Goal: Task Accomplishment & Management: Contribute content

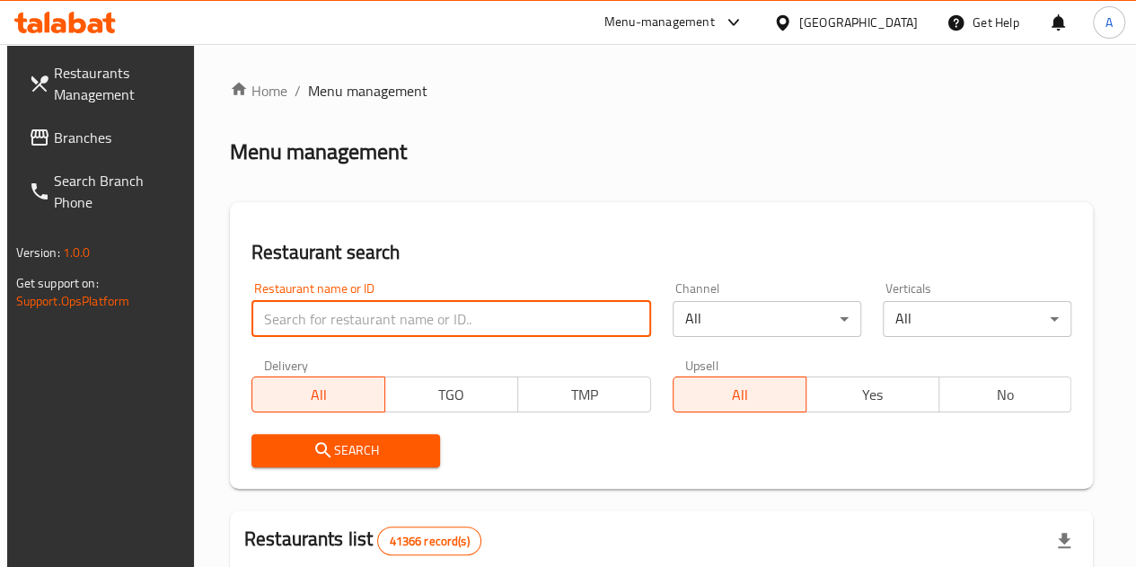
click at [416, 335] on input "search" at bounding box center [451, 319] width 400 height 36
paste input "704363"
type input "704363"
click button "Search" at bounding box center [345, 450] width 189 height 33
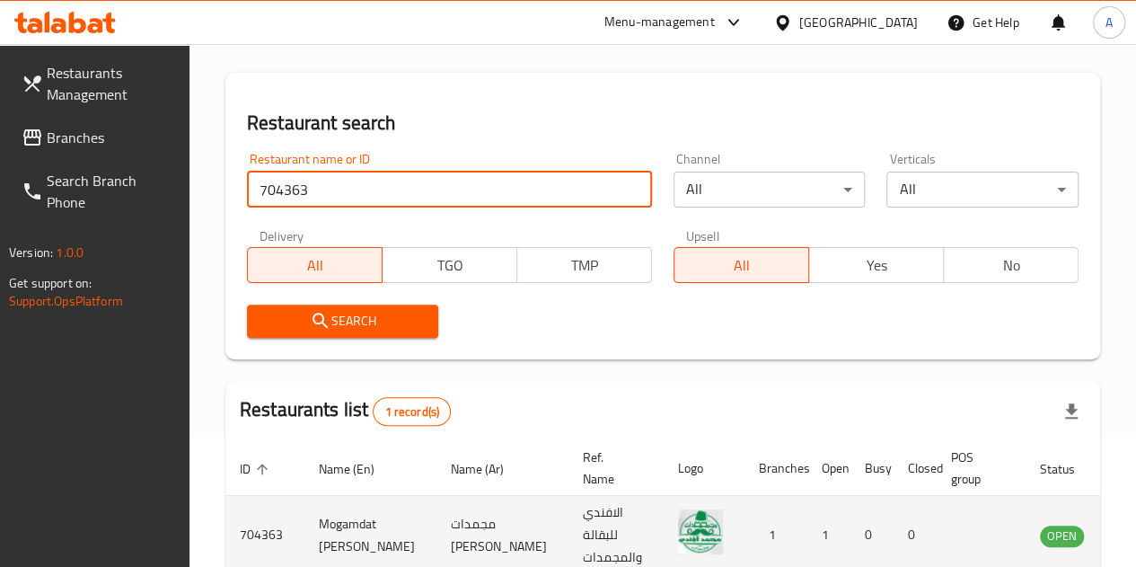
scroll to position [248, 0]
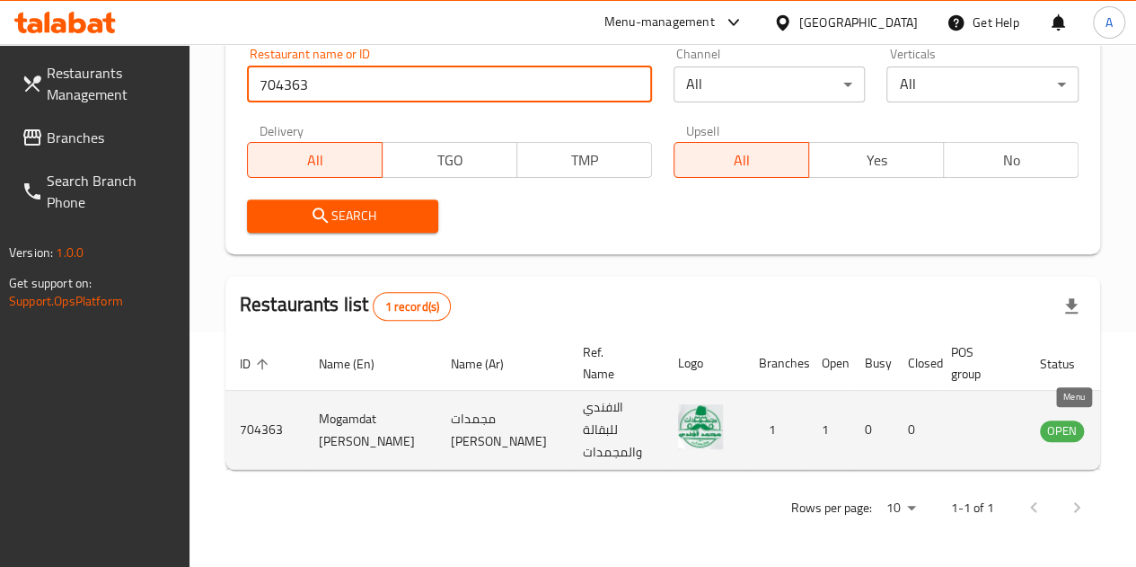
click at [1135, 423] on icon "enhanced table" at bounding box center [1145, 430] width 20 height 15
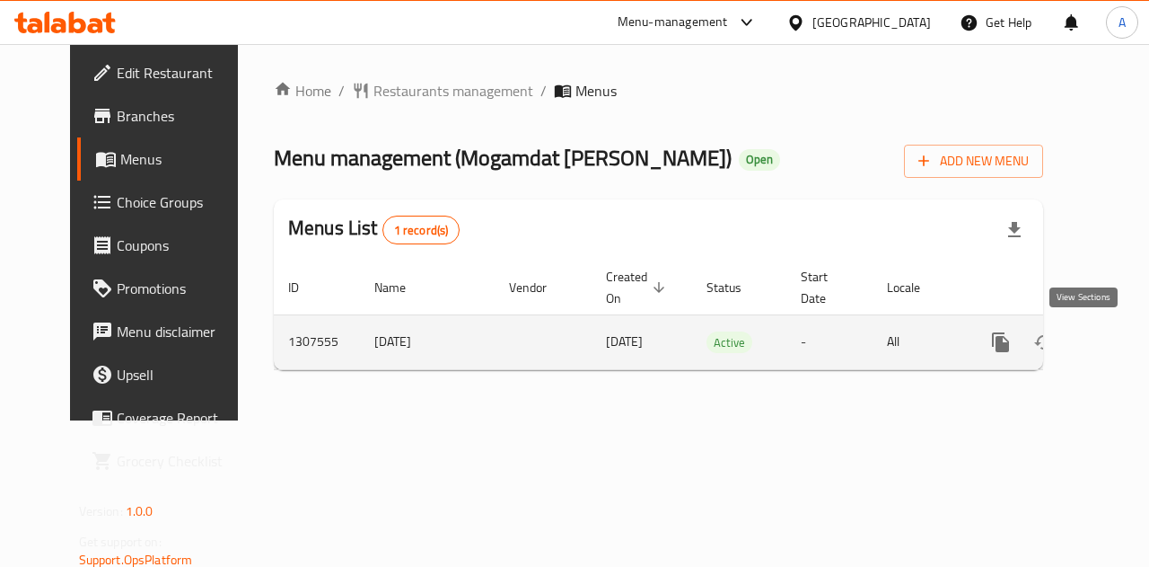
click at [1122, 346] on icon "enhanced table" at bounding box center [1130, 342] width 16 height 16
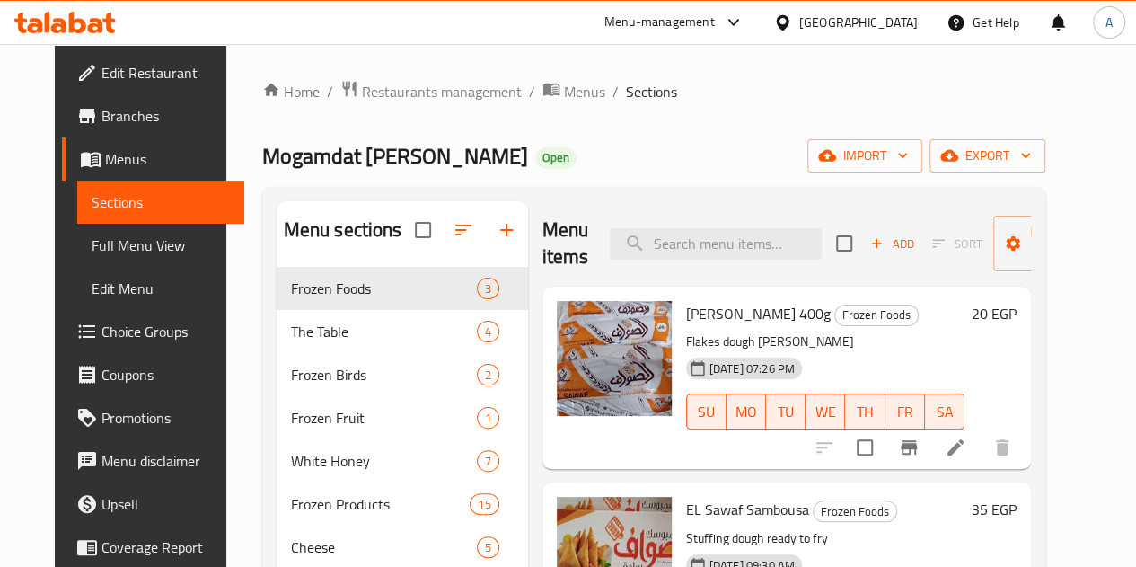
click at [702, 93] on ol "Home / Restaurants management / Menus / Sections" at bounding box center [653, 91] width 783 height 23
click at [836, 134] on div "Home / Restaurants management / Menus / Sections Mogamdat Mohammed Effendi Open…" at bounding box center [653, 443] width 783 height 726
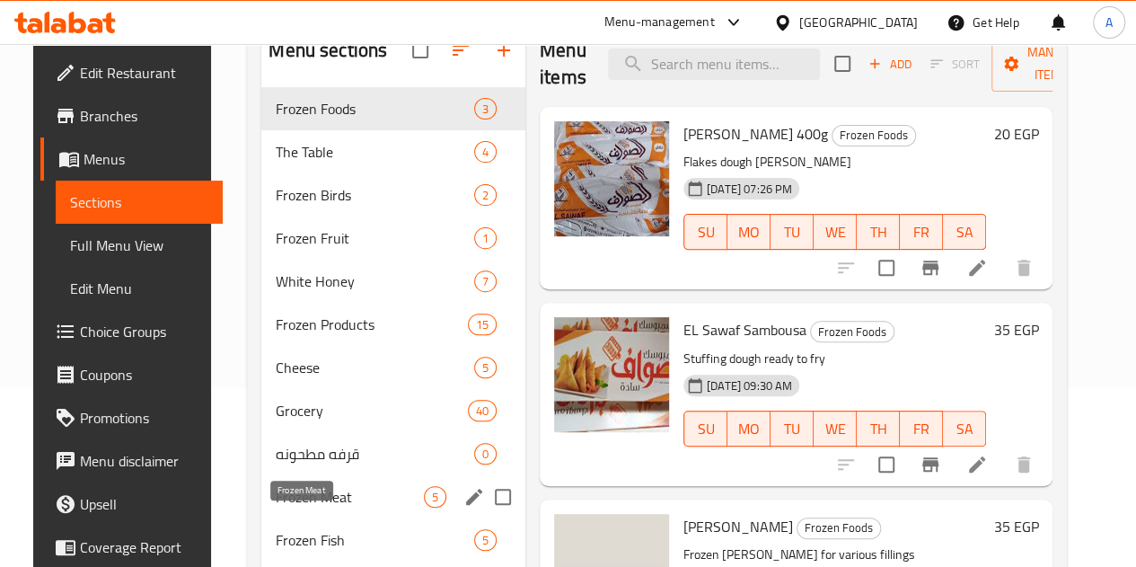
scroll to position [269, 0]
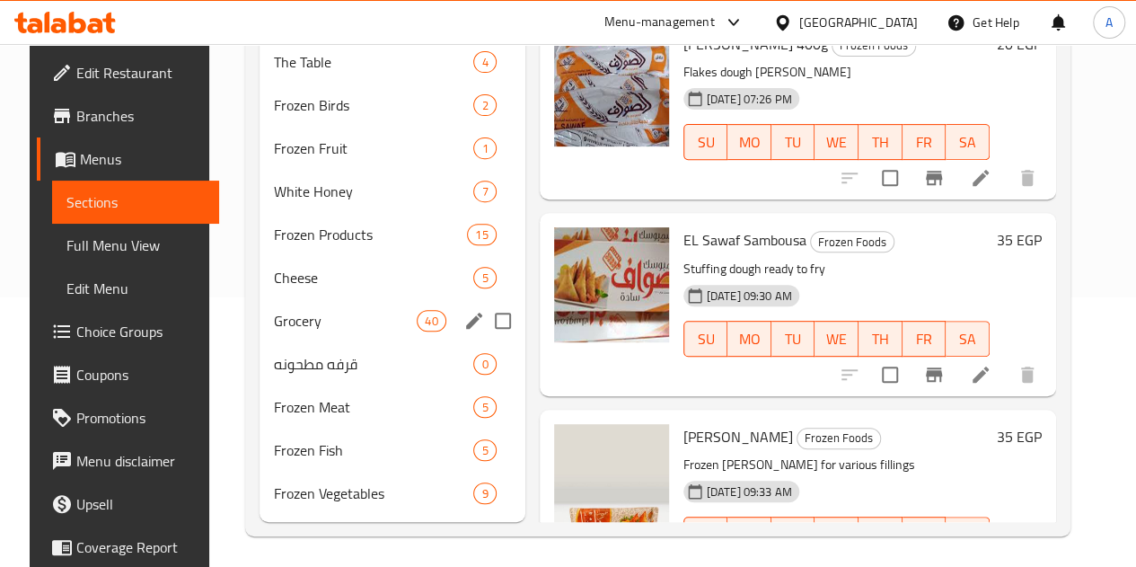
click at [299, 342] on div "Grocery 40" at bounding box center [392, 320] width 266 height 43
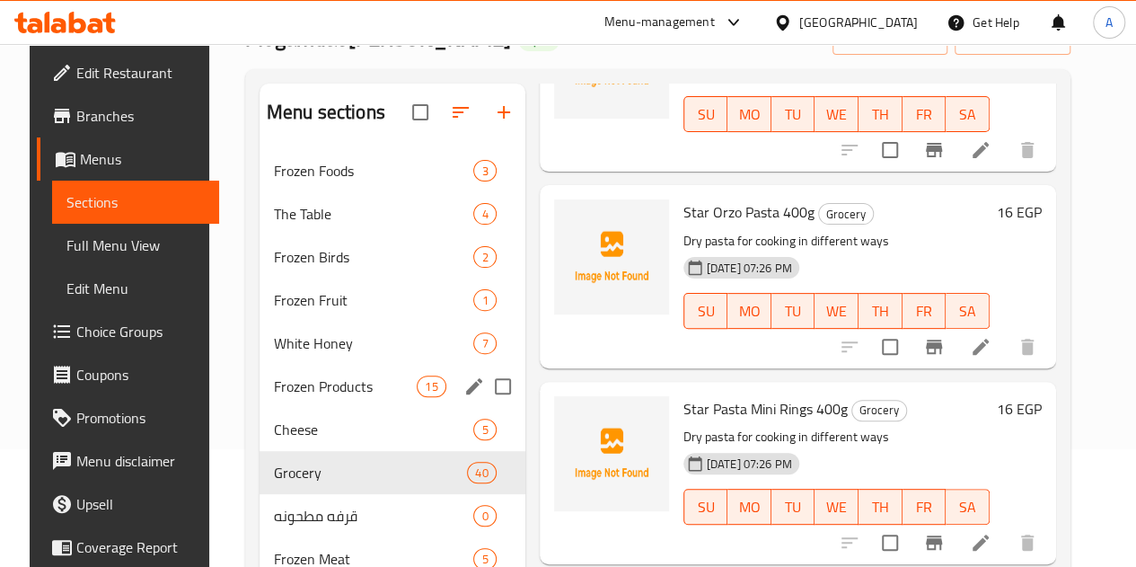
scroll to position [90, 0]
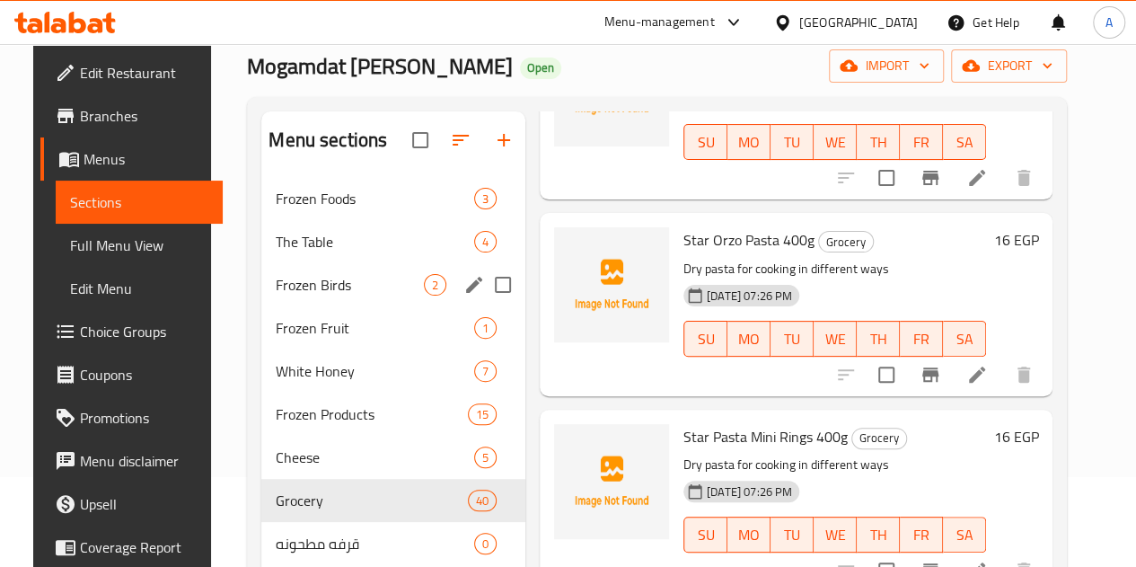
click at [309, 306] on div "Frozen Birds 2" at bounding box center [393, 284] width 264 height 43
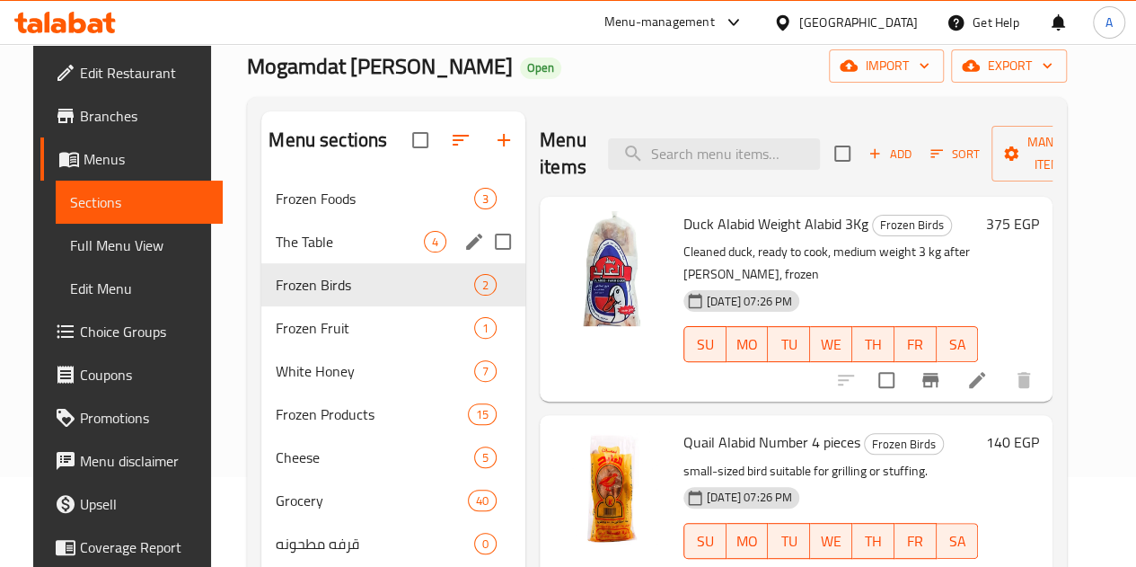
click at [294, 252] on span "The Table" at bounding box center [350, 242] width 148 height 22
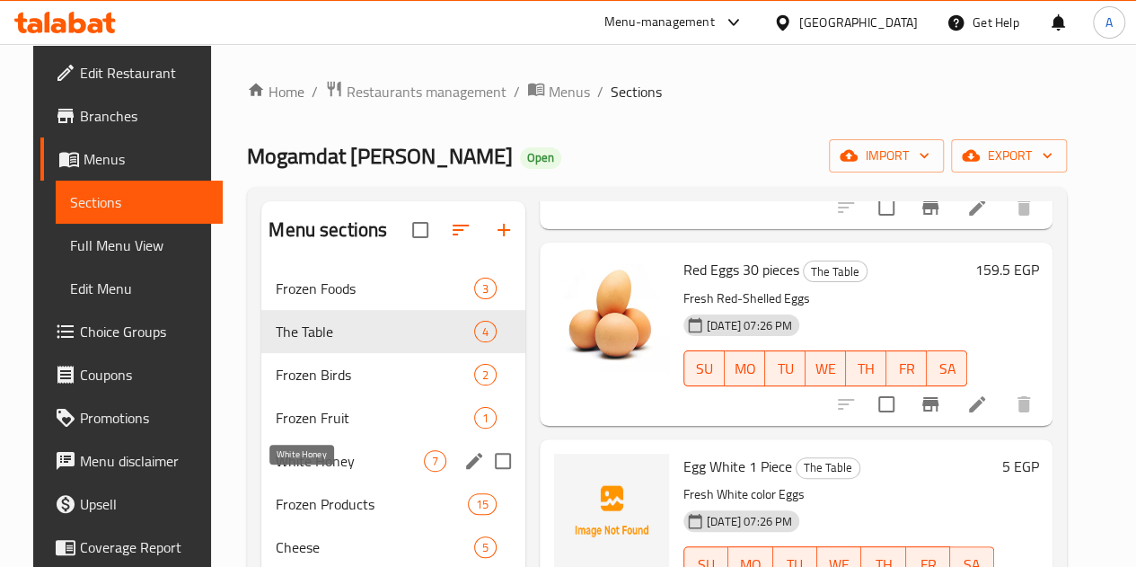
click at [329, 471] on span "White Honey" at bounding box center [350, 461] width 148 height 22
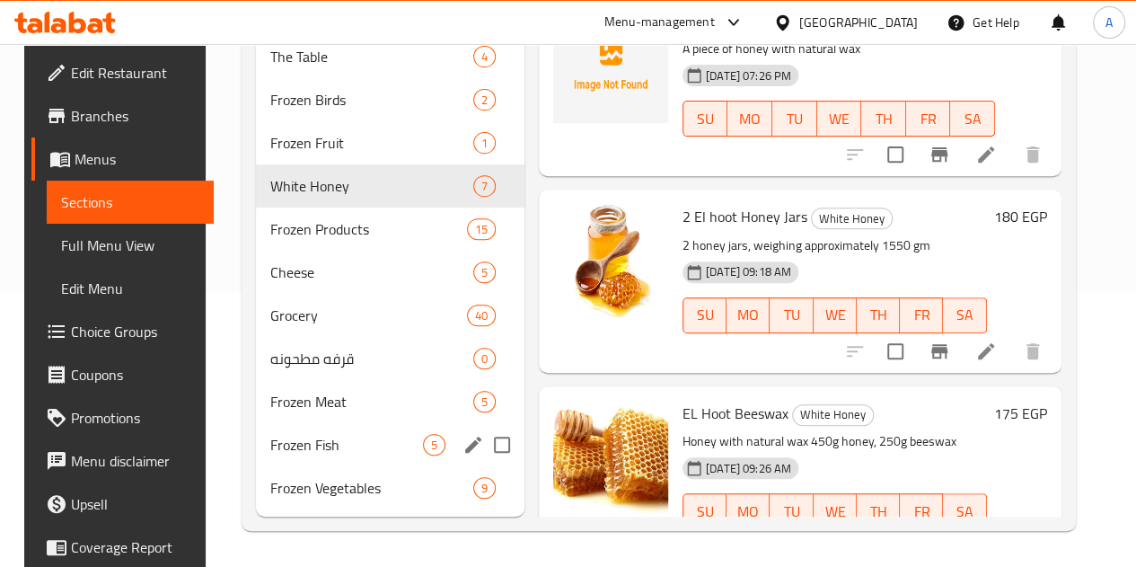
scroll to position [301, 0]
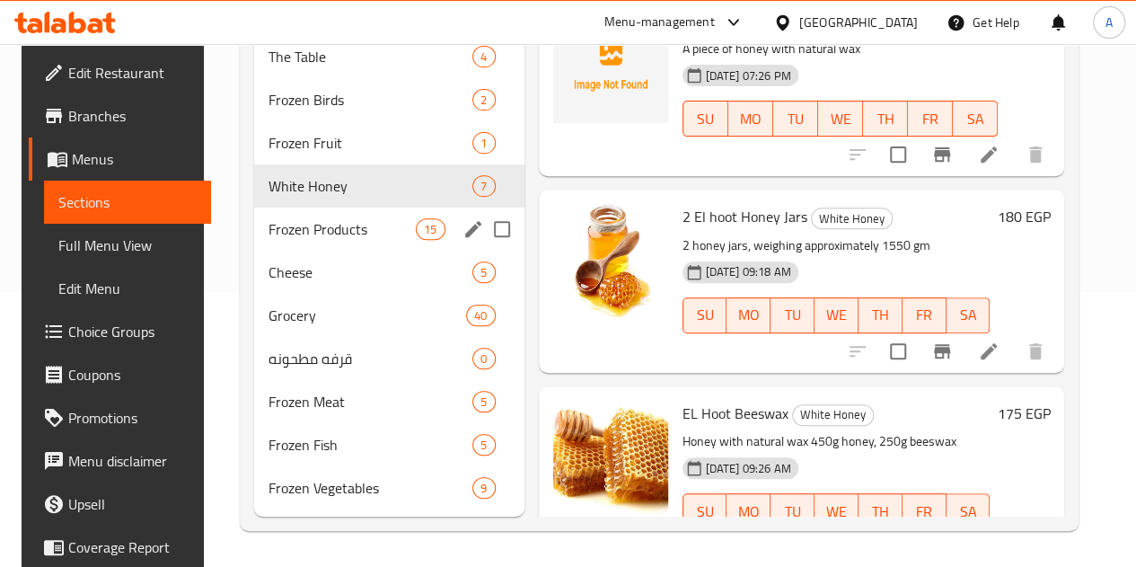
click at [329, 214] on div "Frozen Products 15" at bounding box center [389, 228] width 270 height 43
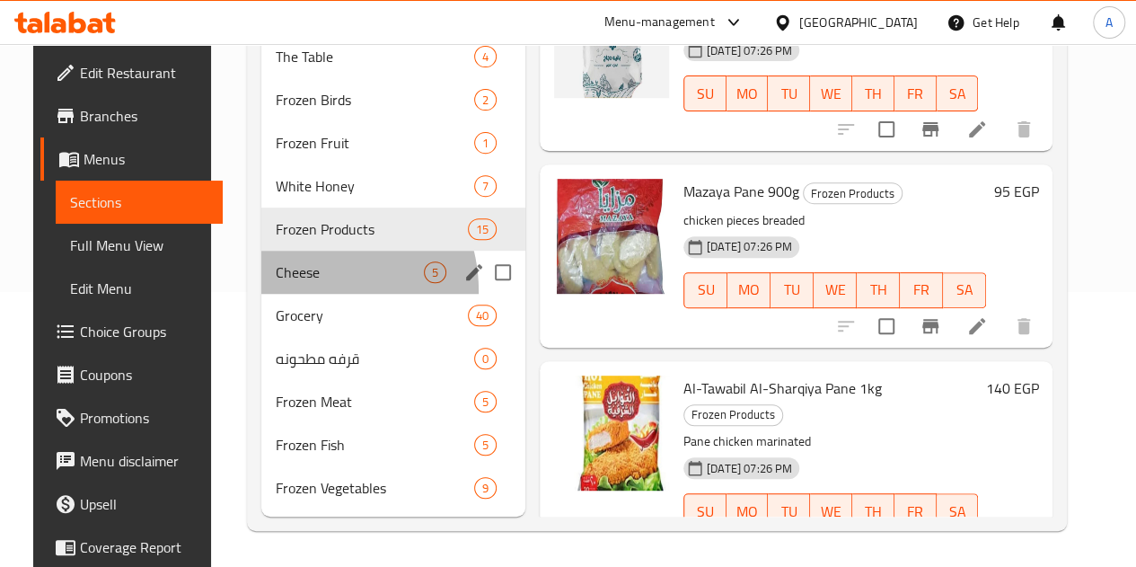
click at [289, 292] on div "Cheese 5" at bounding box center [393, 272] width 264 height 43
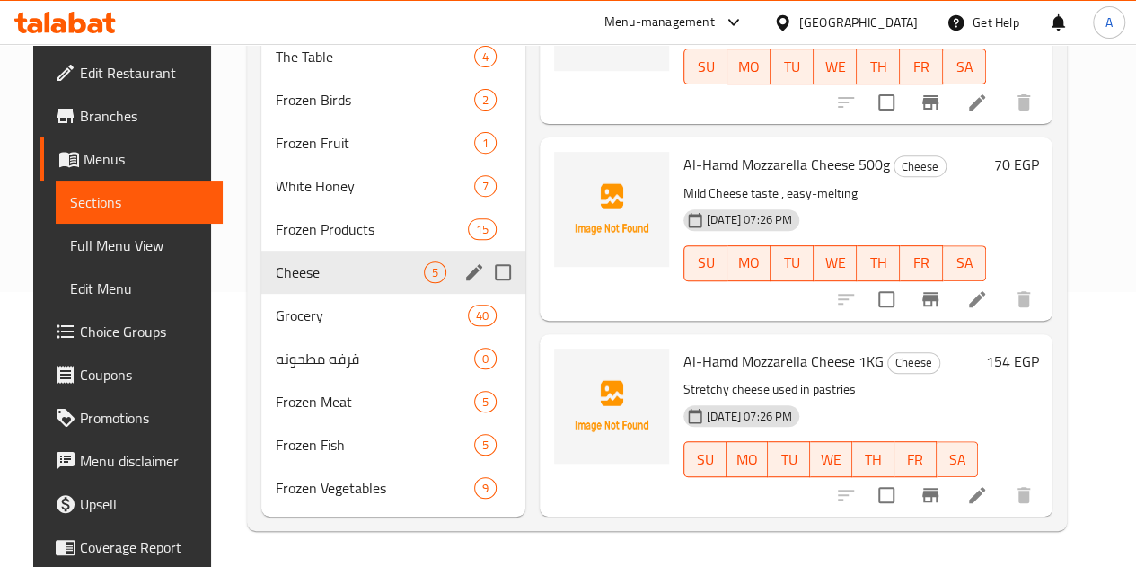
scroll to position [435, 0]
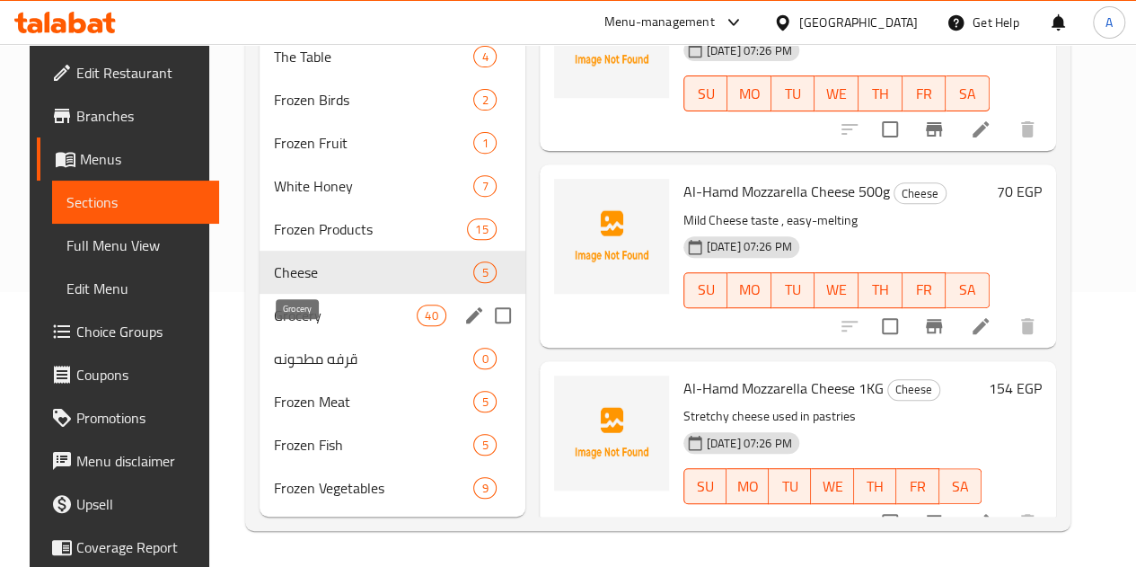
click at [294, 316] on span "Grocery" at bounding box center [345, 315] width 143 height 22
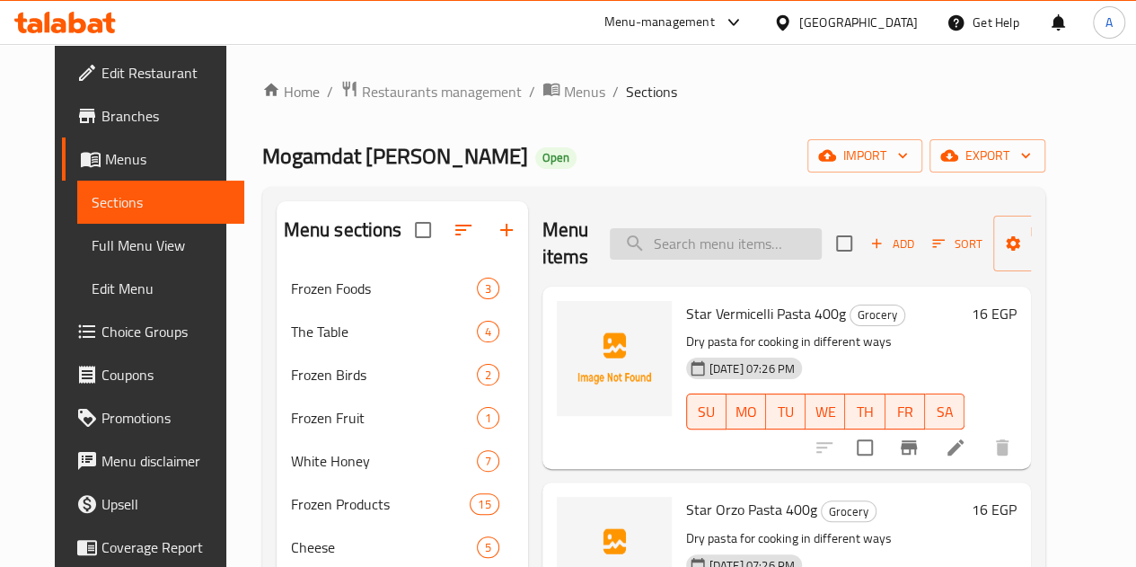
click at [658, 245] on input "search" at bounding box center [716, 243] width 212 height 31
paste input "توم بودر"
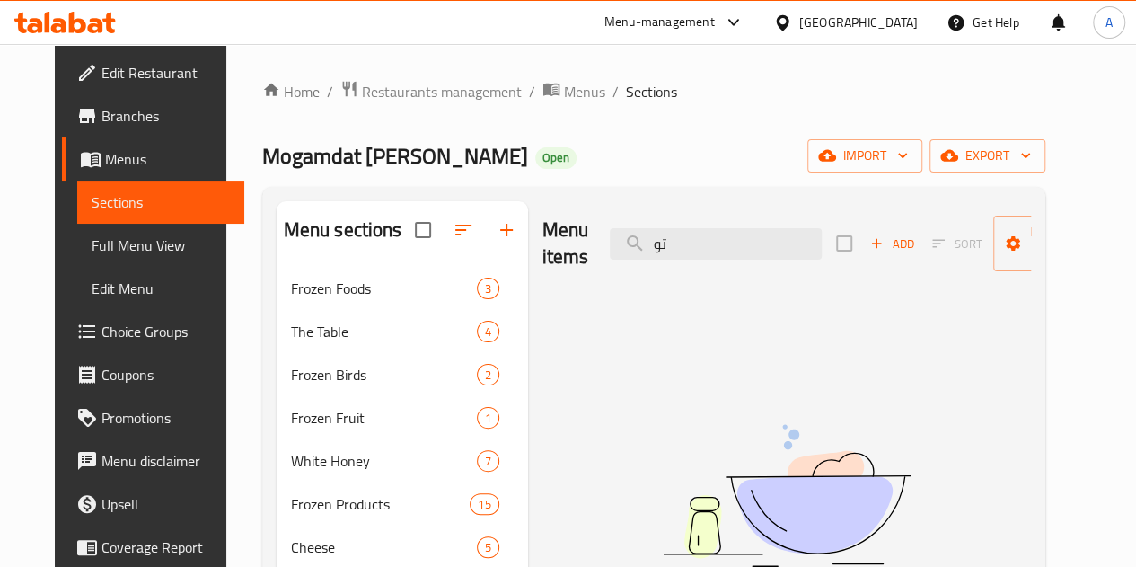
type input "ت"
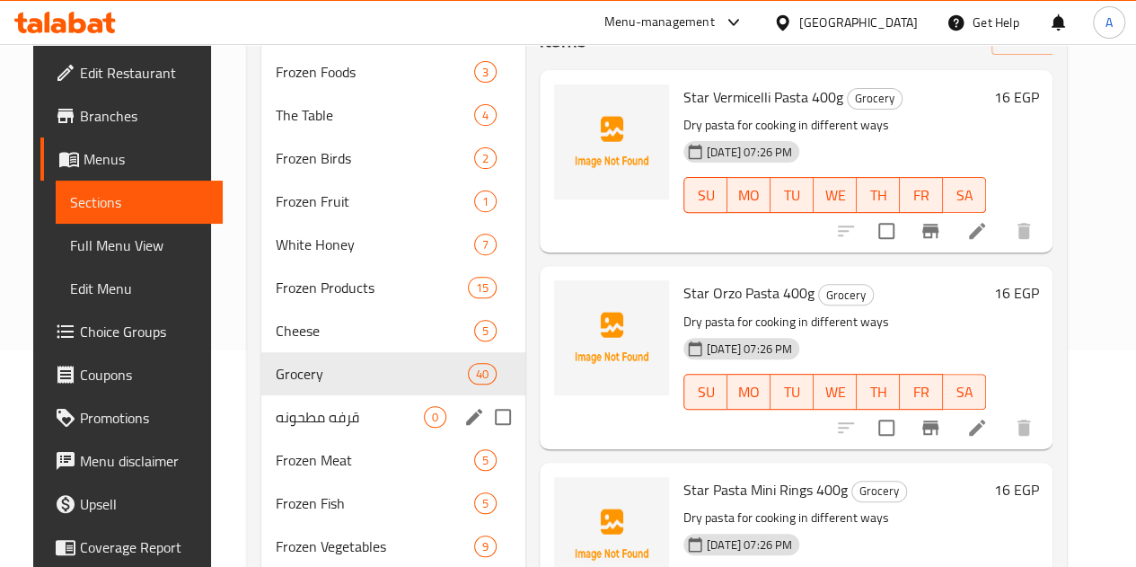
scroll to position [269, 0]
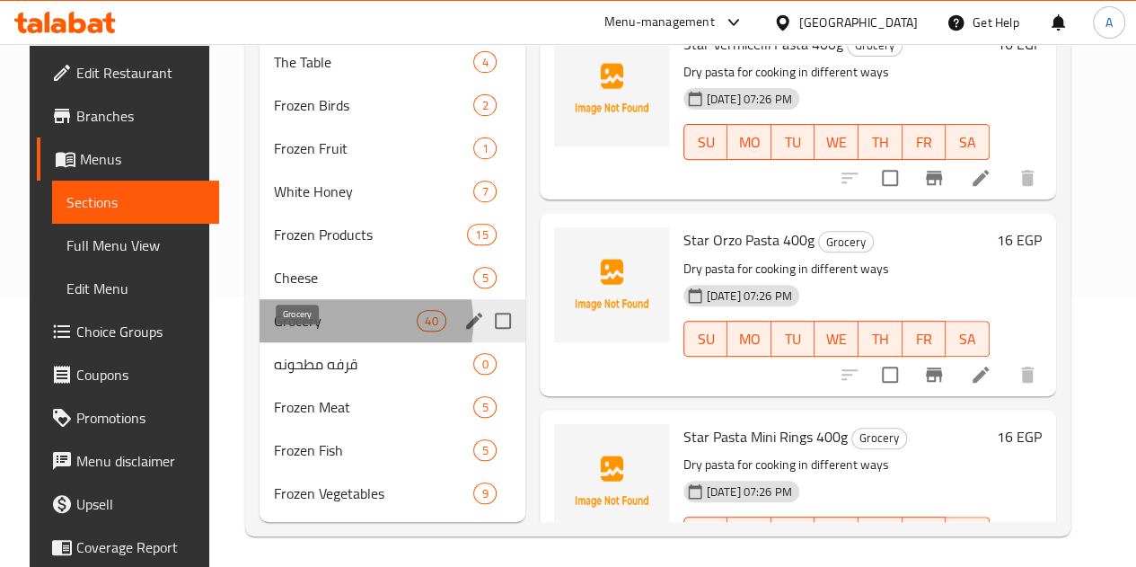
click at [325, 331] on span "Grocery" at bounding box center [345, 321] width 143 height 22
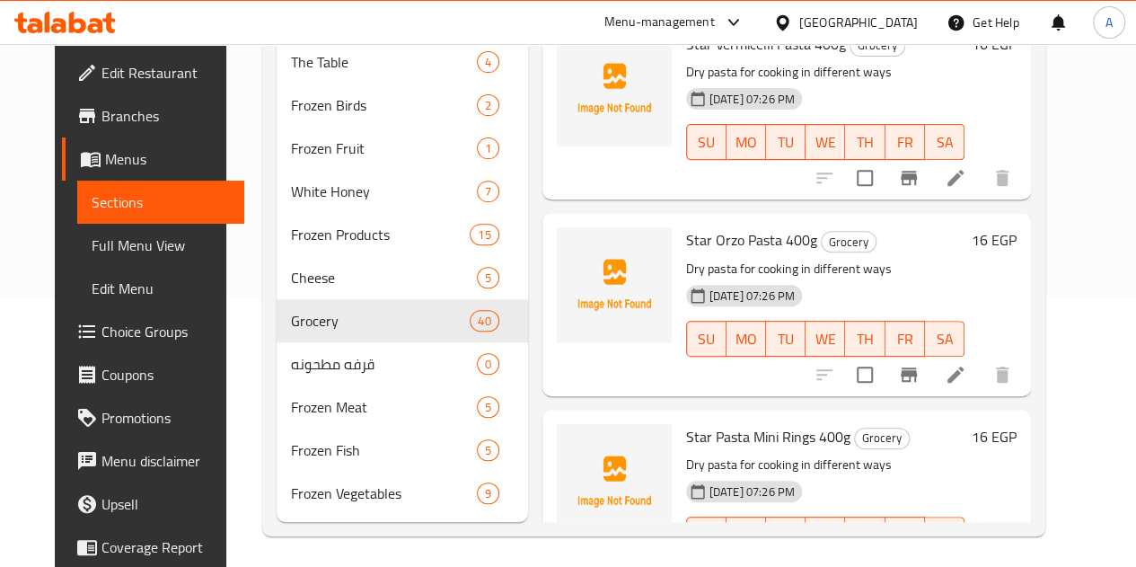
scroll to position [0, 0]
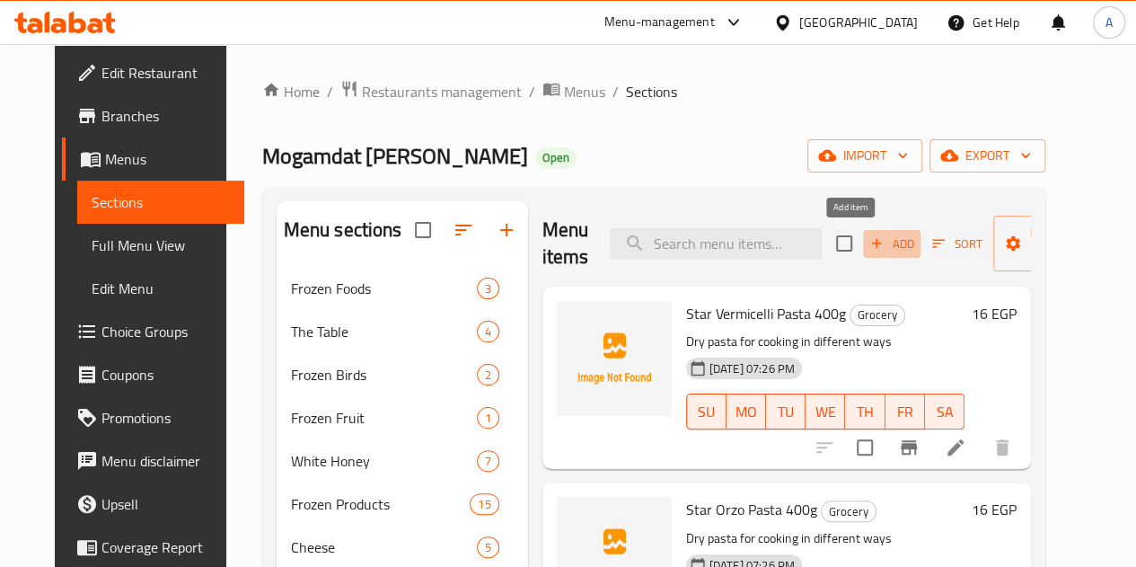
click at [868, 240] on icon "button" at bounding box center [876, 243] width 16 height 16
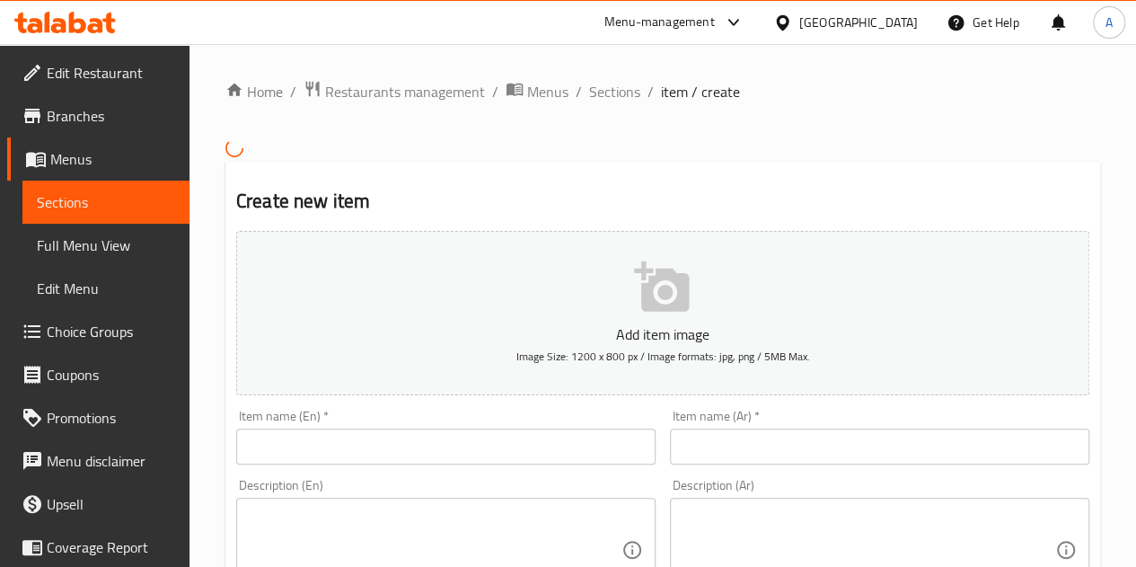
click at [768, 446] on input "text" at bounding box center [879, 446] width 419 height 36
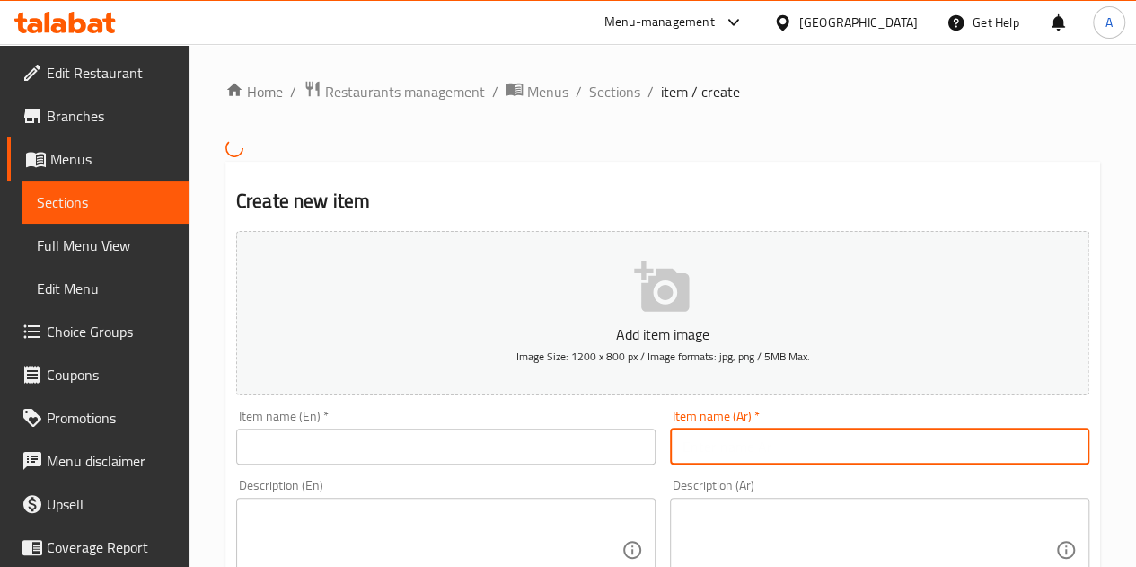
paste input "توم بودر"
type input "توم بودر"
click at [586, 444] on input "text" at bounding box center [445, 446] width 419 height 36
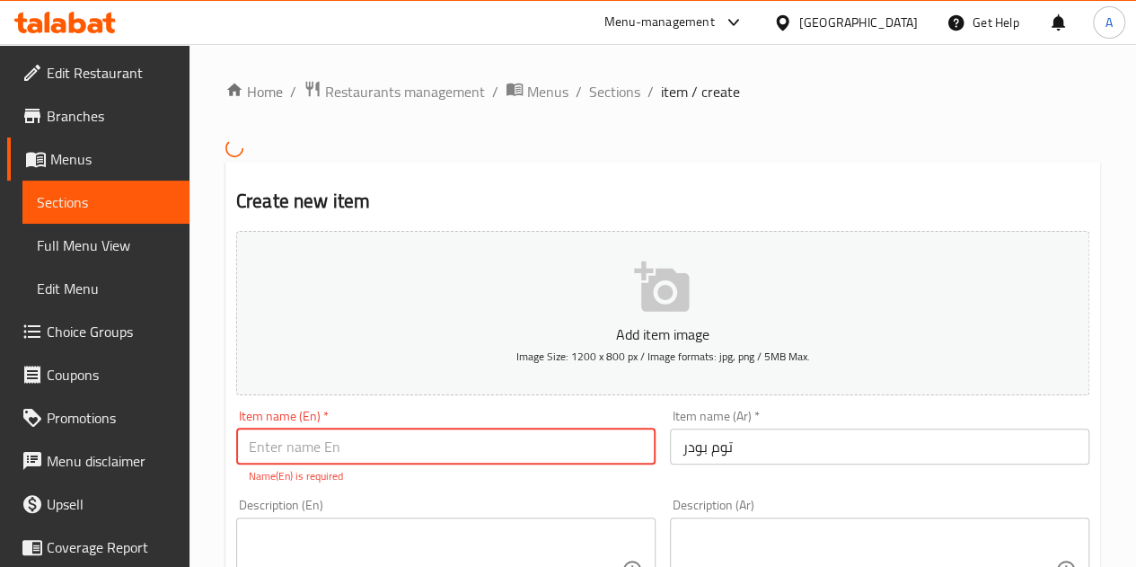
click at [418, 448] on input "text" at bounding box center [445, 446] width 419 height 36
paste input "Garlic powder"
type input "Garlic powder"
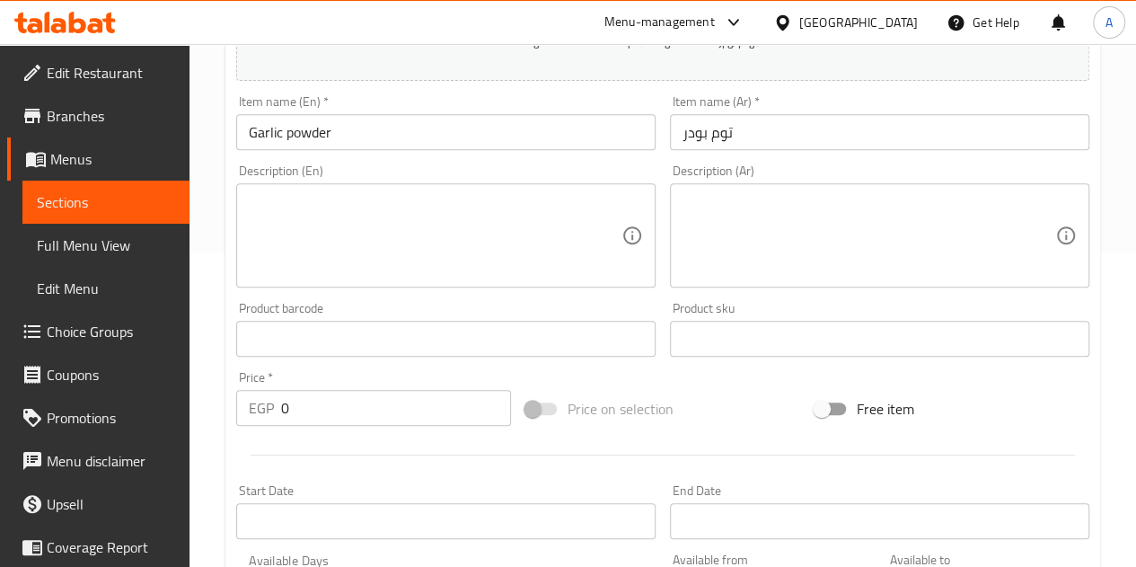
scroll to position [359, 0]
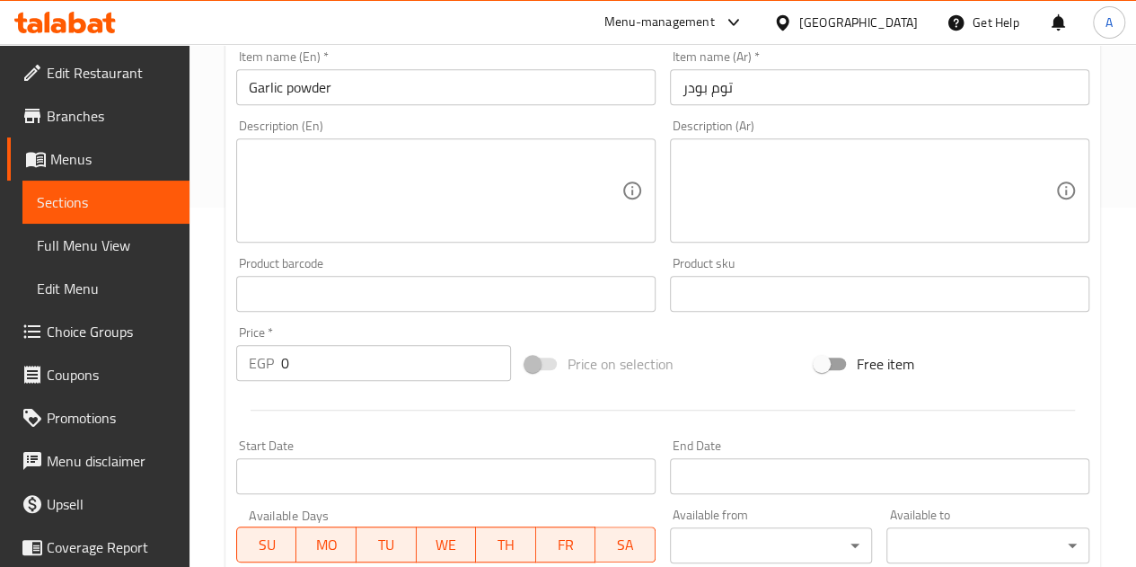
click at [368, 356] on input "0" at bounding box center [396, 363] width 230 height 36
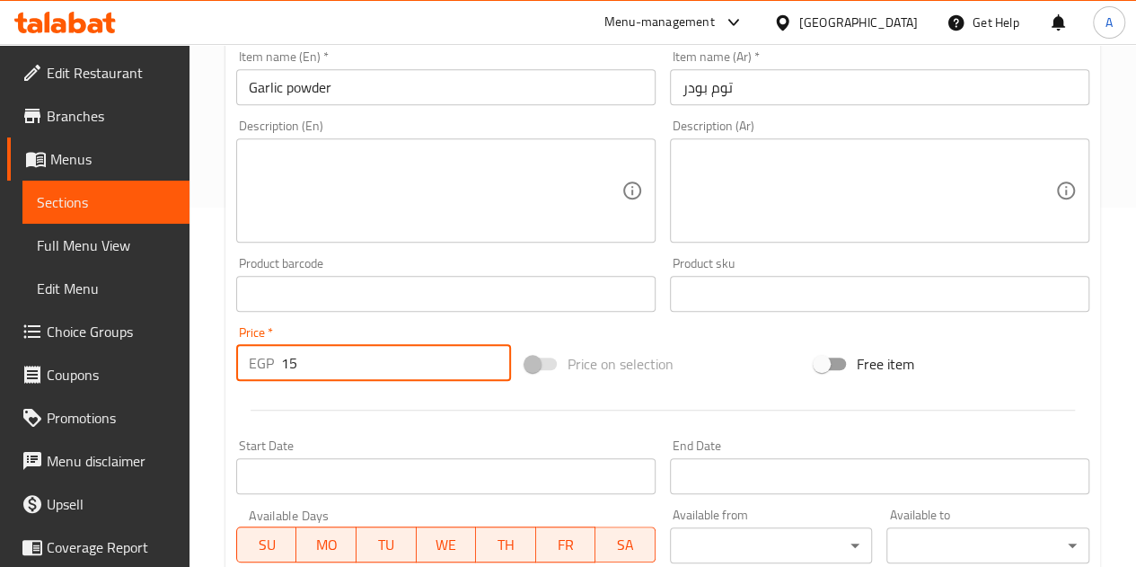
type input "15"
click at [343, 413] on div at bounding box center [662, 410] width 867 height 44
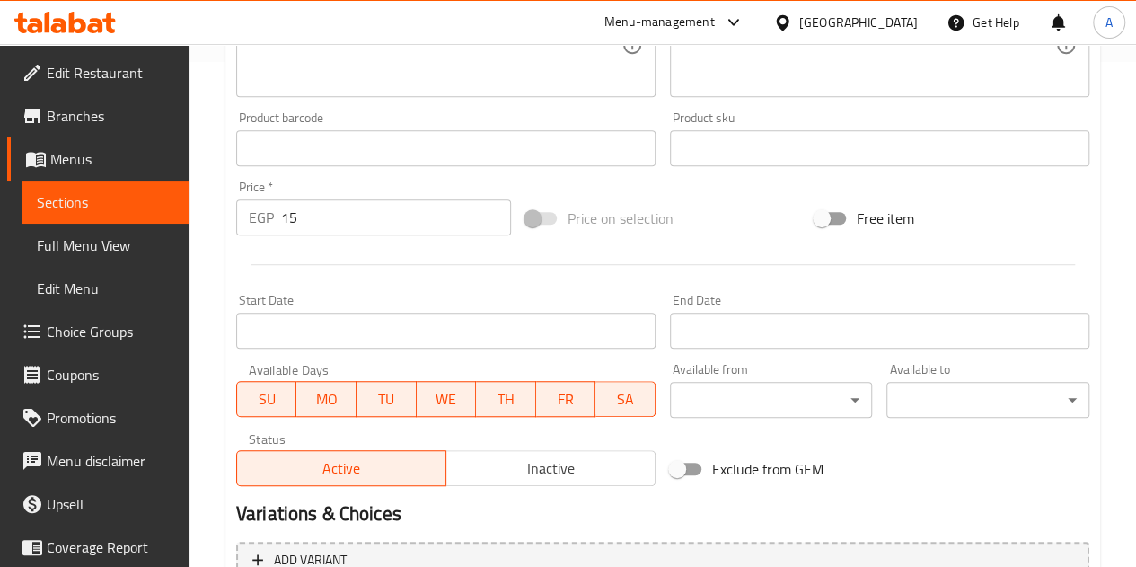
scroll to position [675, 0]
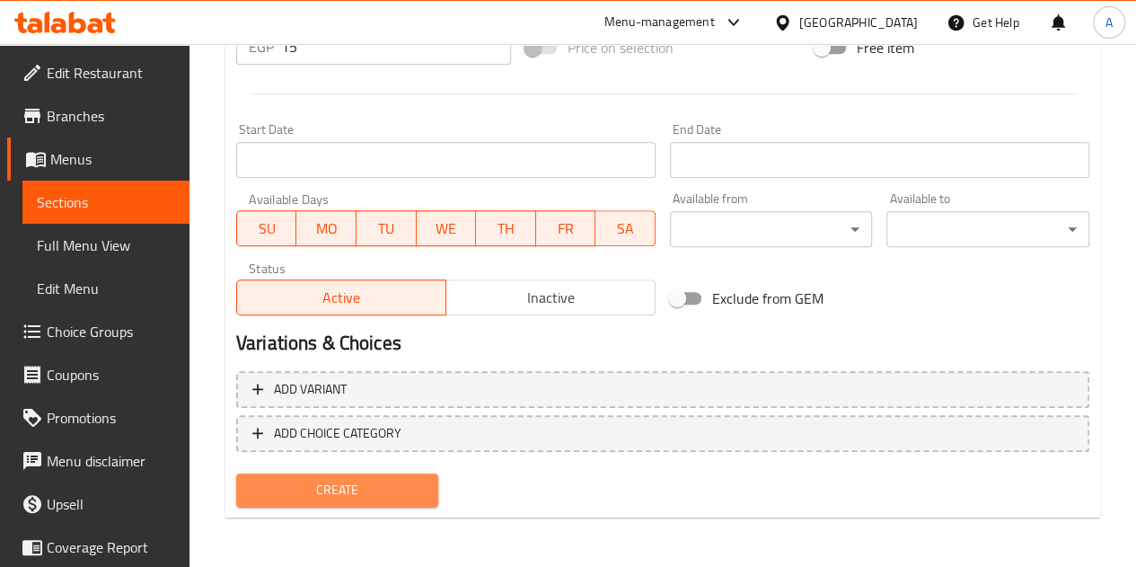
click at [330, 491] on span "Create" at bounding box center [338, 490] width 174 height 22
click at [389, 483] on span "Create" at bounding box center [338, 490] width 174 height 22
click at [397, 485] on span "Create" at bounding box center [338, 490] width 174 height 22
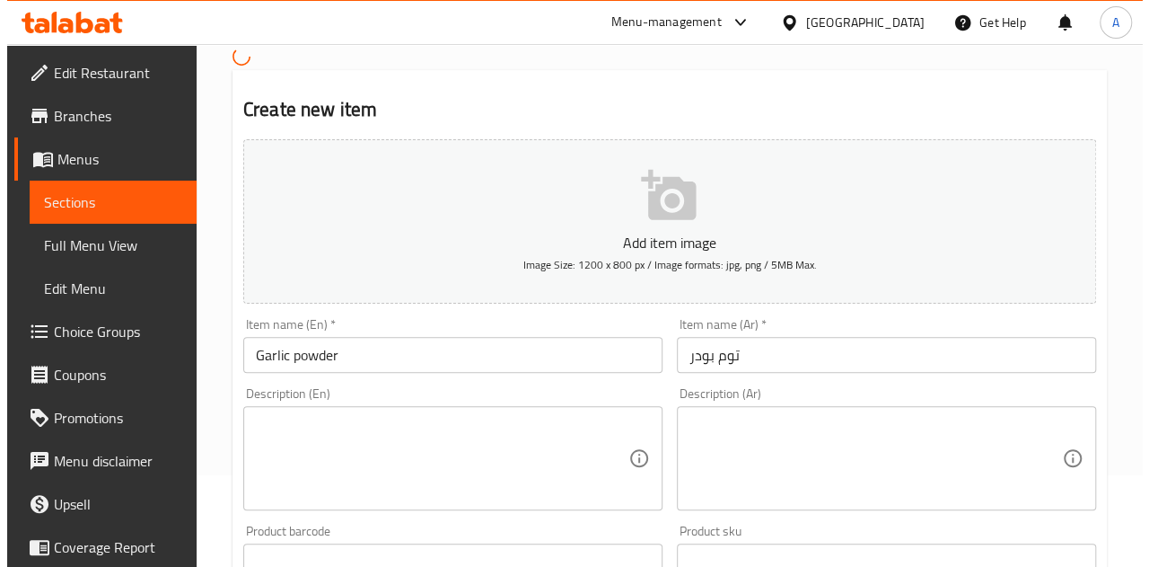
scroll to position [0, 0]
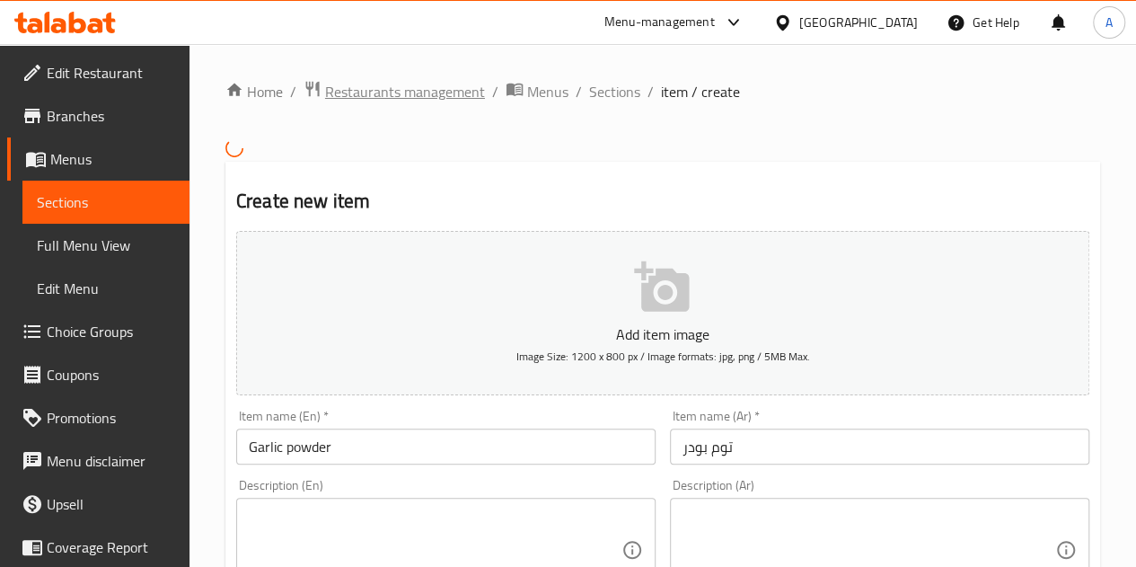
click at [422, 91] on span "Restaurants management" at bounding box center [405, 92] width 160 height 22
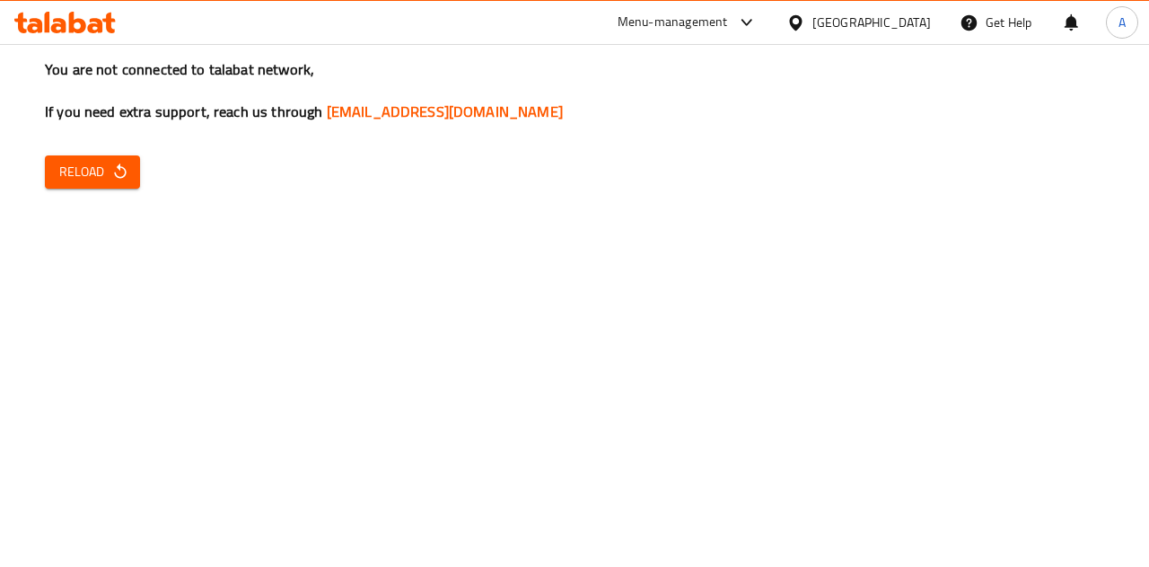
click at [117, 165] on icon "button" at bounding box center [120, 172] width 18 height 18
click at [76, 178] on span "Reload" at bounding box center [92, 172] width 66 height 22
click at [119, 155] on button "Reload" at bounding box center [92, 171] width 95 height 33
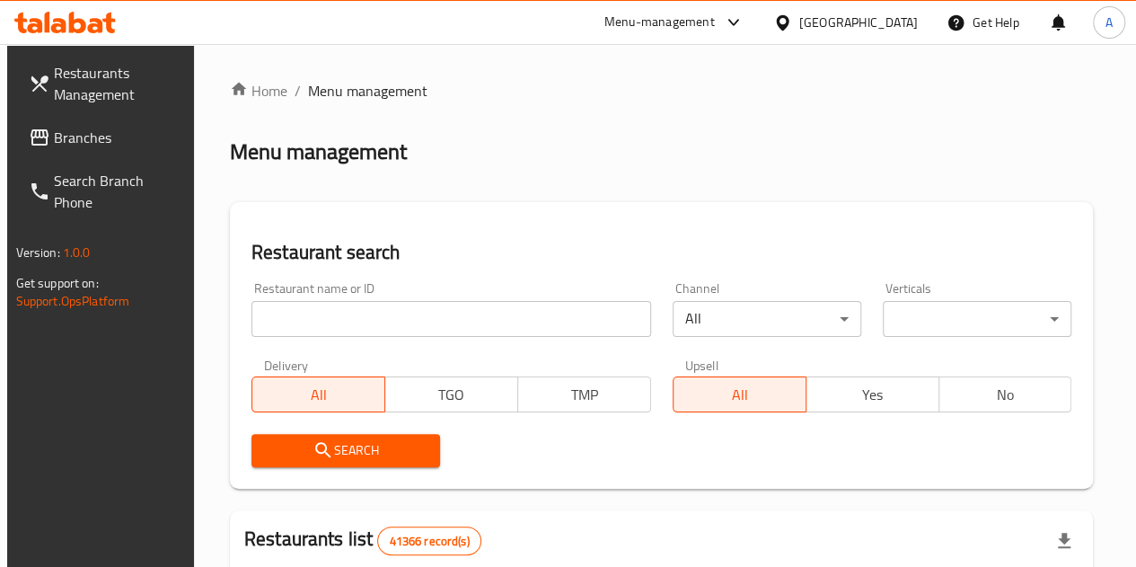
click at [384, 312] on input "search" at bounding box center [451, 319] width 400 height 36
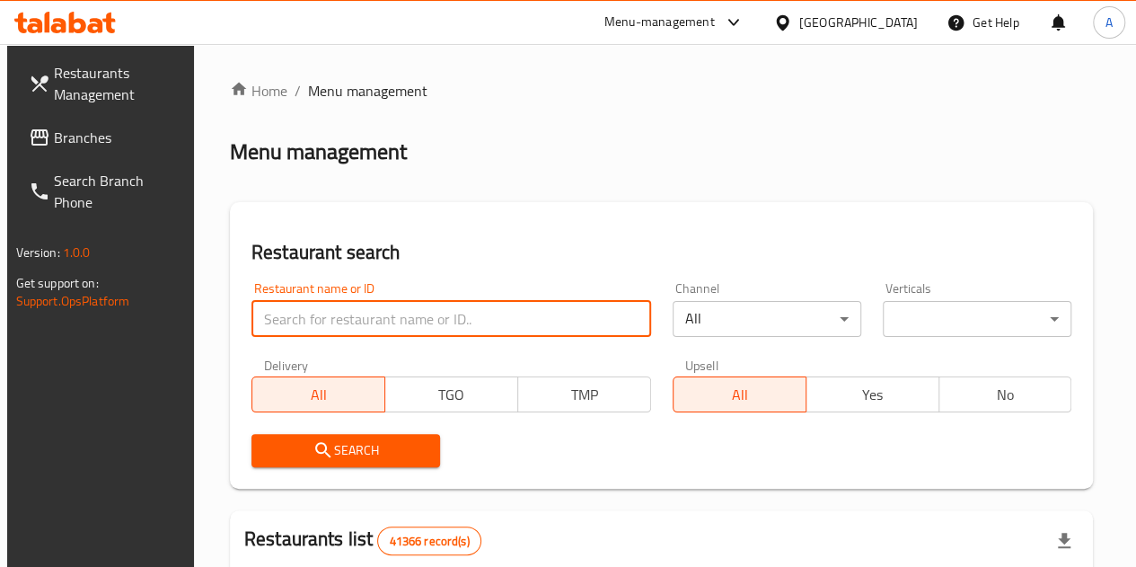
click at [88, 127] on span "Branches" at bounding box center [118, 138] width 128 height 22
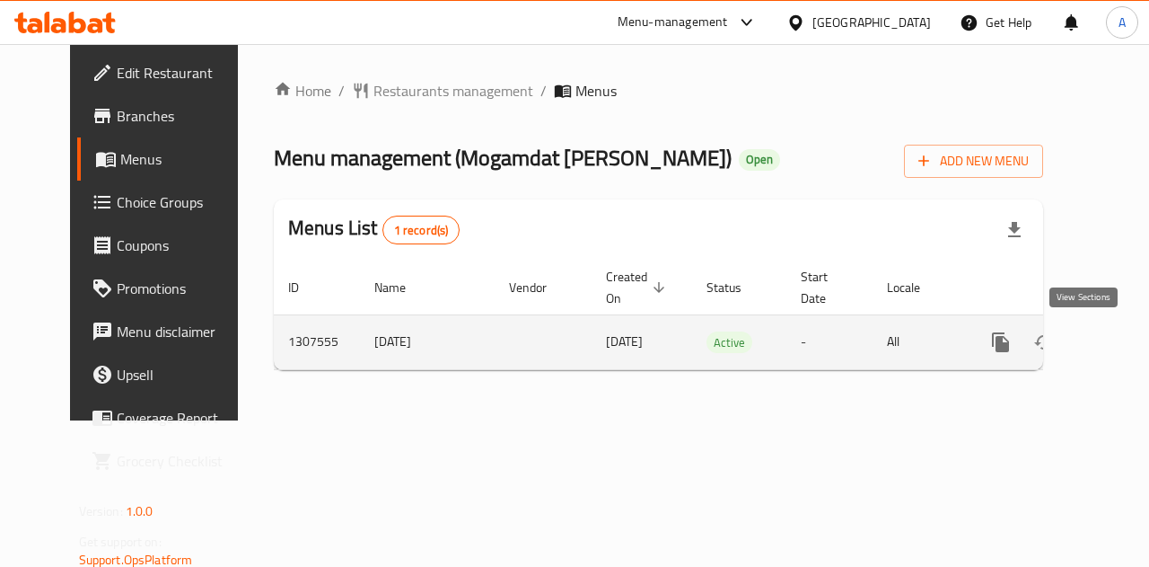
click at [1120, 347] on icon "enhanced table" at bounding box center [1131, 342] width 22 height 22
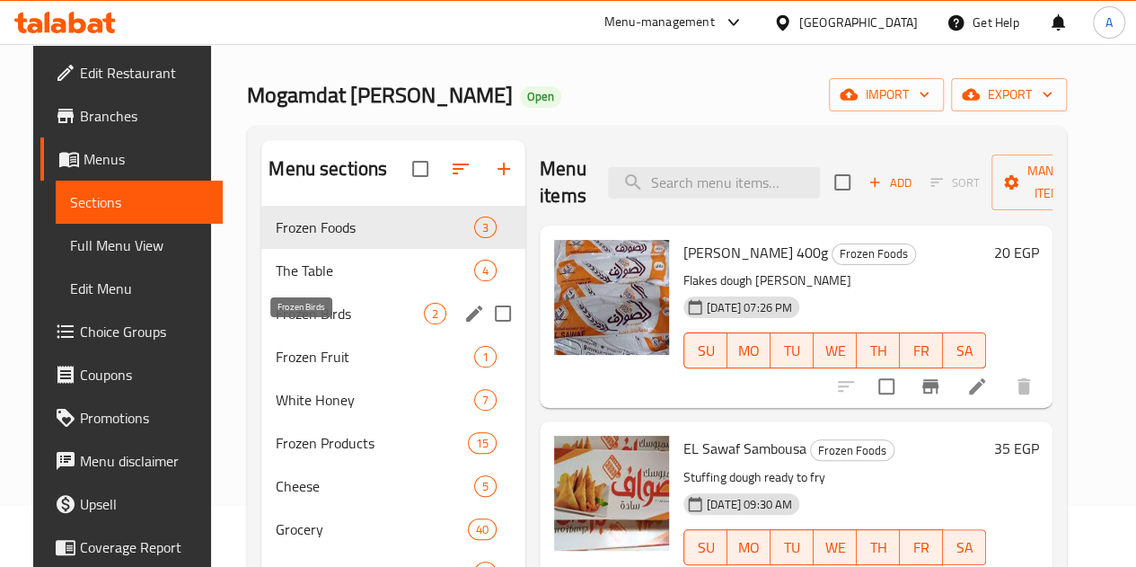
scroll to position [90, 0]
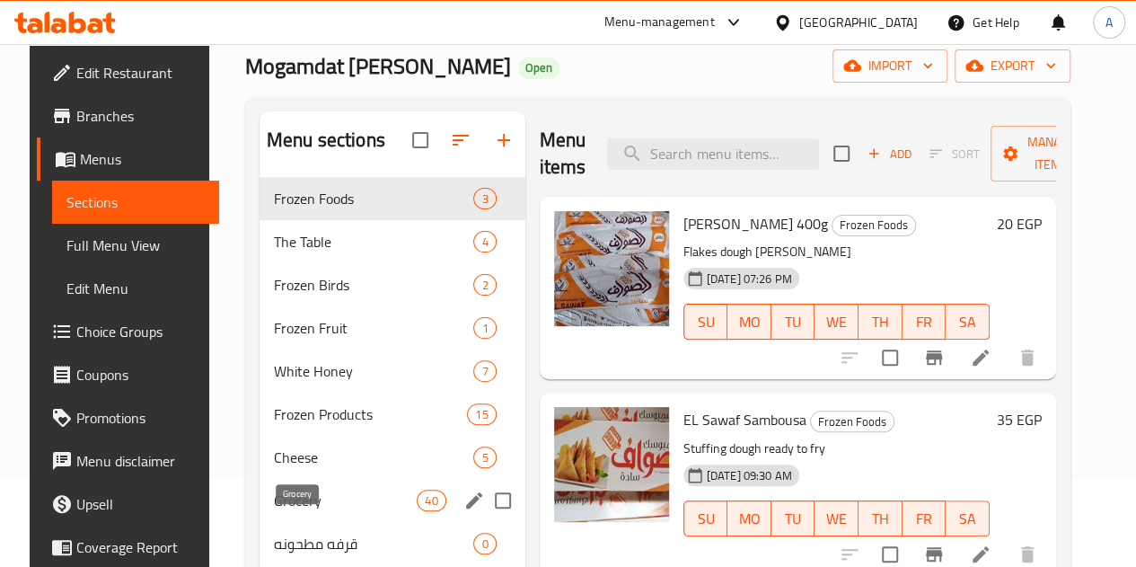
click at [302, 511] on span "Grocery" at bounding box center [345, 500] width 143 height 22
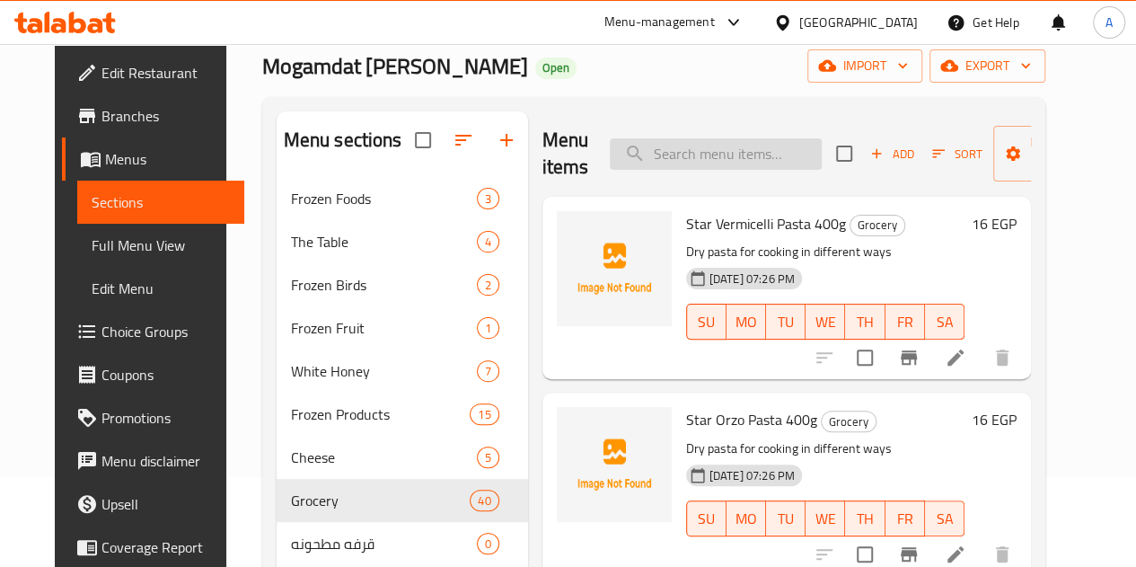
click at [648, 155] on input "search" at bounding box center [716, 153] width 212 height 31
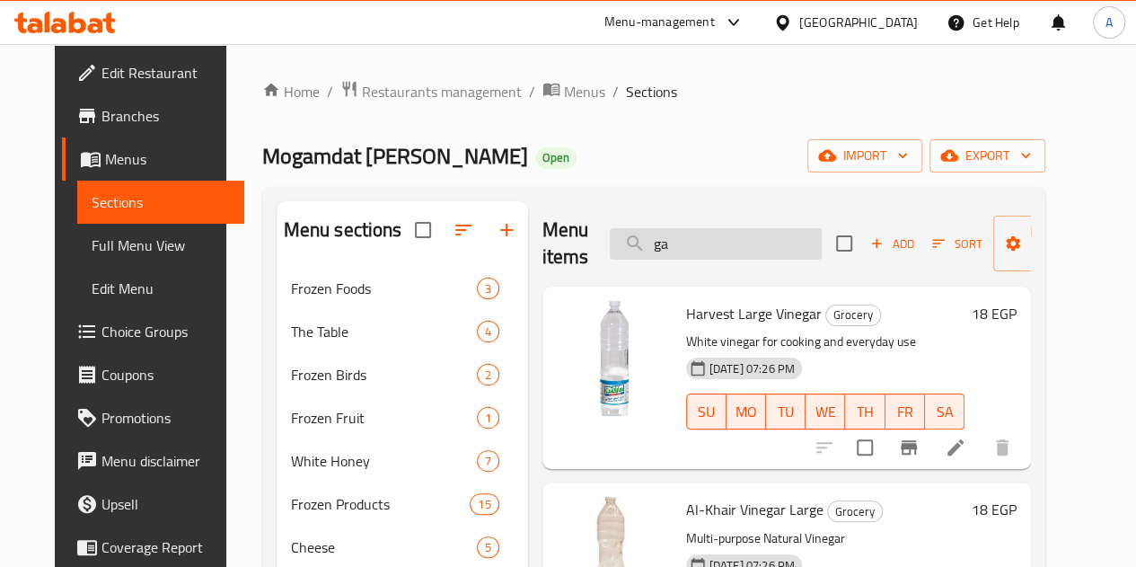
type input "g"
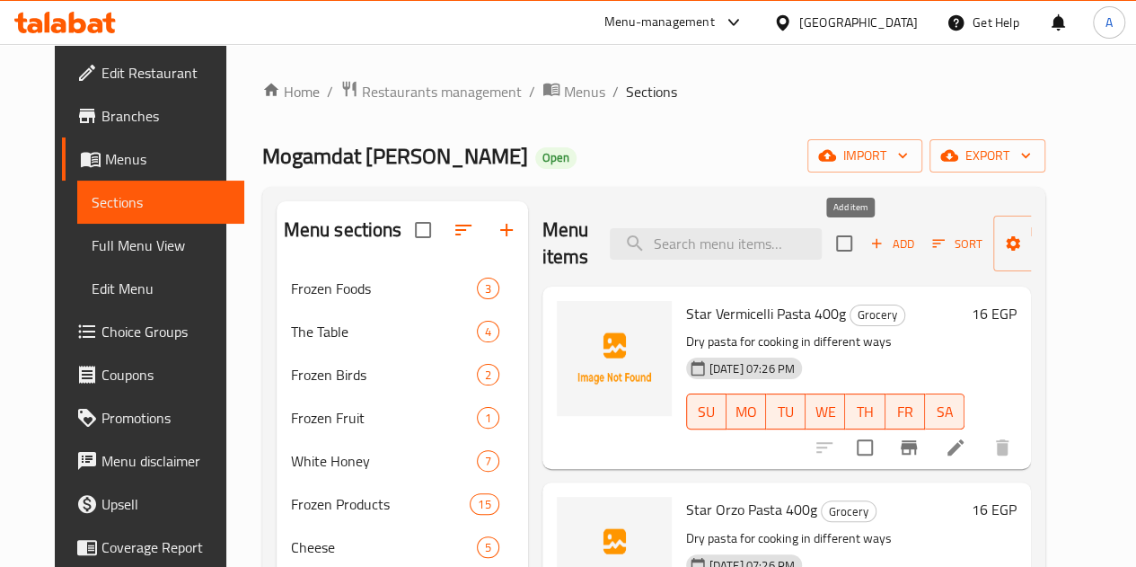
click at [867, 233] on span "Add" at bounding box center [891, 243] width 48 height 21
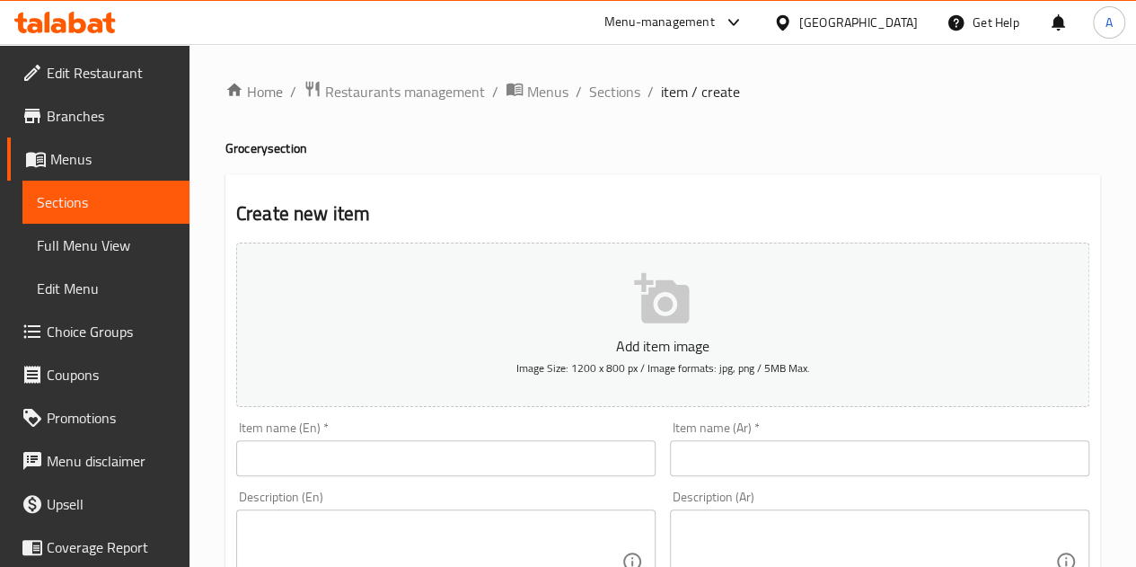
click at [706, 464] on input "text" at bounding box center [879, 458] width 419 height 36
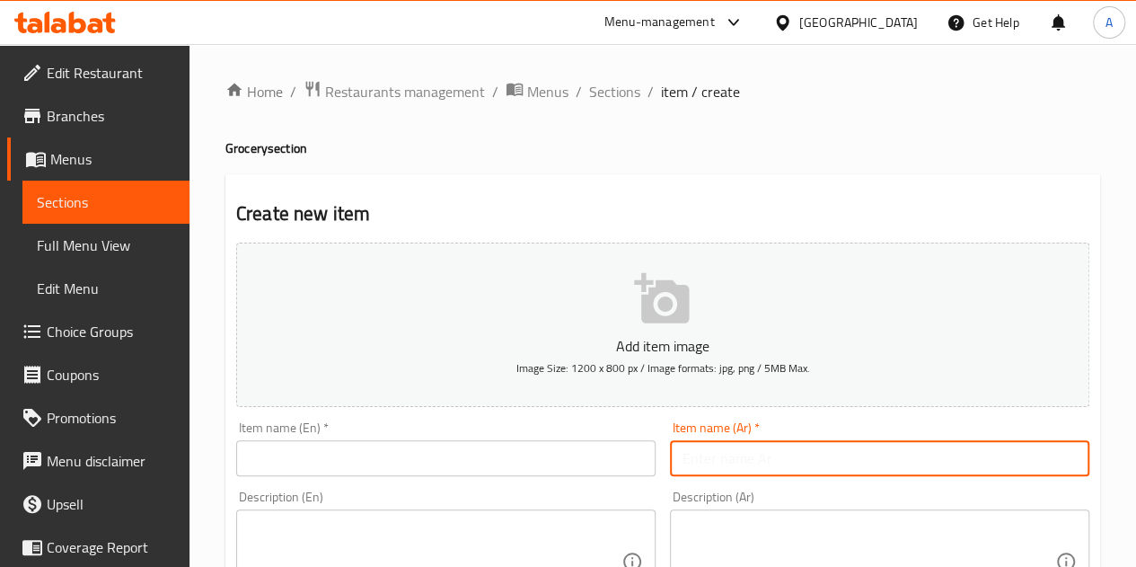
paste input "704363"
type input "7"
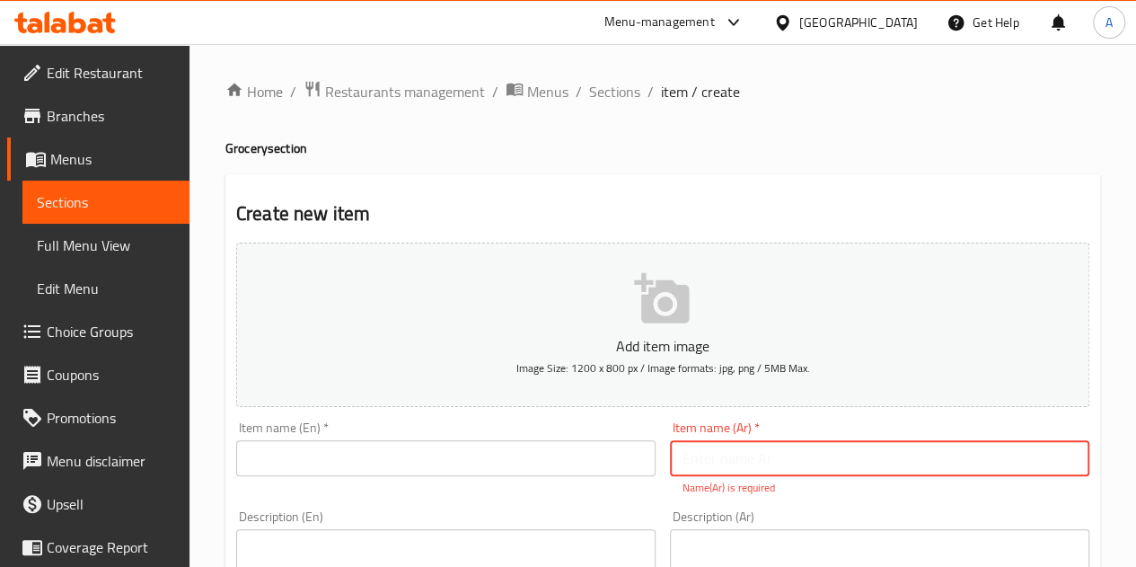
paste input "ثوم بودر"
type input "ثوم بودر"
click at [603, 470] on input "text" at bounding box center [445, 458] width 419 height 36
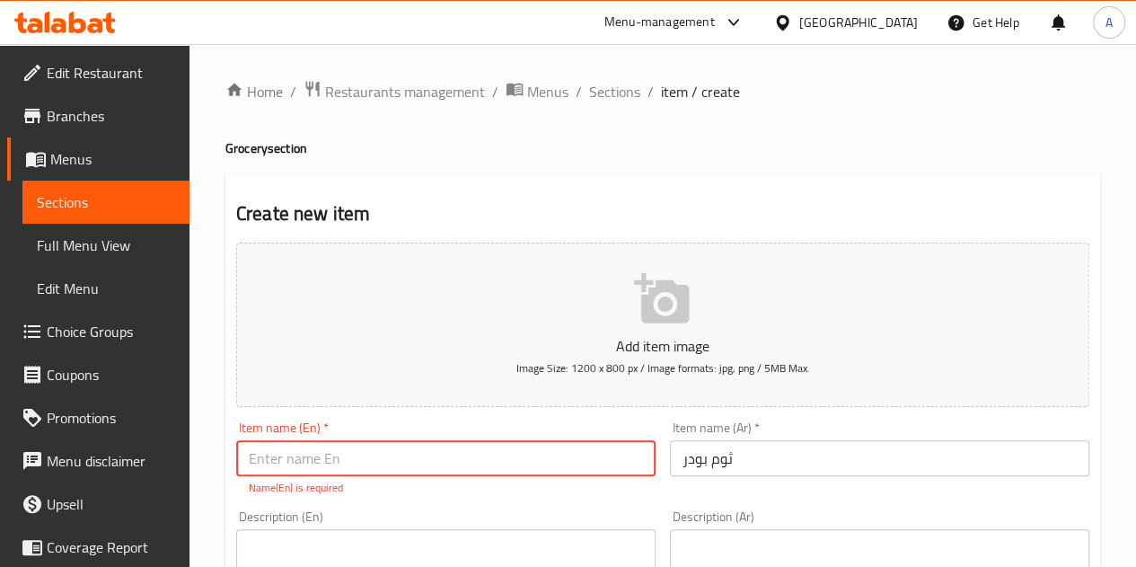
click at [479, 448] on input "text" at bounding box center [445, 458] width 419 height 36
paste input "Garlic powder"
type input "Garlic powder"
click at [503, 201] on h2 "Create new item" at bounding box center [662, 213] width 853 height 27
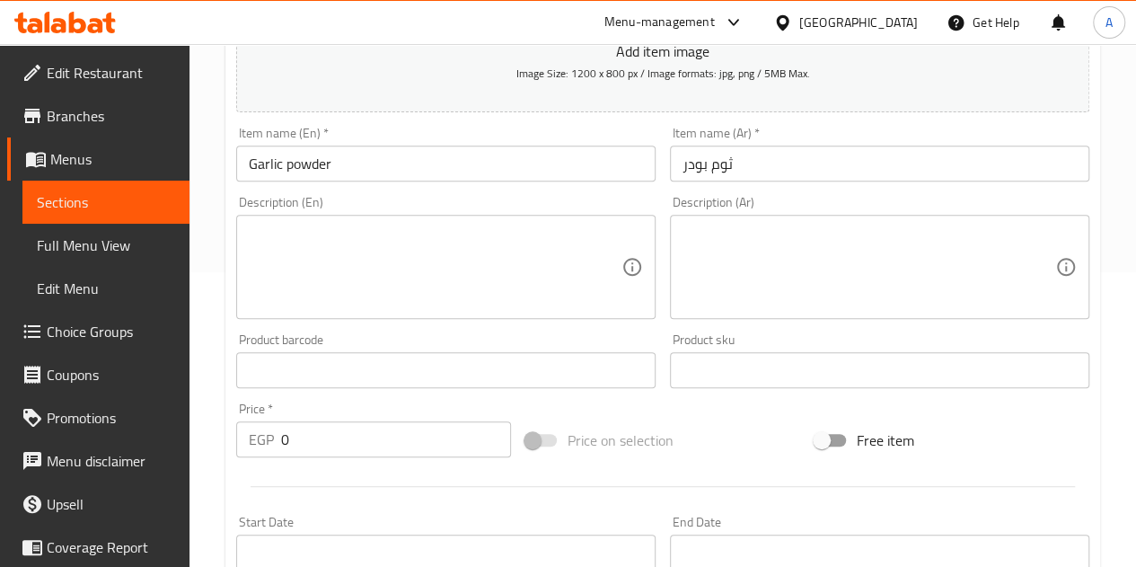
scroll to position [359, 0]
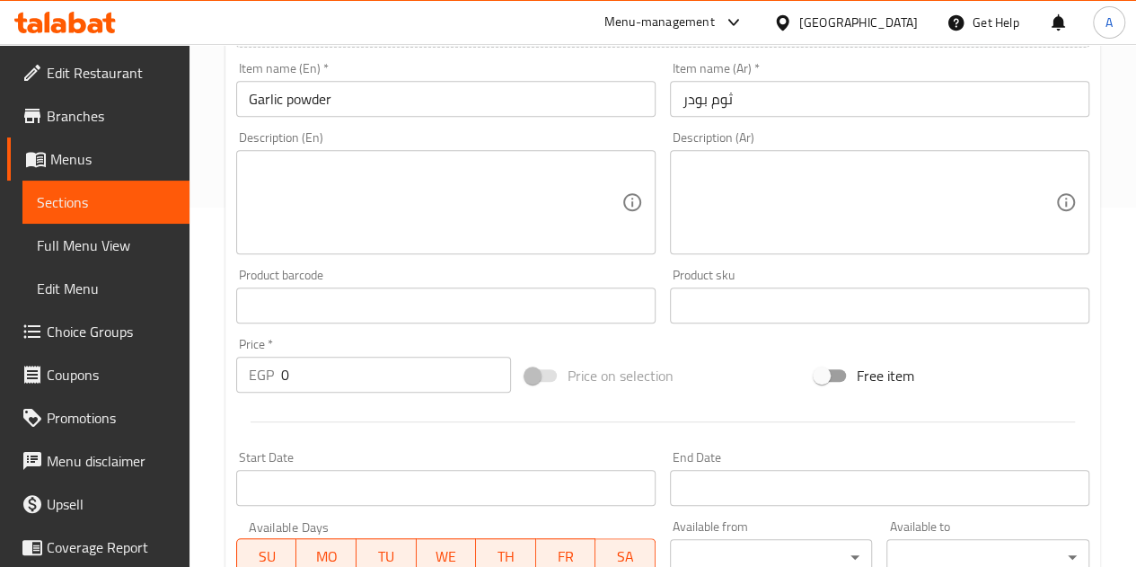
click at [361, 378] on input "0" at bounding box center [396, 374] width 230 height 36
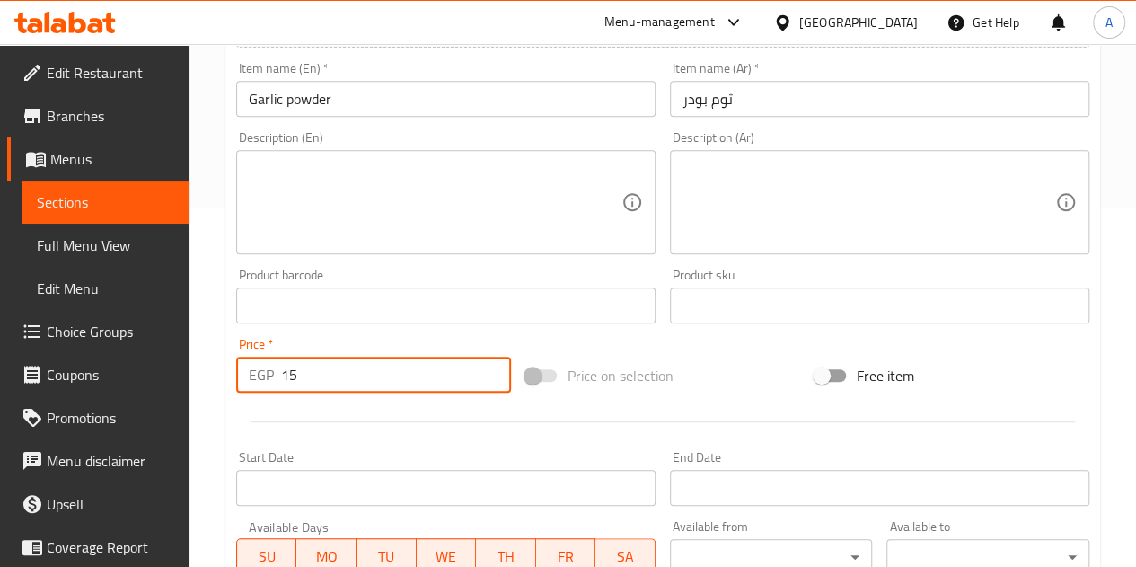
type input "15"
click at [409, 409] on div at bounding box center [662, 422] width 867 height 44
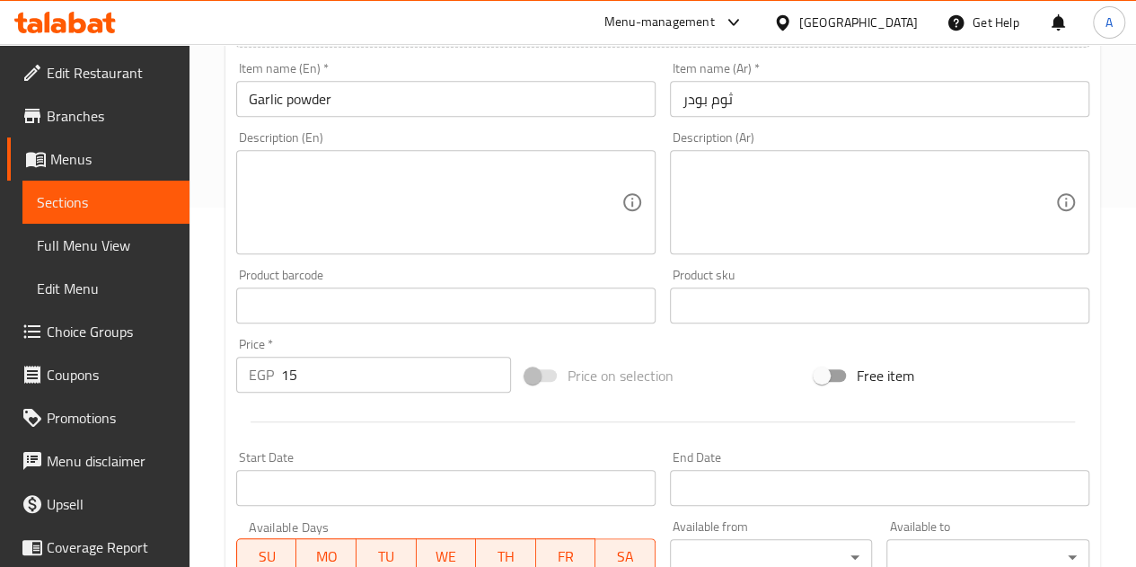
scroll to position [701, 0]
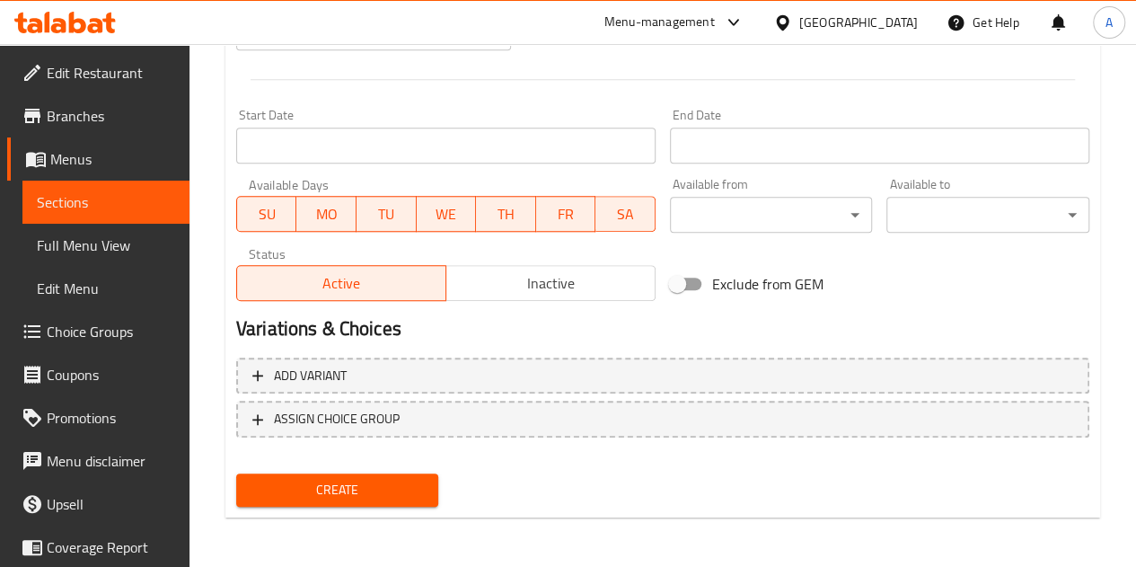
click at [404, 485] on span "Create" at bounding box center [338, 490] width 174 height 22
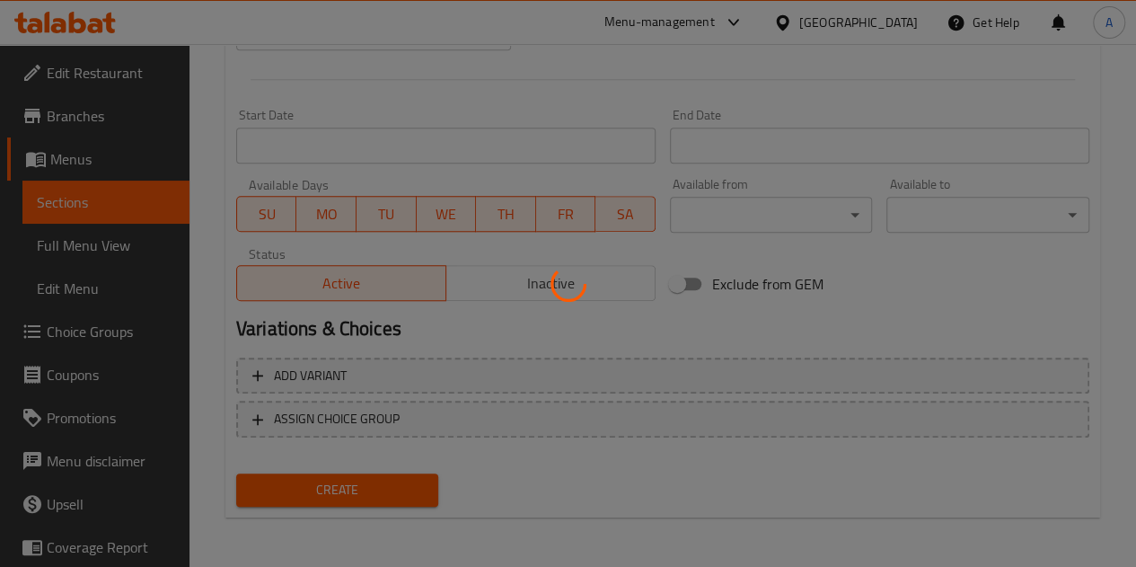
type input "0"
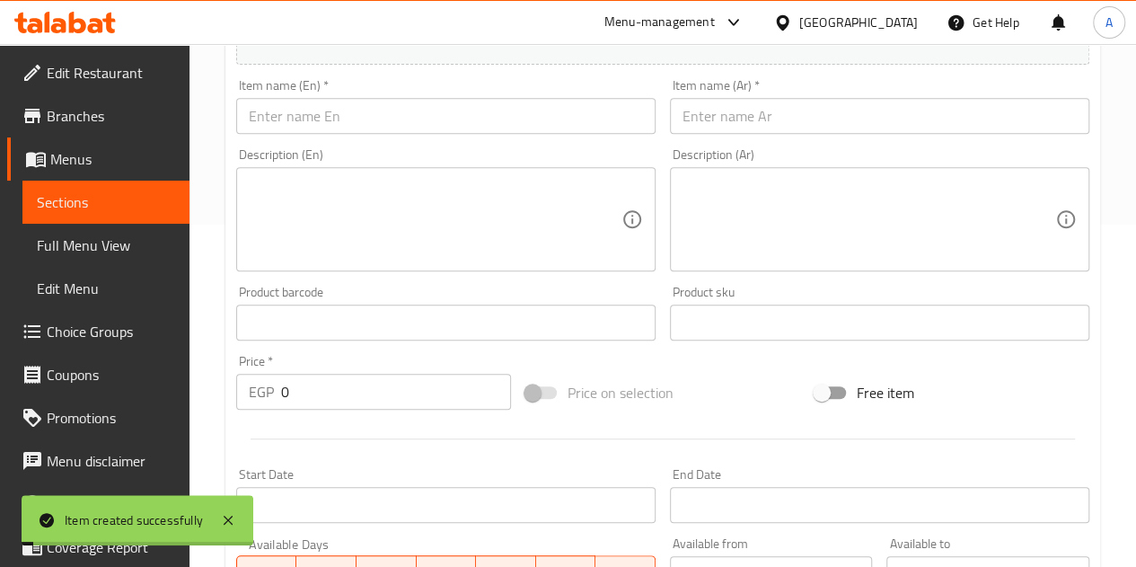
scroll to position [0, 0]
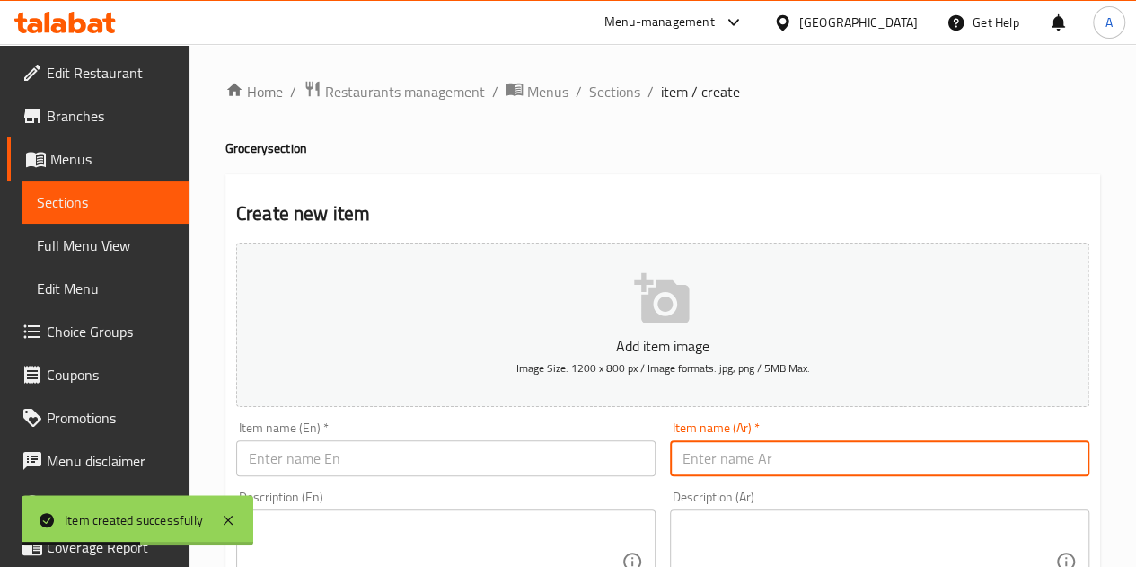
click at [747, 471] on input "text" at bounding box center [879, 458] width 419 height 36
paste input "بصل بودر"
type input "بصل بودر"
click at [496, 433] on div "Item name (En)   * Item name (En) *" at bounding box center [445, 448] width 419 height 55
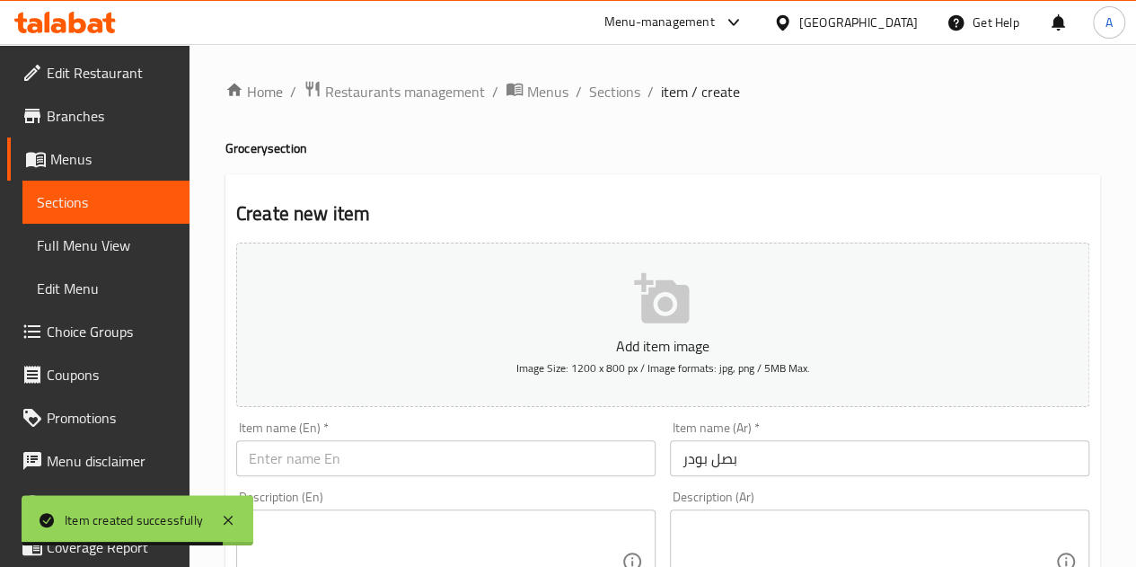
click at [500, 455] on input "text" at bounding box center [445, 458] width 419 height 36
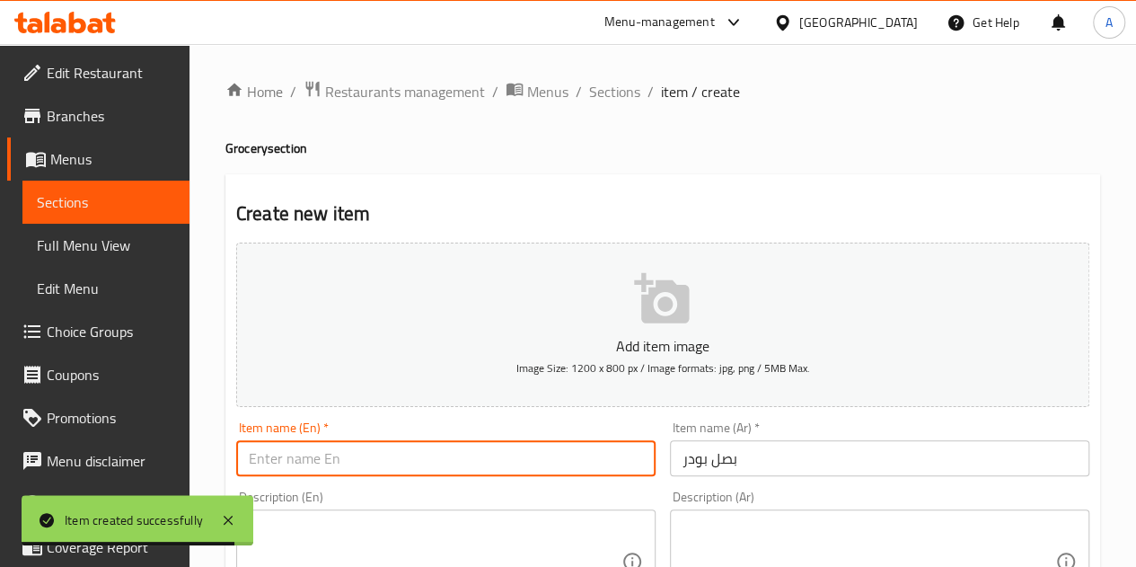
paste input "Onion powder"
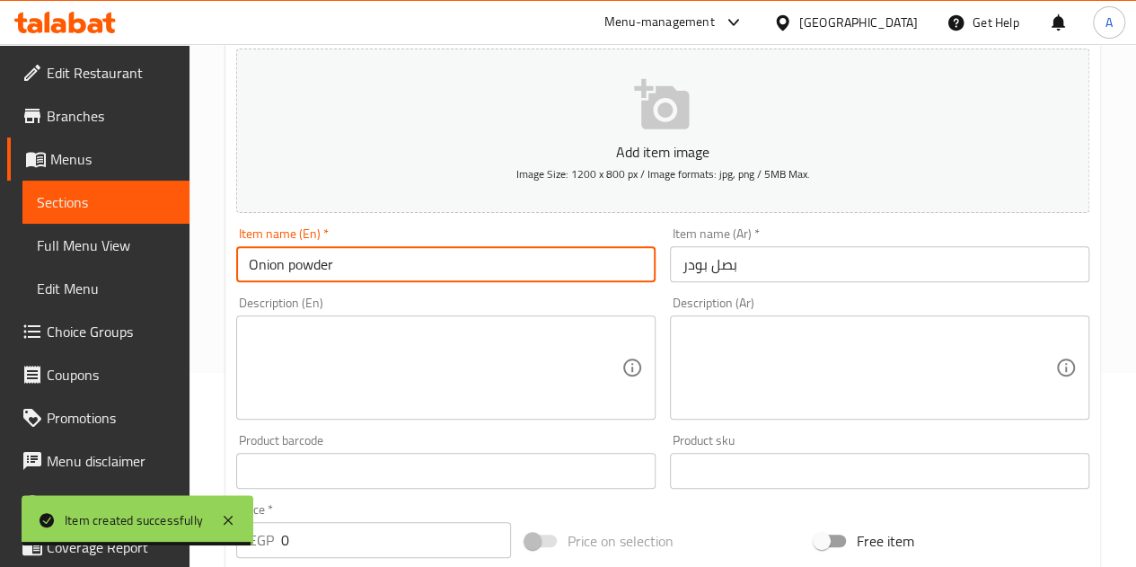
scroll to position [269, 0]
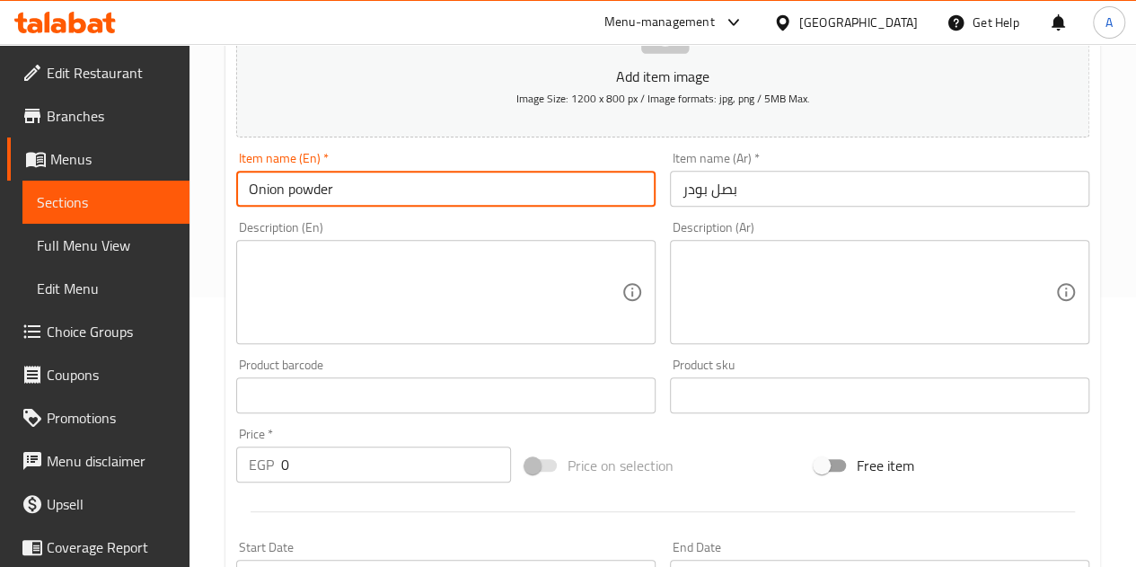
type input "Onion powder"
click at [418, 464] on input "0" at bounding box center [396, 464] width 230 height 36
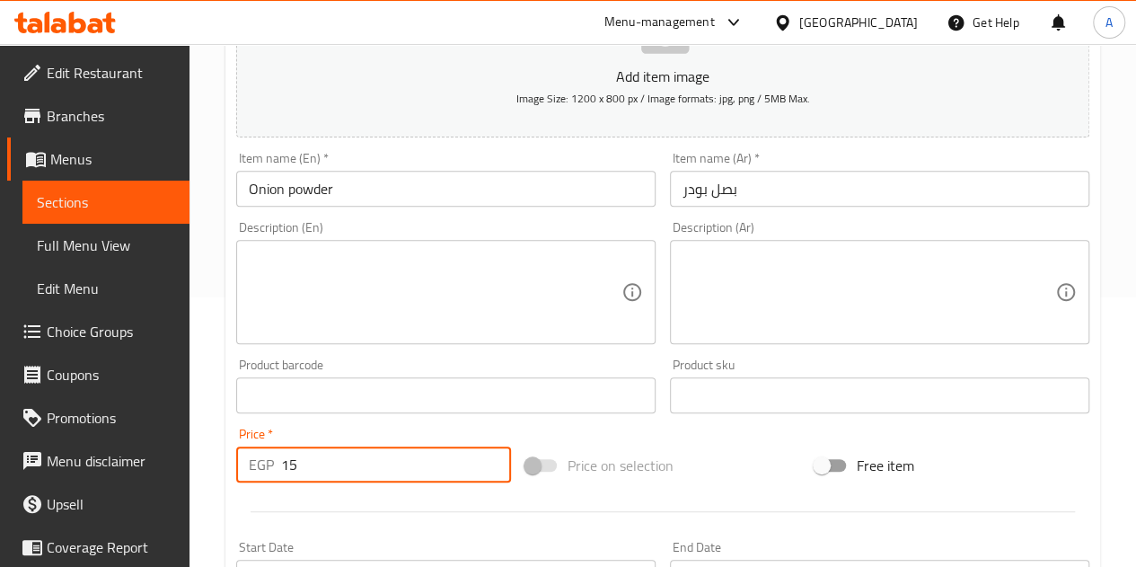
type input "15"
click at [416, 431] on div "Price   * EGP 15 Price *" at bounding box center [373, 454] width 275 height 55
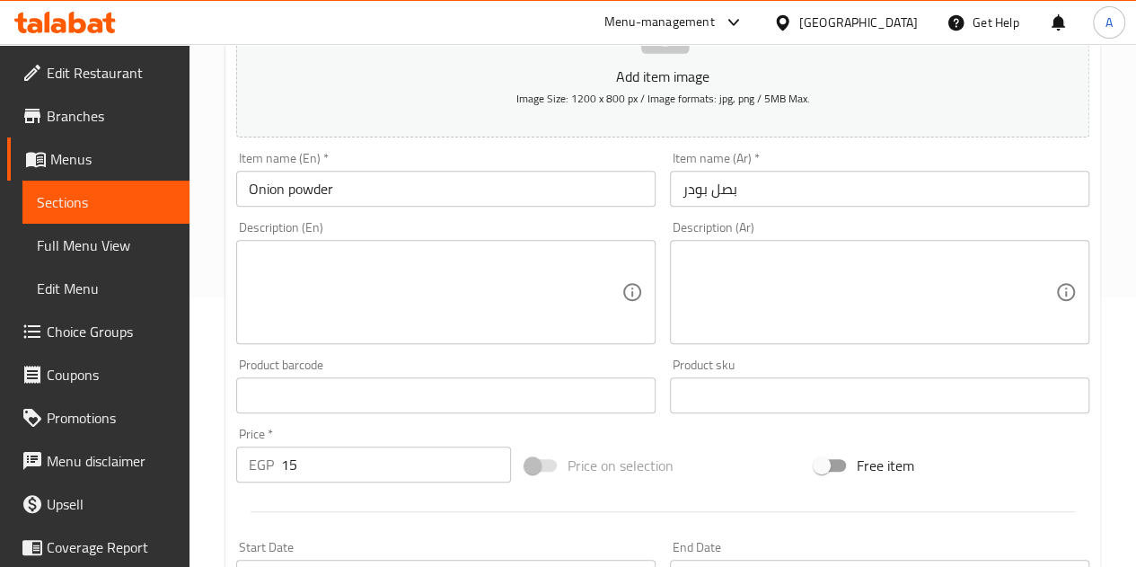
scroll to position [701, 0]
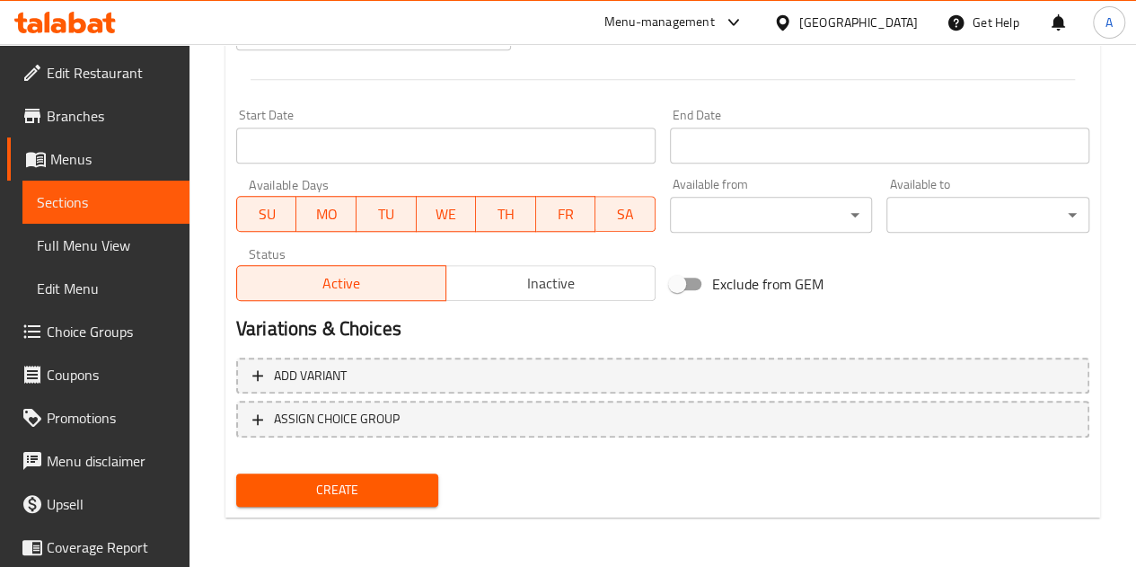
click at [387, 482] on span "Create" at bounding box center [338, 490] width 174 height 22
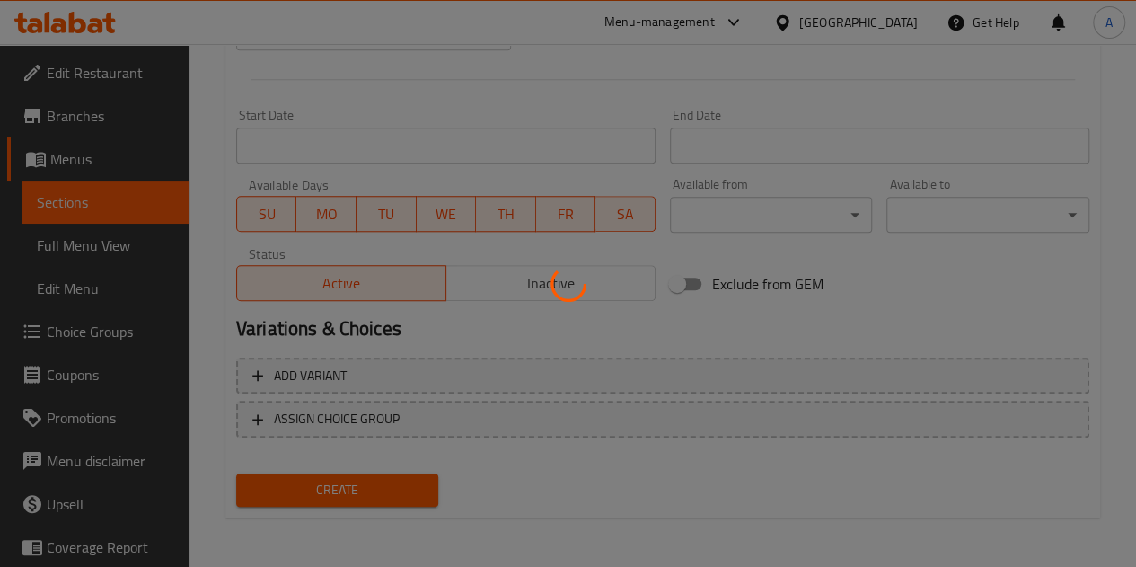
type input "0"
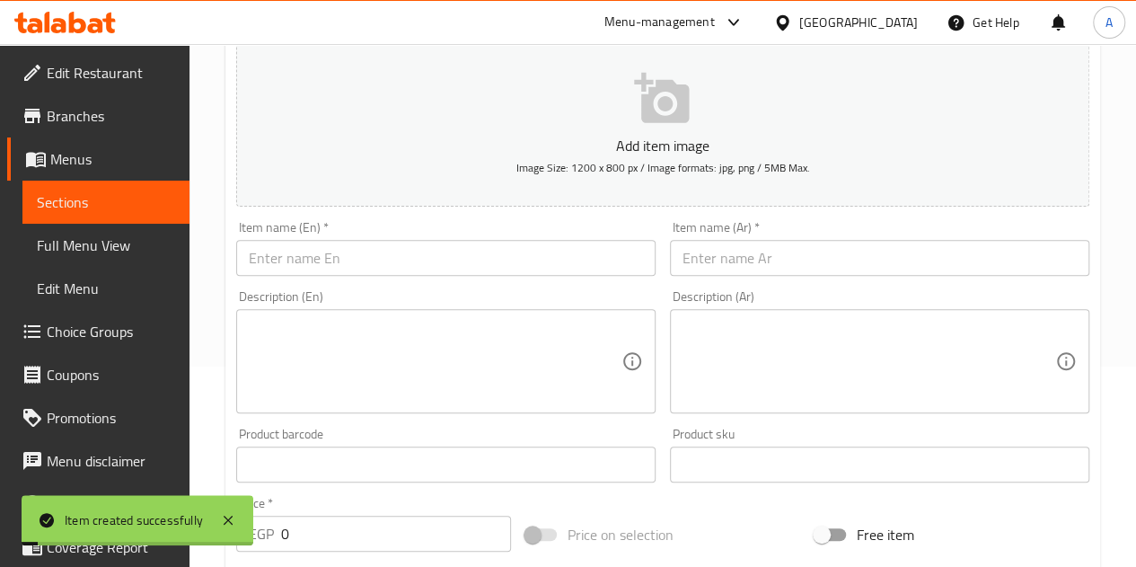
scroll to position [0, 0]
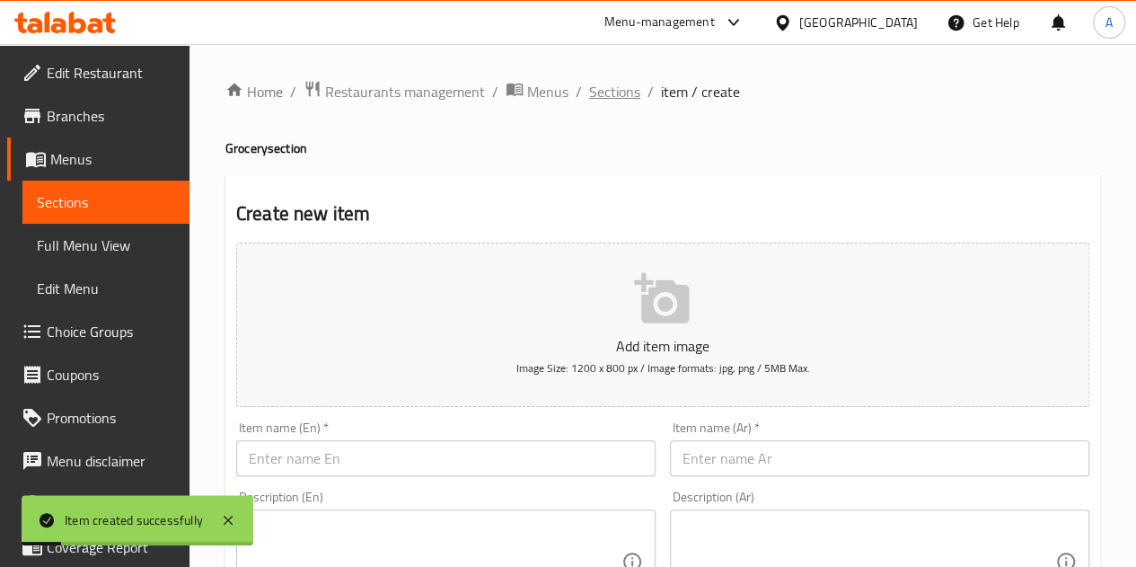
click at [611, 91] on span "Sections" at bounding box center [614, 92] width 51 height 22
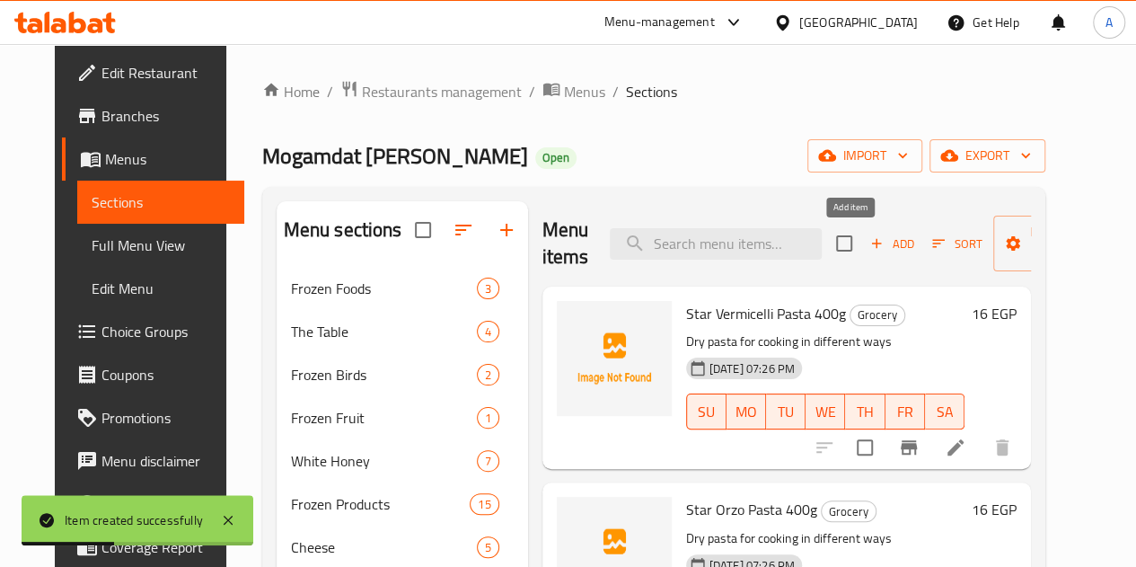
click at [863, 230] on button "Add" at bounding box center [891, 244] width 57 height 28
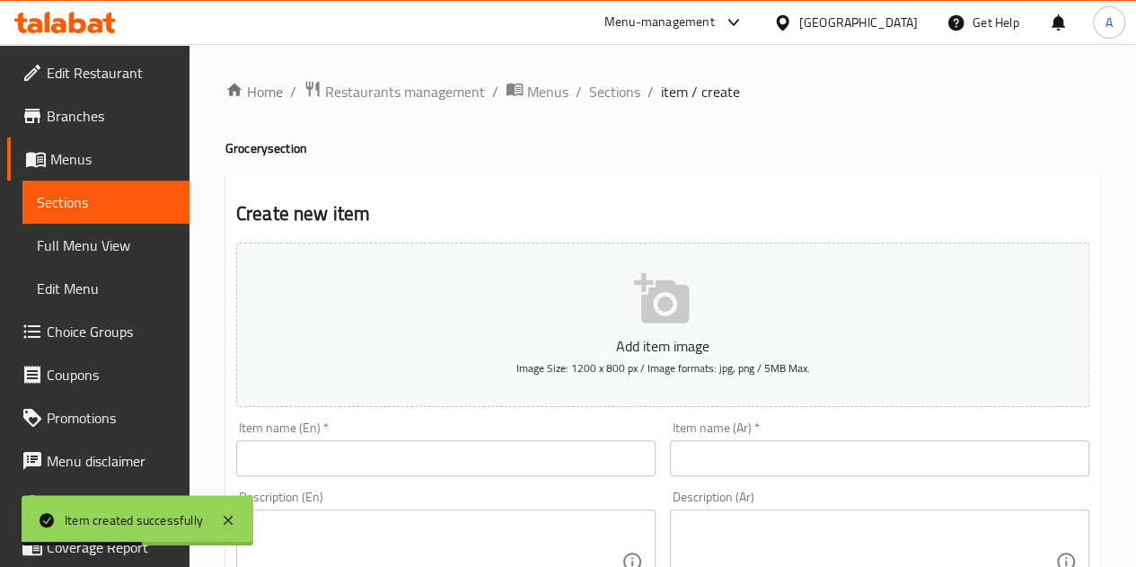
click at [806, 443] on input "text" at bounding box center [879, 458] width 419 height 36
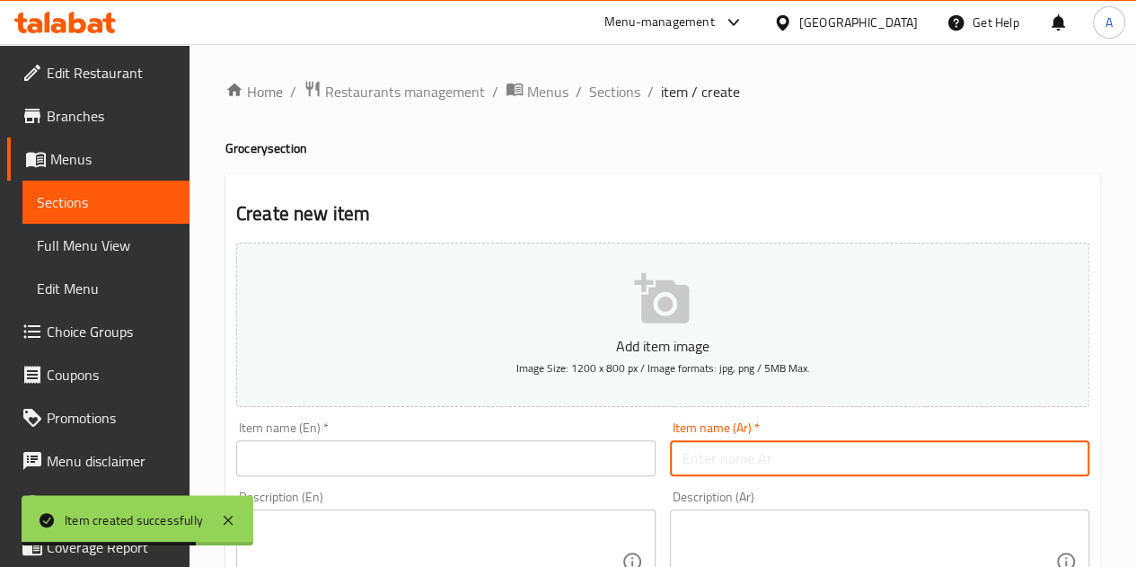
paste input "كزبره مطحونه"
type input "كزبره مطحونه"
click at [568, 463] on input "text" at bounding box center [445, 458] width 419 height 36
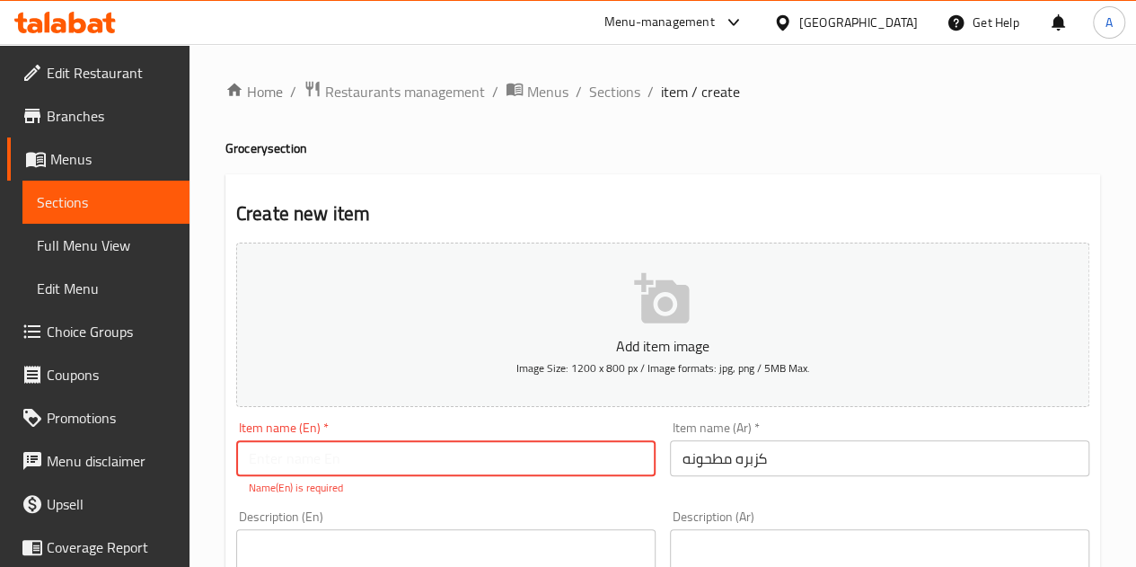
paste input "ground coriander"
type input "ground coriander"
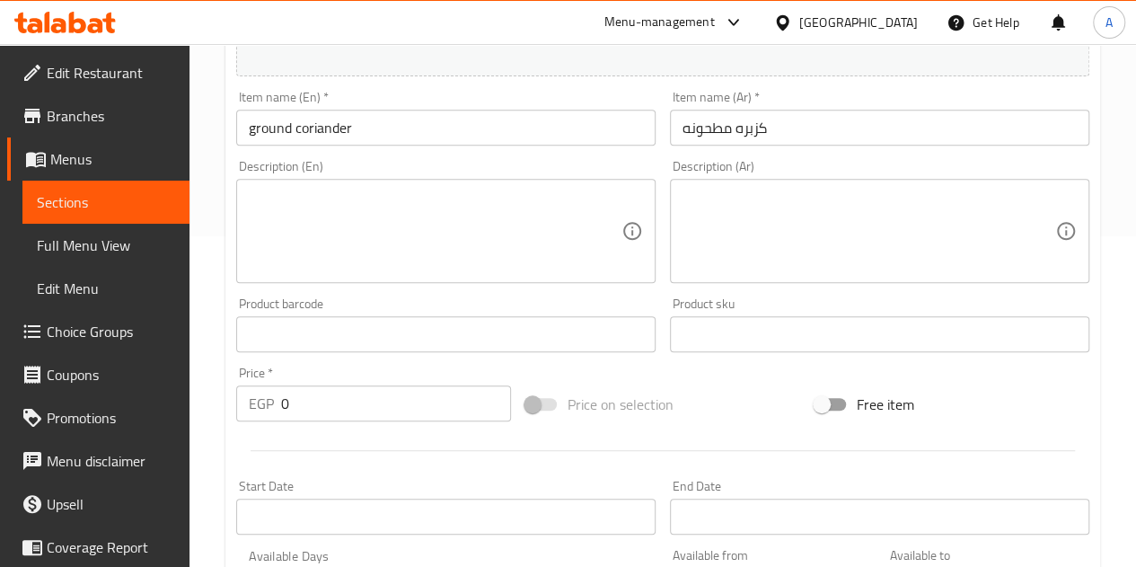
scroll to position [359, 0]
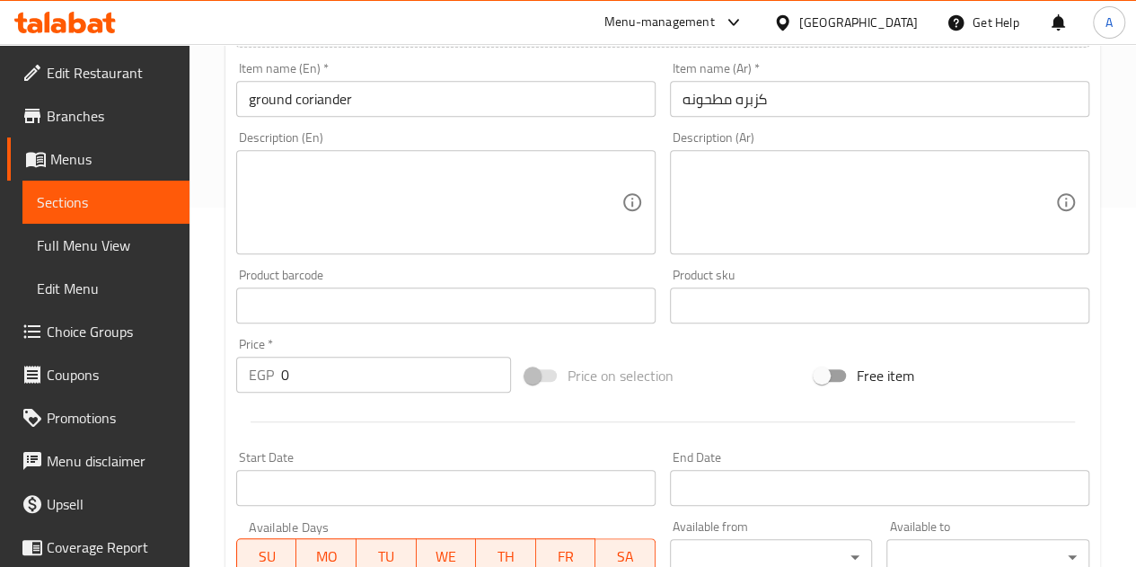
click at [396, 370] on input "0" at bounding box center [396, 374] width 230 height 36
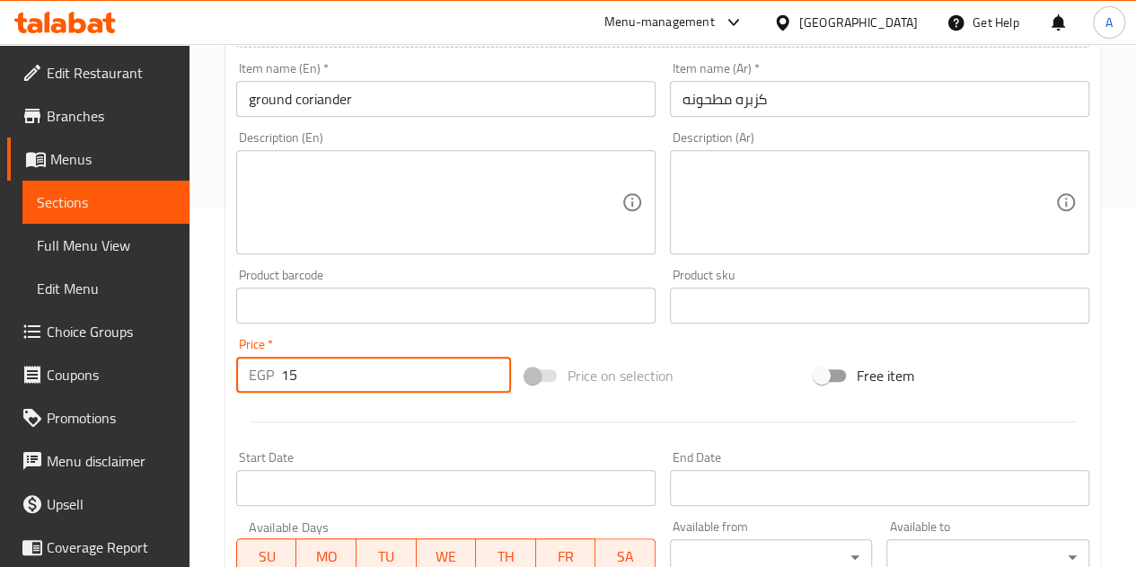
type input "15"
click at [416, 436] on div at bounding box center [662, 422] width 867 height 44
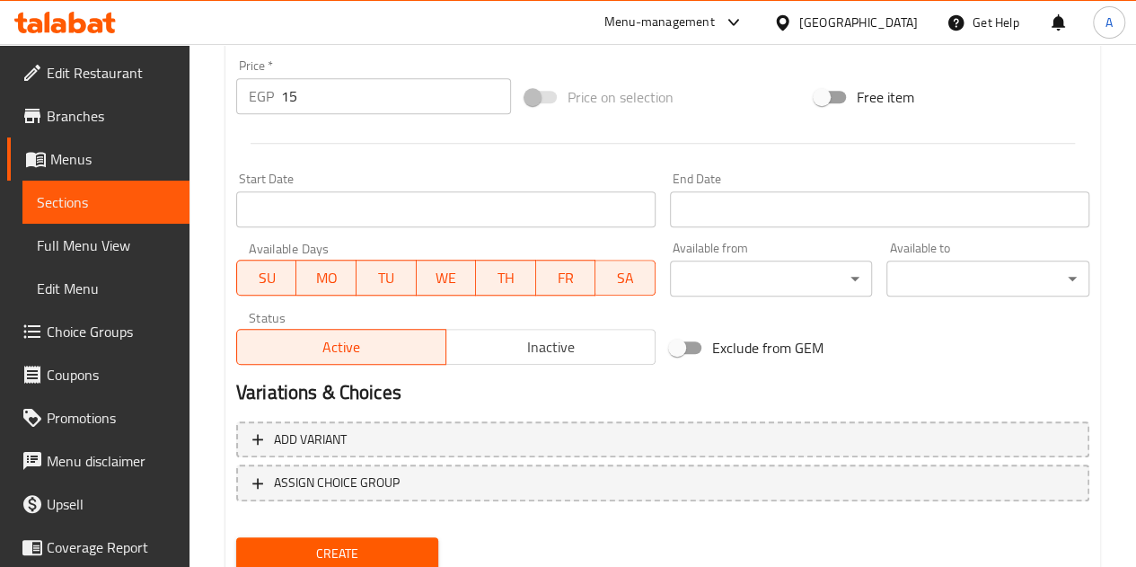
scroll to position [701, 0]
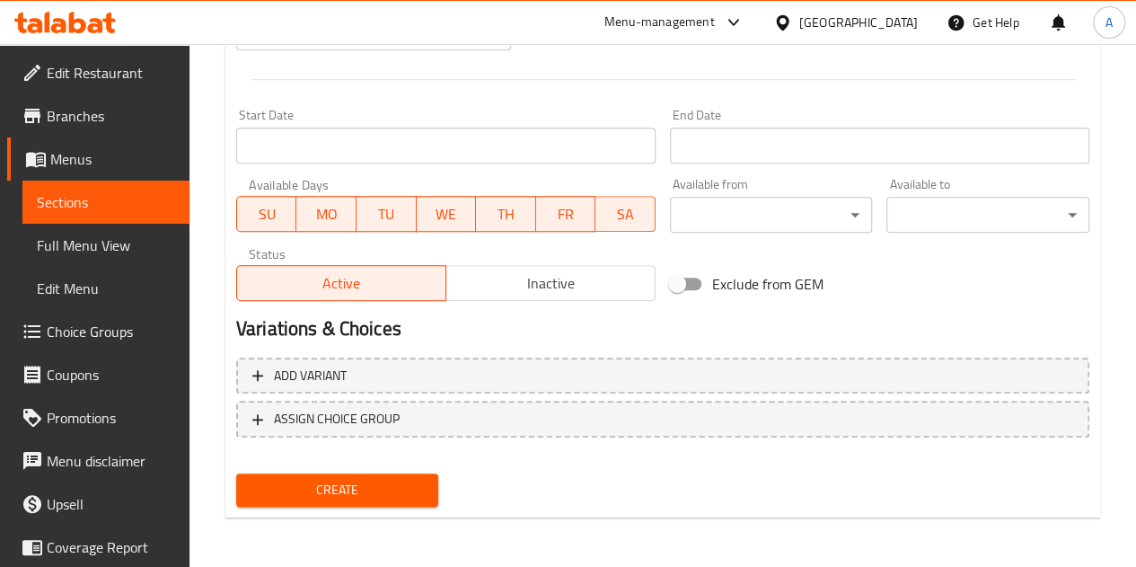
click at [409, 490] on span "Create" at bounding box center [338, 490] width 174 height 22
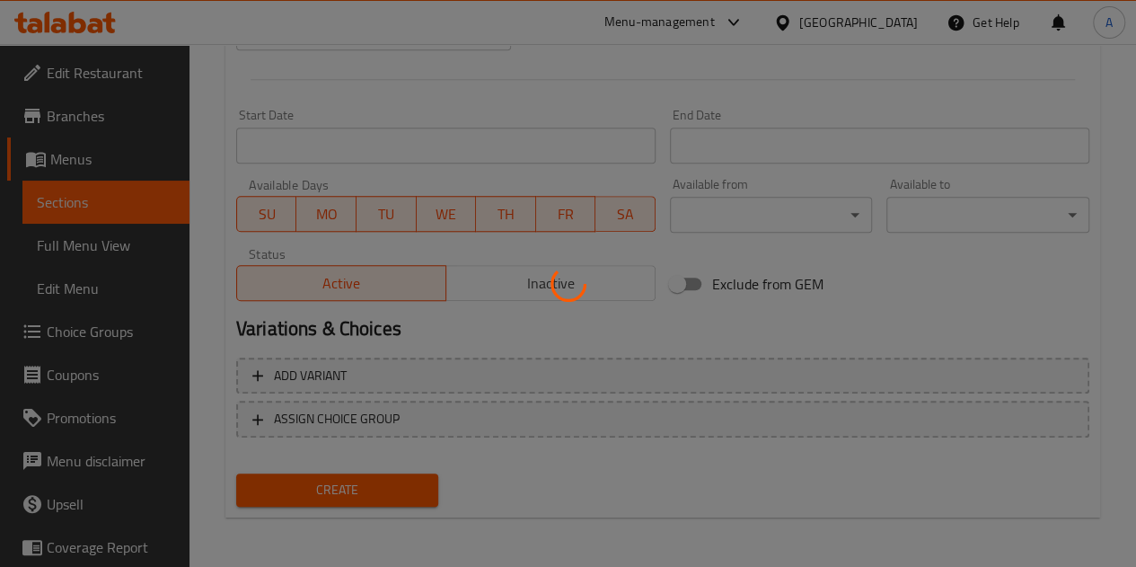
type input "0"
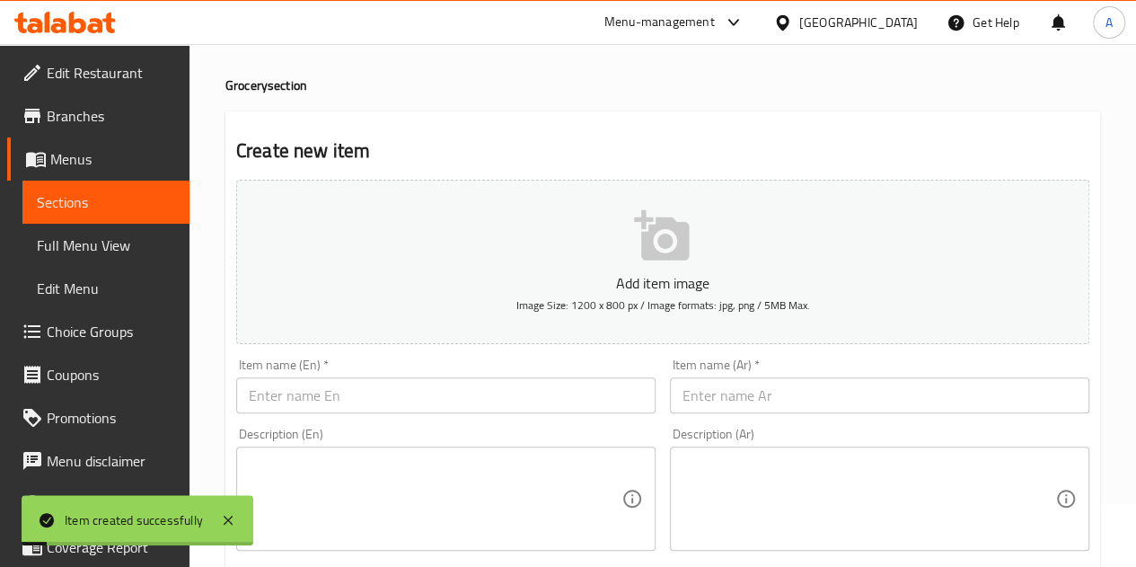
scroll to position [0, 0]
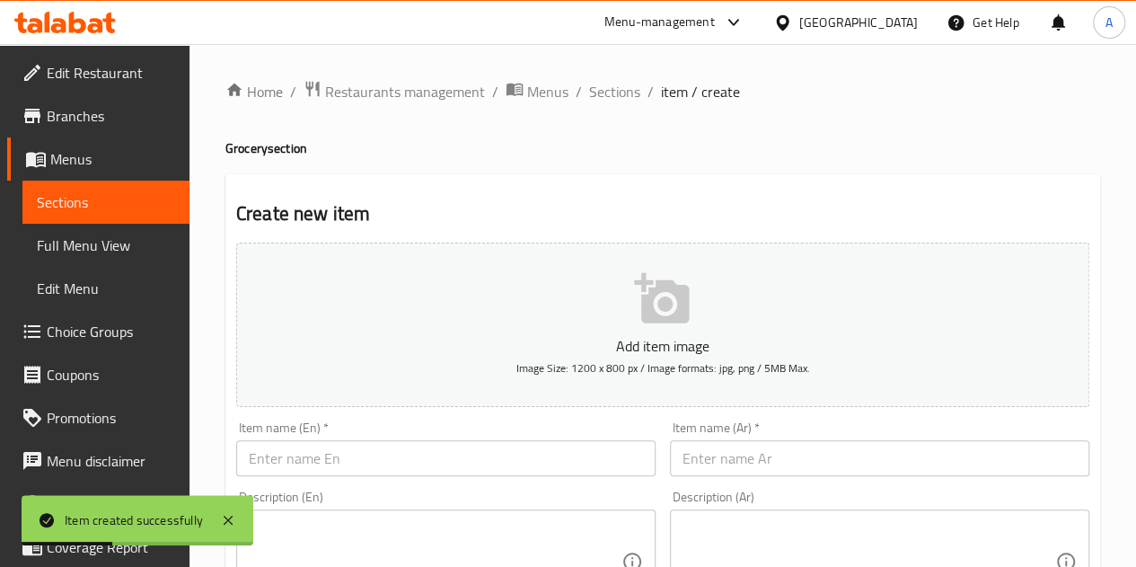
click at [737, 444] on input "text" at bounding box center [879, 458] width 419 height 36
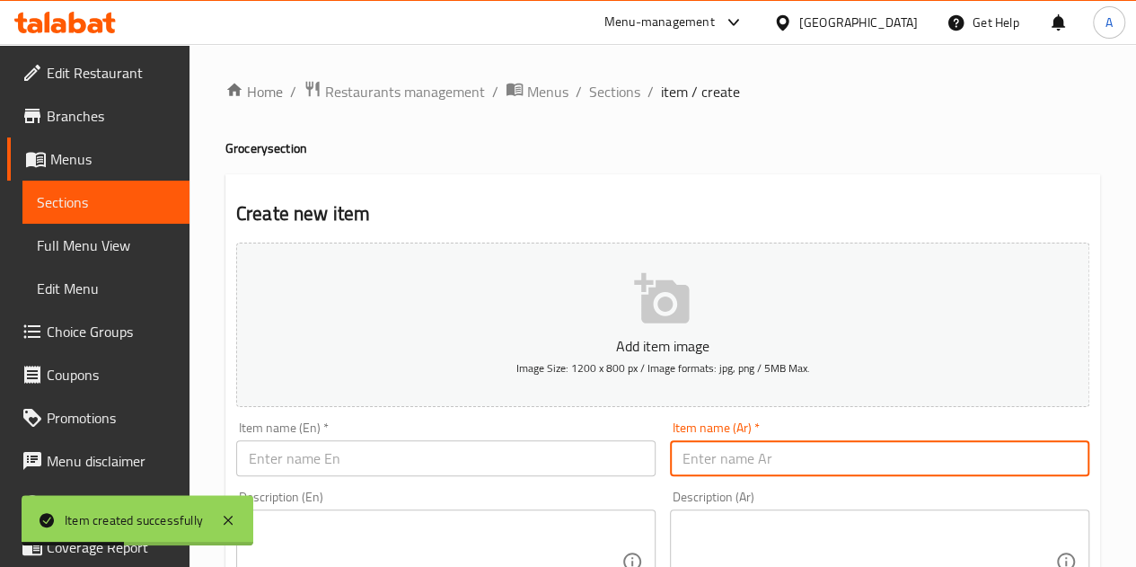
paste input "سبع بهارات"
type input "سبع بهارات"
click at [623, 453] on input "text" at bounding box center [445, 458] width 419 height 36
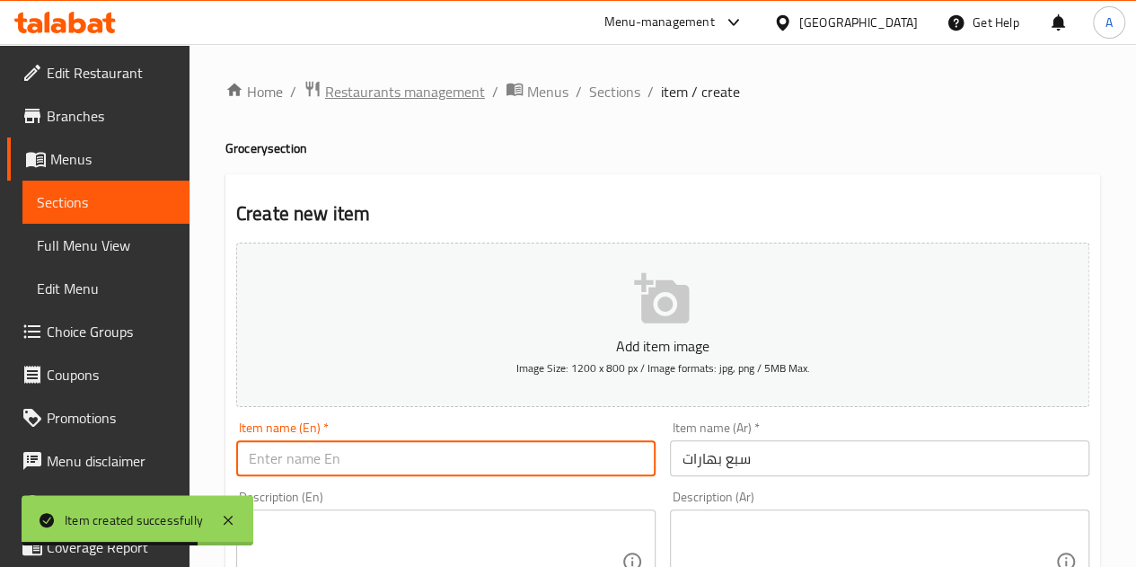
paste input "Seven spices"
type input "Seven spices"
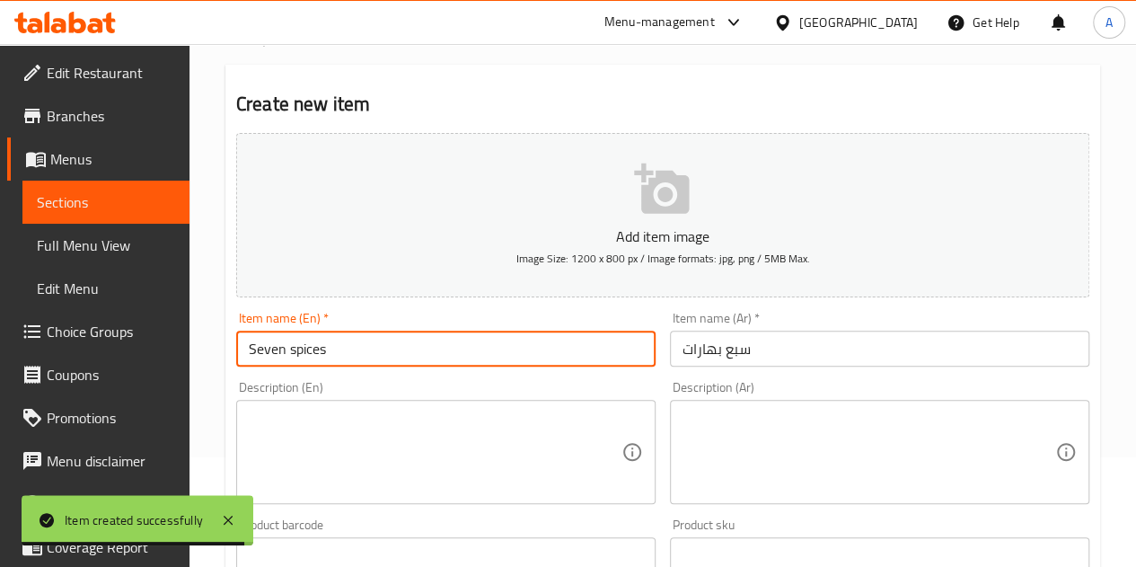
scroll to position [269, 0]
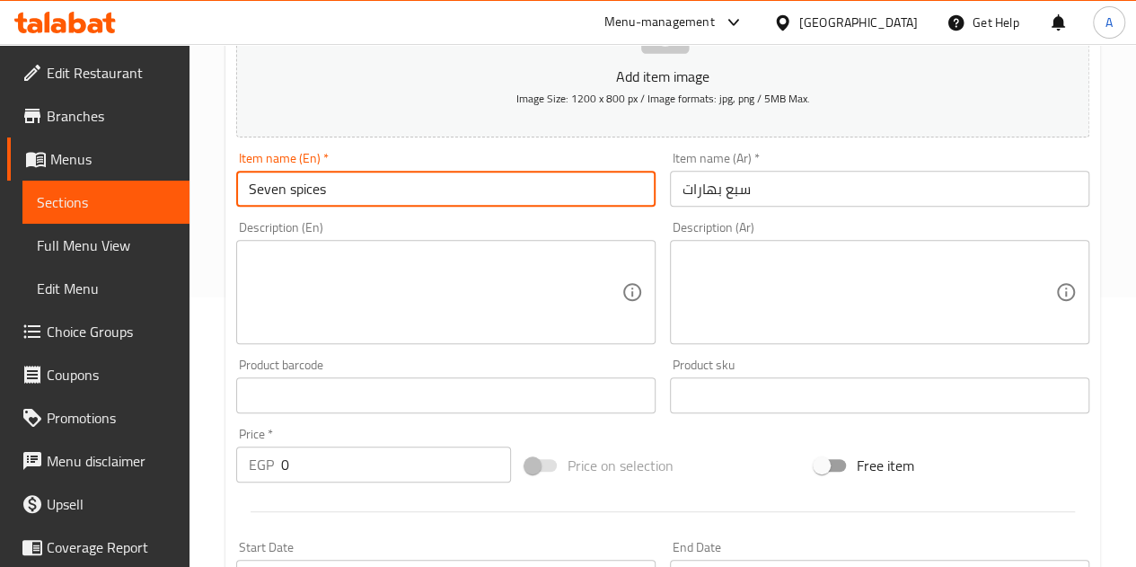
click at [342, 475] on input "0" at bounding box center [396, 464] width 230 height 36
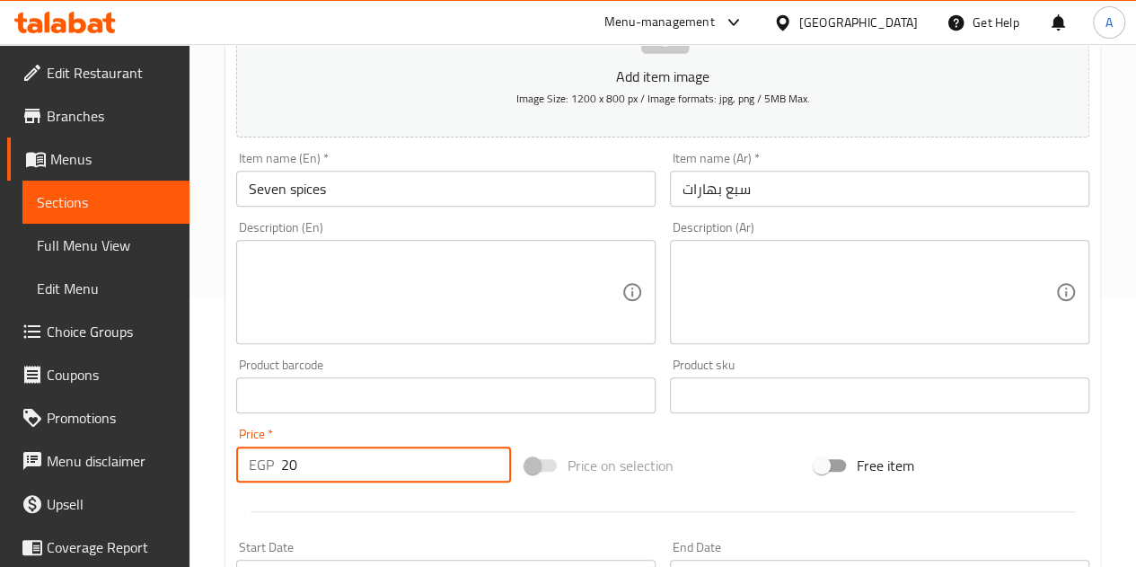
type input "20"
click at [356, 499] on div at bounding box center [662, 511] width 867 height 44
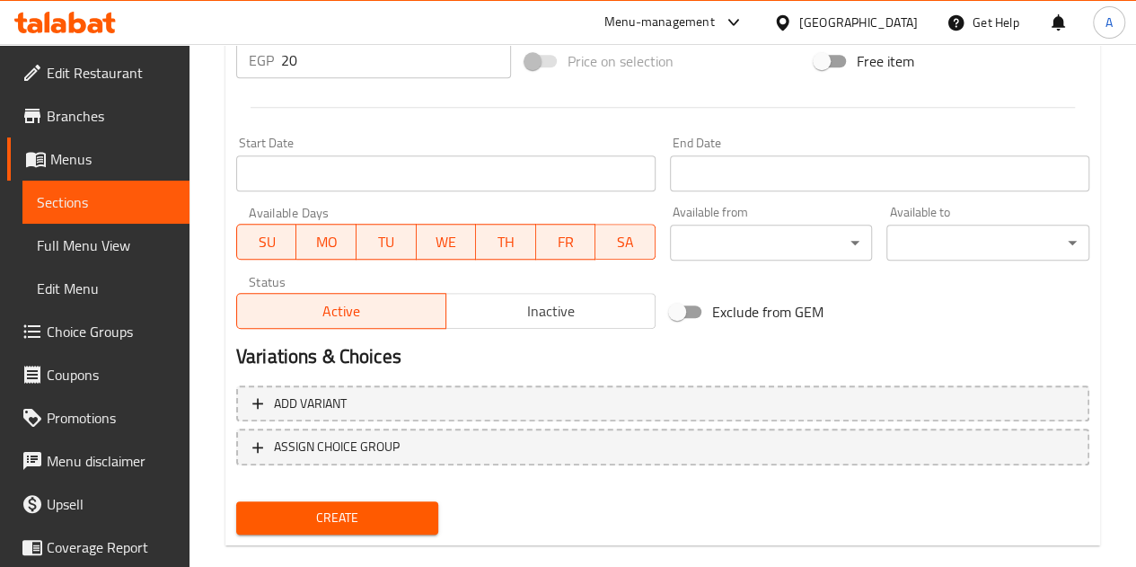
scroll to position [701, 0]
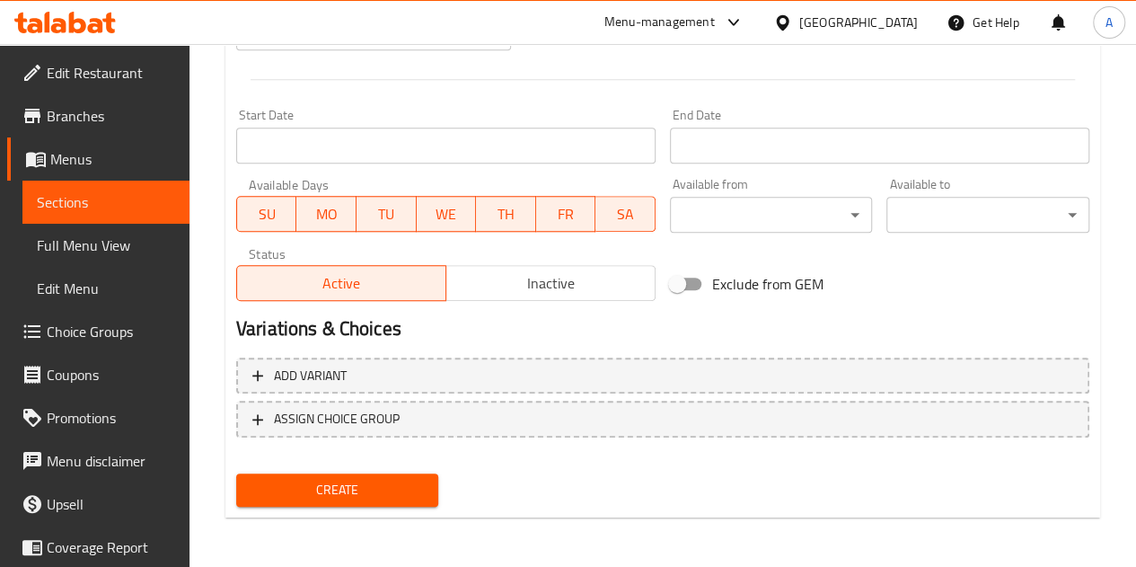
click at [367, 498] on span "Create" at bounding box center [338, 490] width 174 height 22
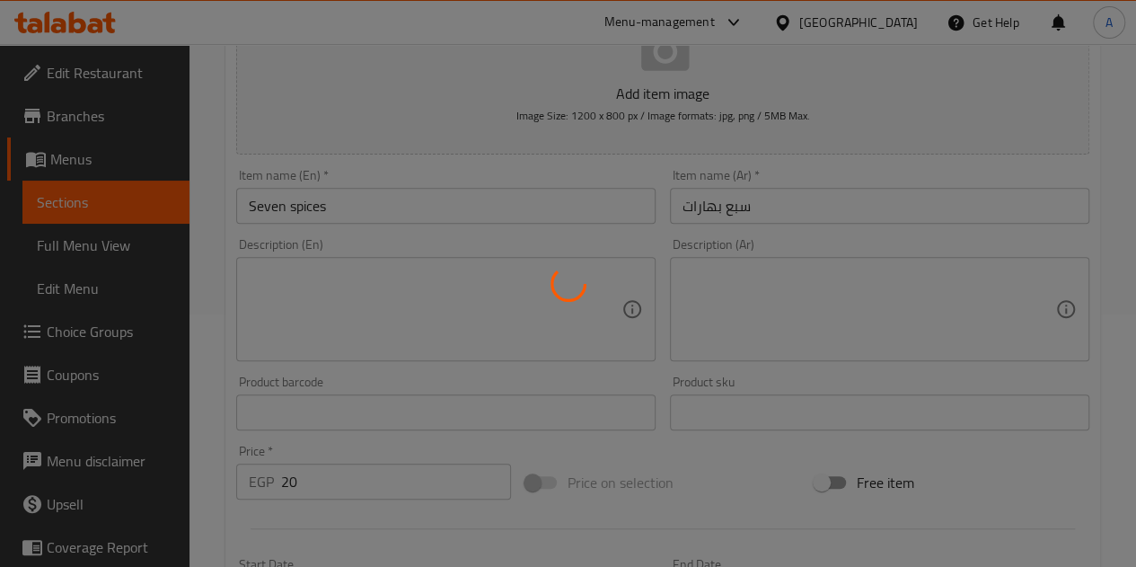
type input "0"
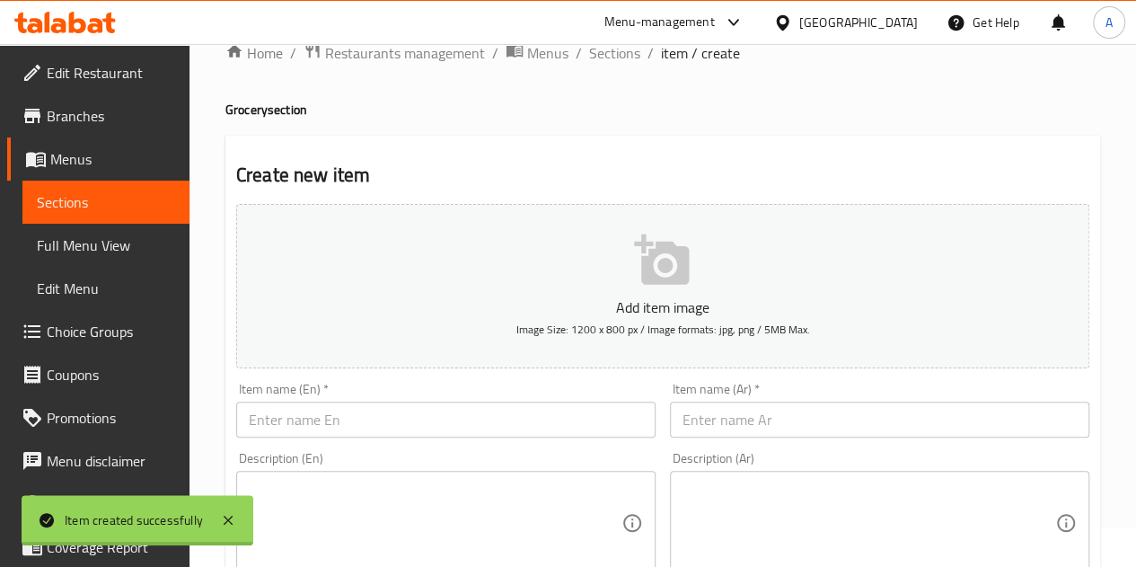
scroll to position [0, 0]
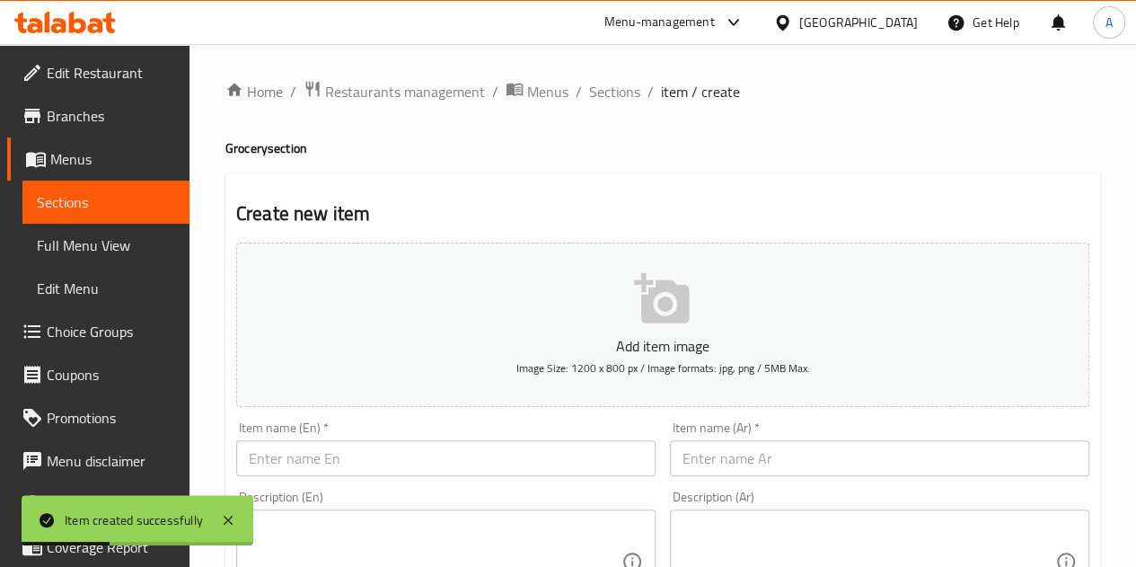
click at [747, 462] on input "text" at bounding box center [879, 458] width 419 height 36
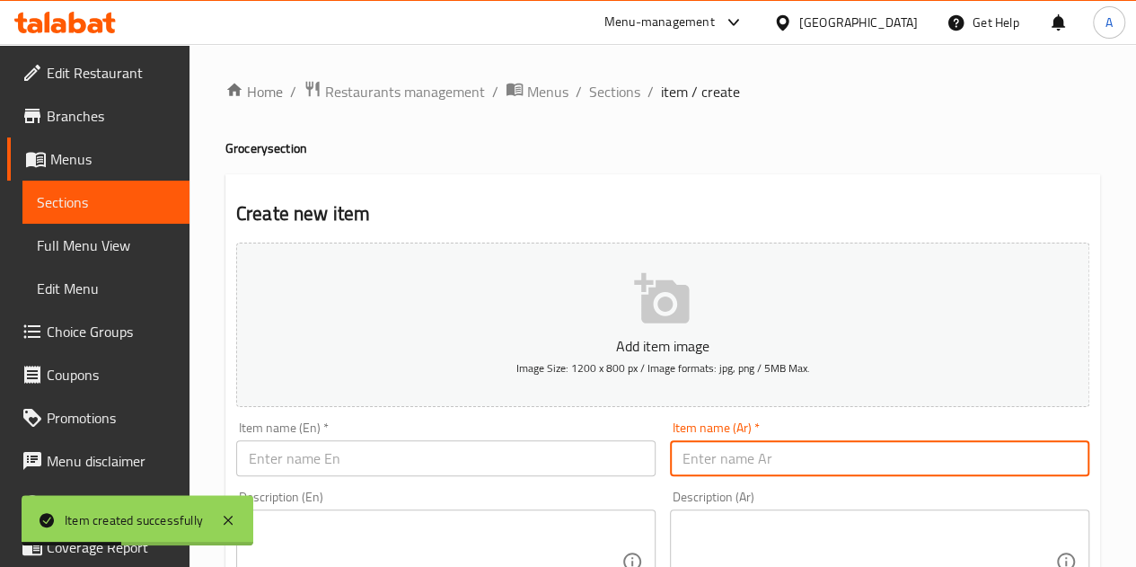
paste input "فلفل اسود"
type input "فلفل اسود"
click at [459, 443] on input "text" at bounding box center [445, 458] width 419 height 36
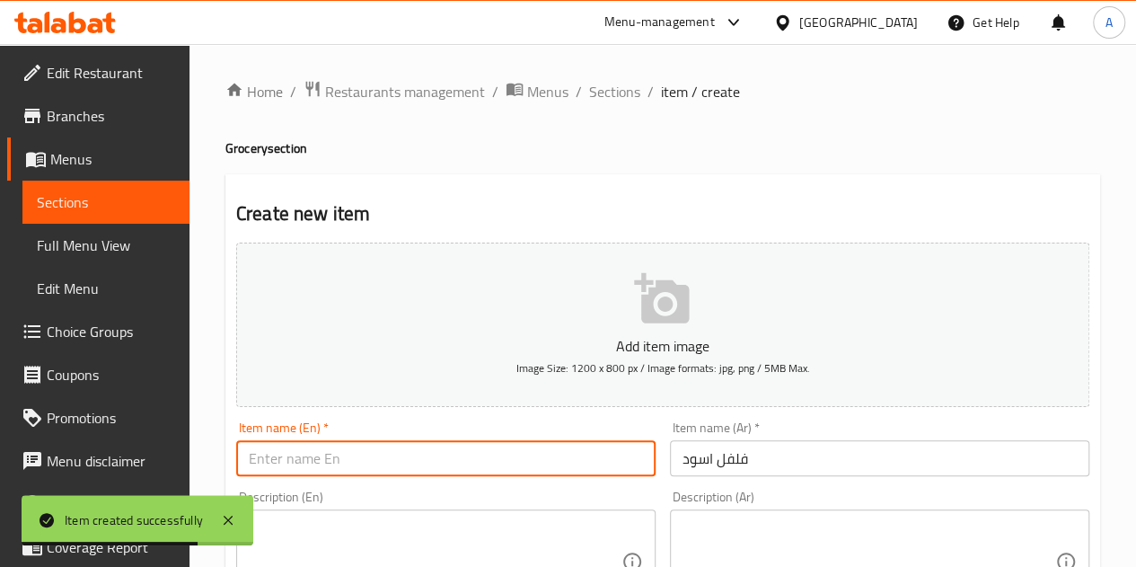
paste input "Black pepper"
type input "Black pepper"
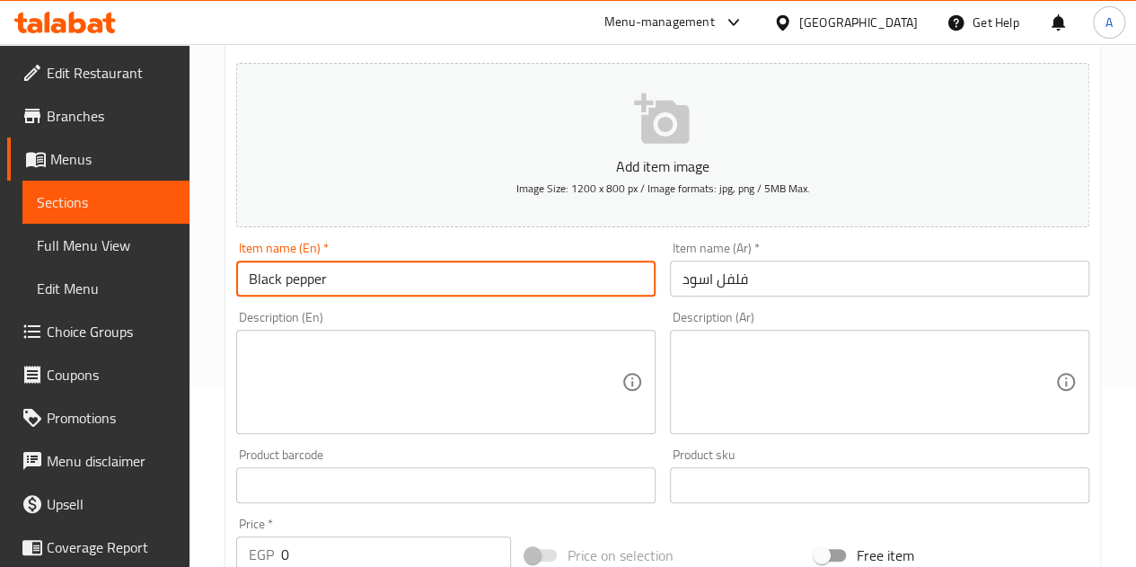
scroll to position [359, 0]
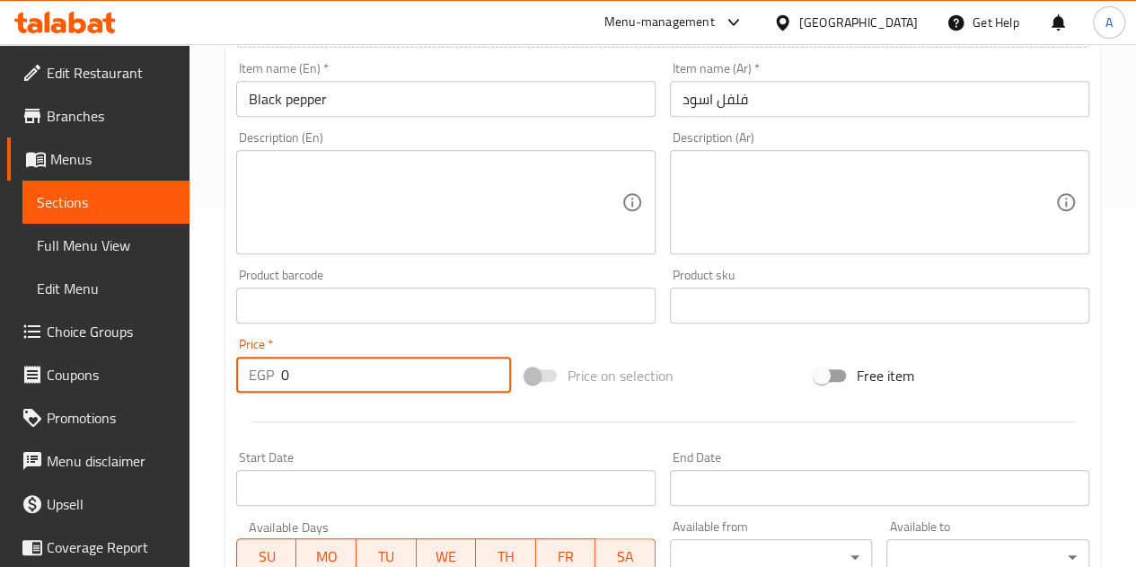
click at [395, 363] on input "0" at bounding box center [396, 374] width 230 height 36
type input "25"
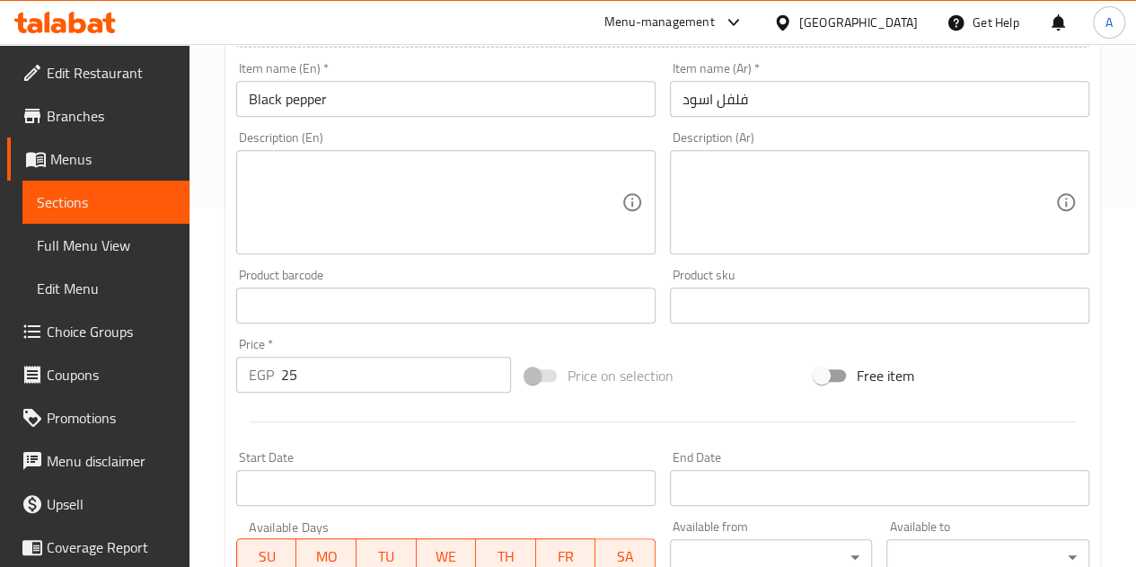
click at [438, 419] on div at bounding box center [662, 422] width 867 height 44
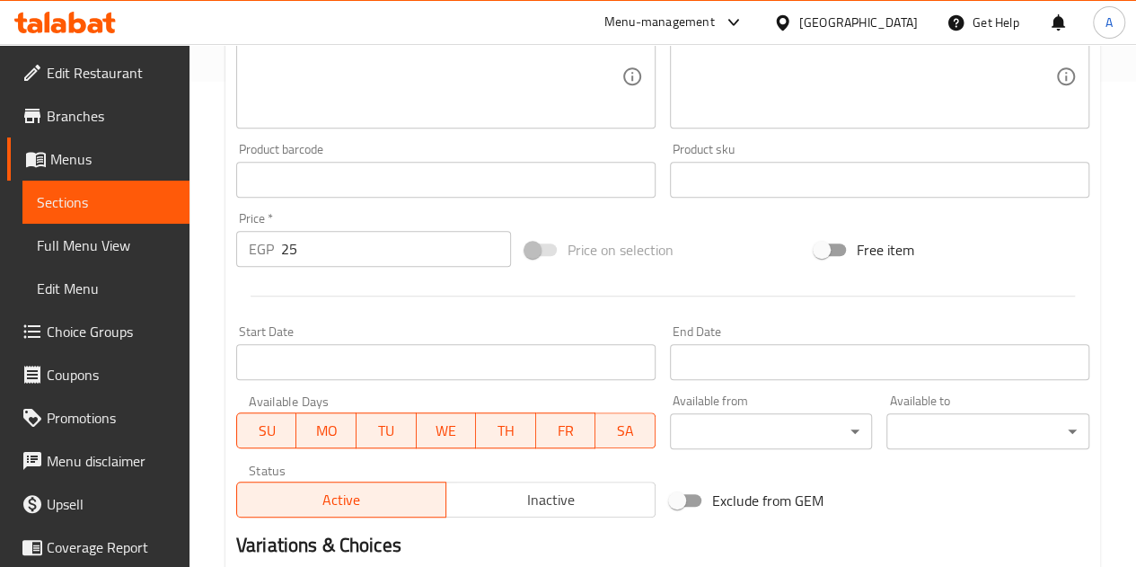
scroll to position [701, 0]
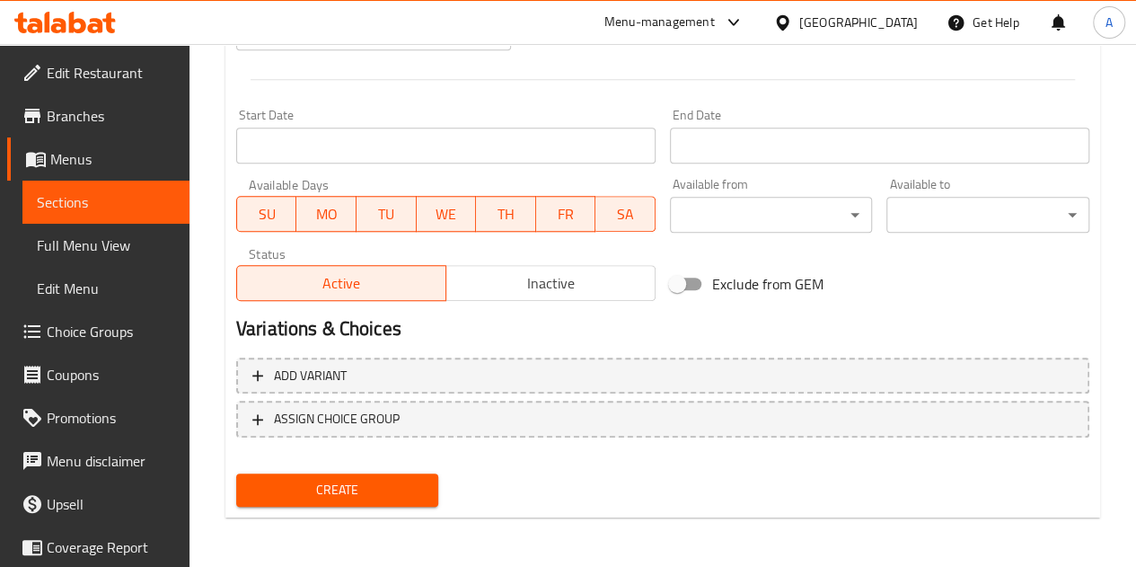
click at [384, 474] on button "Create" at bounding box center [337, 489] width 203 height 33
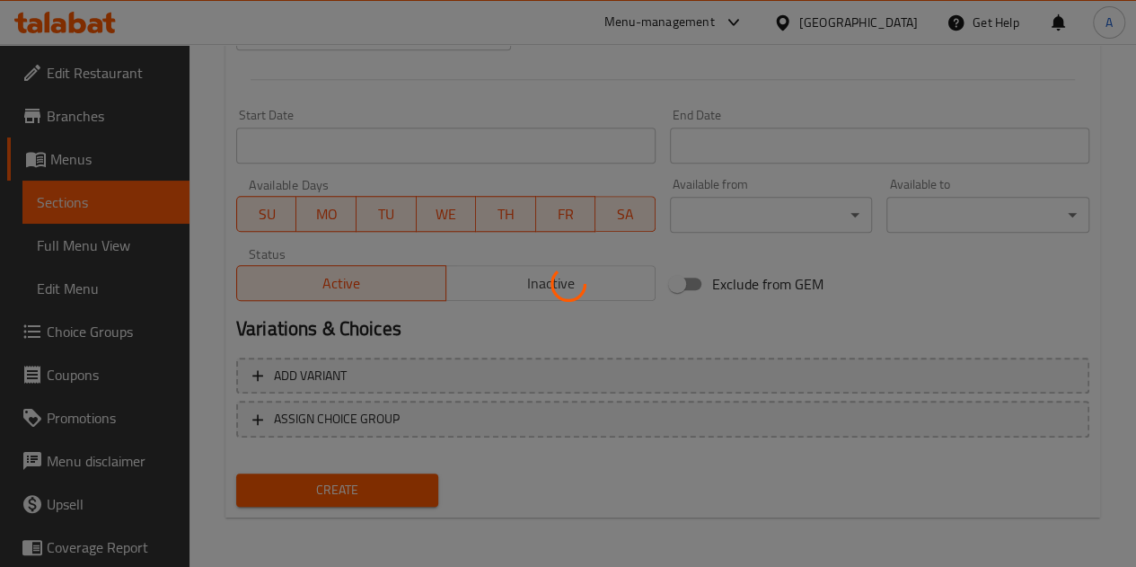
type input "0"
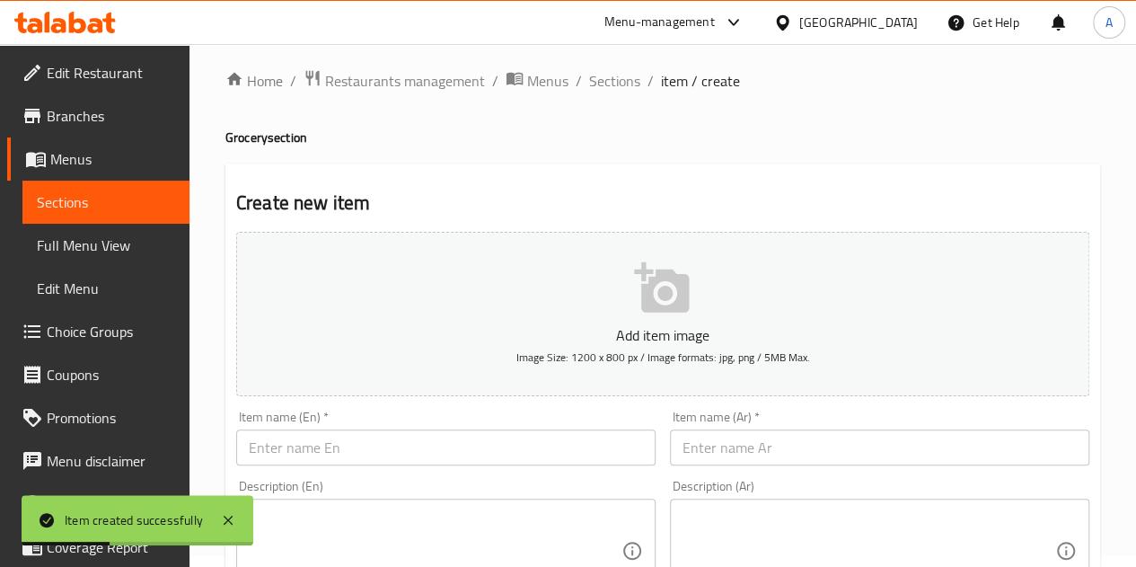
scroll to position [0, 0]
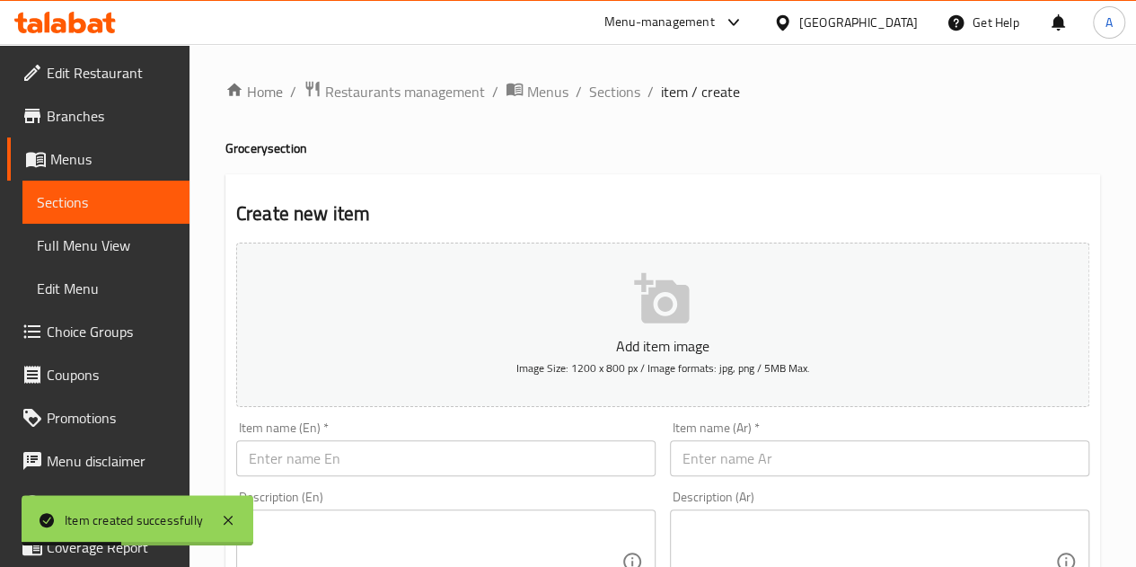
click at [752, 455] on input "text" at bounding box center [879, 458] width 419 height 36
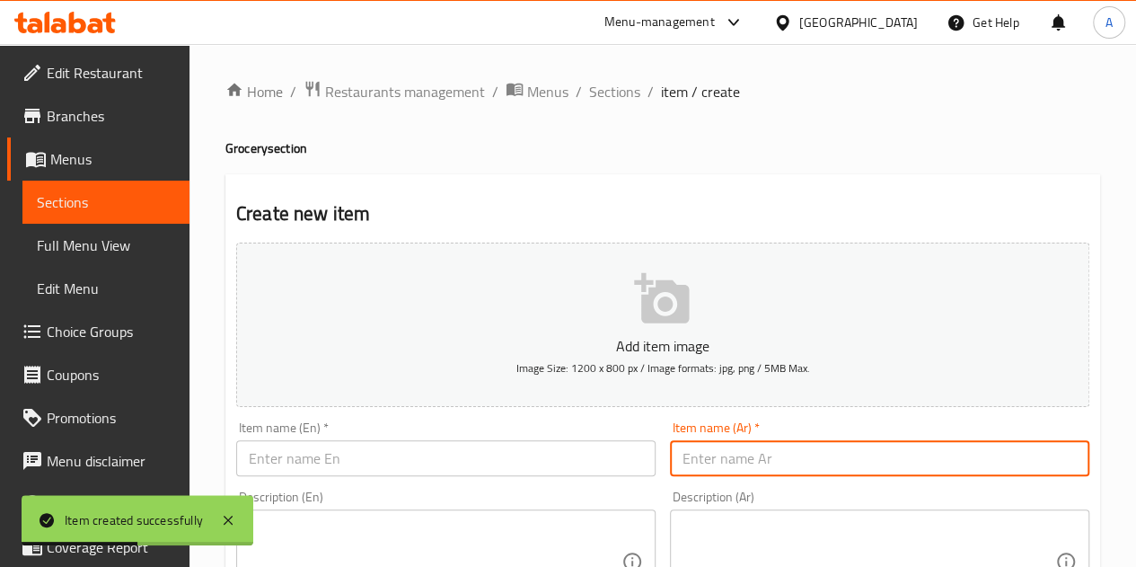
paste input "كمون"
type input "كمون"
click at [421, 459] on input "text" at bounding box center [445, 458] width 419 height 36
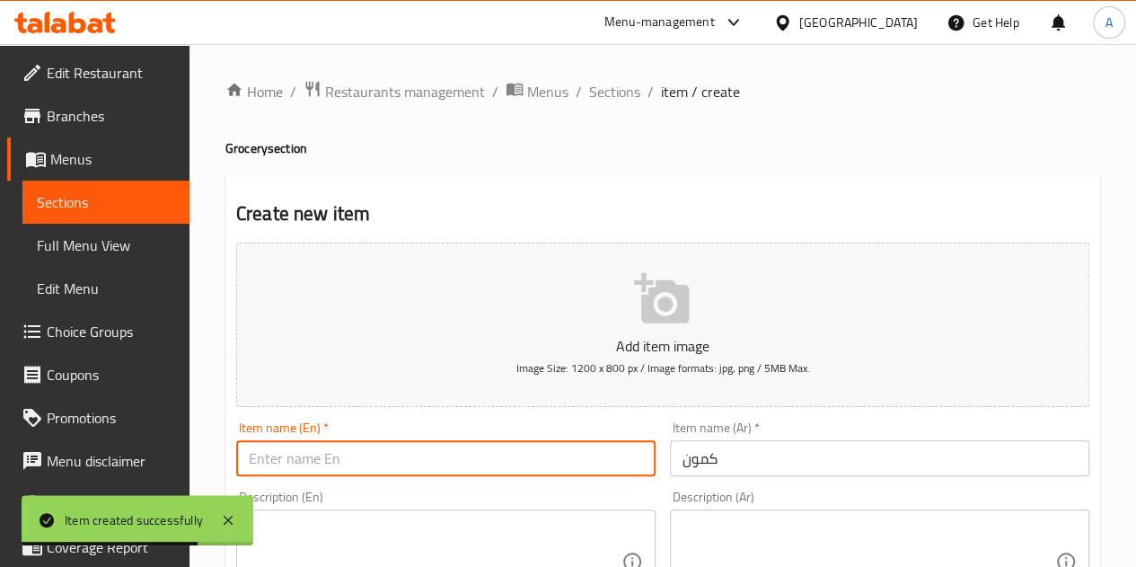
paste input "cumin"
type input "cumin"
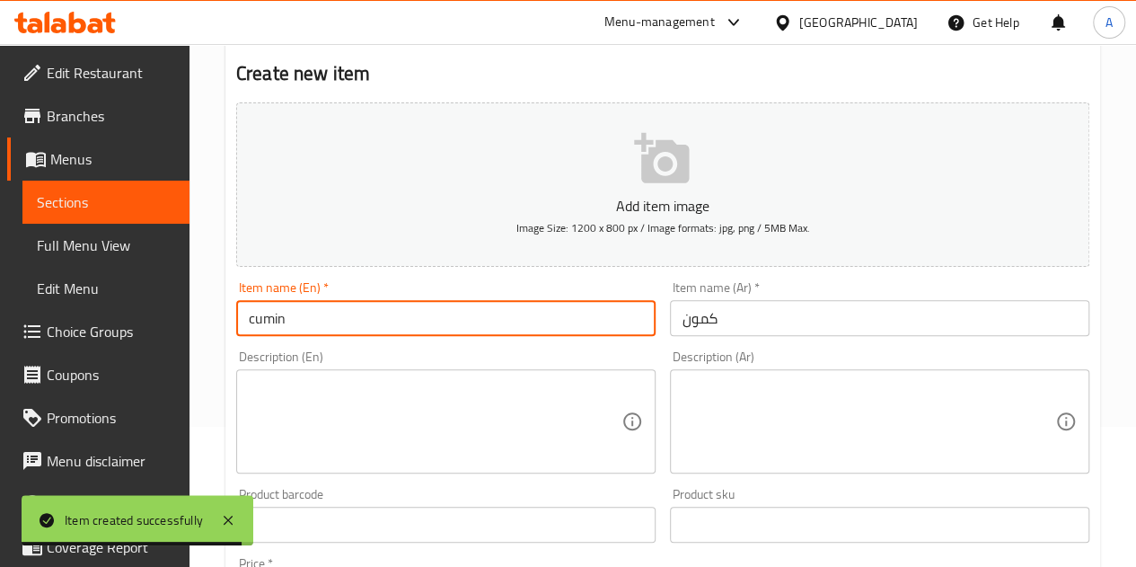
scroll to position [269, 0]
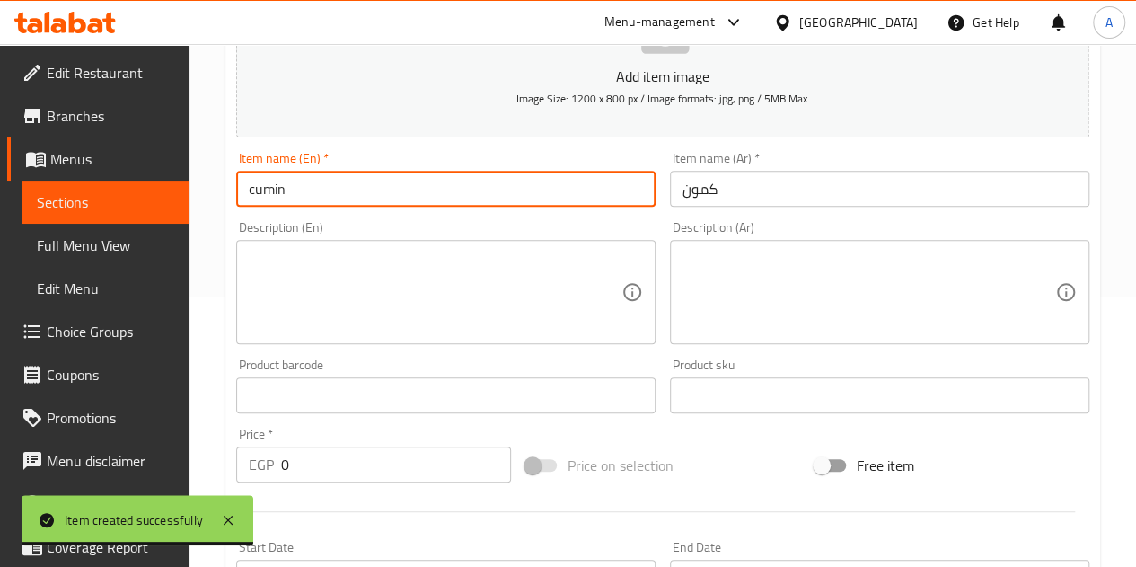
click at [365, 472] on input "0" at bounding box center [396, 464] width 230 height 36
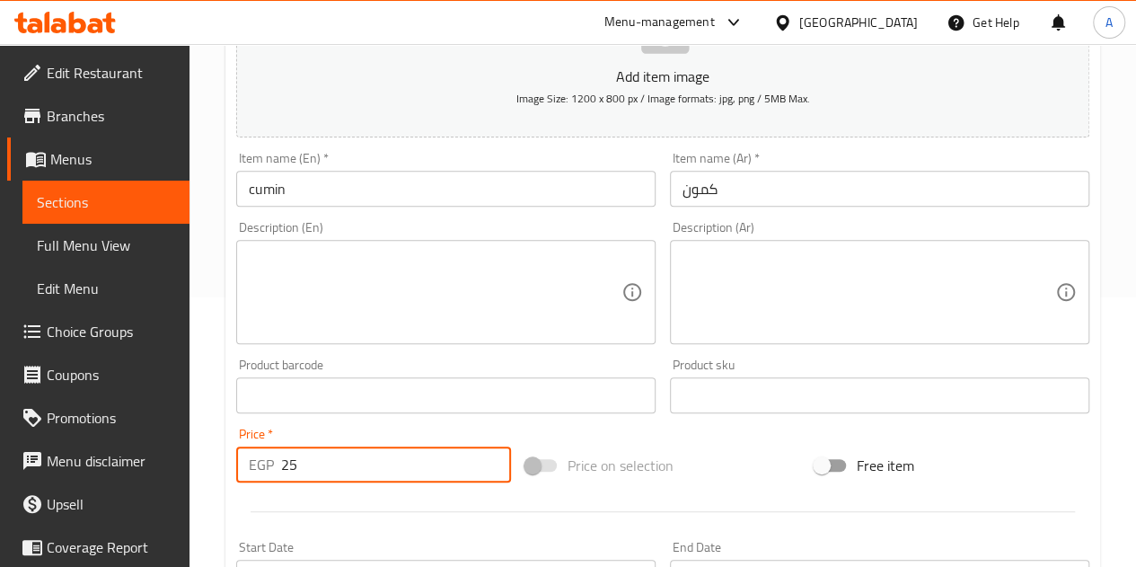
type input "25"
click at [407, 437] on div "Price   * EGP 25 Price *" at bounding box center [373, 454] width 275 height 55
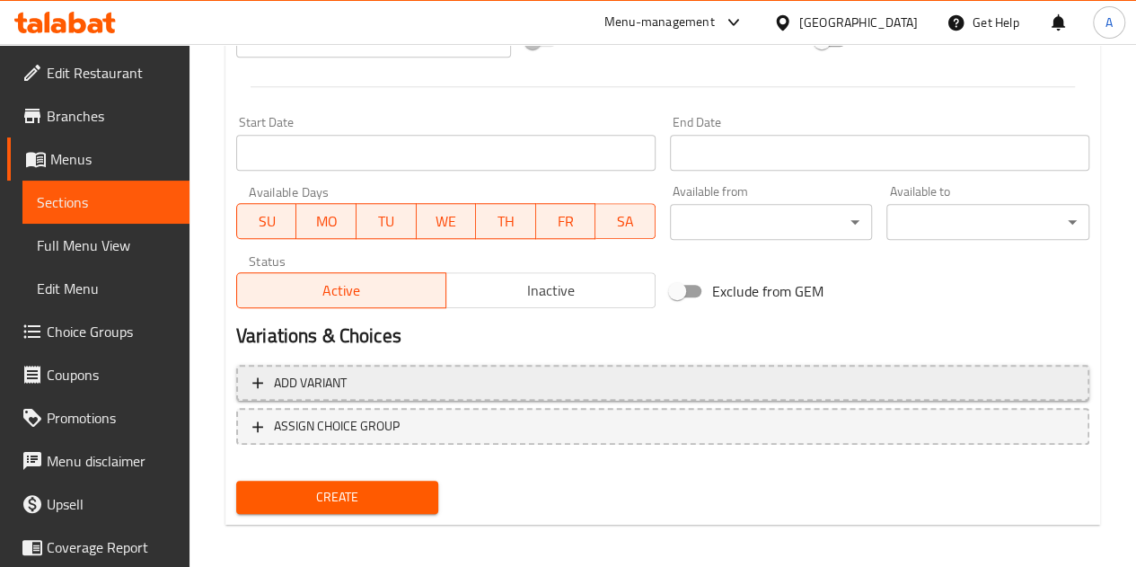
scroll to position [701, 0]
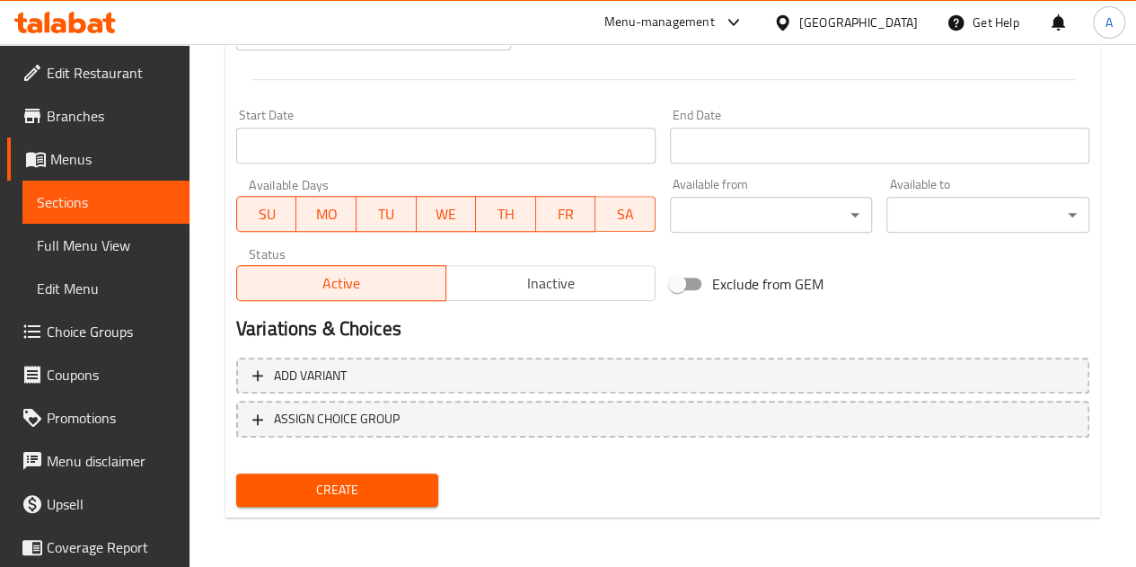
click at [388, 479] on span "Create" at bounding box center [338, 490] width 174 height 22
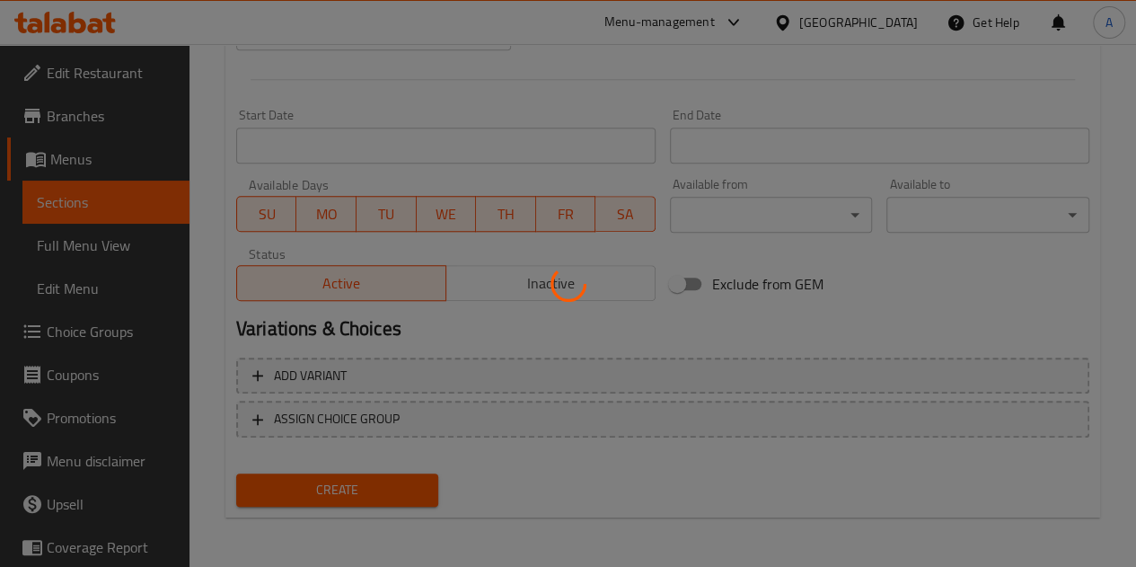
type input "0"
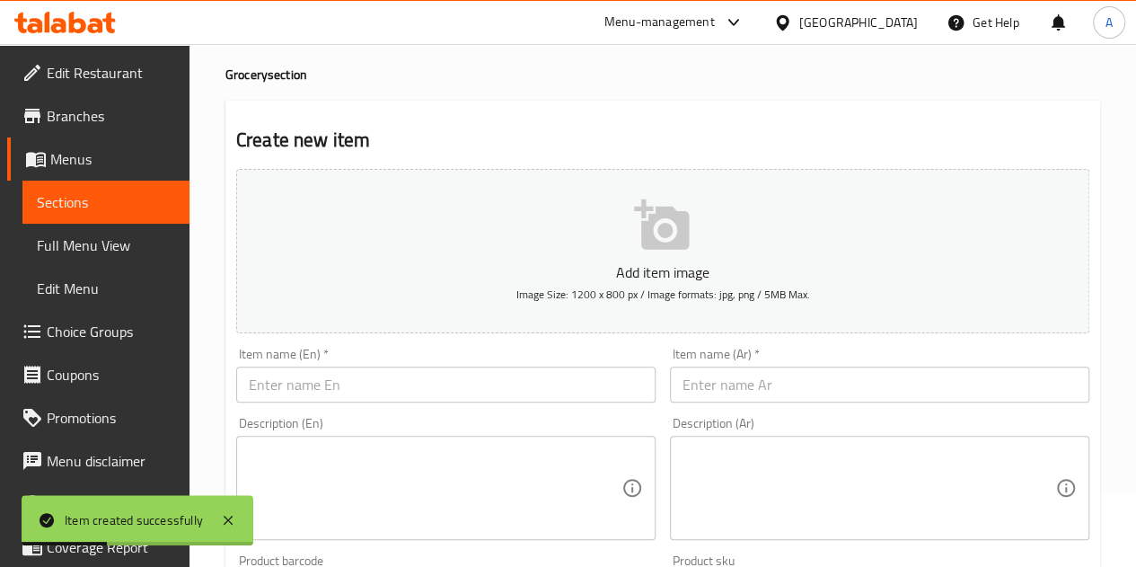
scroll to position [73, 0]
click at [752, 387] on input "text" at bounding box center [879, 385] width 419 height 36
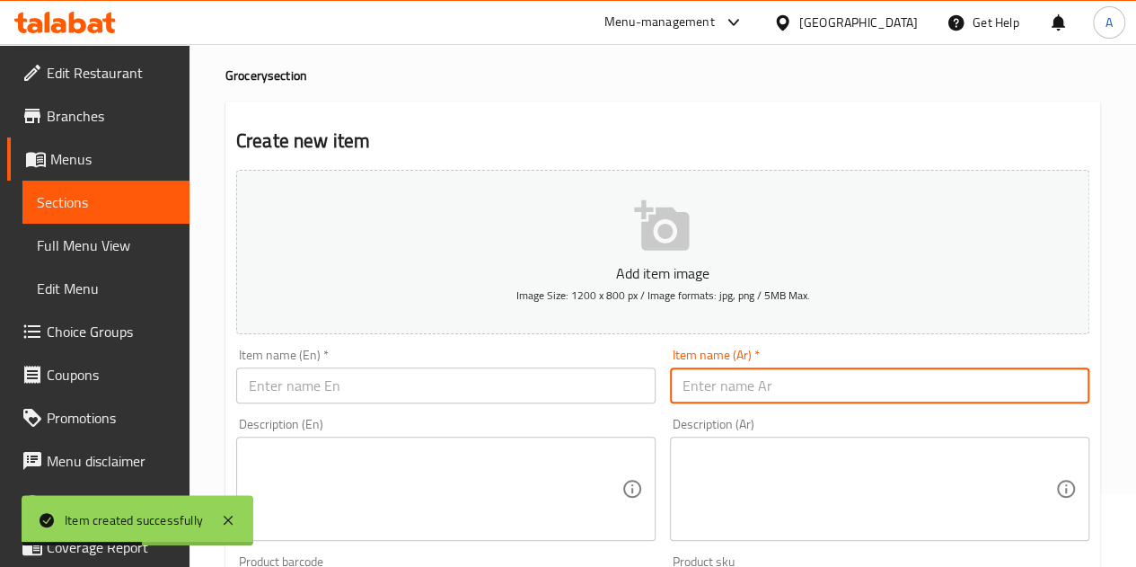
paste input "كركم"
type input "كركم"
click at [462, 383] on input "text" at bounding box center [445, 385] width 419 height 36
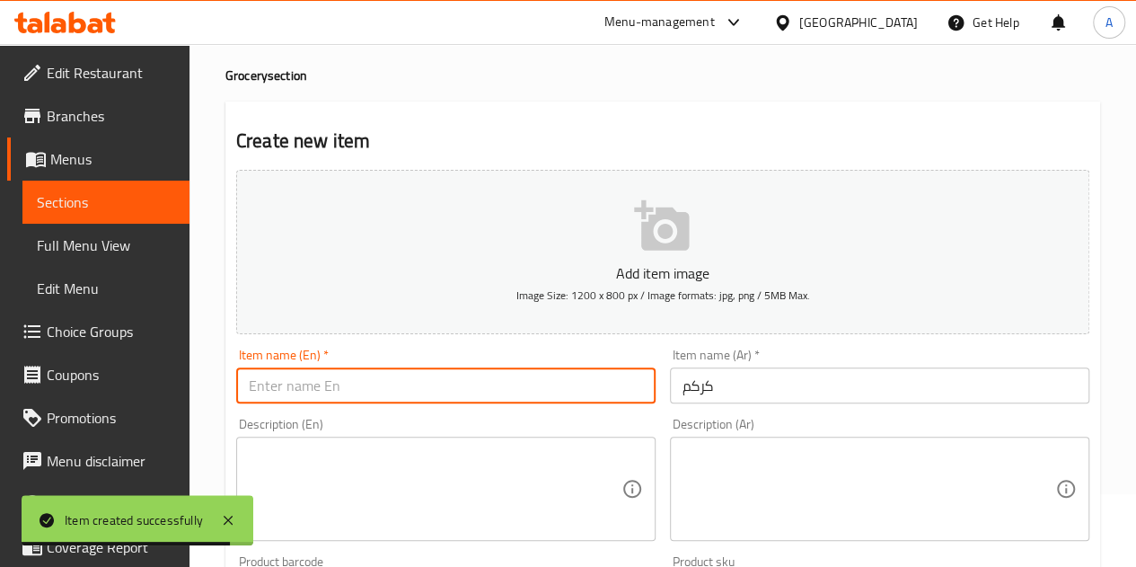
paste input "turmeric"
type input "turmeric"
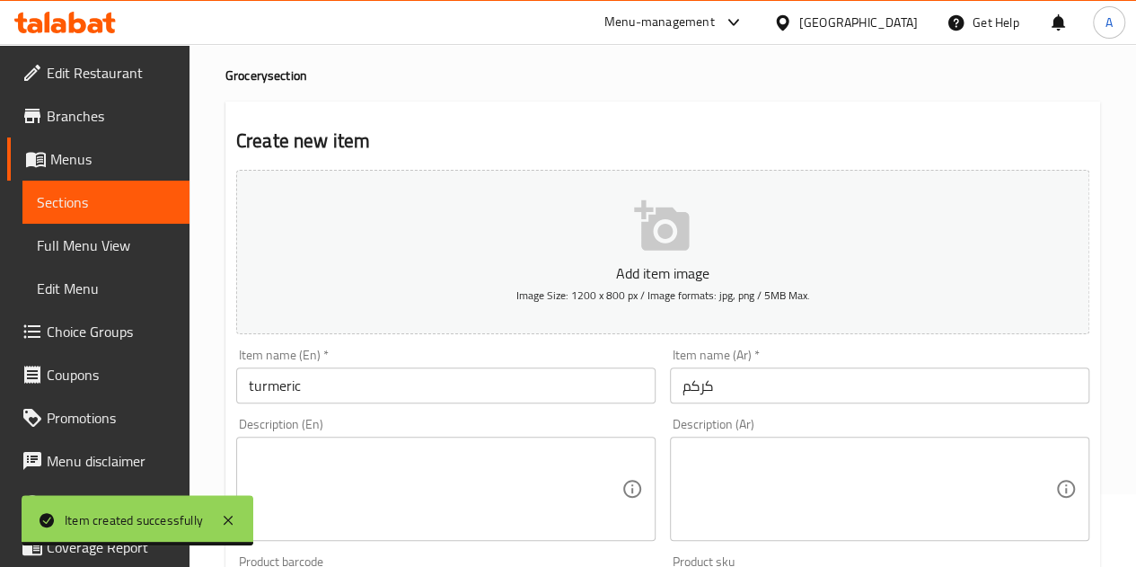
click at [471, 408] on div "Item name (En)   * turmeric Item name (En) *" at bounding box center [446, 375] width 434 height 69
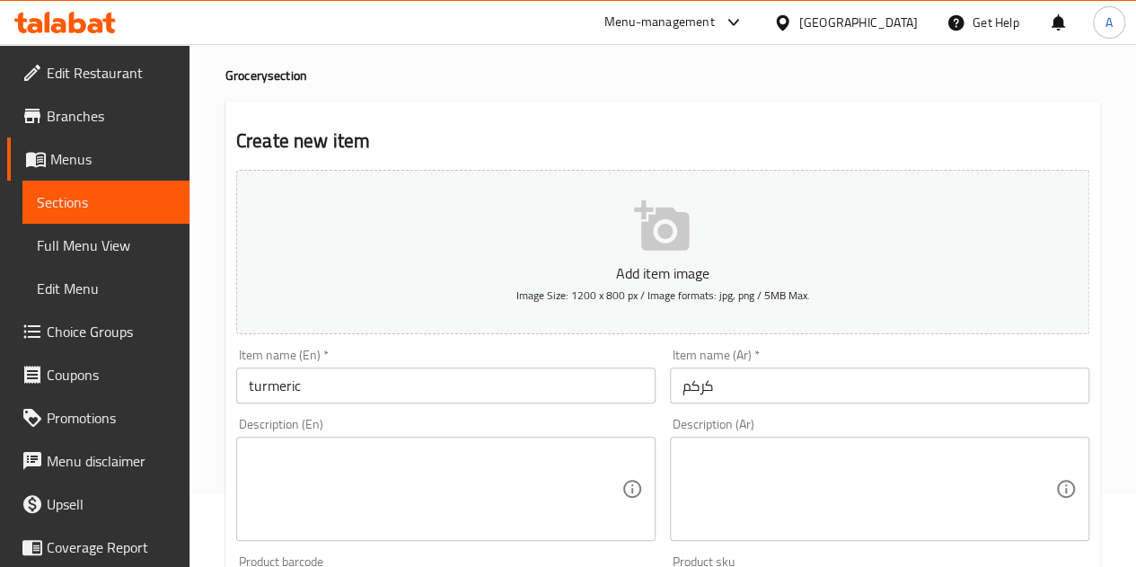
scroll to position [432, 0]
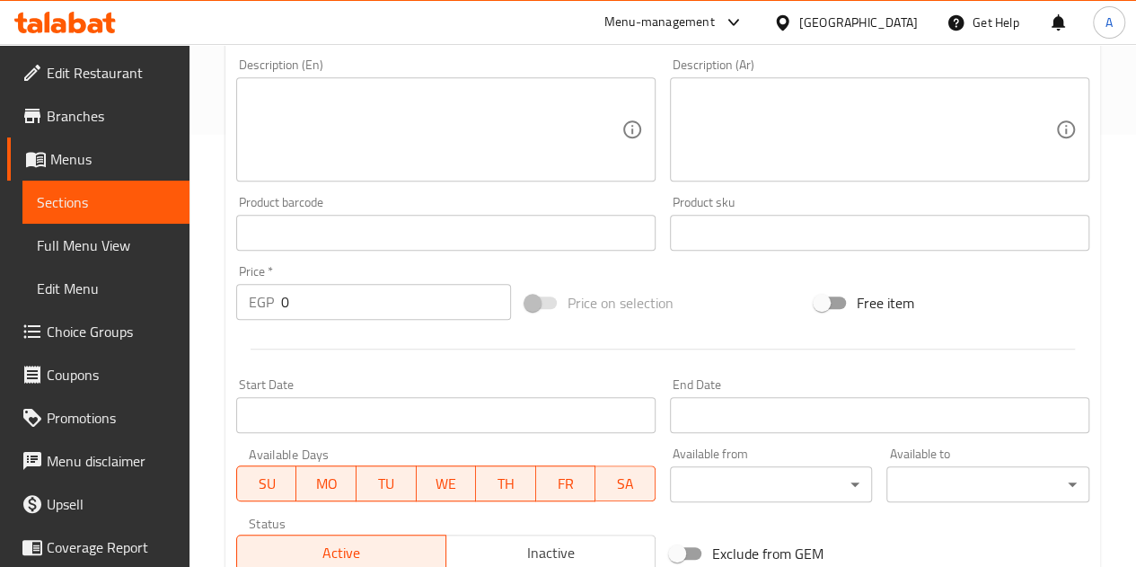
click at [374, 303] on input "0" at bounding box center [396, 302] width 230 height 36
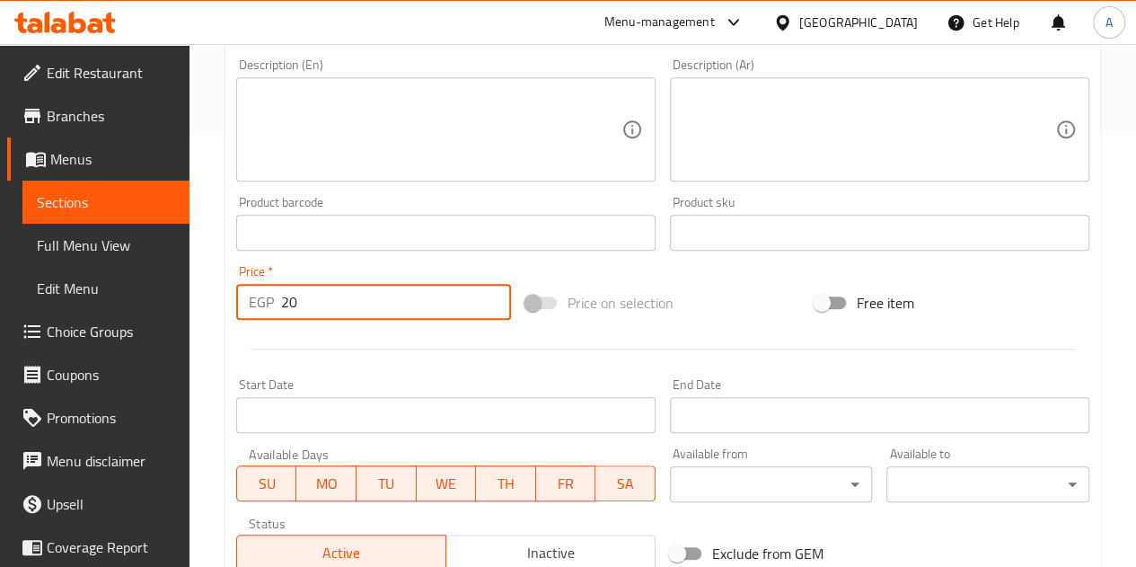
type input "20"
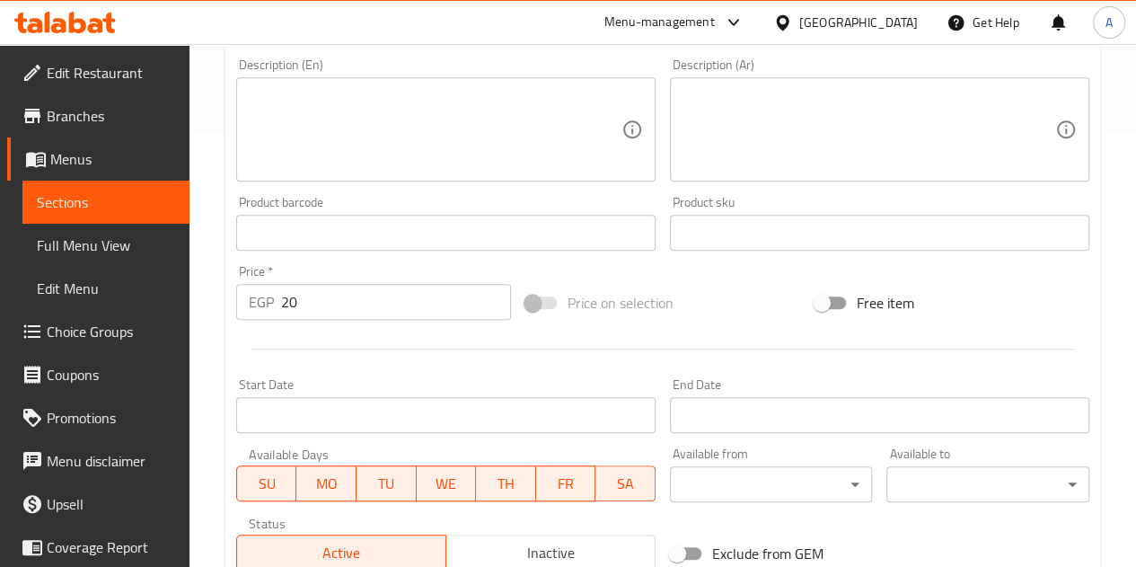
click at [567, 351] on div at bounding box center [662, 349] width 867 height 44
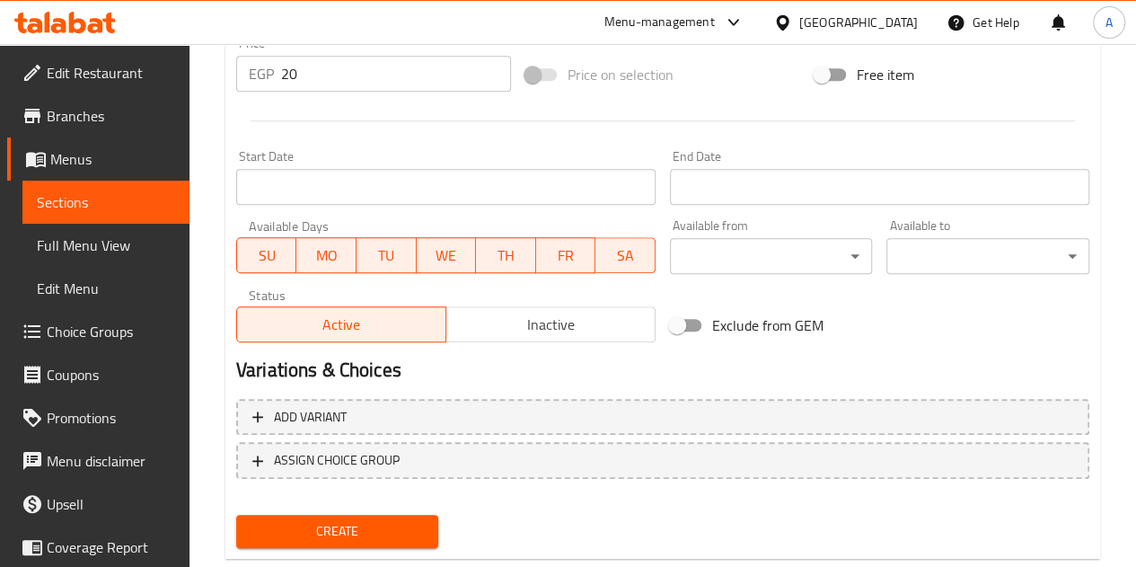
scroll to position [701, 0]
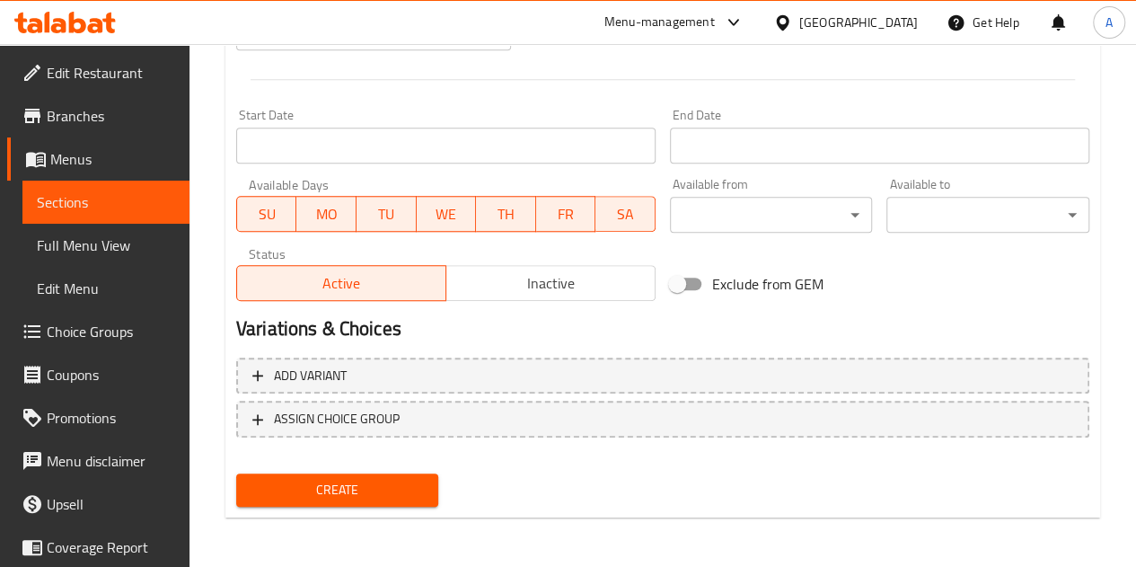
click at [369, 482] on span "Create" at bounding box center [338, 490] width 174 height 22
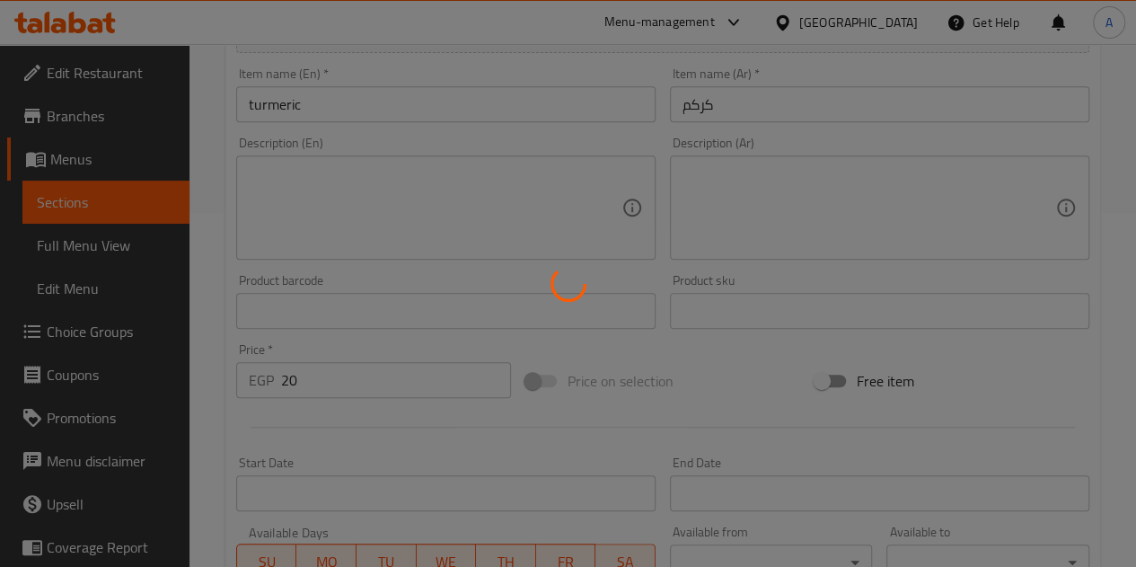
scroll to position [342, 0]
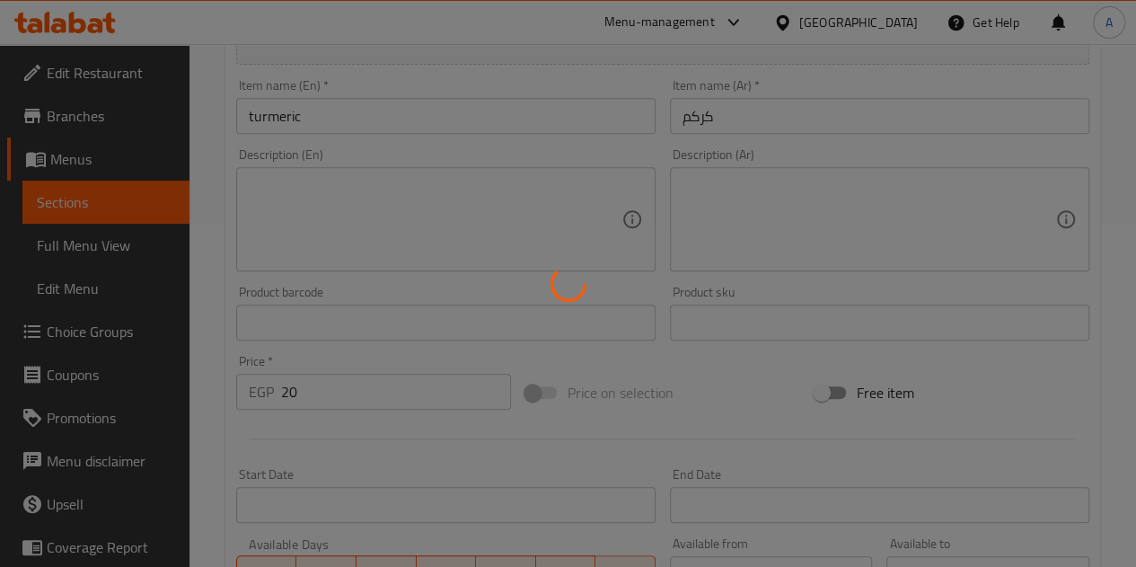
type input "0"
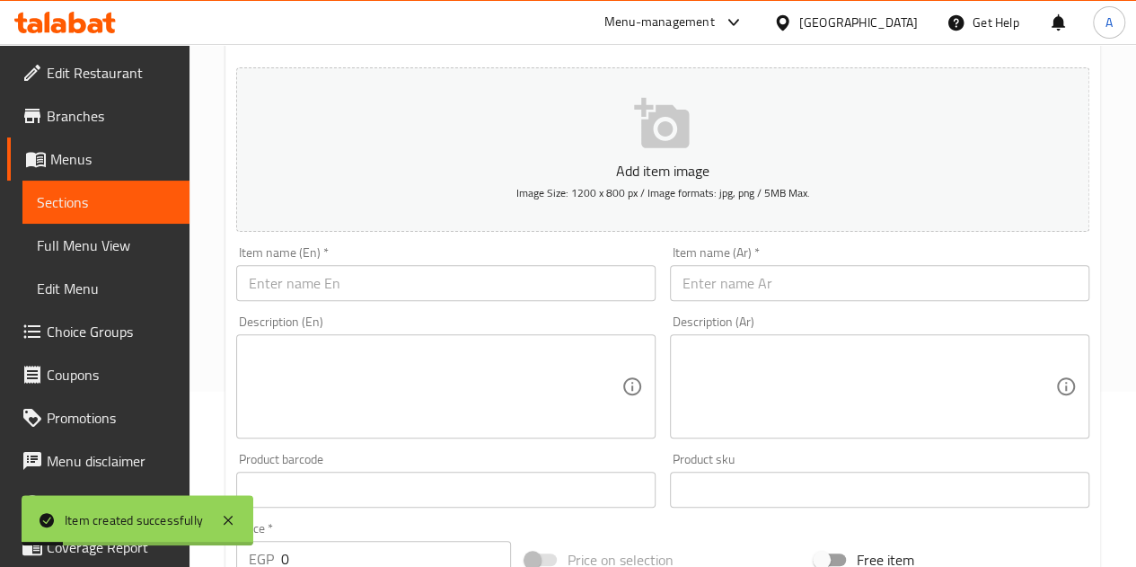
scroll to position [163, 0]
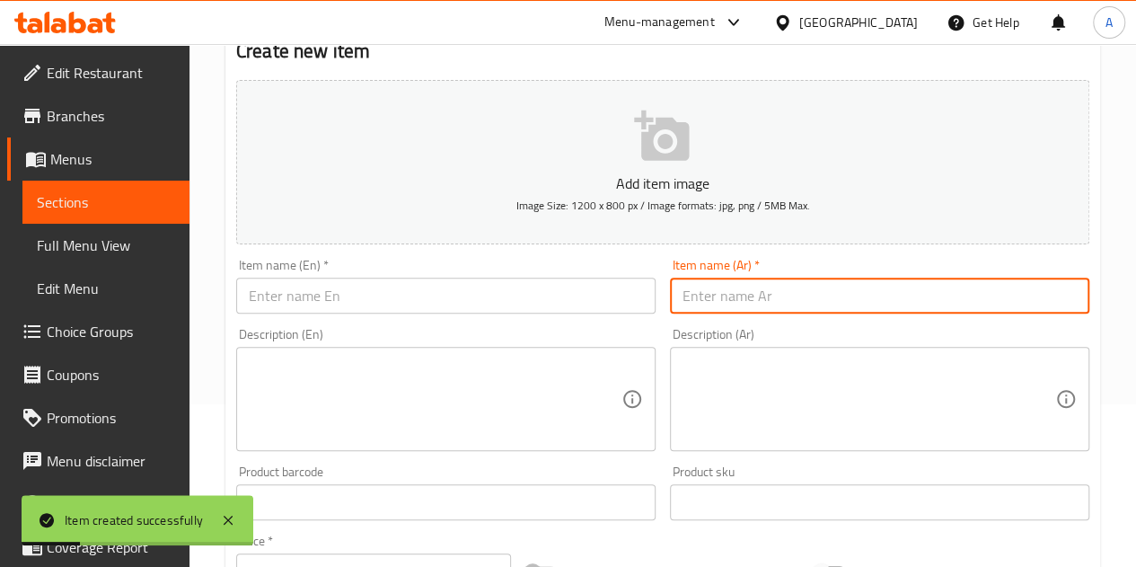
click at [768, 286] on input "text" at bounding box center [879, 295] width 419 height 36
paste input "كاري"
type input "كاري"
click at [449, 304] on input "text" at bounding box center [445, 295] width 419 height 36
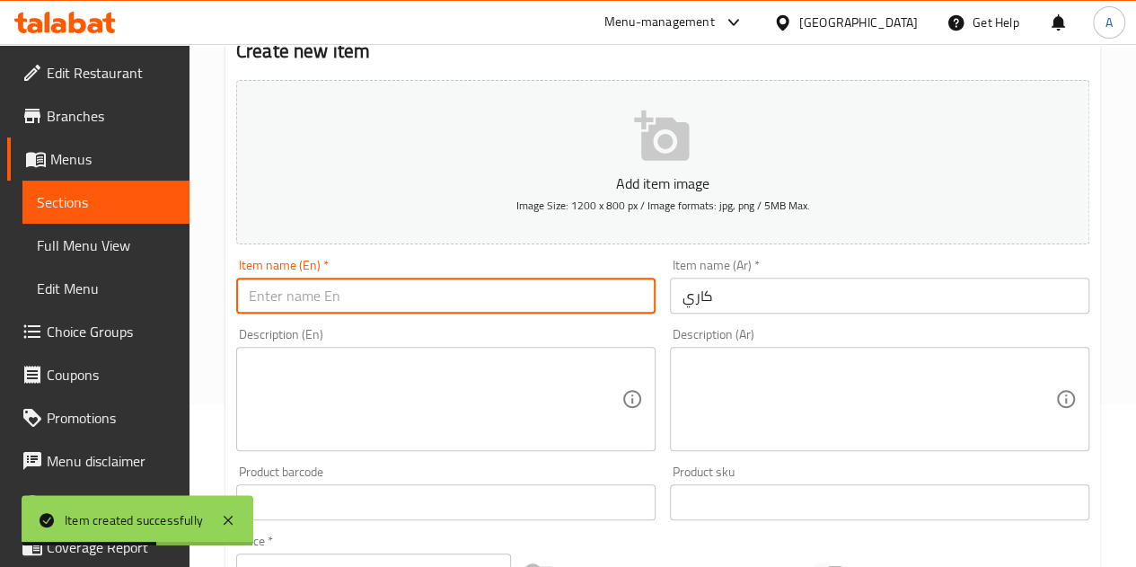
paste input "curry"
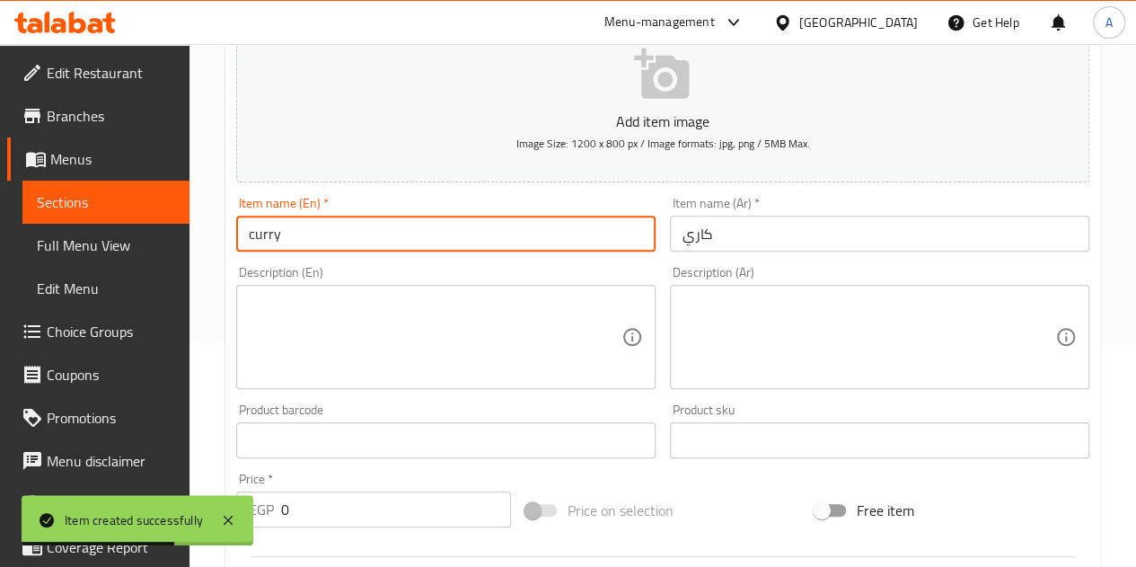
scroll to position [252, 0]
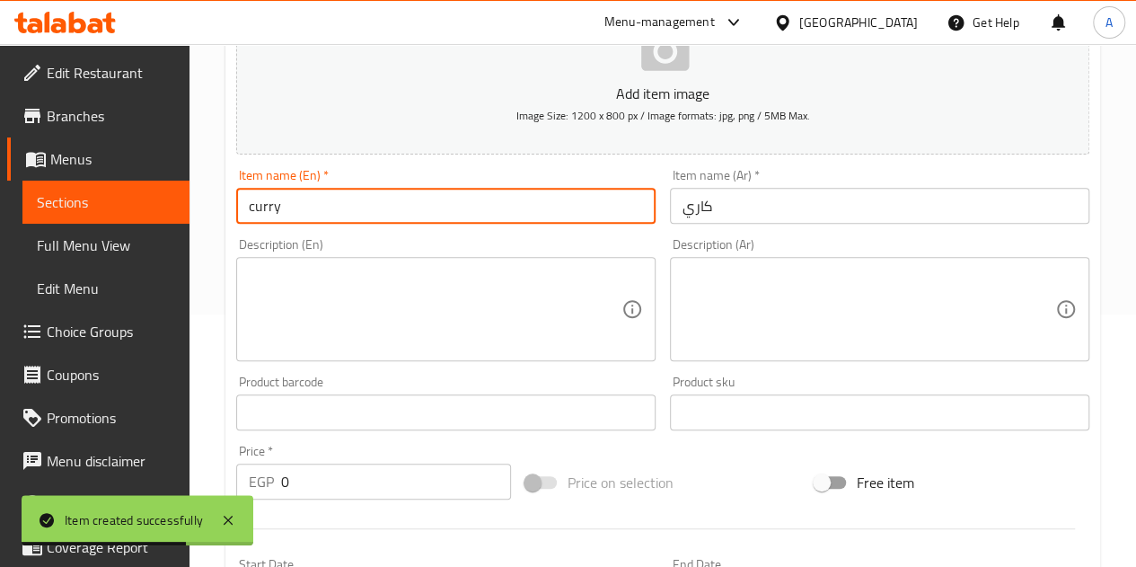
type input "curry"
click at [404, 486] on input "0" at bounding box center [396, 481] width 230 height 36
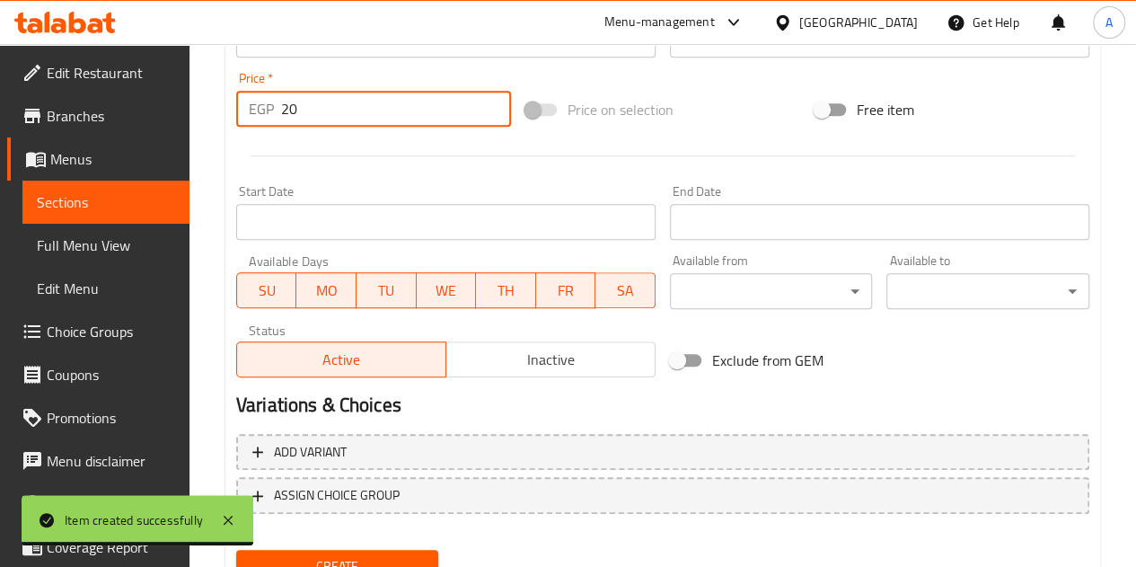
scroll to position [701, 0]
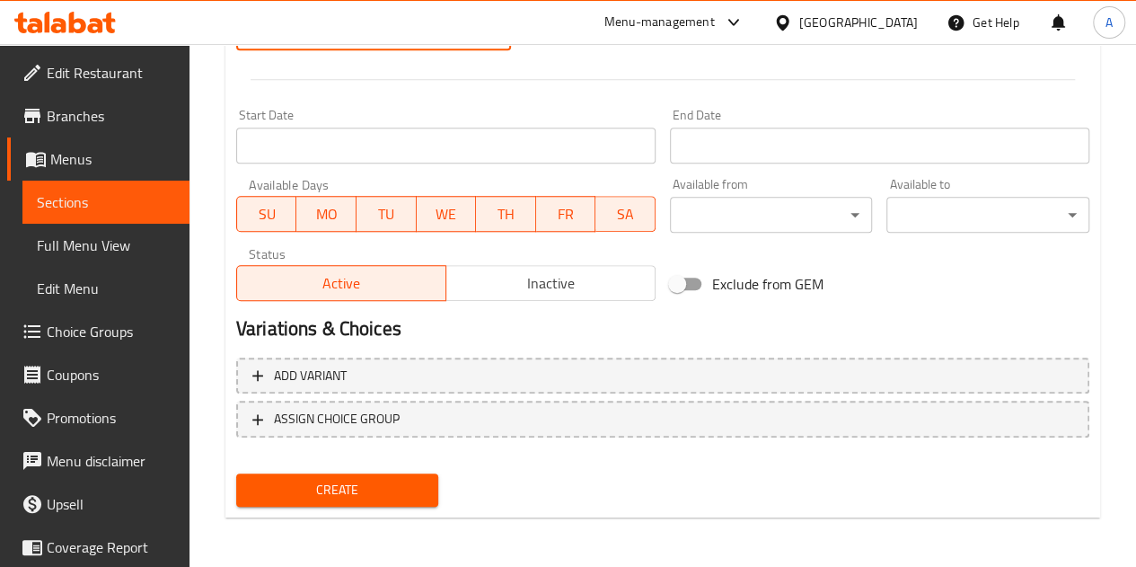
type input "20"
click at [402, 487] on span "Create" at bounding box center [338, 490] width 174 height 22
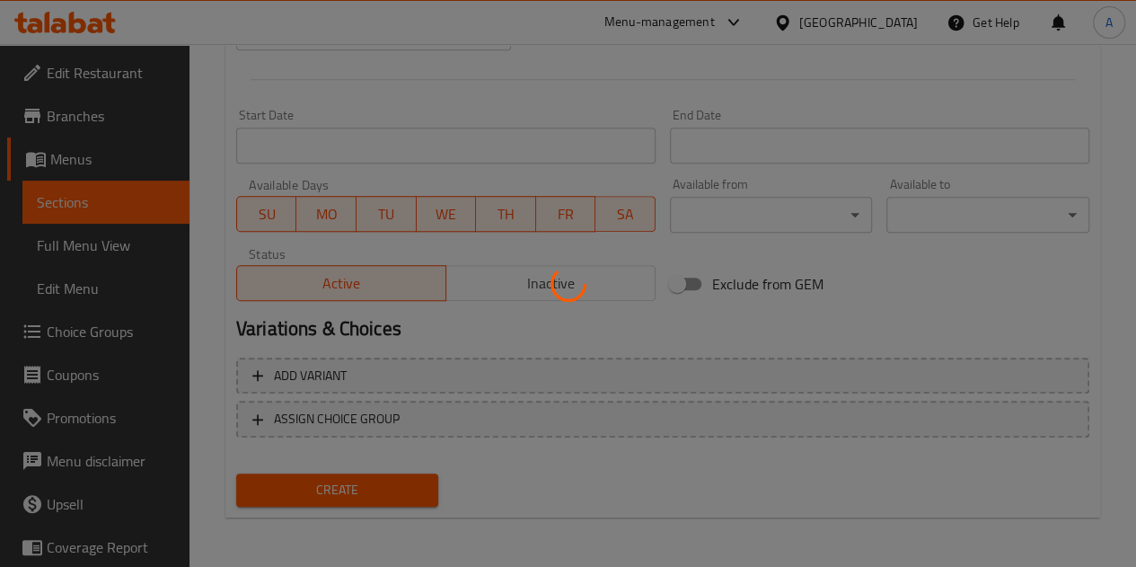
type input "0"
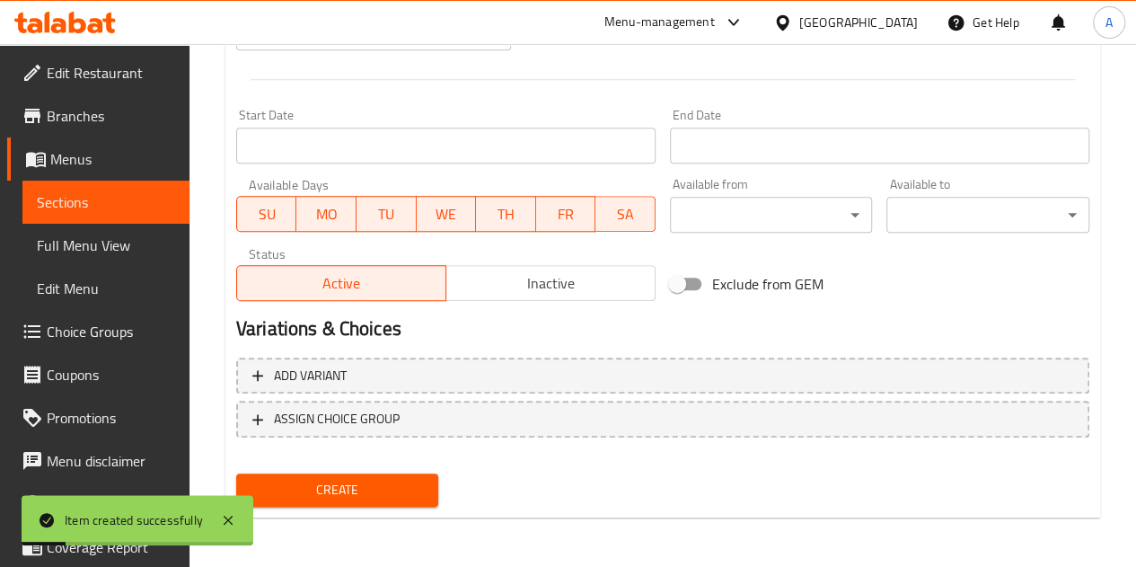
scroll to position [252, 0]
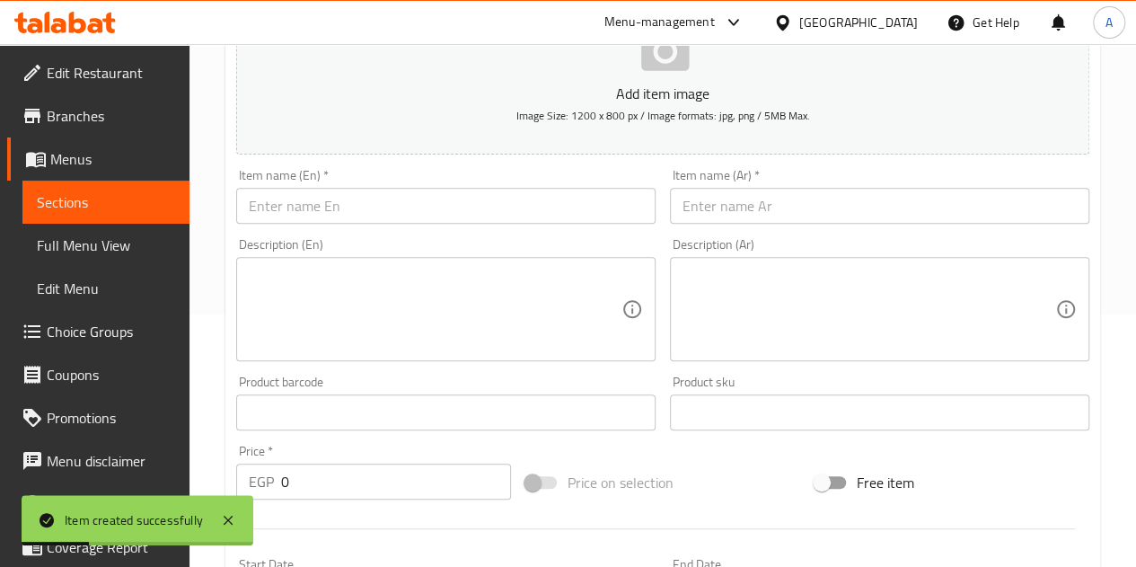
click at [745, 194] on input "text" at bounding box center [879, 206] width 419 height 36
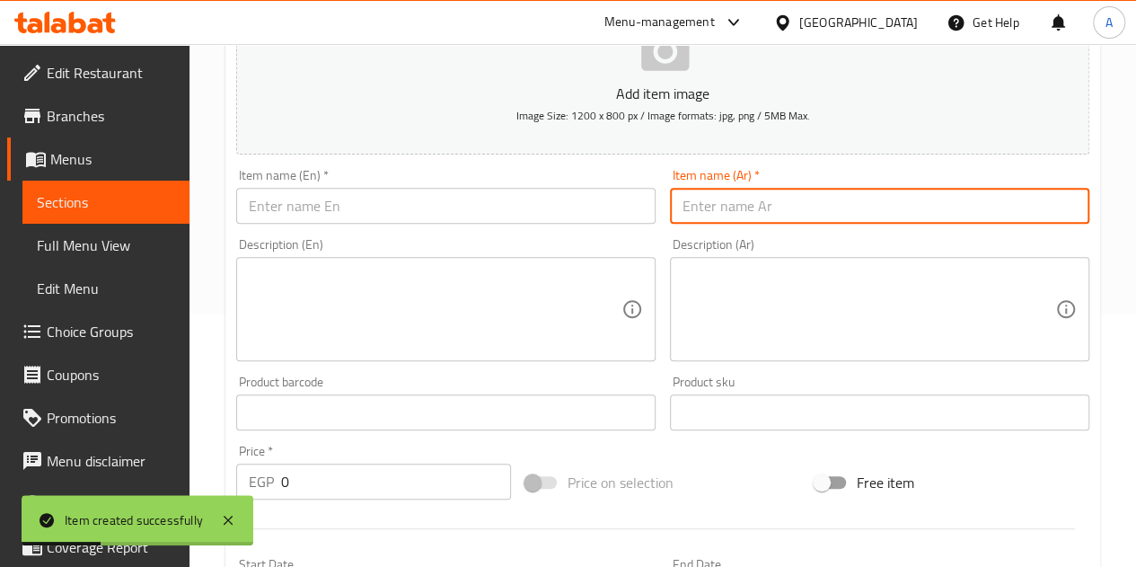
paste input "شطه مطحونه"
type input "شطه مطحونه"
click at [537, 190] on input "text" at bounding box center [445, 206] width 419 height 36
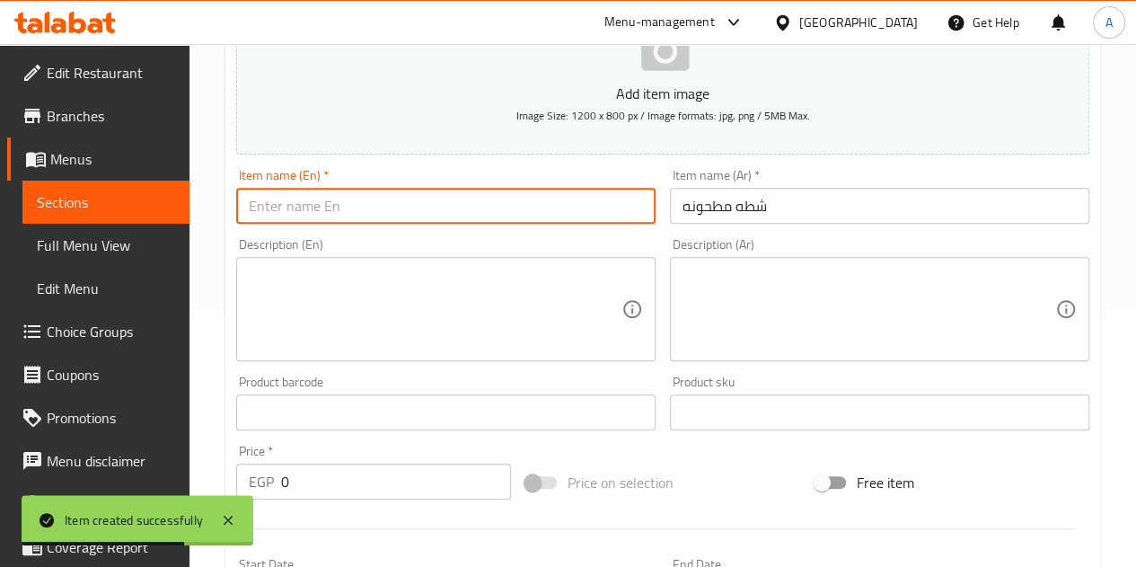
paste input "Ground chili pepper"
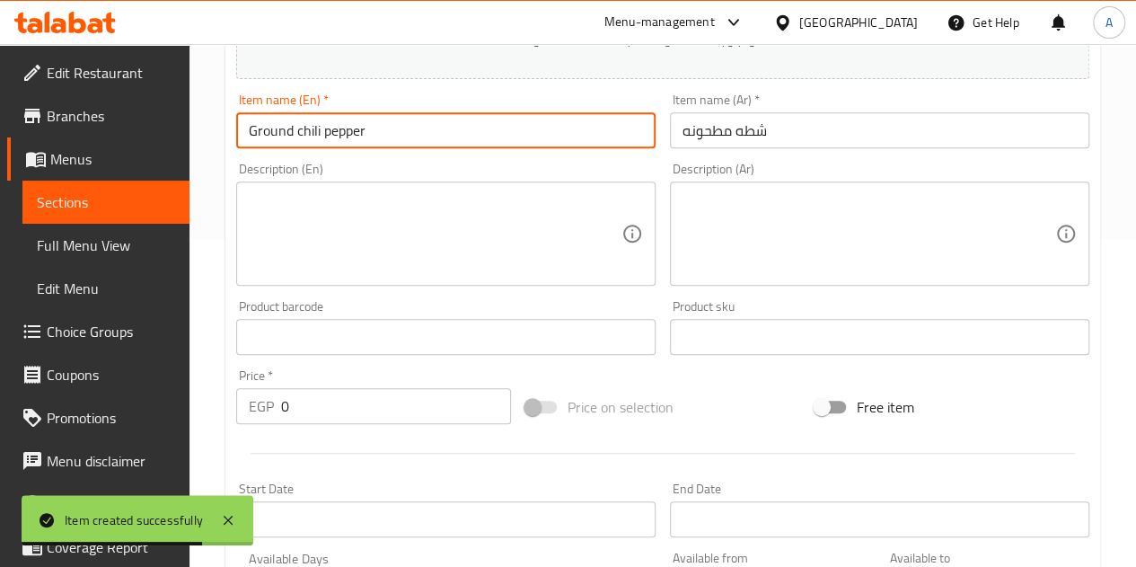
scroll to position [522, 0]
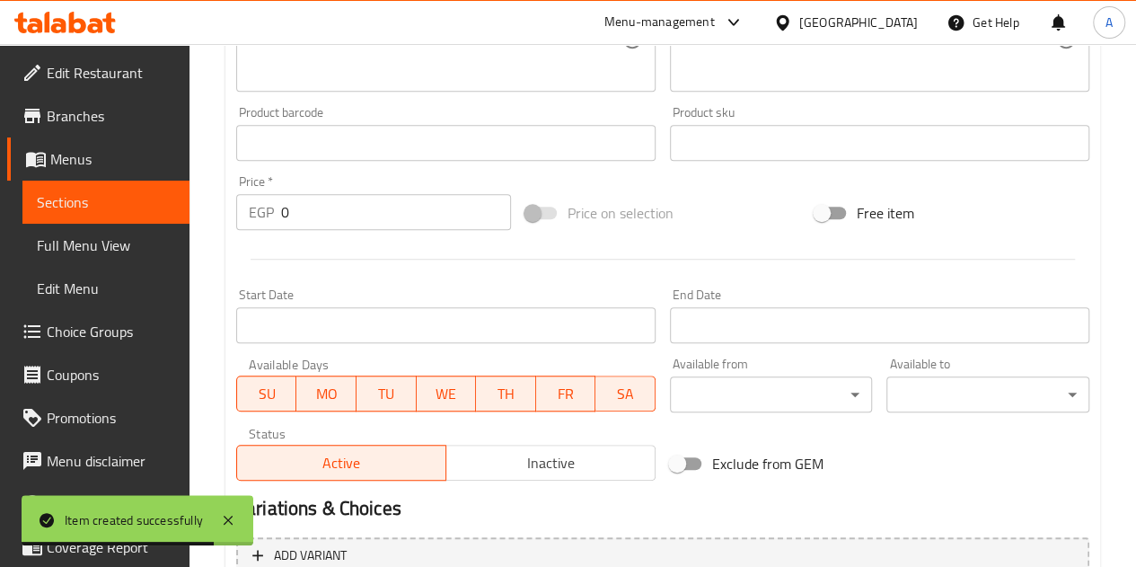
type input "Ground chili pepper"
click at [358, 224] on input "0" at bounding box center [396, 212] width 230 height 36
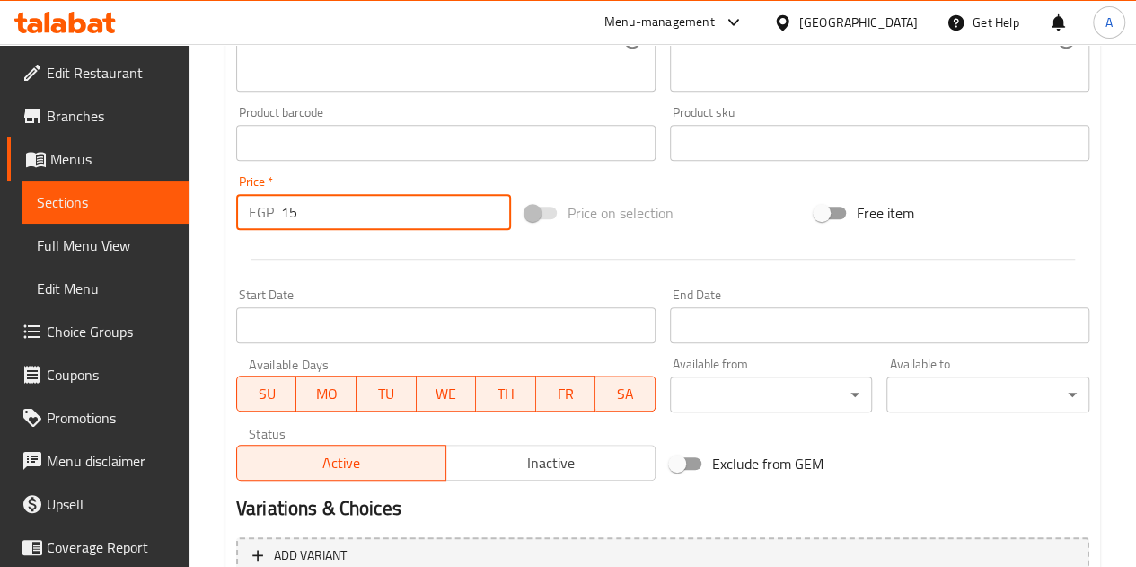
type input "15"
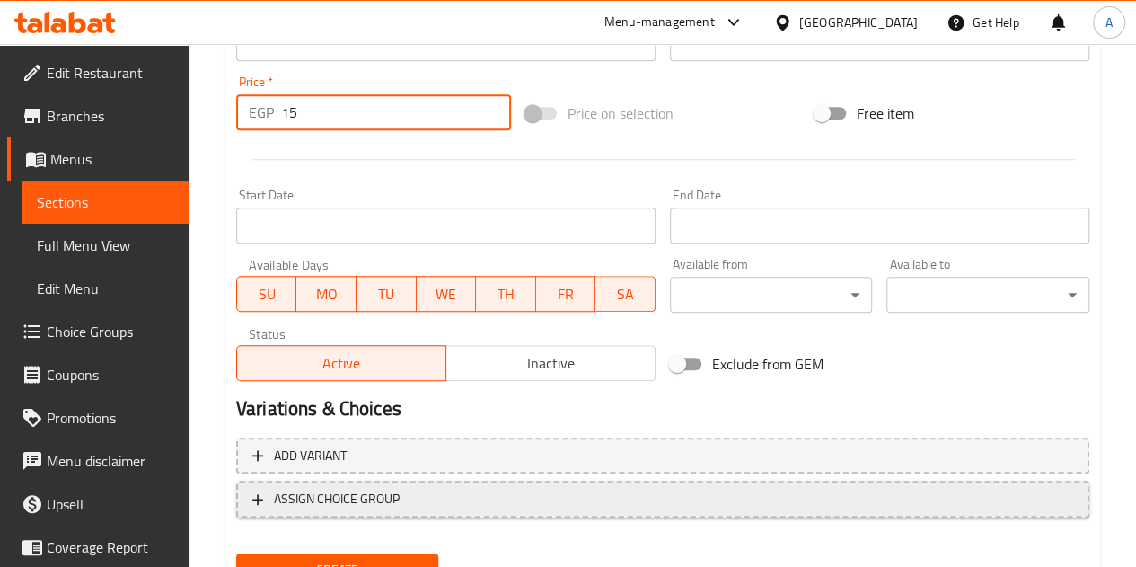
scroll to position [701, 0]
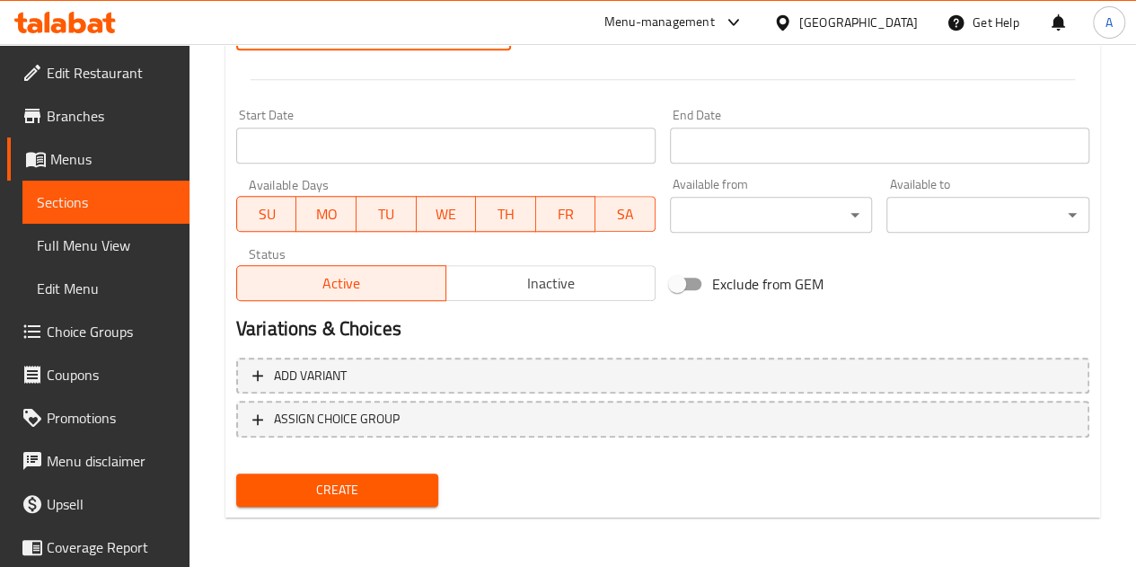
click at [334, 486] on span "Create" at bounding box center [338, 490] width 174 height 22
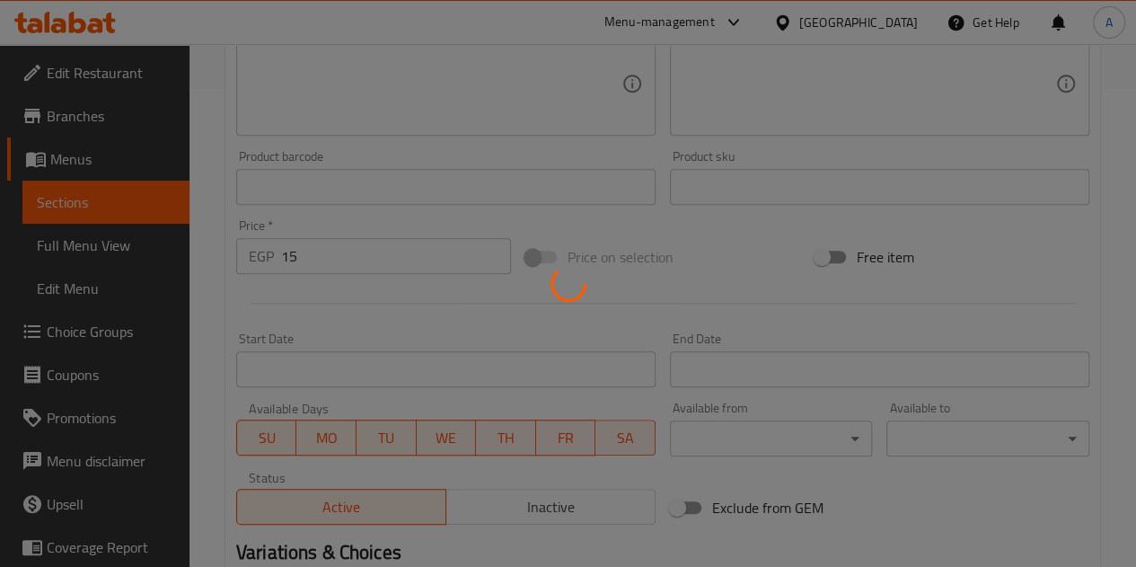
scroll to position [342, 0]
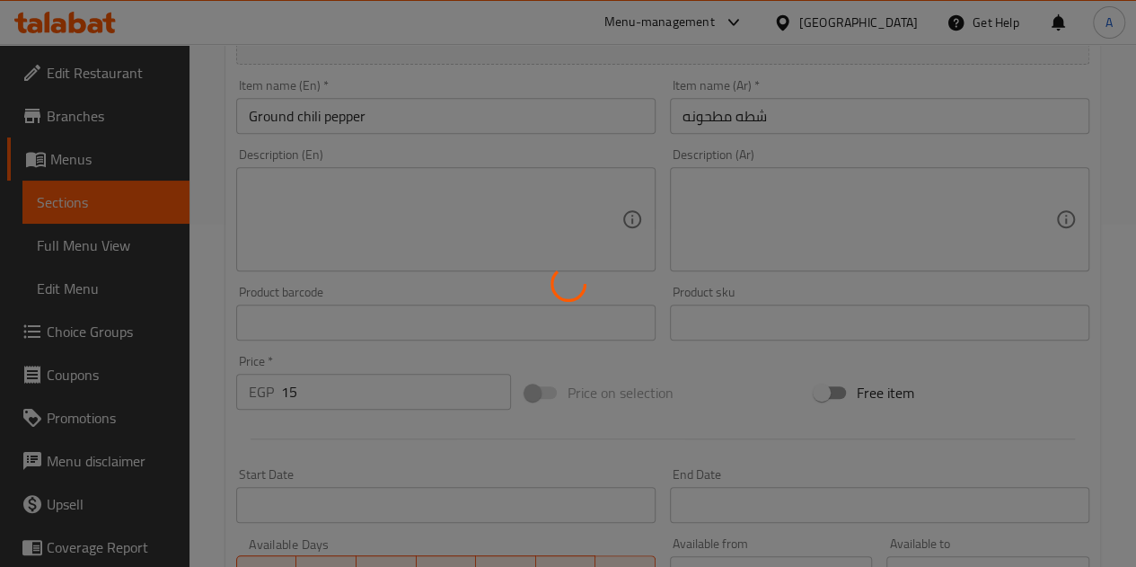
type input "0"
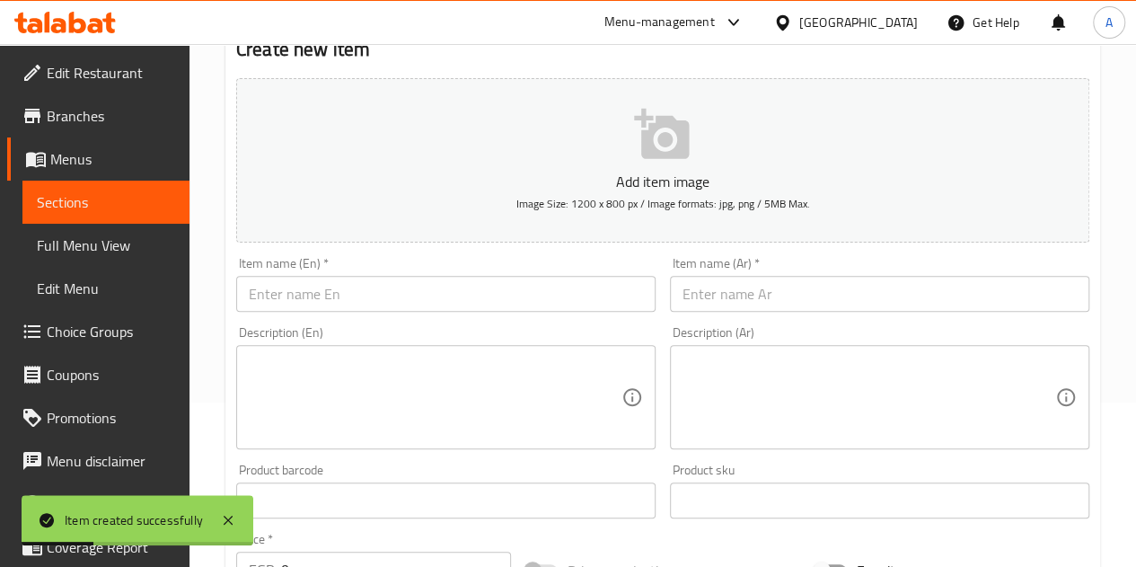
scroll to position [163, 0]
click at [736, 285] on input "text" at bounding box center [879, 295] width 419 height 36
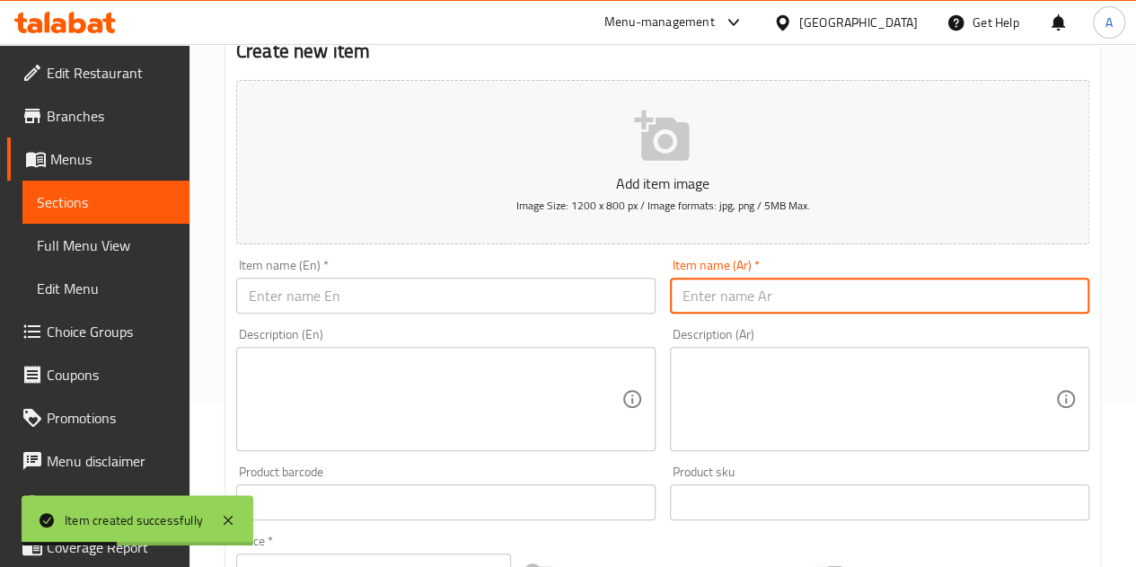
paste input "بابريكا عاديه"
type input "بابريكا عاديه"
click at [538, 293] on input "text" at bounding box center [445, 295] width 419 height 36
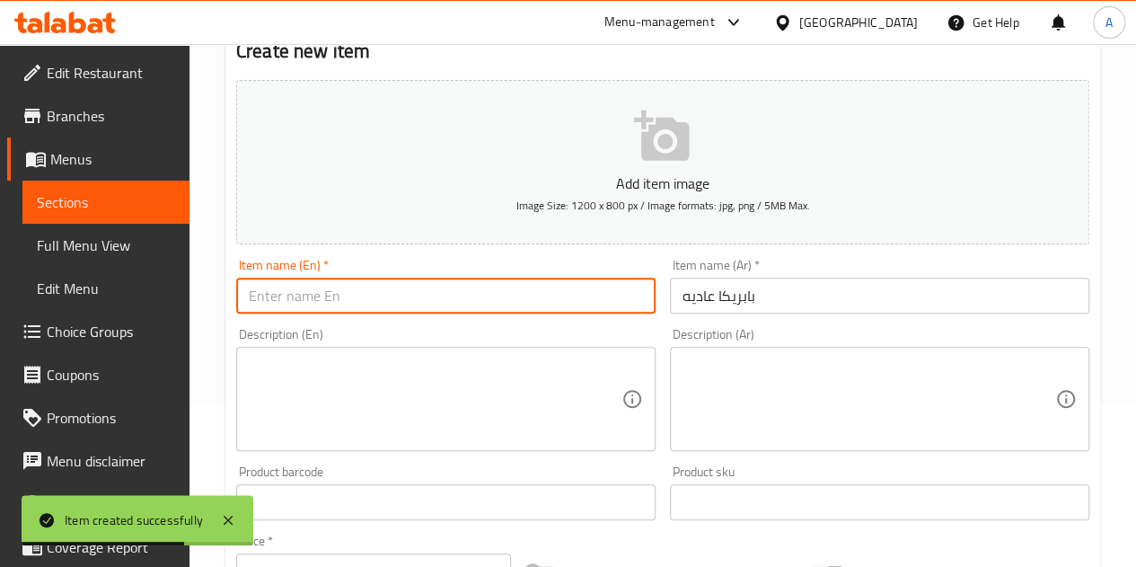
paste input "Plain paprika"
type input "Plain paprika"
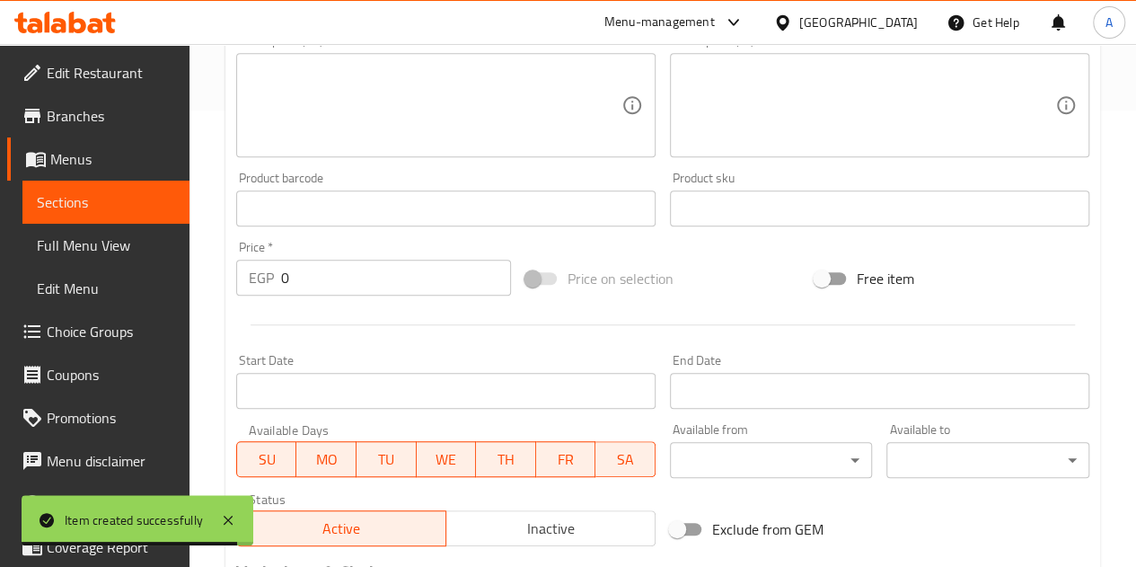
scroll to position [522, 0]
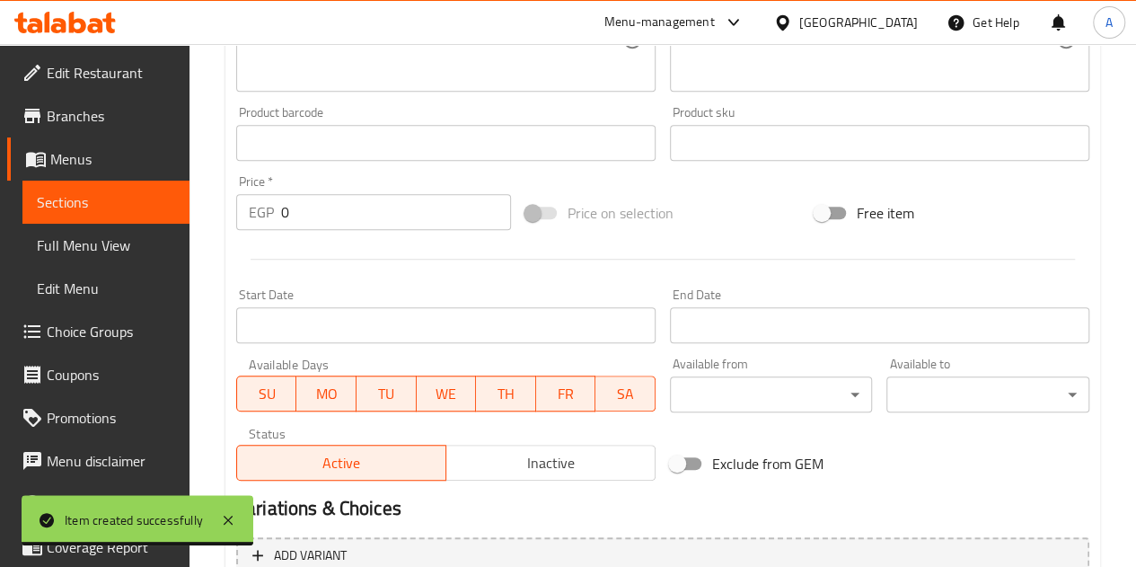
click at [400, 212] on input "0" at bounding box center [396, 212] width 230 height 36
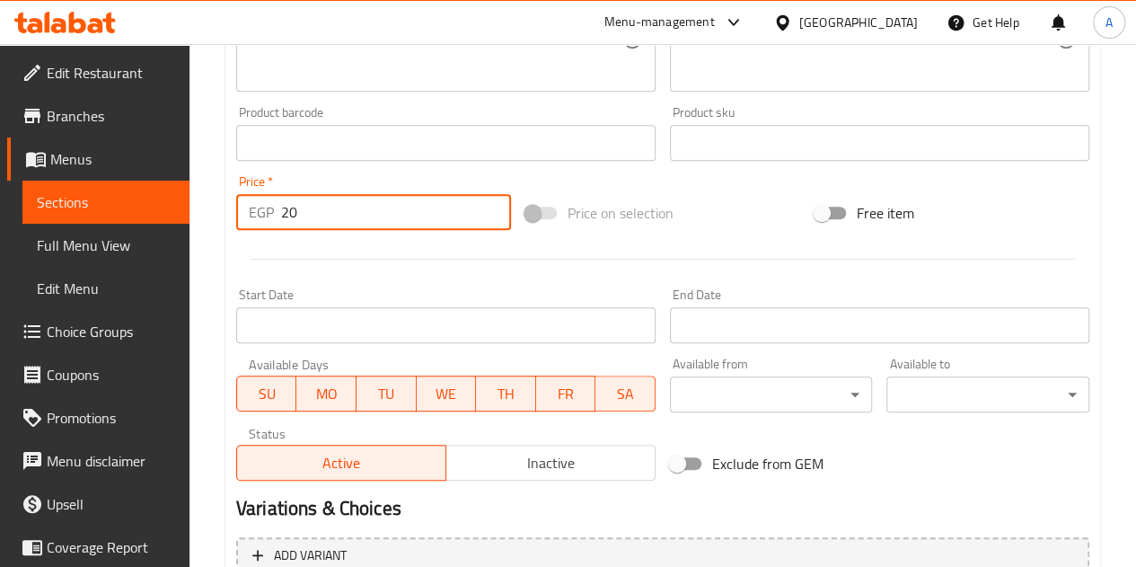
type input "20"
click at [439, 251] on div at bounding box center [662, 259] width 867 height 44
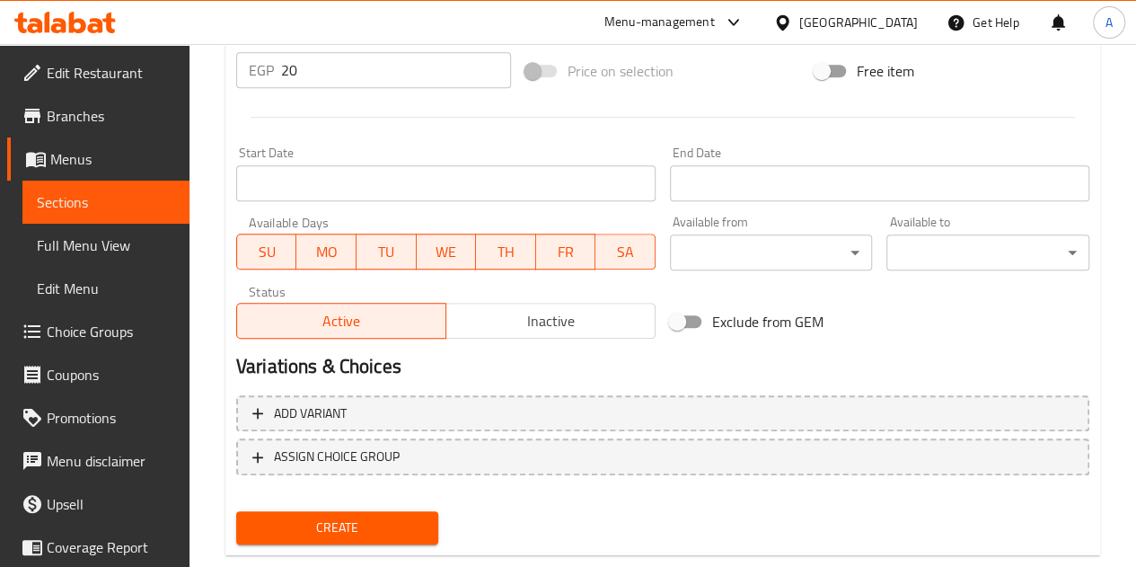
scroll to position [701, 0]
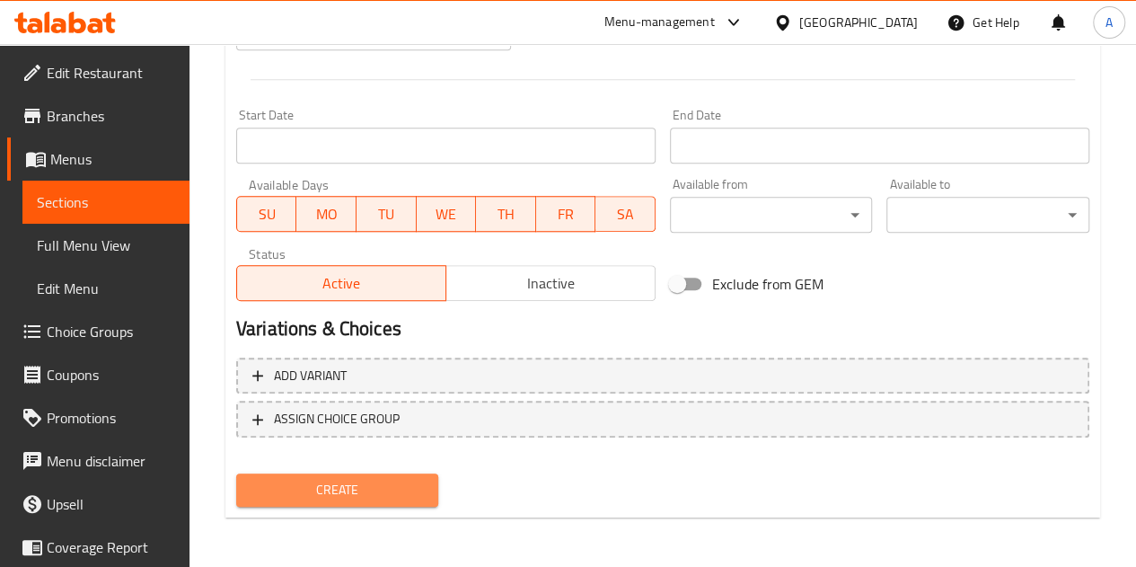
click at [406, 479] on span "Create" at bounding box center [338, 490] width 174 height 22
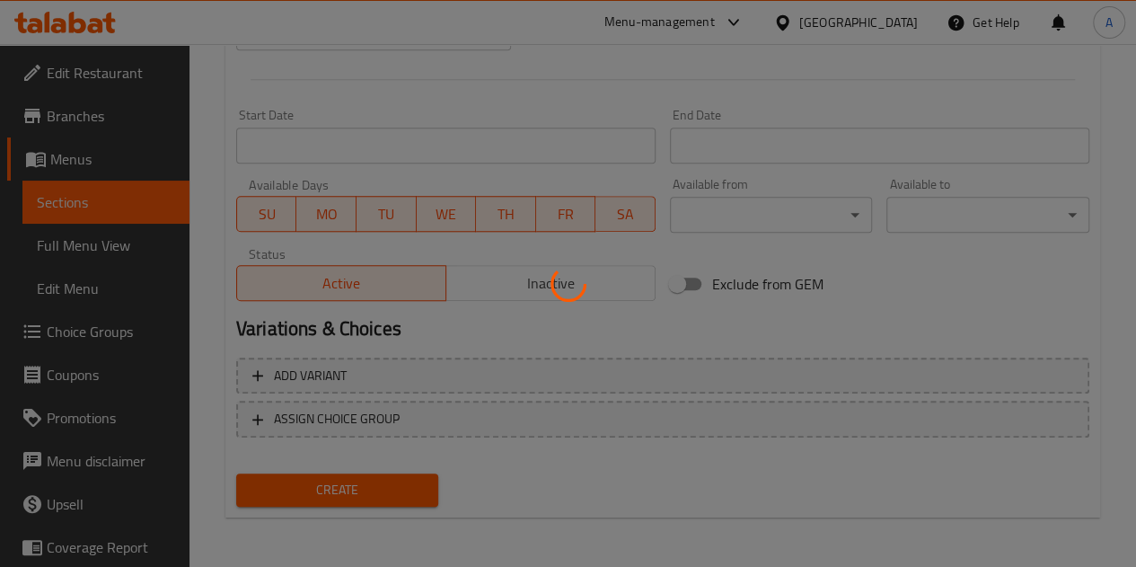
type input "0"
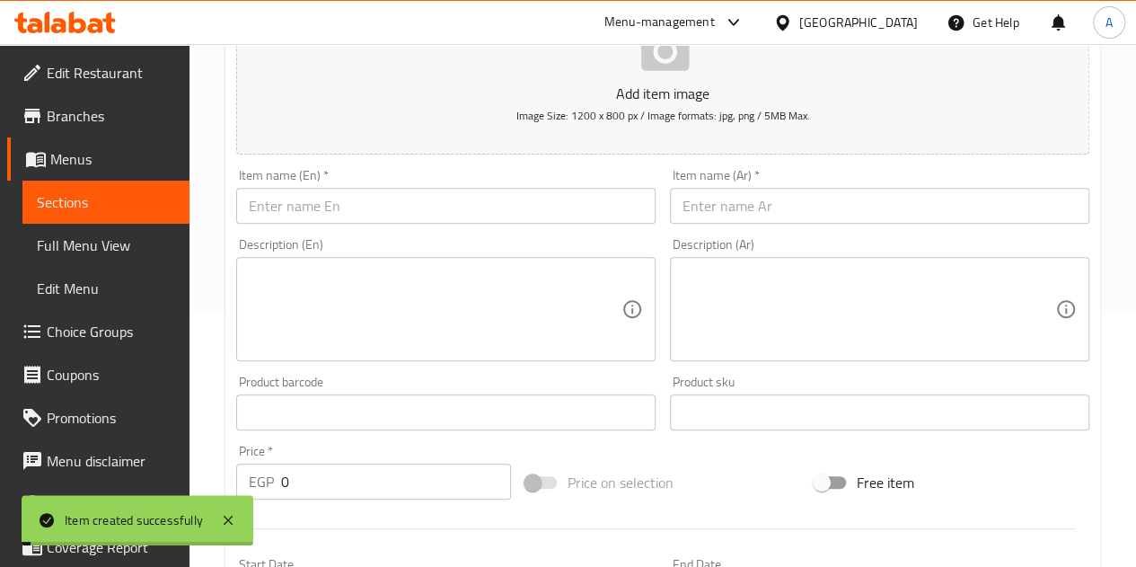
scroll to position [0, 0]
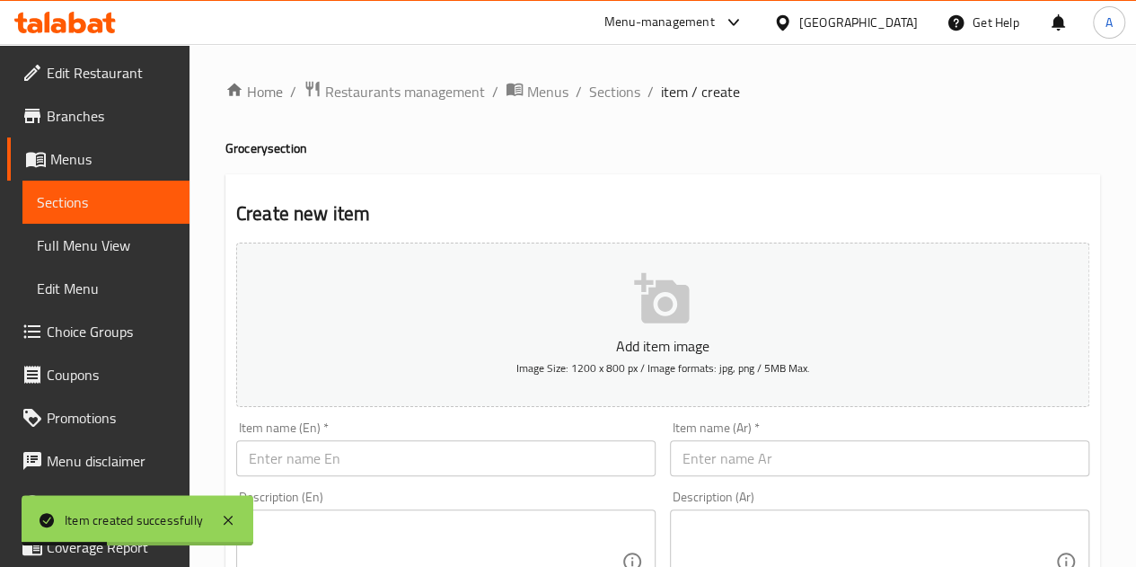
click at [736, 453] on input "text" at bounding box center [879, 458] width 419 height 36
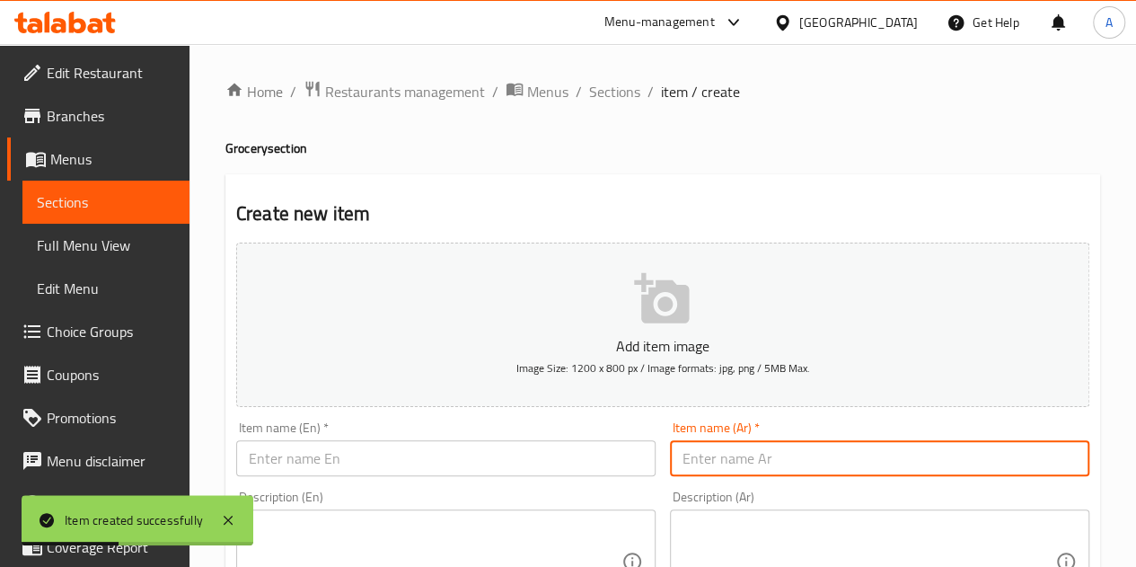
paste input "حبهان مطحون"
type input "حبهان مطحون"
click at [602, 454] on input "text" at bounding box center [445, 458] width 419 height 36
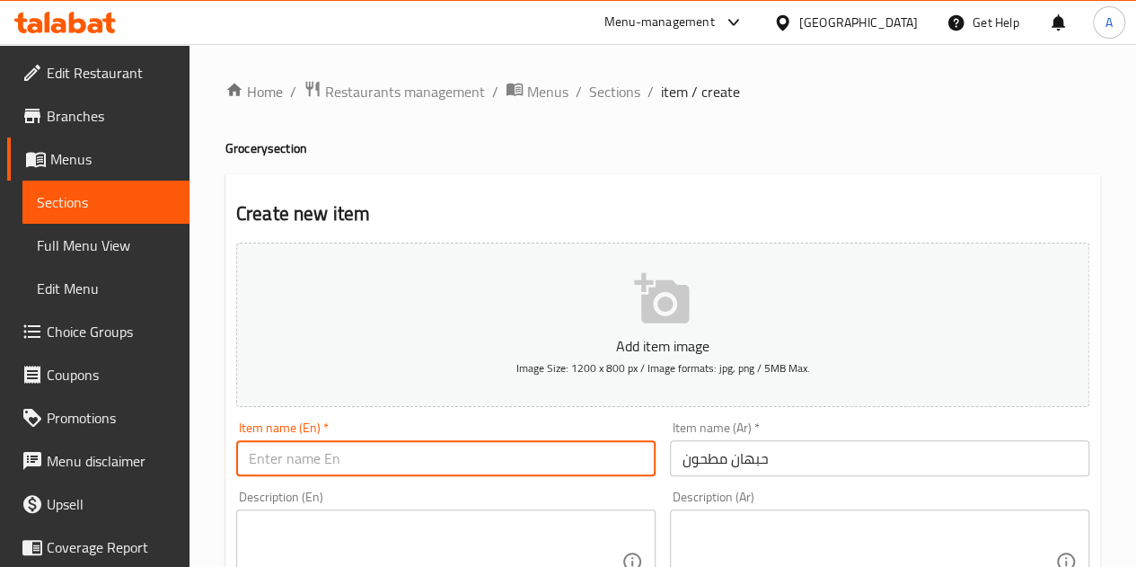
click at [611, 464] on input "text" at bounding box center [445, 458] width 419 height 36
paste input "Ground cardamom"
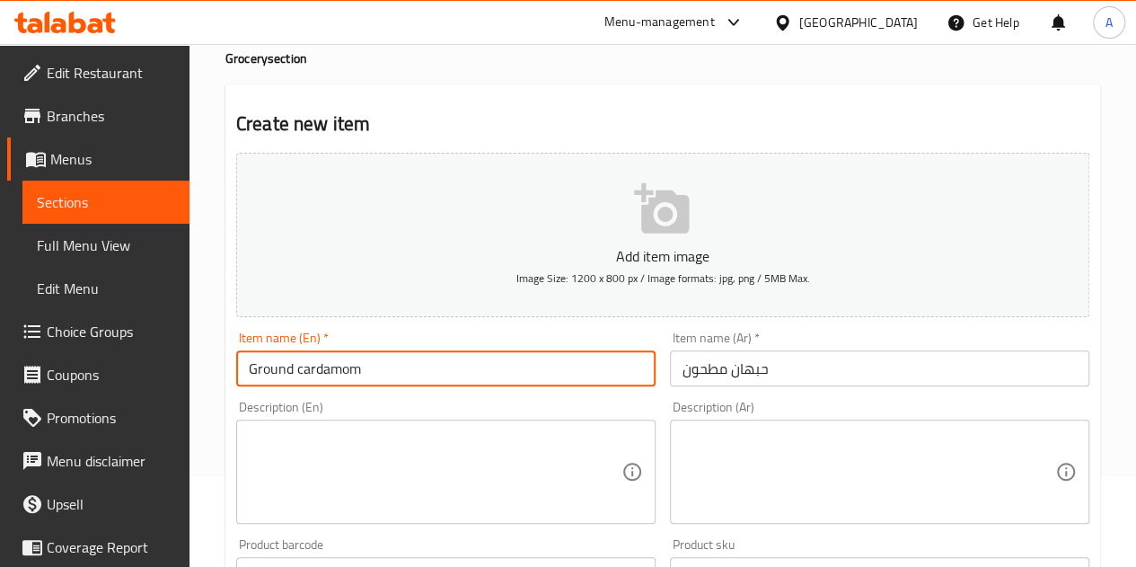
type input "Ground cardamom"
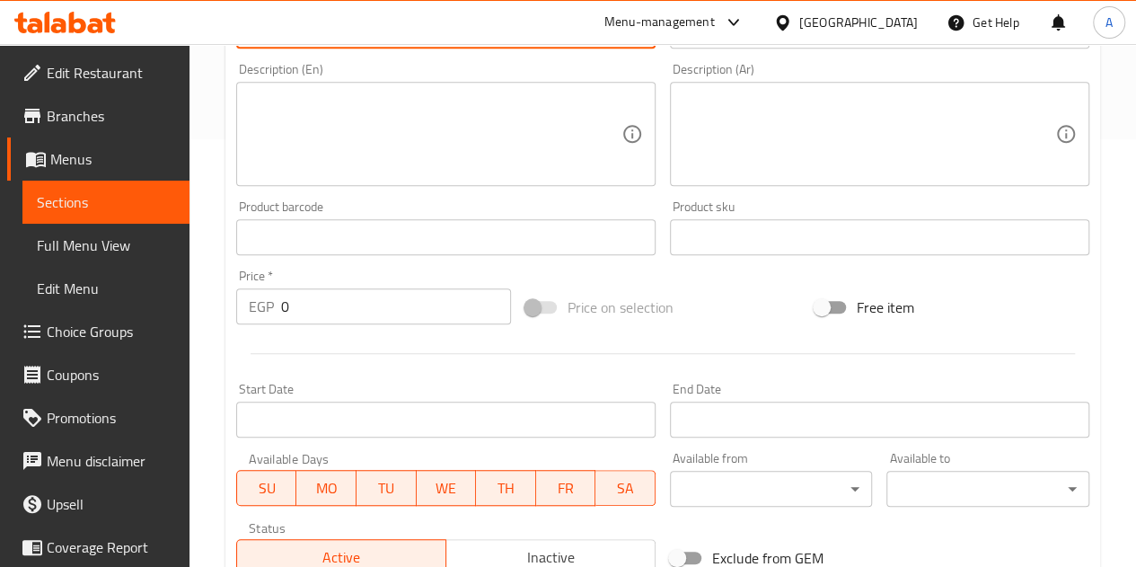
scroll to position [449, 0]
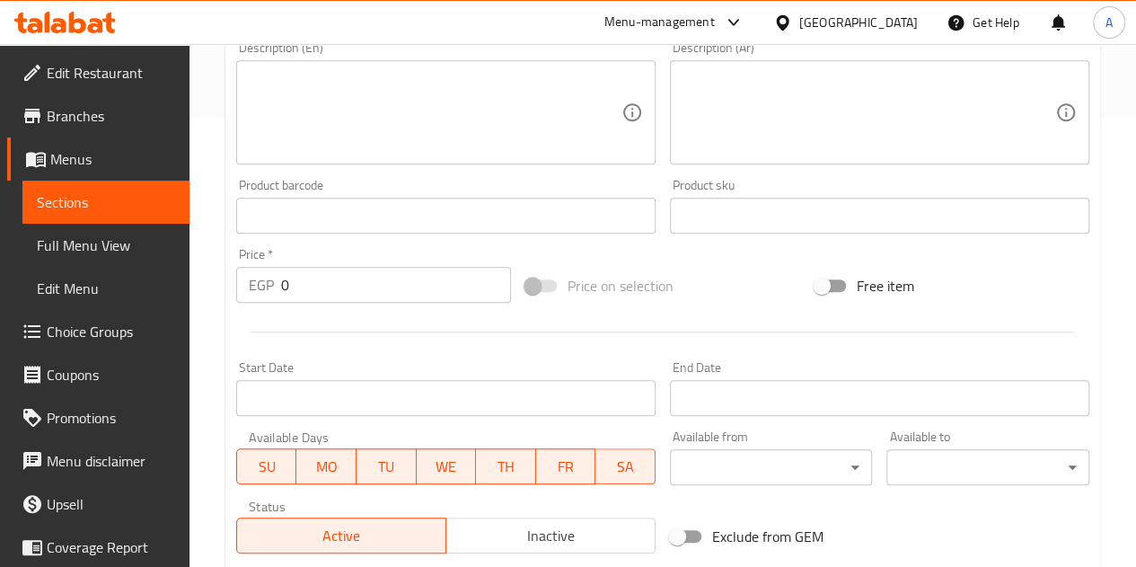
click at [311, 281] on input "0" at bounding box center [396, 285] width 230 height 36
type input "110"
click at [354, 332] on div at bounding box center [662, 332] width 867 height 44
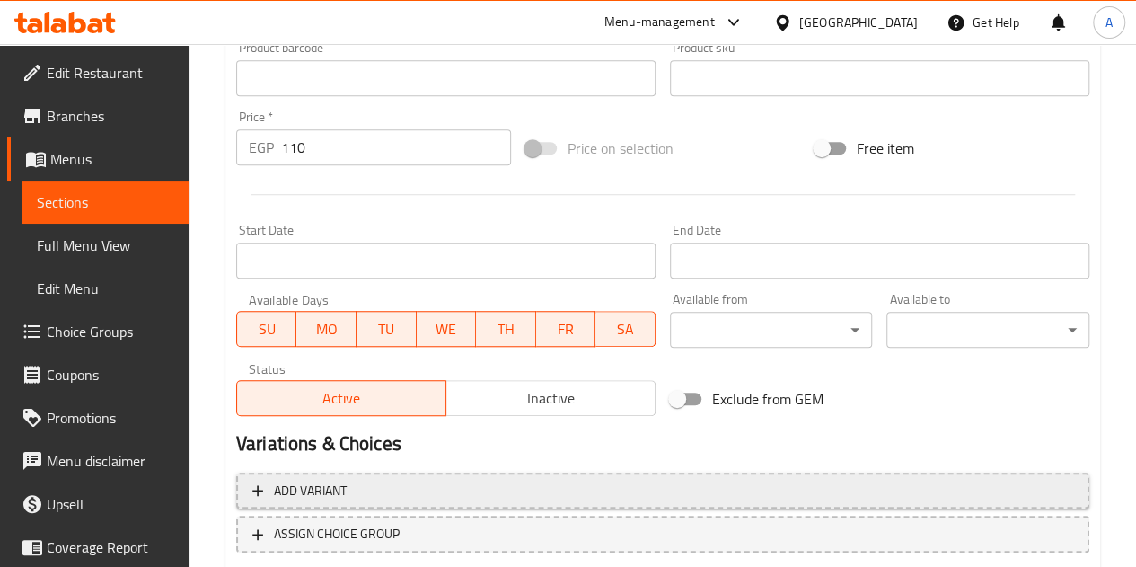
scroll to position [701, 0]
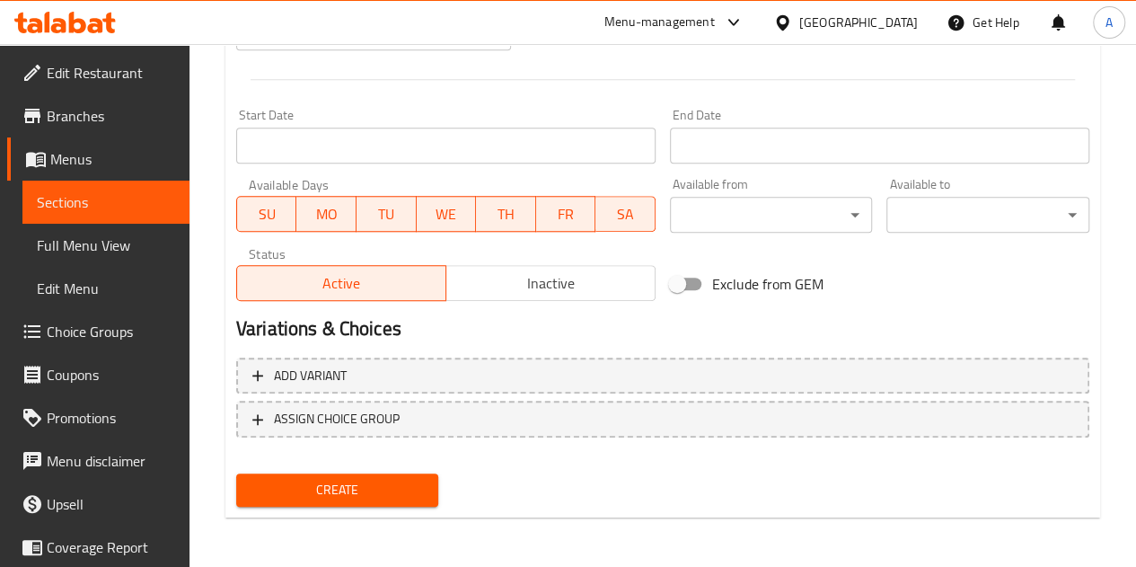
click at [377, 489] on span "Create" at bounding box center [338, 490] width 174 height 22
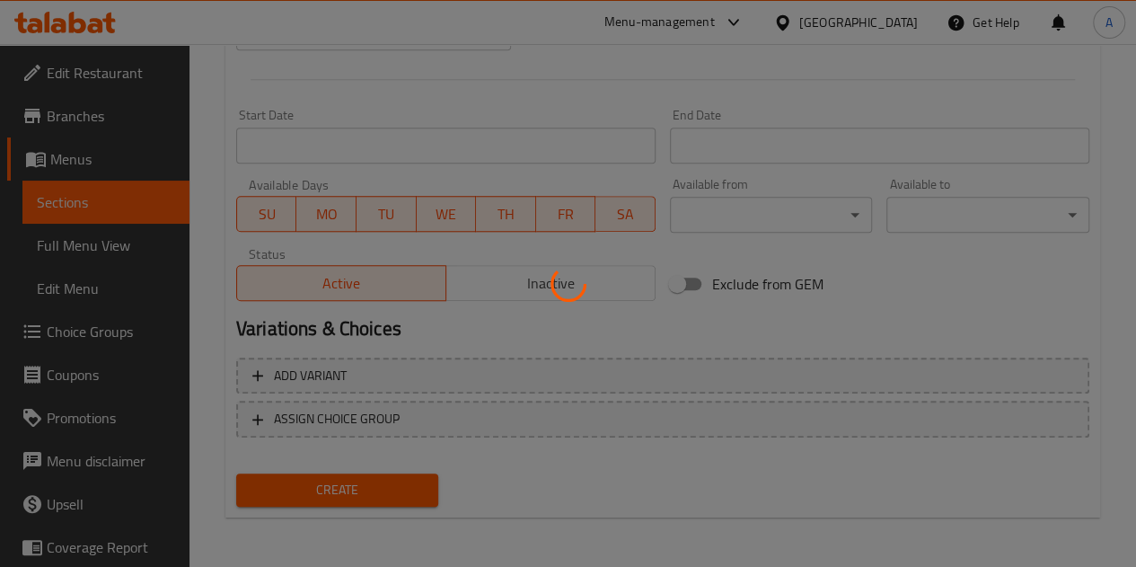
type input "0"
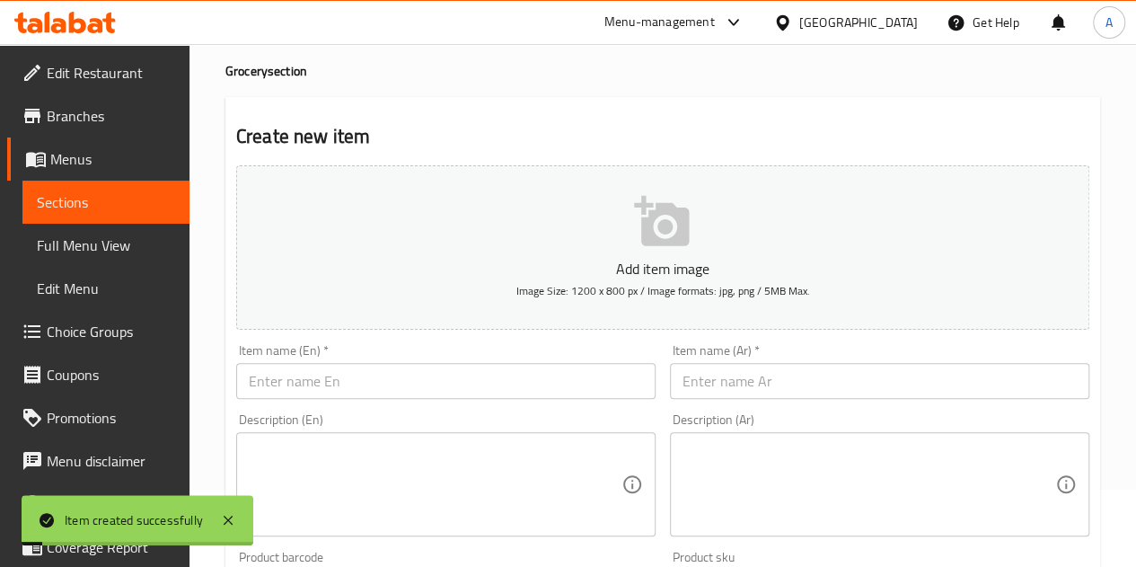
scroll to position [73, 0]
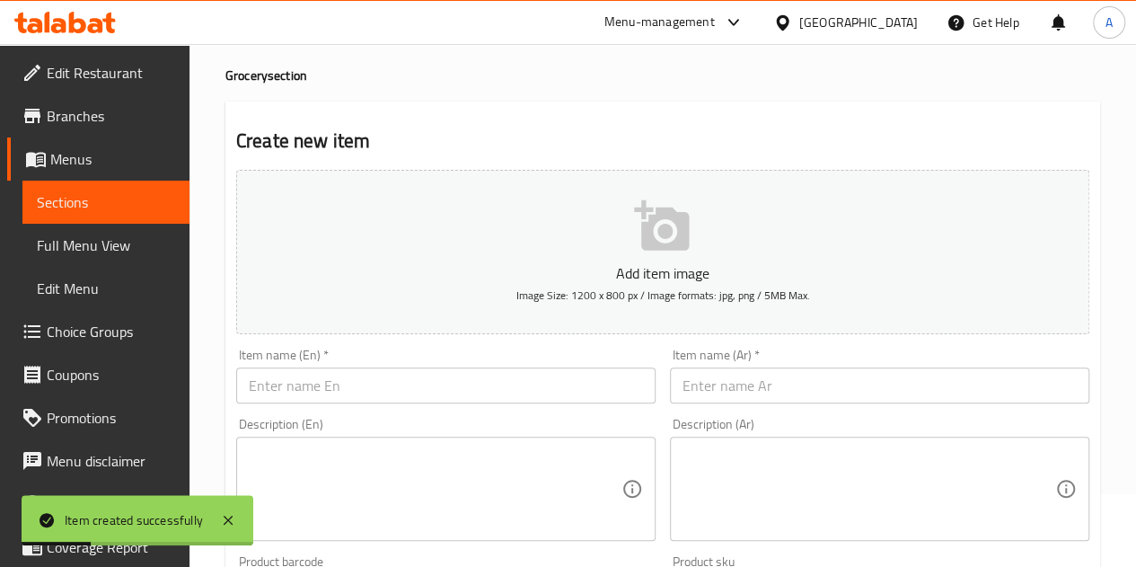
click at [773, 394] on input "text" at bounding box center [879, 385] width 419 height 36
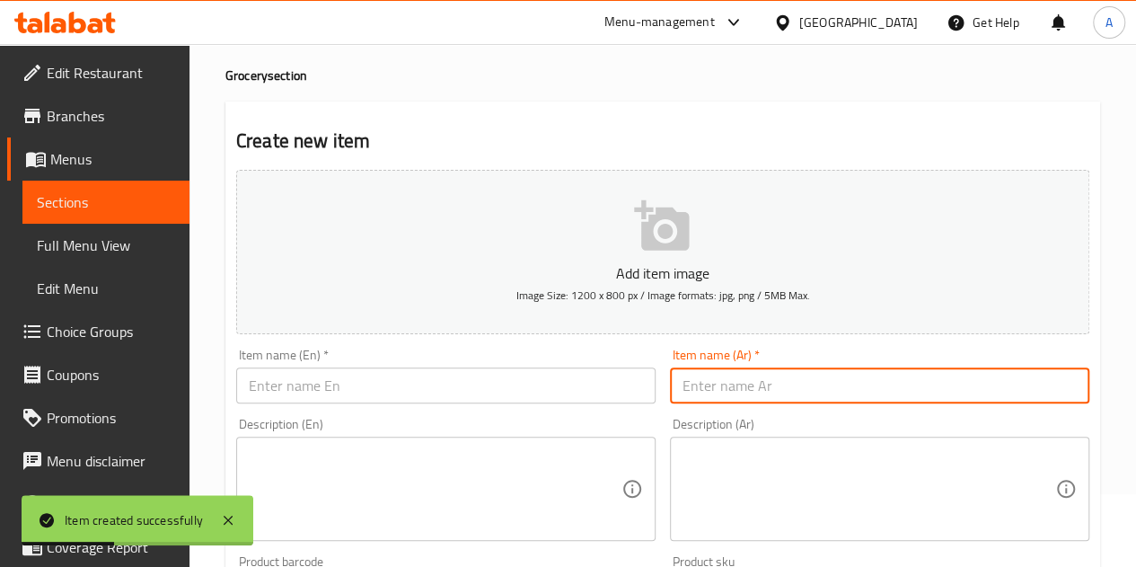
paste input "قرفه مطحونه"
type input "قرفه مطحونه"
click at [416, 390] on input "text" at bounding box center [445, 385] width 419 height 36
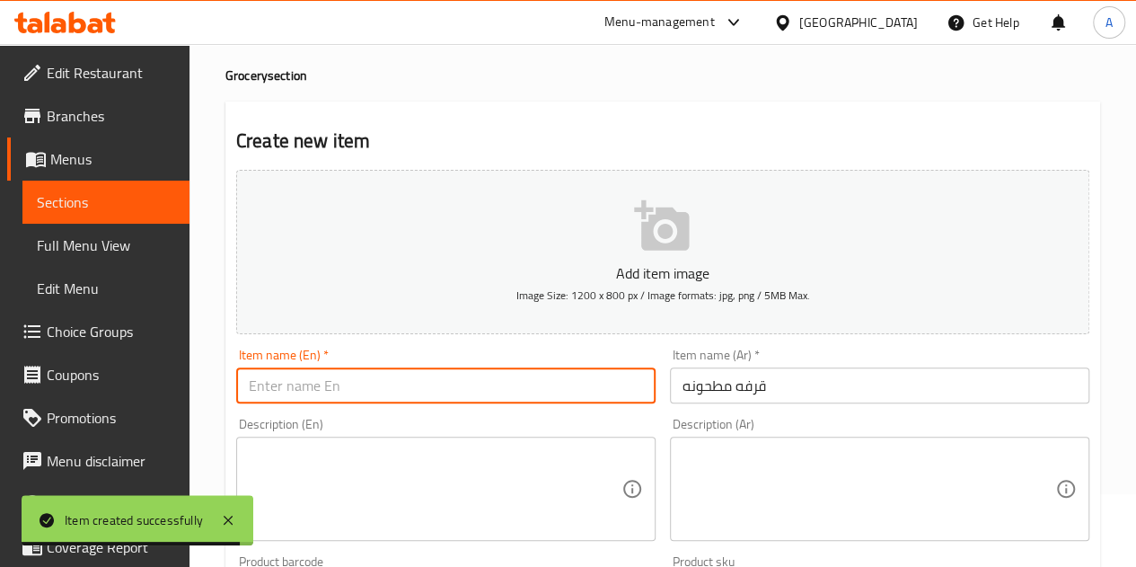
paste input "ground cinnamon"
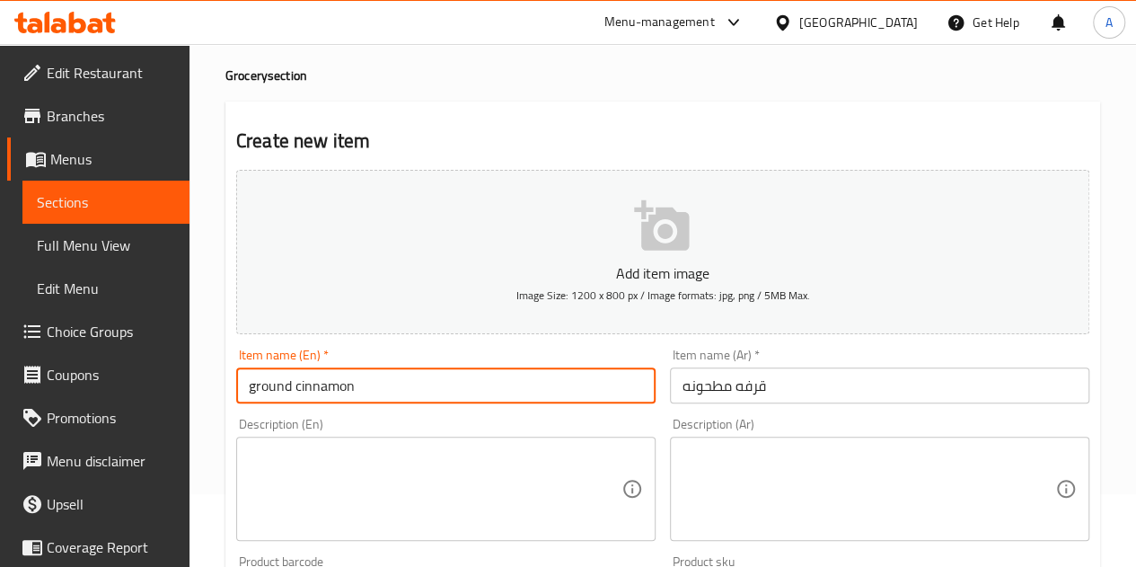
type input "ground cinnamon"
click at [443, 419] on div "Description (En) Description (En)" at bounding box center [445, 479] width 419 height 123
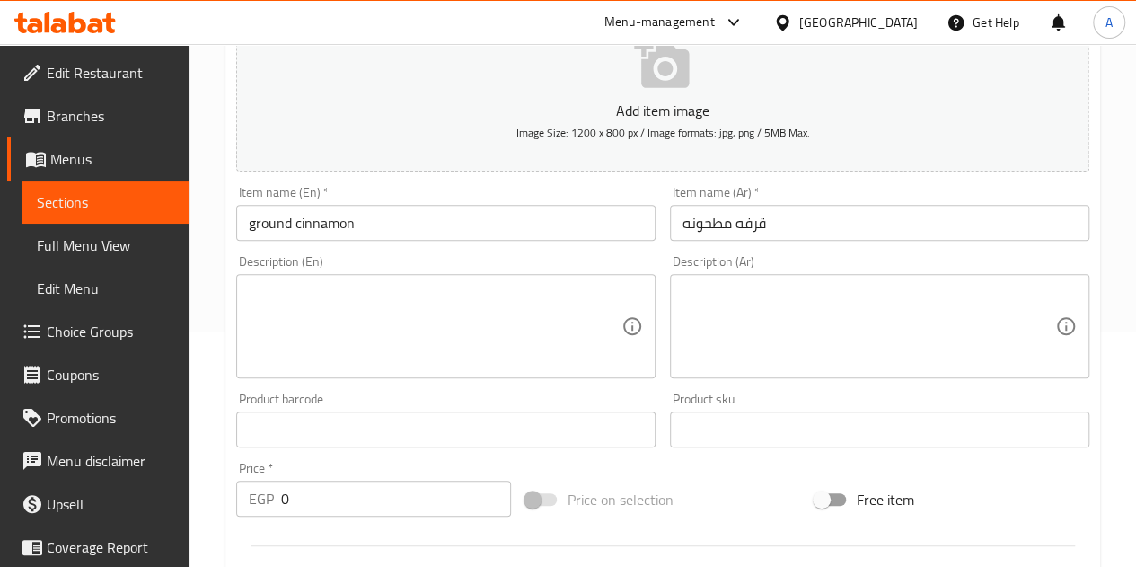
scroll to position [432, 0]
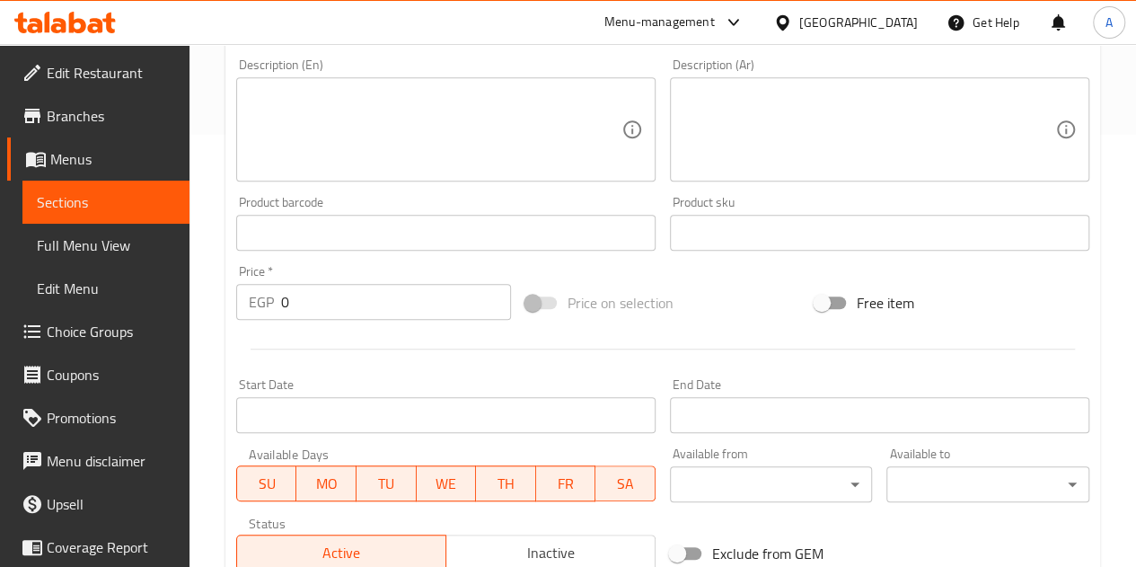
click at [320, 307] on input "0" at bounding box center [396, 302] width 230 height 36
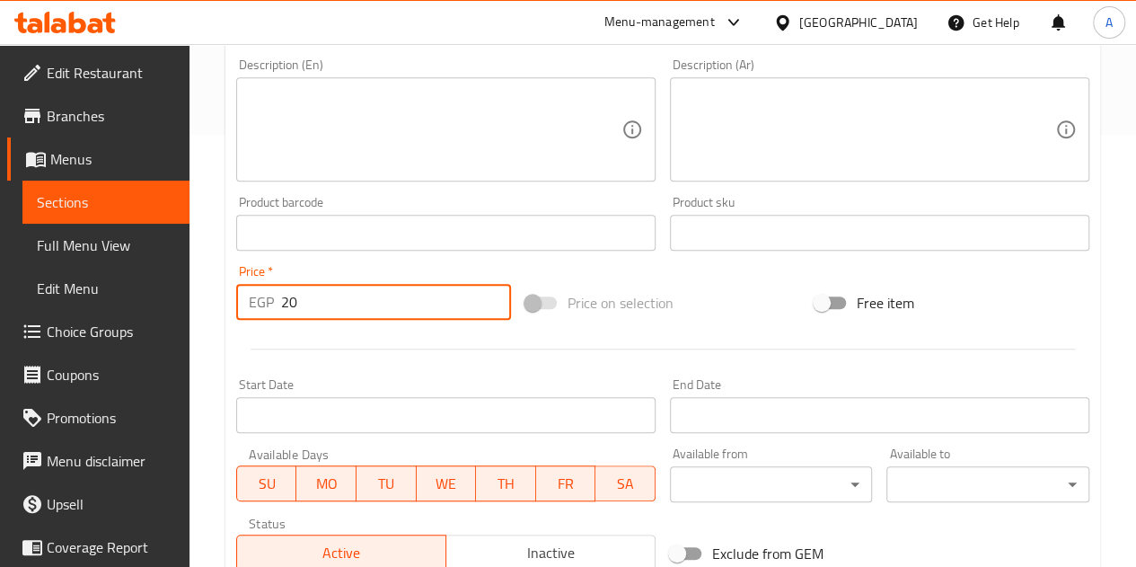
type input "20"
click at [332, 336] on div at bounding box center [662, 349] width 867 height 44
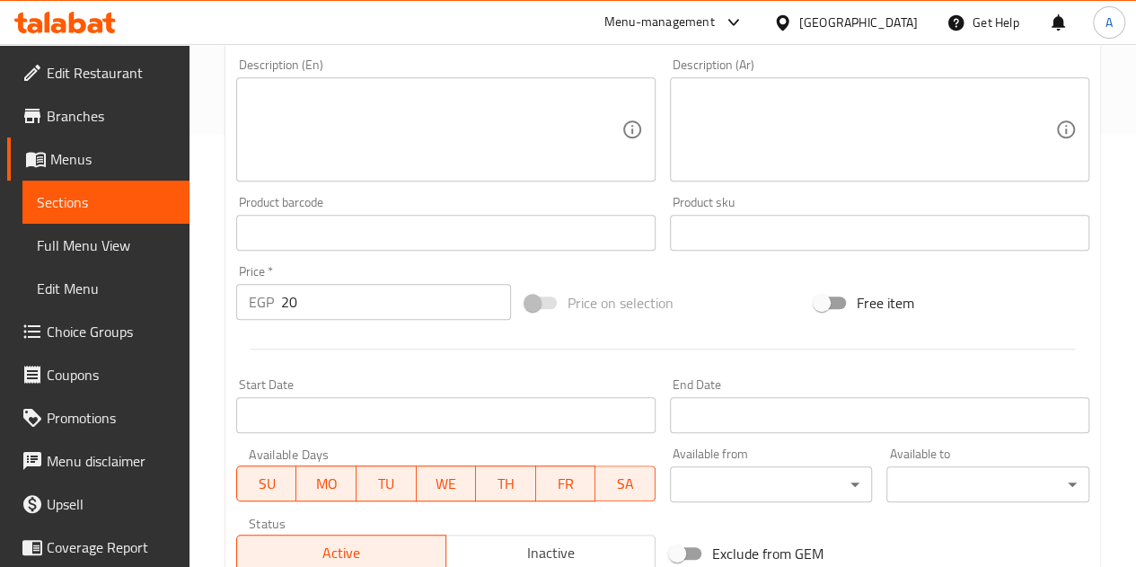
scroll to position [701, 0]
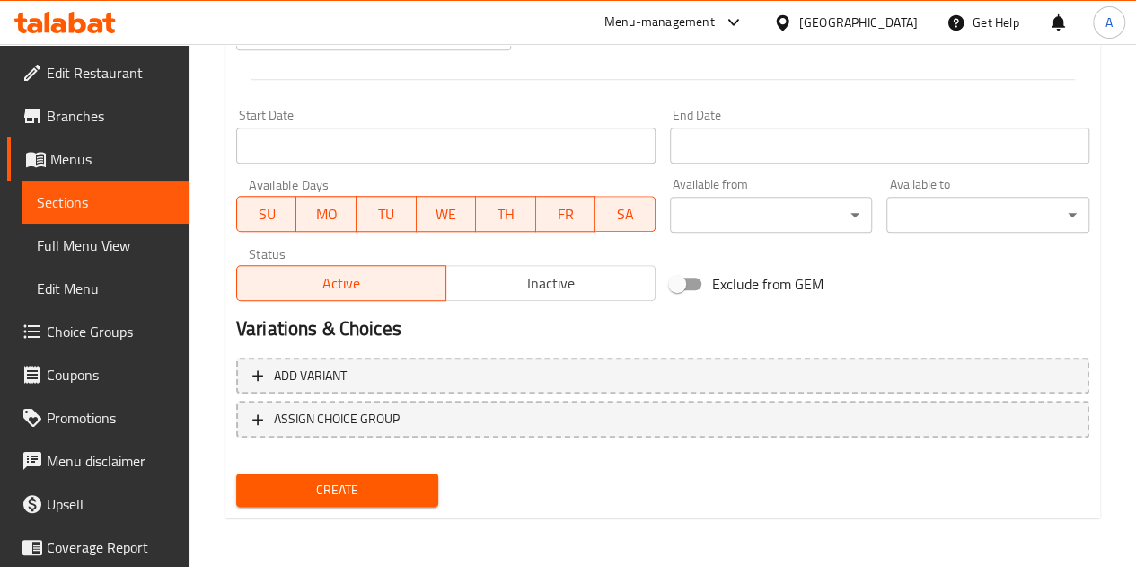
click at [388, 489] on span "Create" at bounding box center [338, 490] width 174 height 22
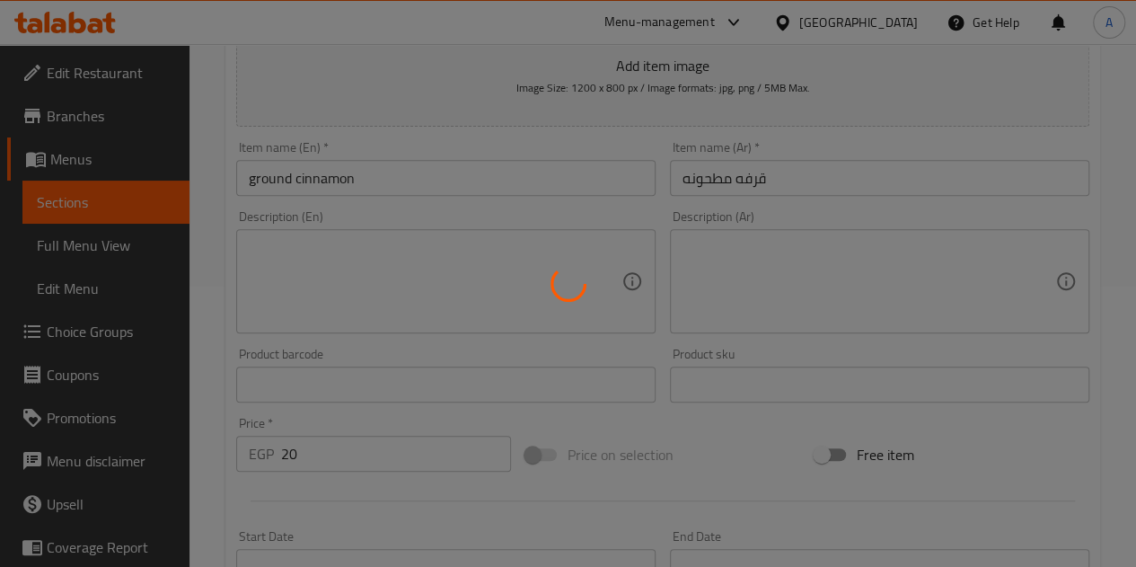
type input "0"
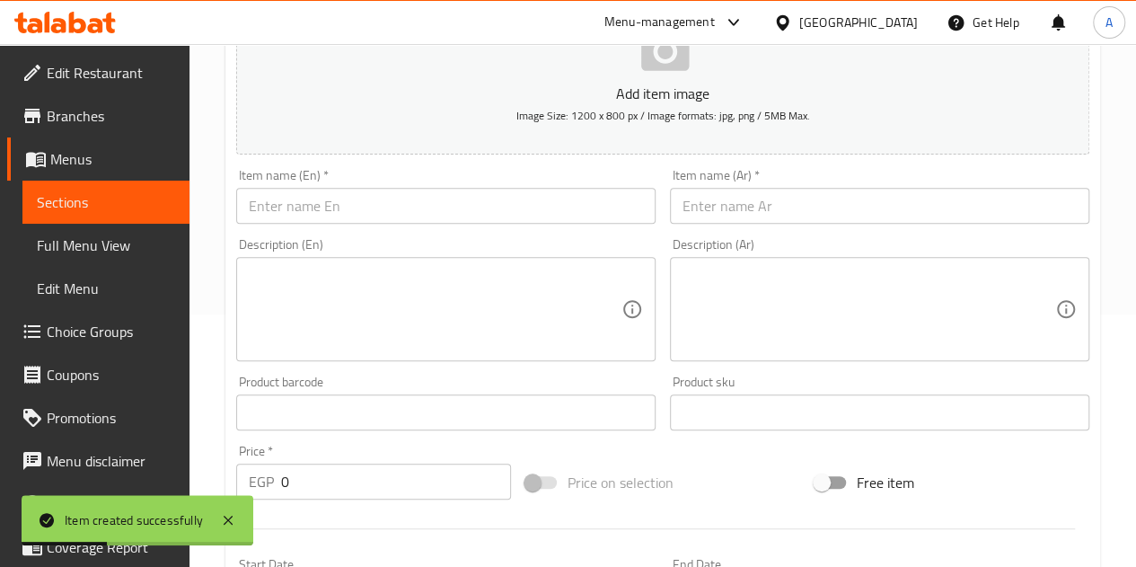
click at [761, 205] on input "text" at bounding box center [879, 206] width 419 height 36
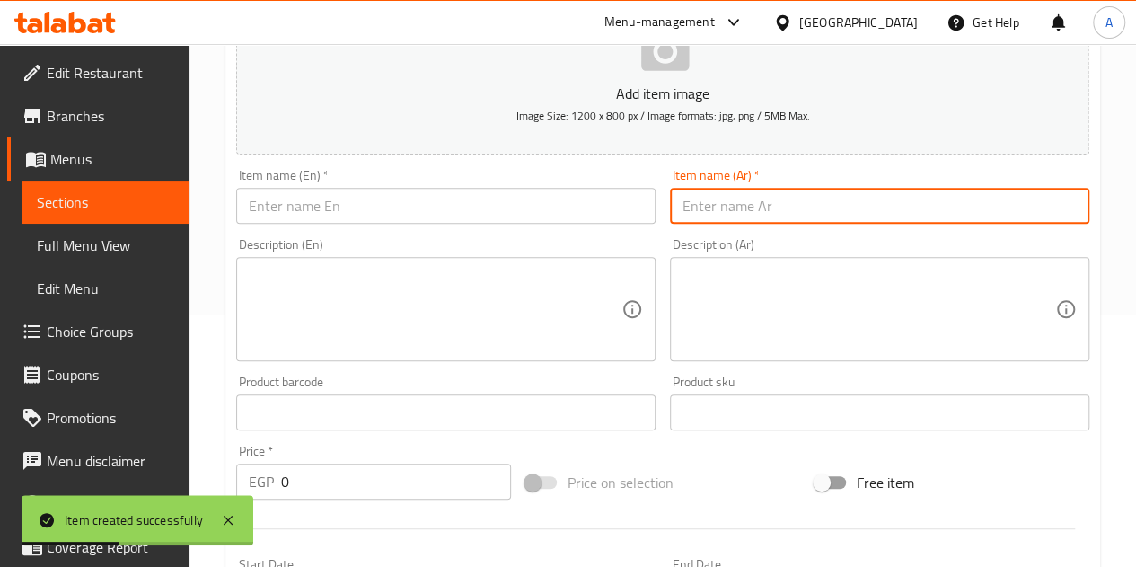
paste input "بهارات محشي"
type input "بهارات محشي"
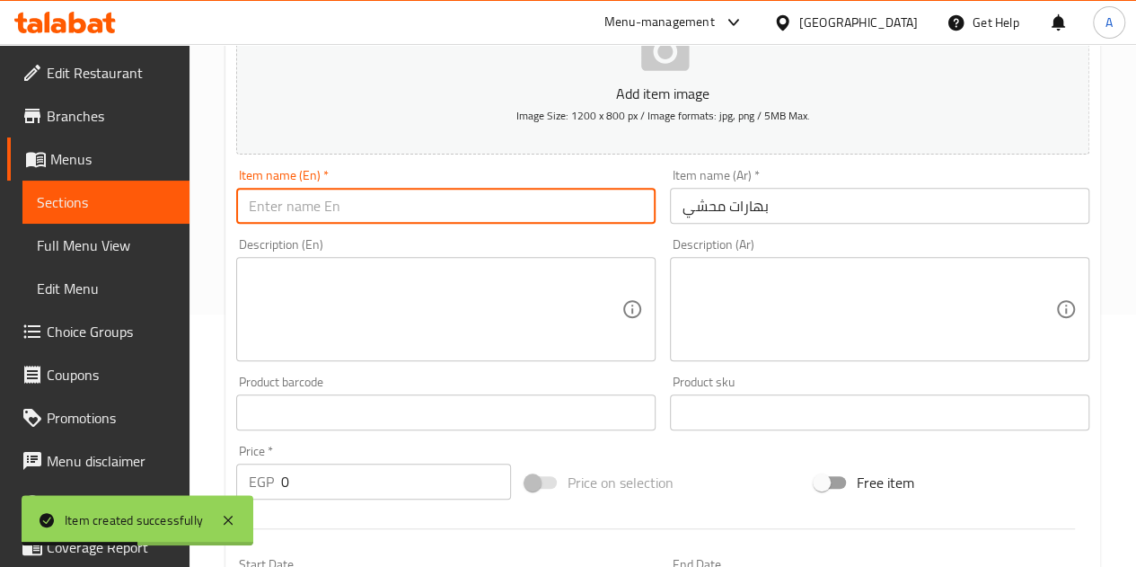
drag, startPoint x: 627, startPoint y: 203, endPoint x: 666, endPoint y: 122, distance: 90.0
click at [627, 203] on input "text" at bounding box center [445, 206] width 419 height 36
click at [321, 201] on input "text" at bounding box center [445, 206] width 419 height 36
paste input "Stuffed spices"
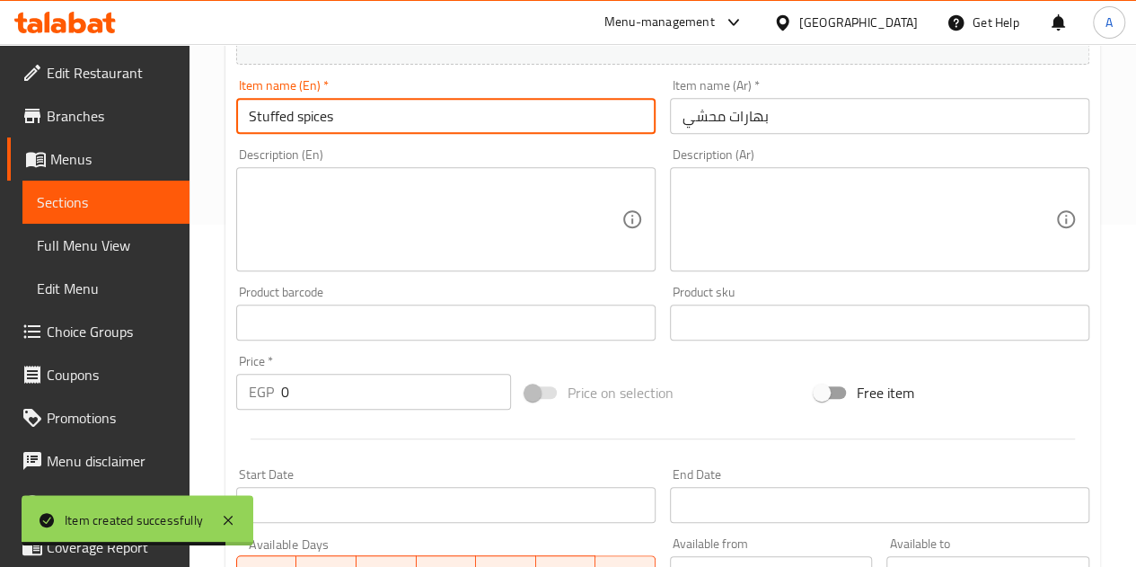
type input "Stuffed spices"
click at [320, 383] on input "0" at bounding box center [396, 392] width 230 height 36
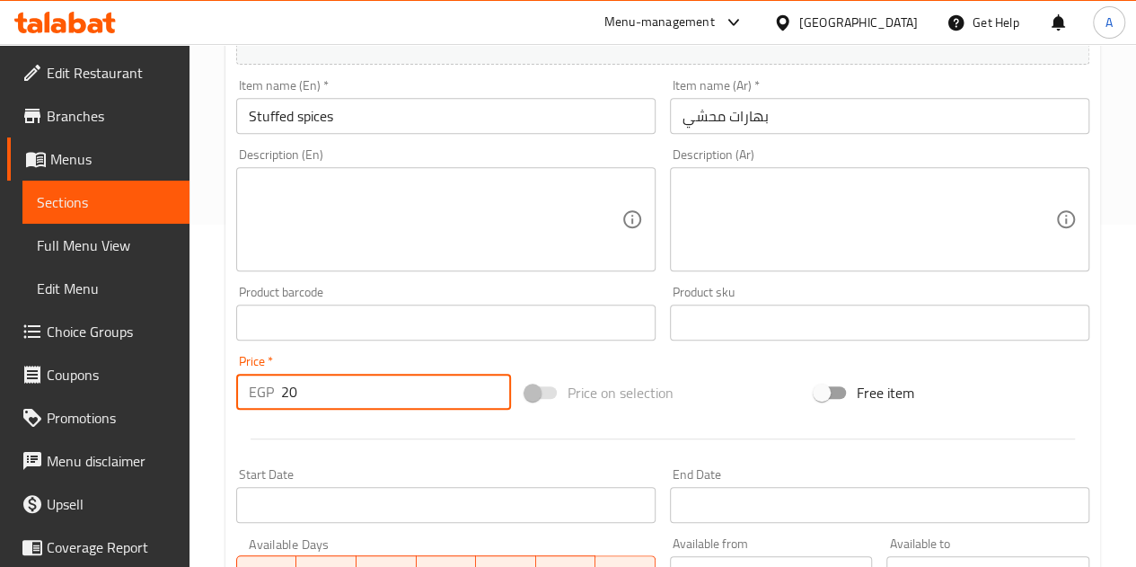
type input "20"
click at [429, 439] on div at bounding box center [662, 439] width 867 height 44
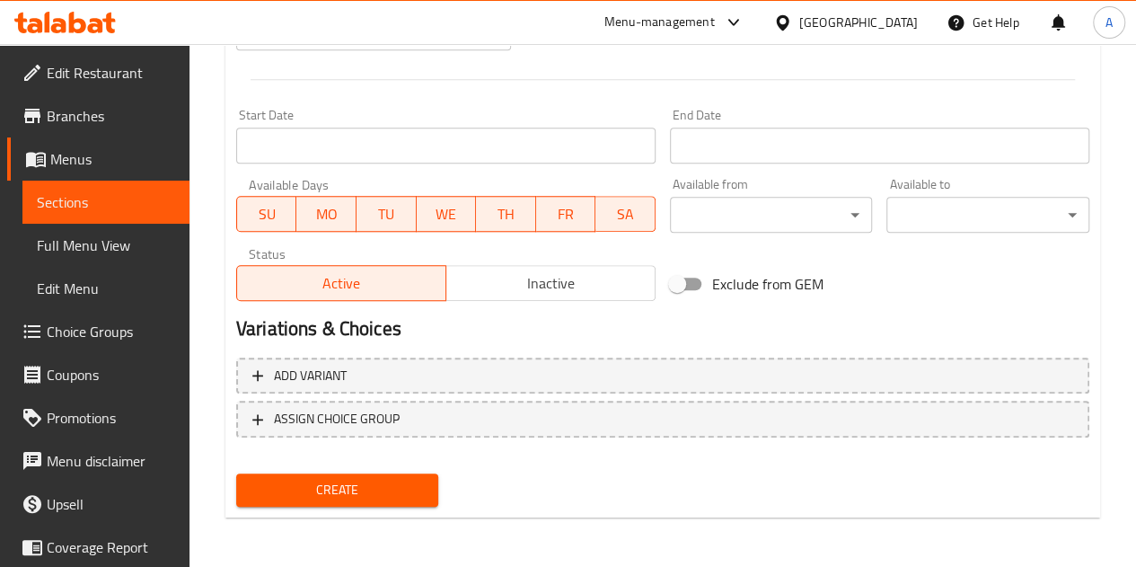
click at [350, 482] on span "Create" at bounding box center [338, 490] width 174 height 22
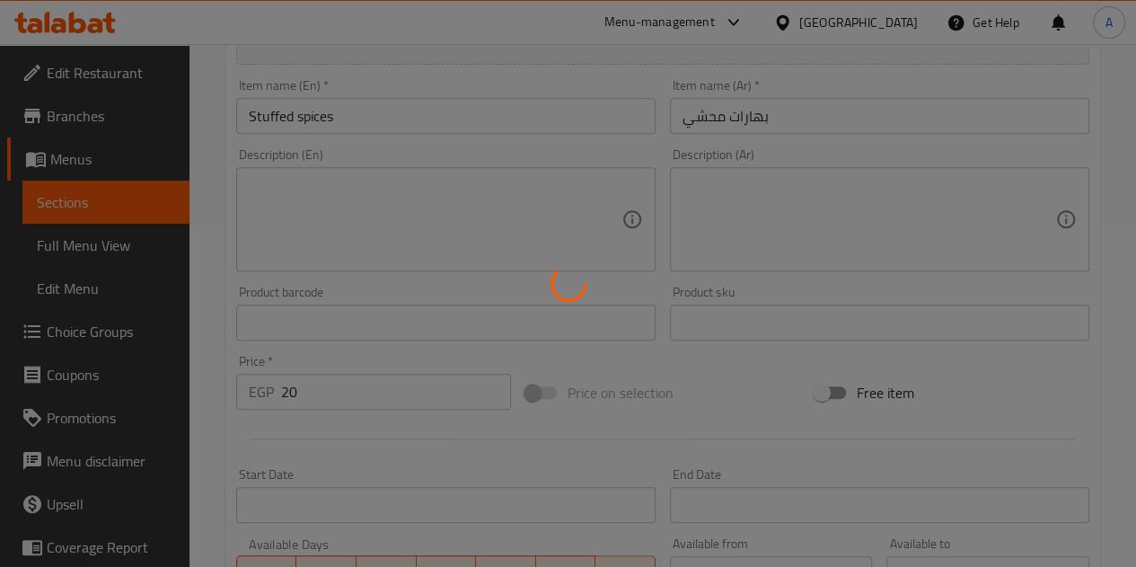
scroll to position [0, 0]
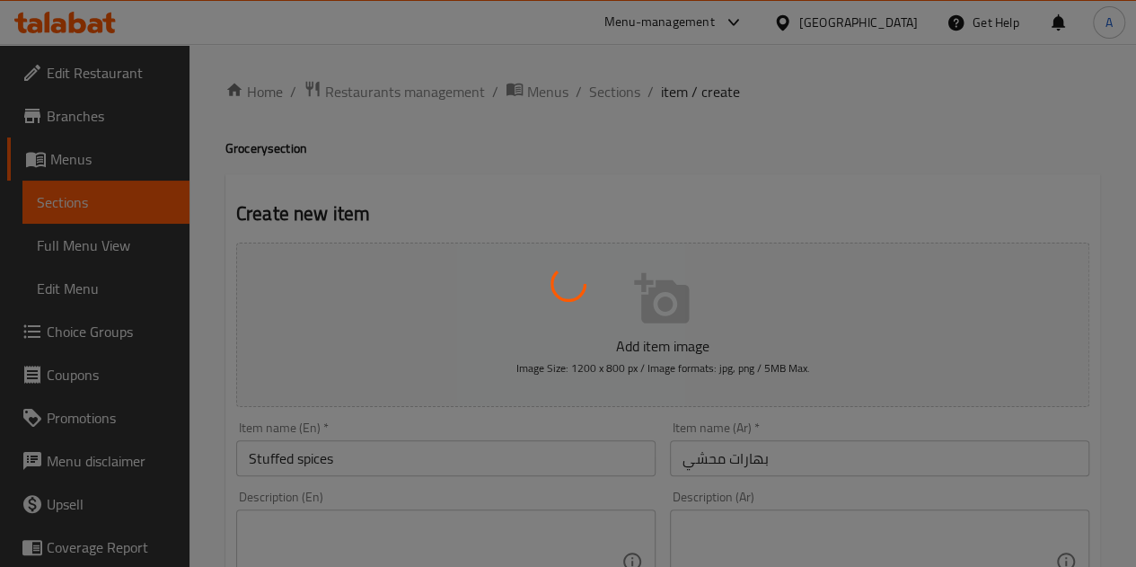
type input "0"
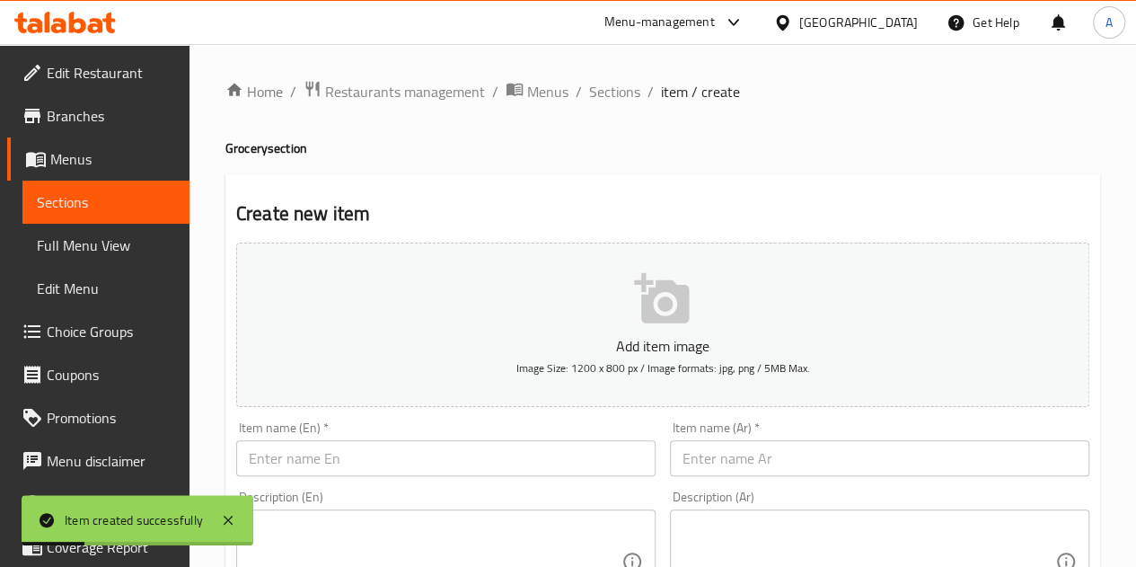
click at [781, 475] on input "text" at bounding box center [879, 458] width 419 height 36
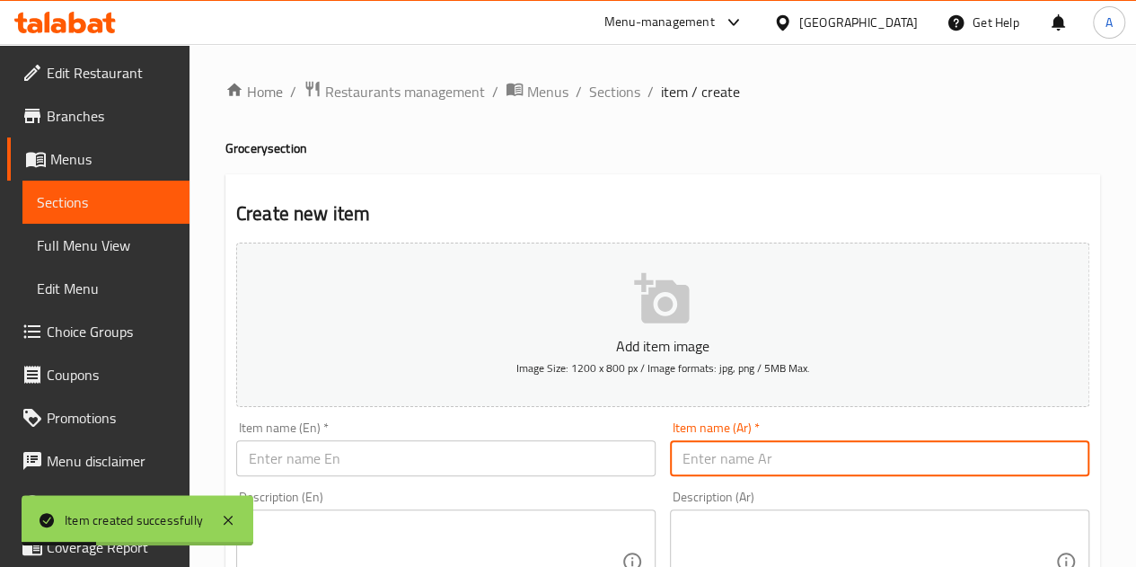
paste input "بابريكا مدخنه"
type input "بابريكا مدخنه"
click at [517, 452] on input "text" at bounding box center [445, 458] width 419 height 36
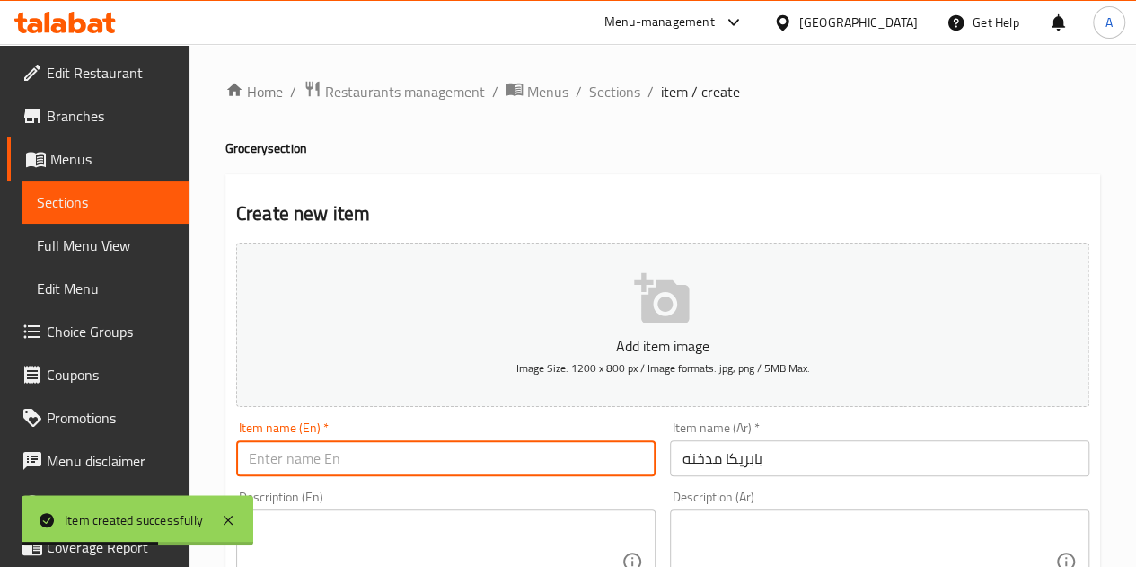
paste input "smoked paprika"
type input "smoked paprika"
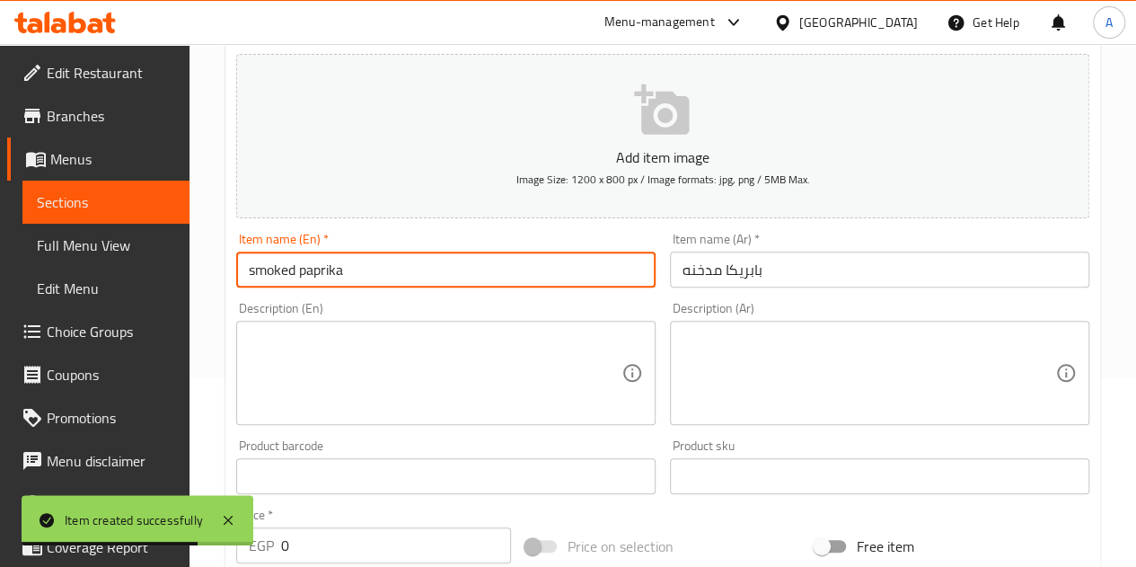
scroll to position [359, 0]
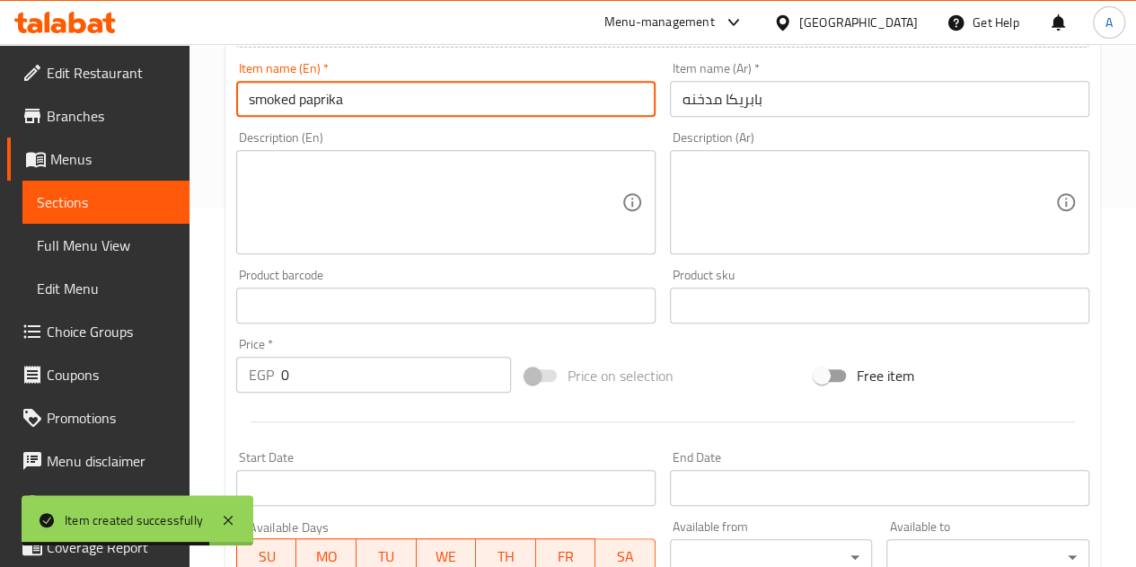
click at [379, 364] on input "0" at bounding box center [396, 374] width 230 height 36
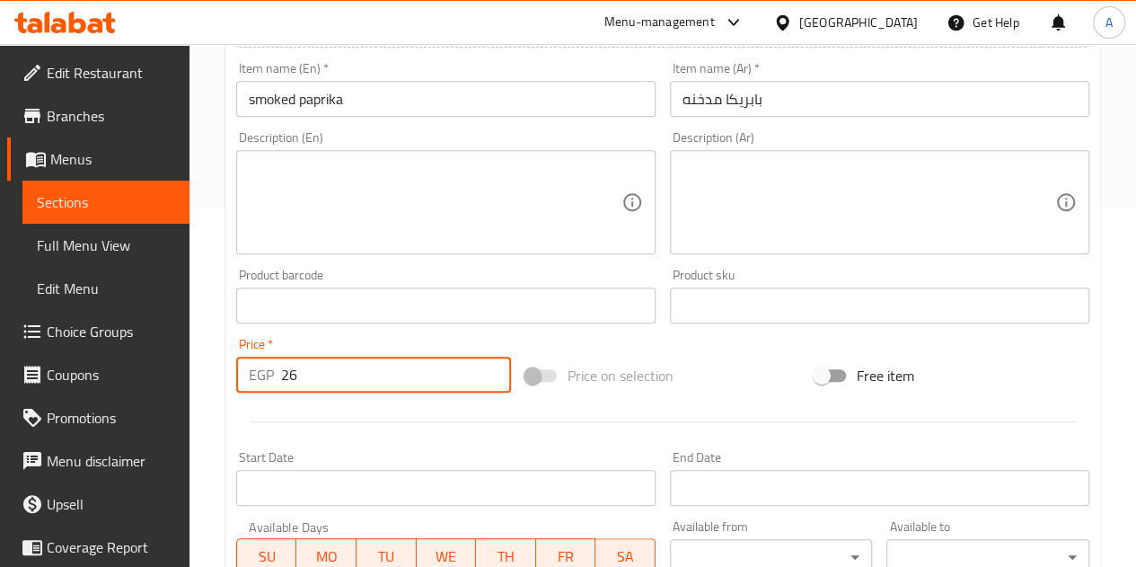
type input "26"
click at [381, 435] on div at bounding box center [662, 422] width 867 height 44
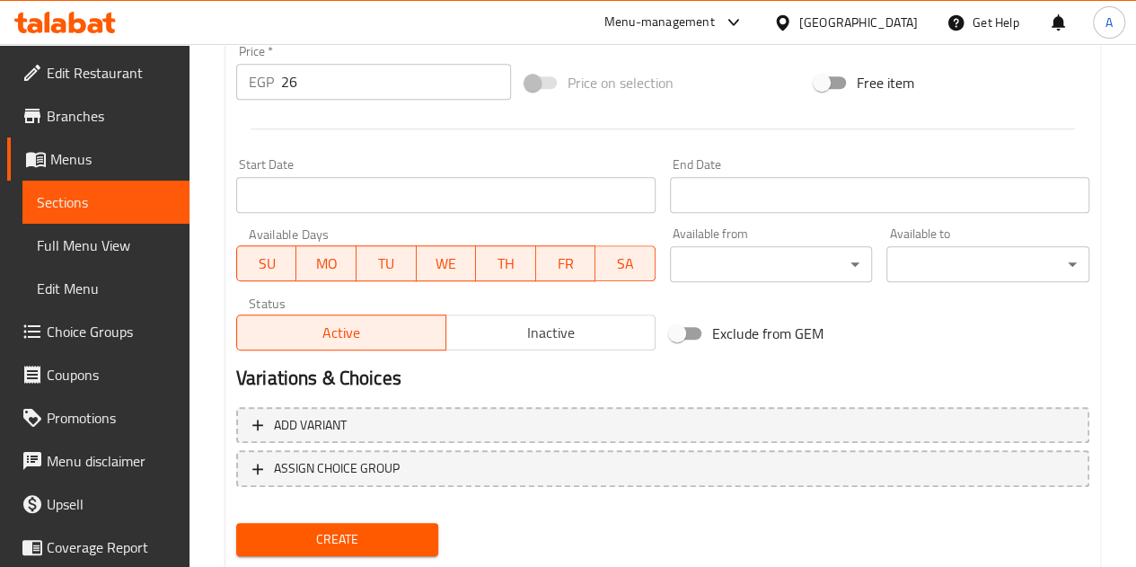
scroll to position [701, 0]
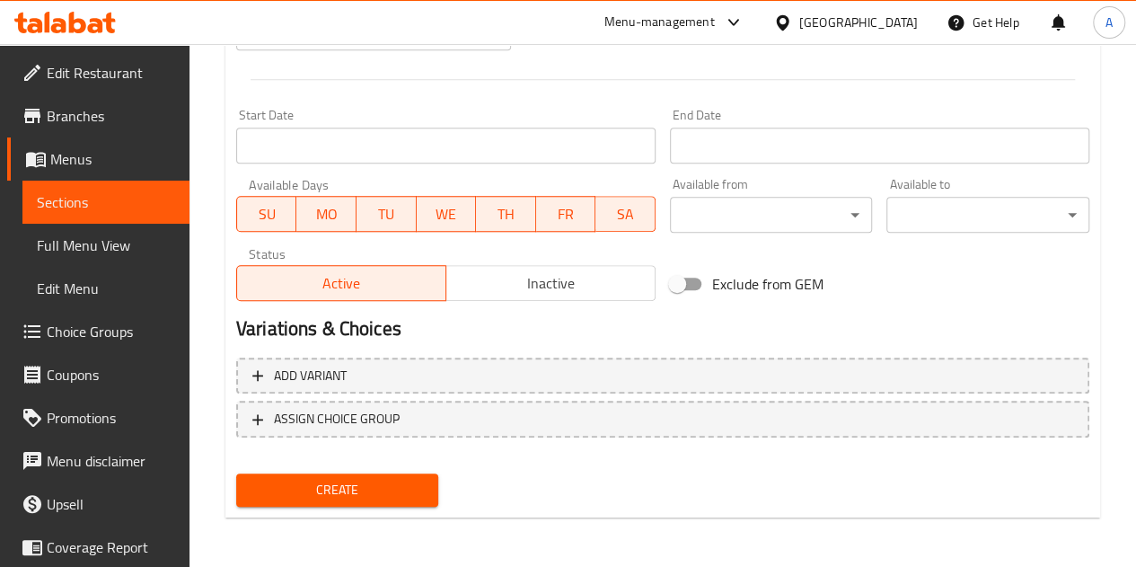
click at [336, 470] on div "Create" at bounding box center [337, 490] width 217 height 48
click at [343, 481] on span "Create" at bounding box center [338, 490] width 174 height 22
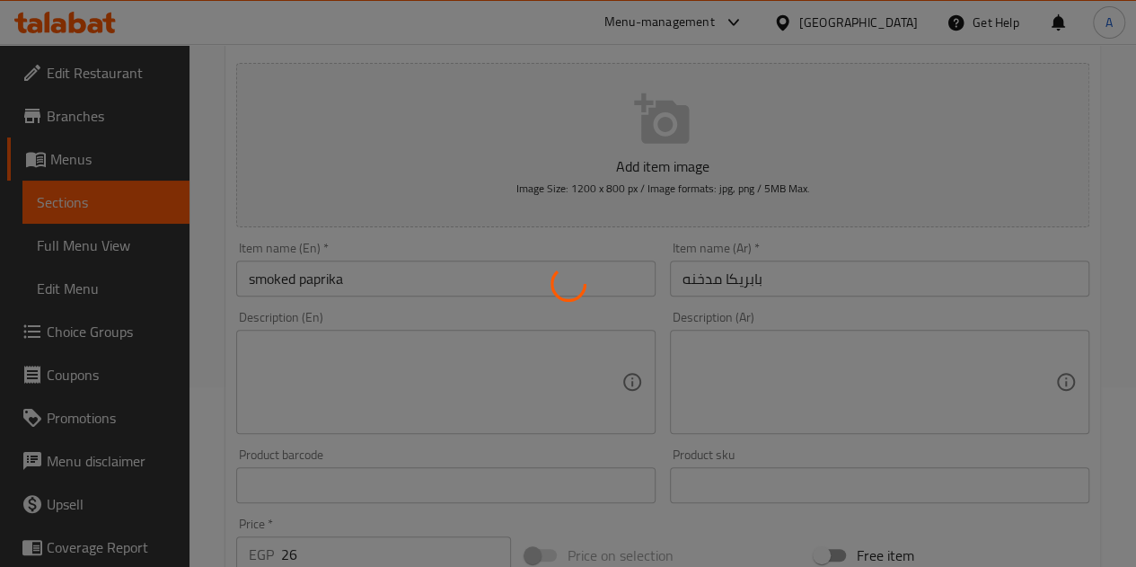
scroll to position [163, 0]
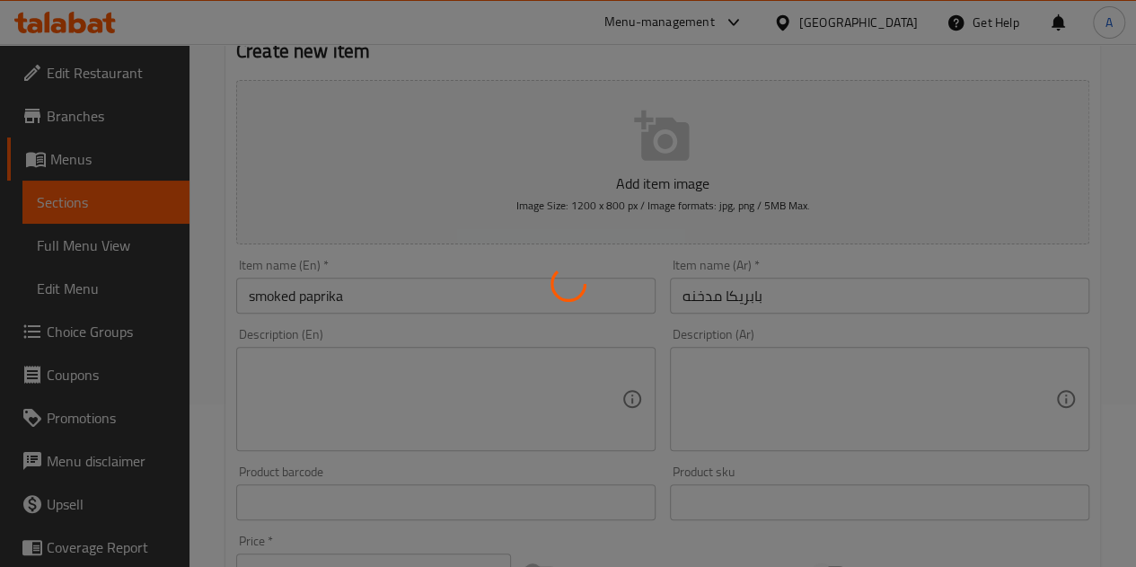
type input "0"
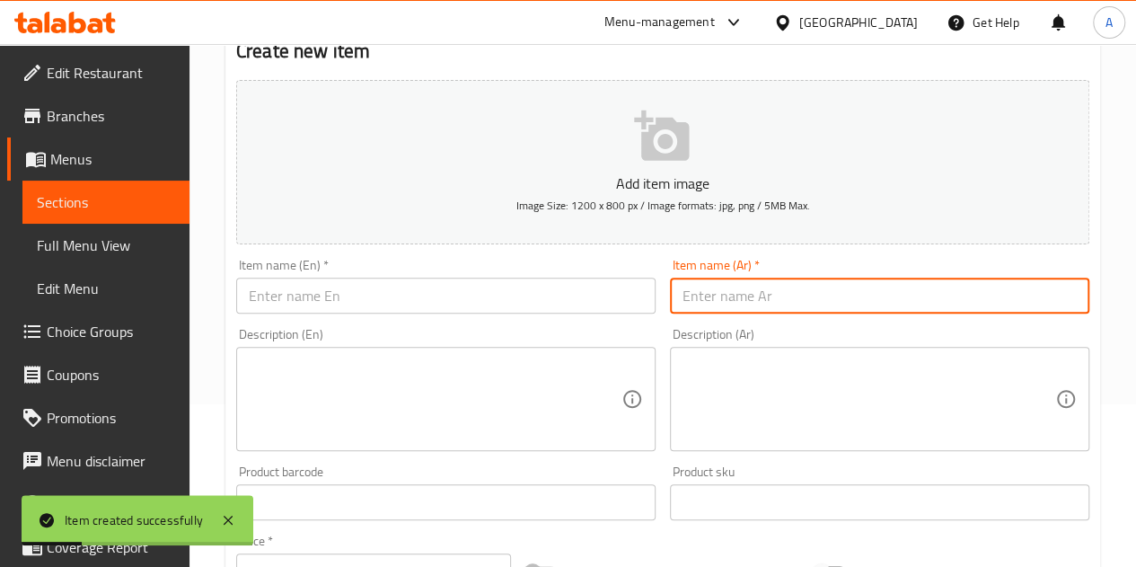
click at [729, 294] on input "text" at bounding box center [879, 295] width 419 height 36
paste input "بهارات كبسه"
type input "بهارات كبسه"
drag, startPoint x: 611, startPoint y: 292, endPoint x: 613, endPoint y: 282, distance: 10.0
click at [611, 292] on input "text" at bounding box center [445, 295] width 419 height 36
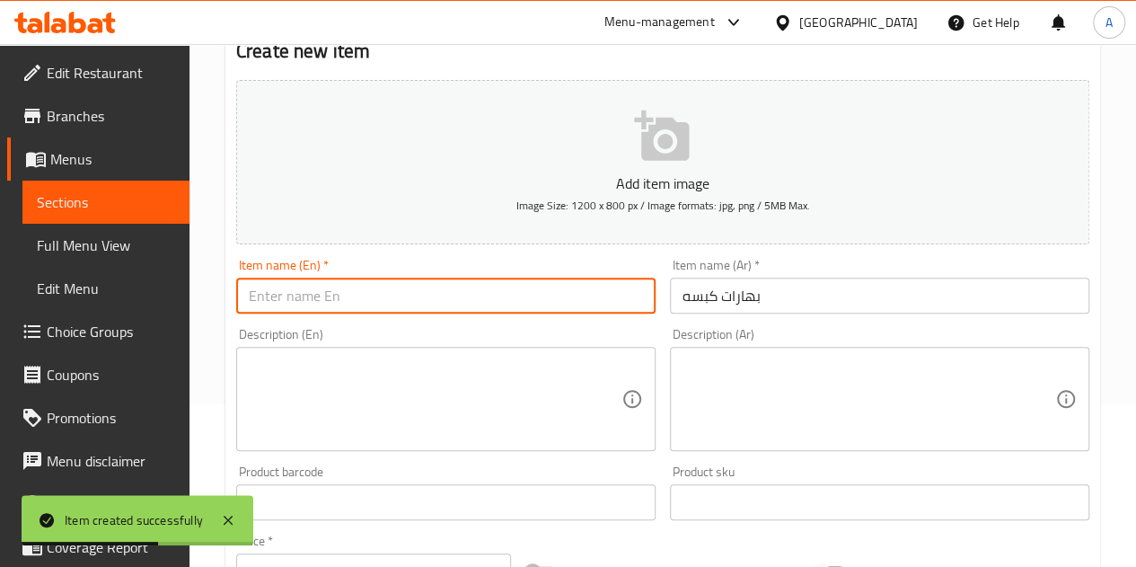
paste input "Kabsa spices"
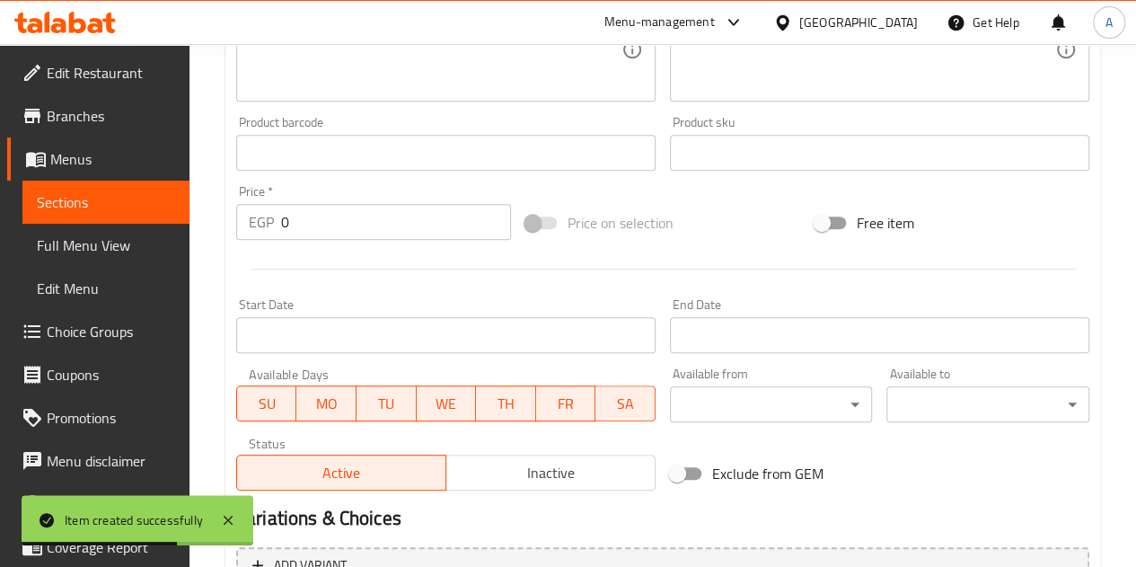
scroll to position [522, 0]
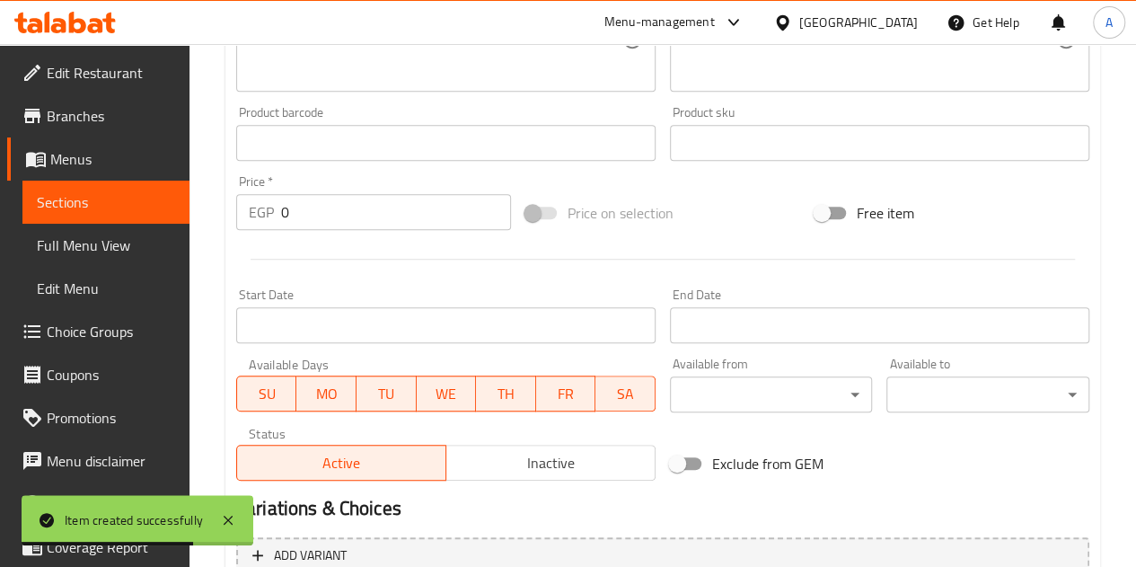
type input "Kabsa spices"
click at [331, 202] on input "0" at bounding box center [396, 212] width 230 height 36
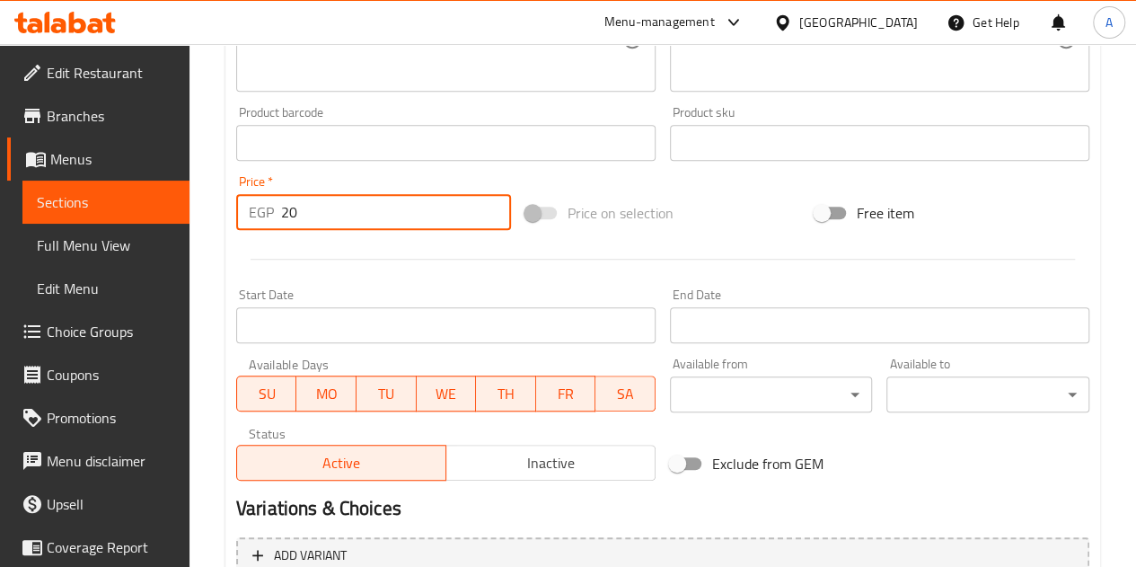
type input "20"
click at [402, 292] on div "Start Date Start Date" at bounding box center [445, 315] width 419 height 55
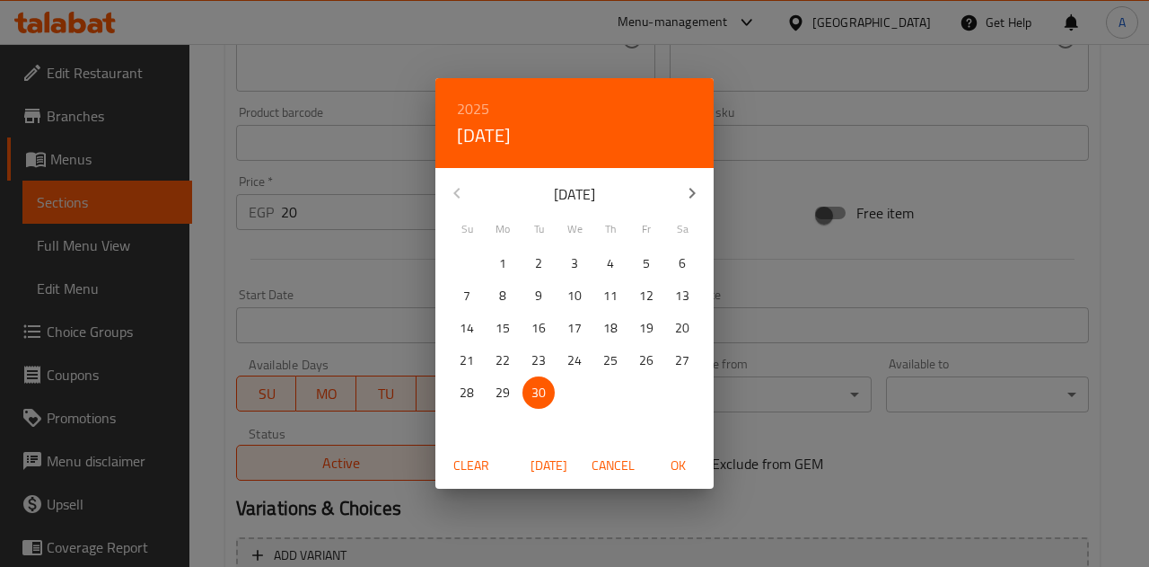
click at [393, 272] on div "2025 Tue, Sep 30 September 2025 Su Mo Tu We Th Fr Sa 31 1 2 3 4 5 6 7 8 9 10 11…" at bounding box center [574, 283] width 1149 height 567
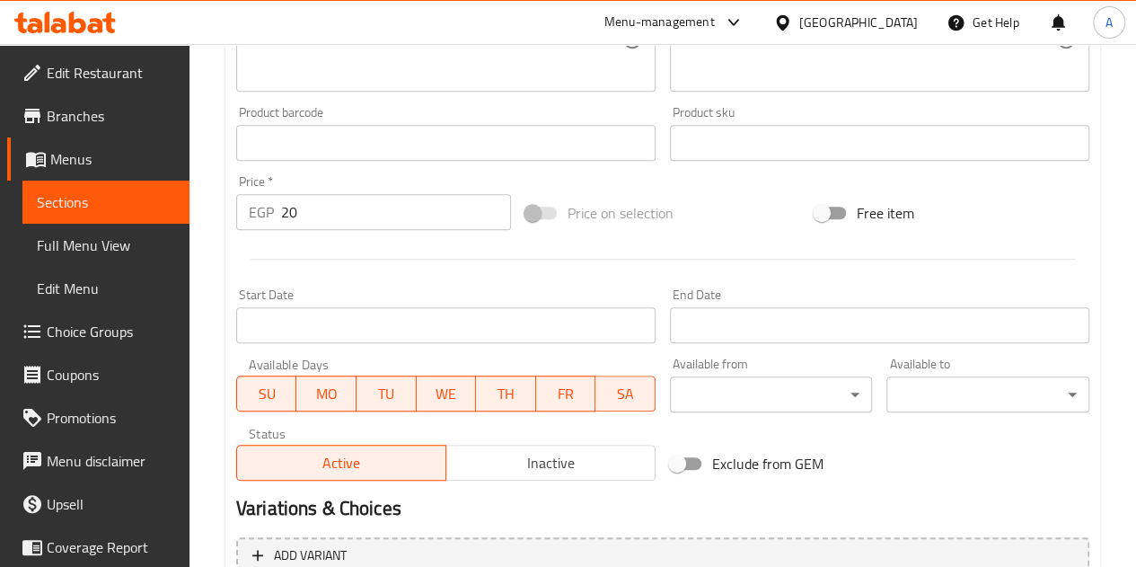
scroll to position [701, 0]
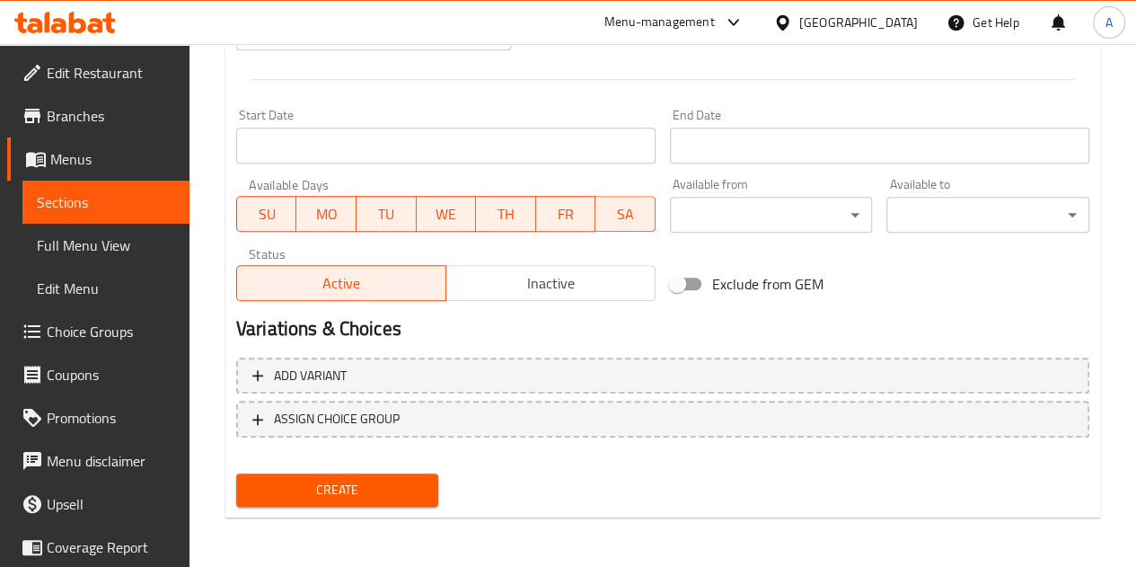
click at [400, 482] on span "Create" at bounding box center [338, 490] width 174 height 22
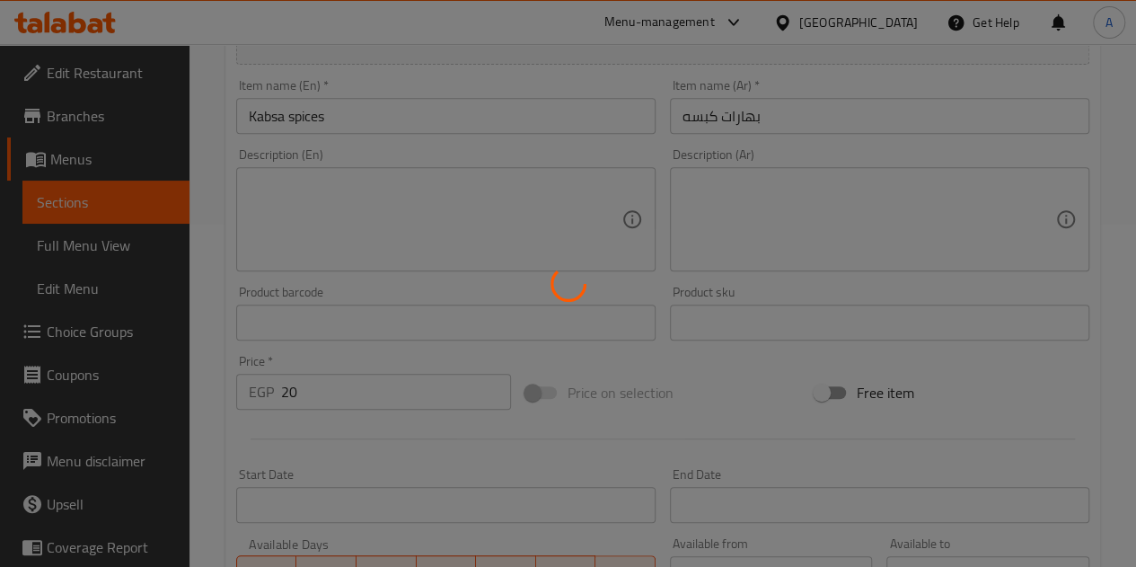
scroll to position [53, 0]
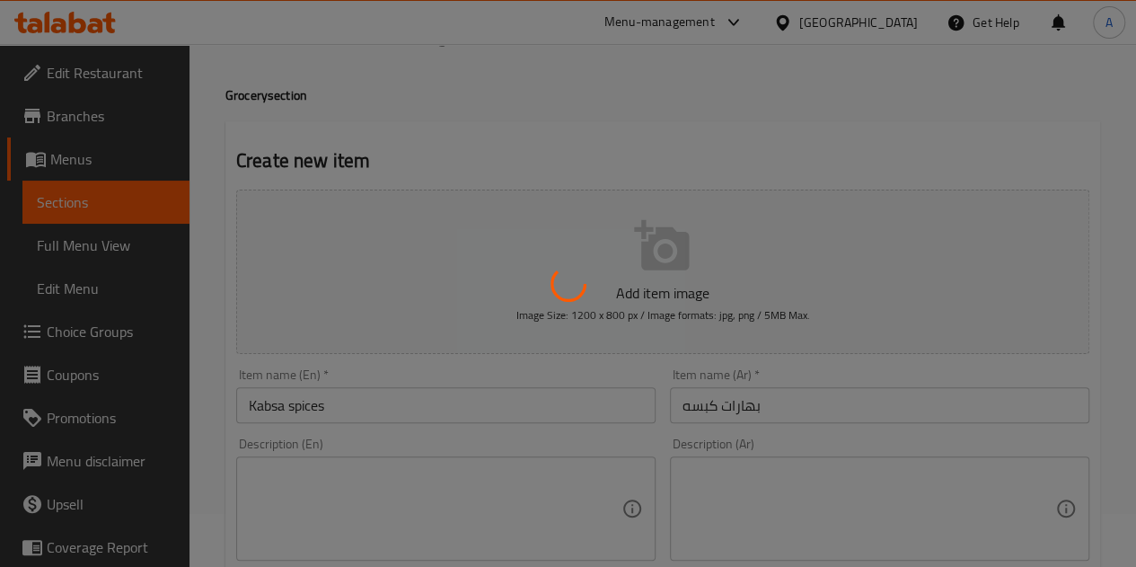
type input "0"
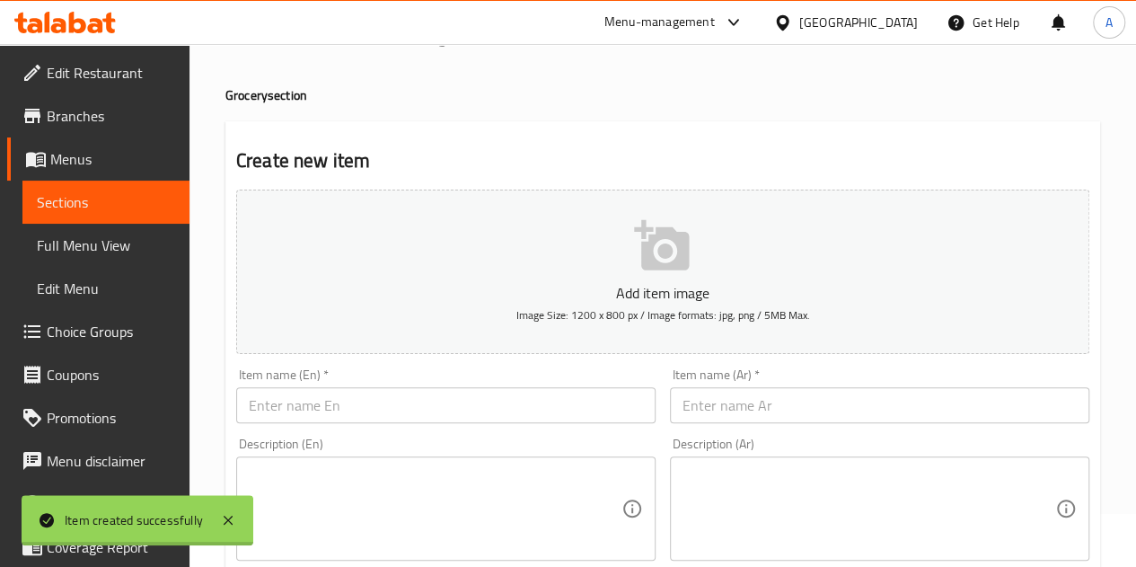
scroll to position [0, 0]
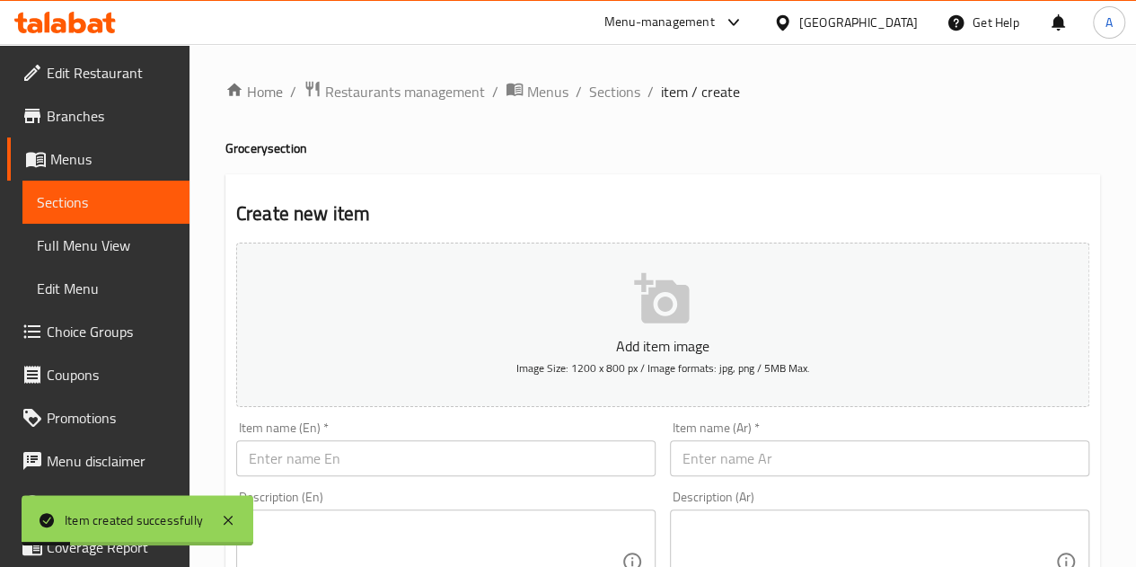
click at [724, 443] on input "text" at bounding box center [879, 458] width 419 height 36
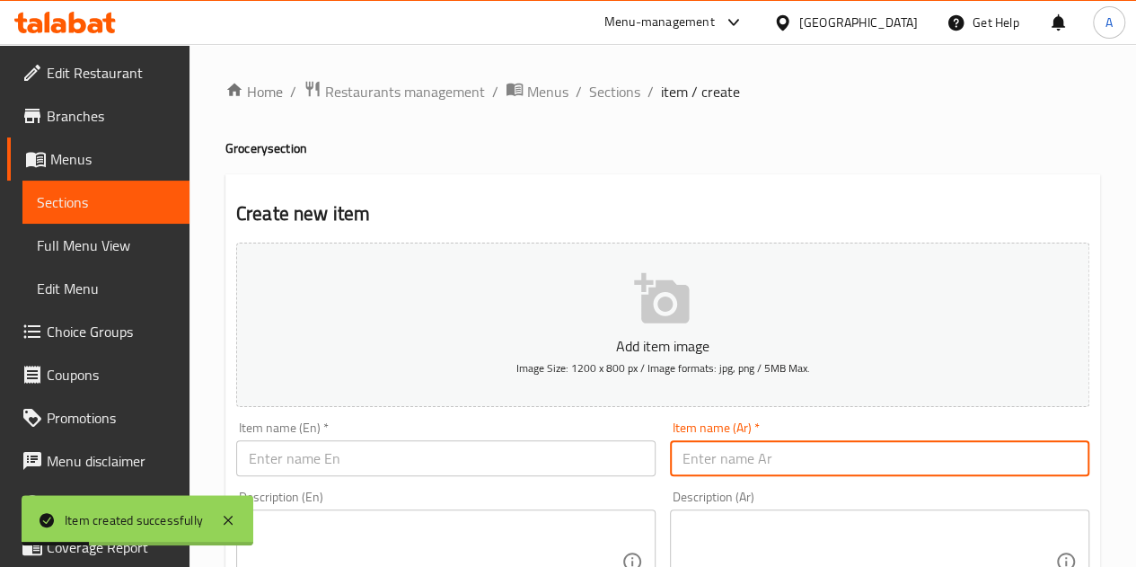
paste input "جوزه الطيب كامله"
type input "جوزه الطيب كامله"
click at [599, 463] on input "text" at bounding box center [445, 458] width 419 height 36
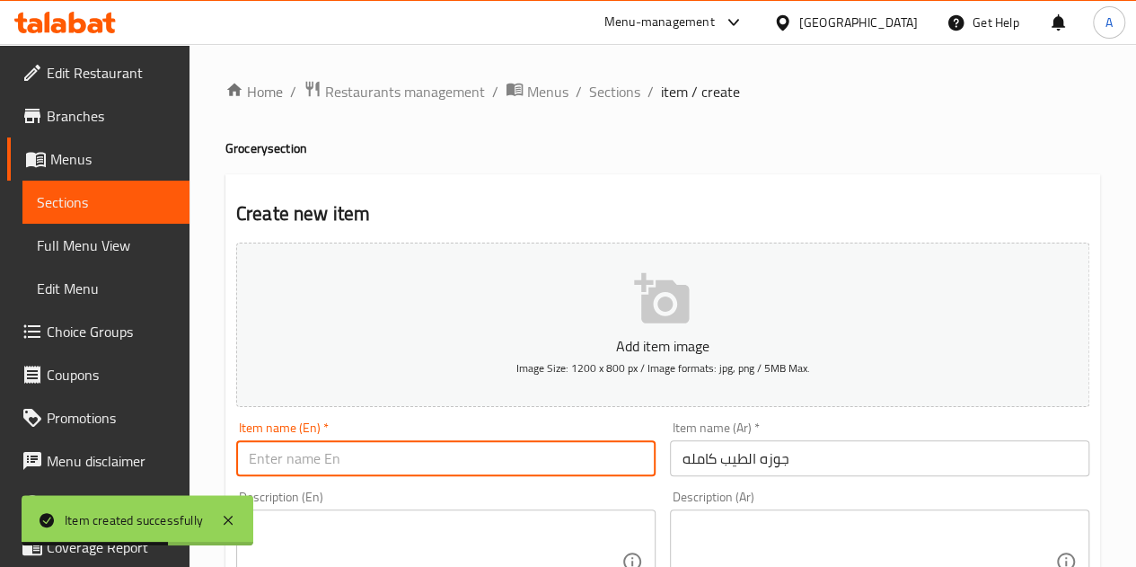
paste input "Whole nutmeg"
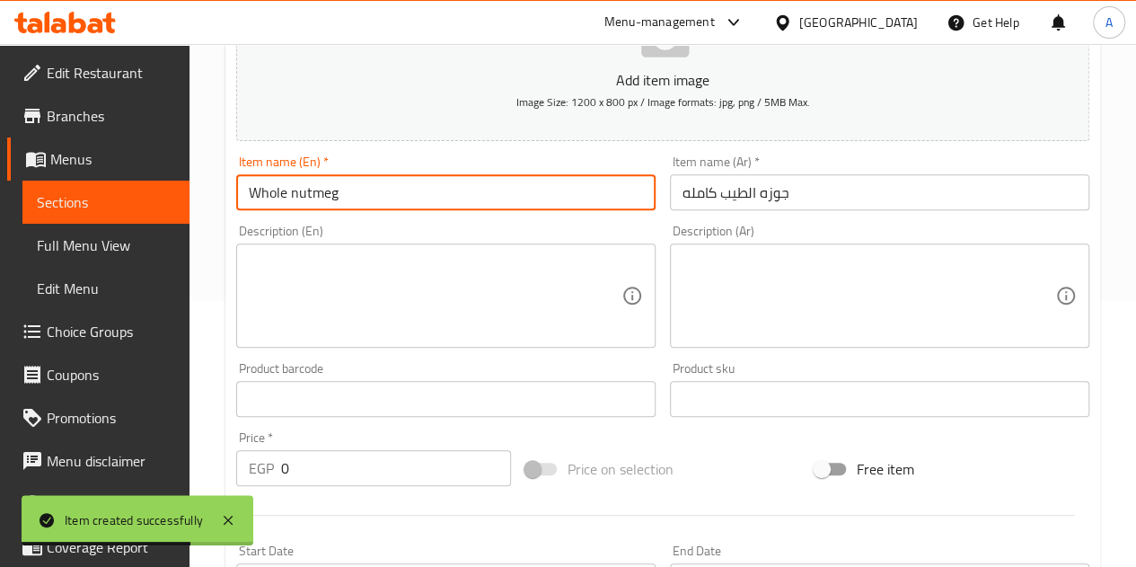
scroll to position [269, 0]
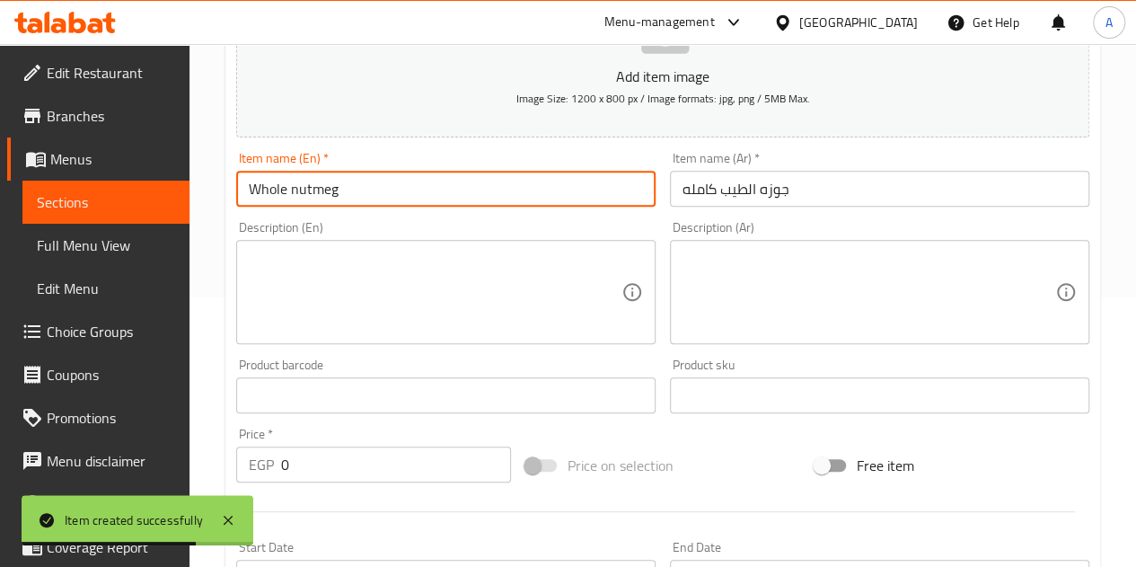
type input "Whole nutmeg"
click at [691, 303] on textarea at bounding box center [868, 292] width 373 height 85
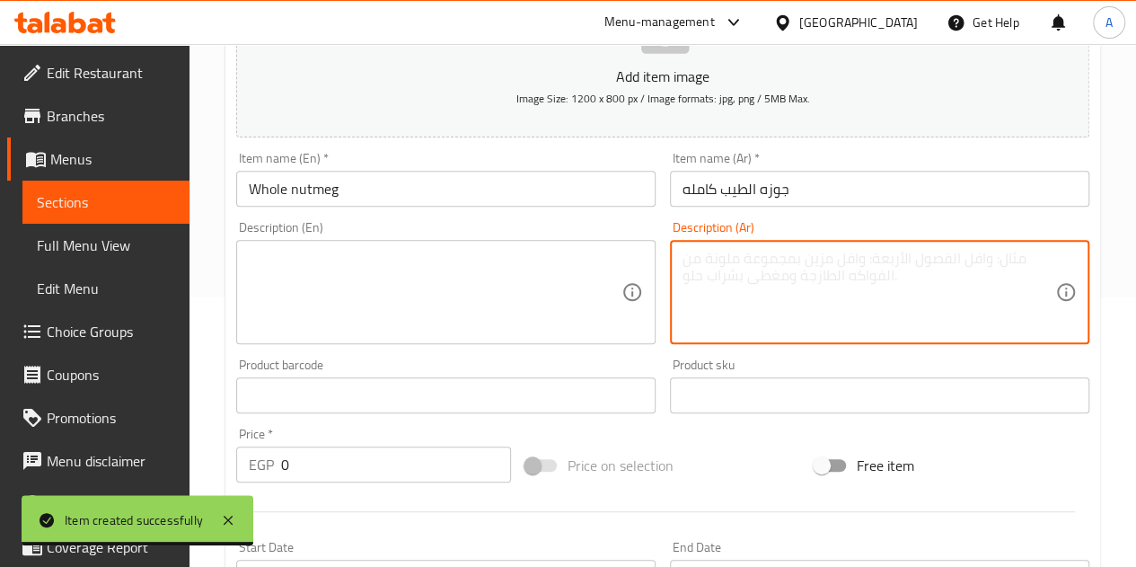
paste textarea "3 حبه"
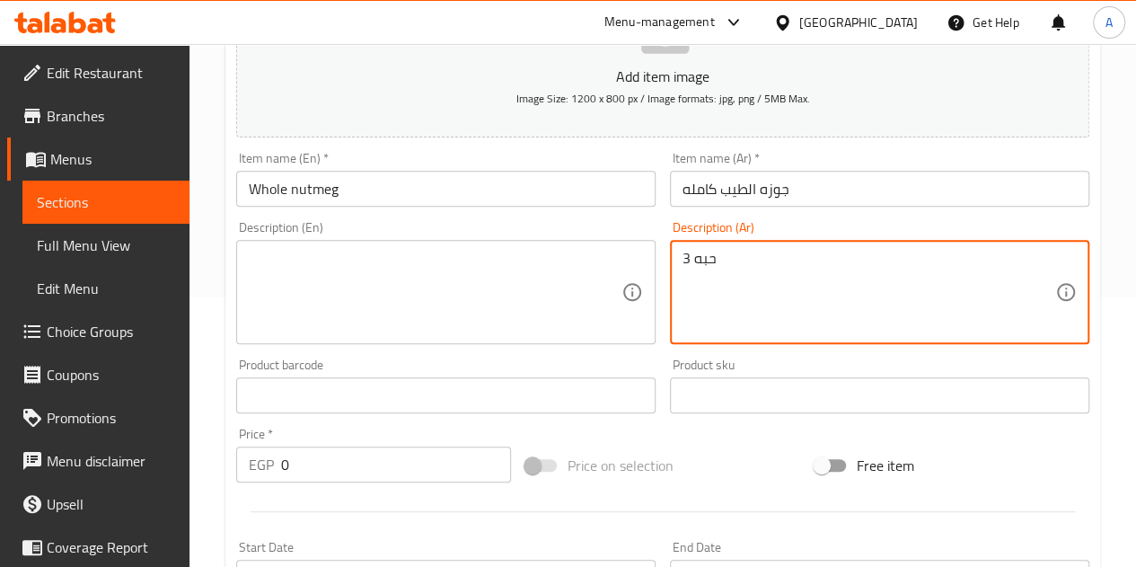
type textarea "3 حبه"
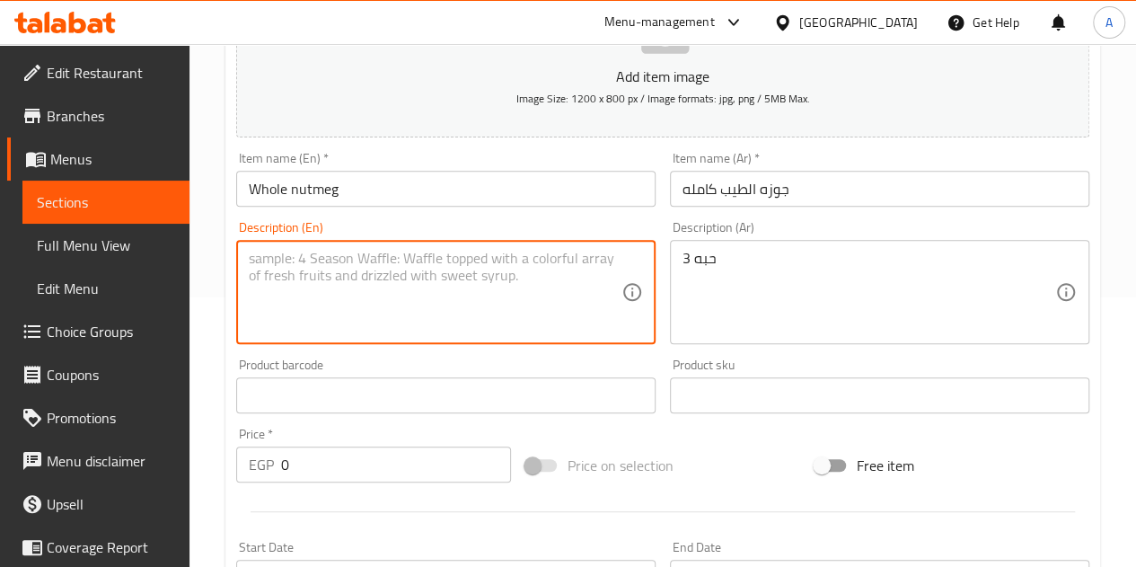
click at [466, 264] on textarea at bounding box center [435, 292] width 373 height 85
paste textarea "3 pills"
type textarea "3 pills"
click at [470, 348] on div "Description (En) 3 pills Description (En)" at bounding box center [446, 282] width 434 height 137
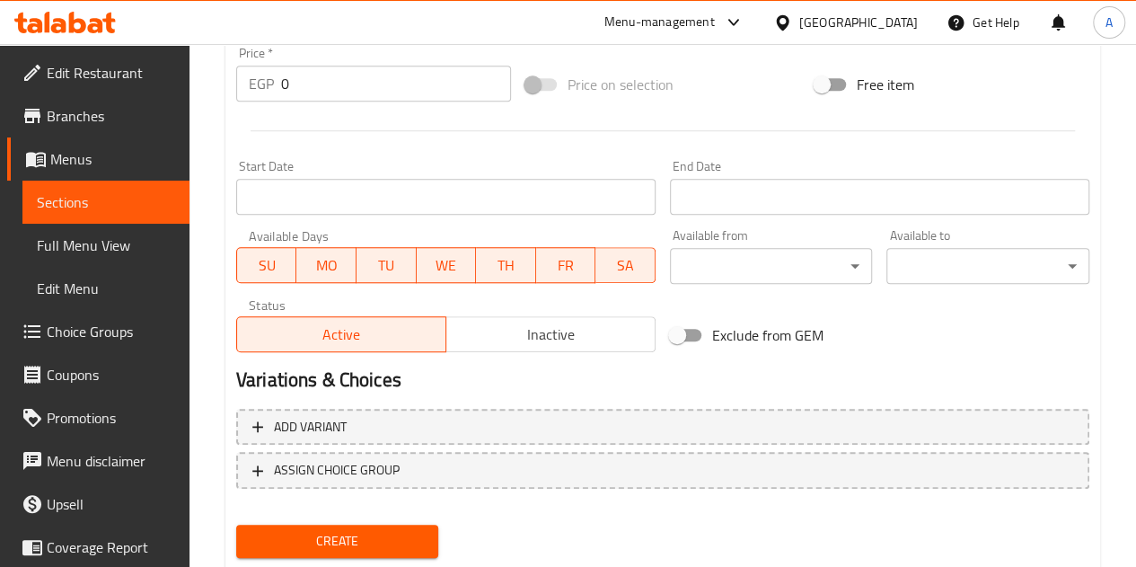
scroll to position [611, 0]
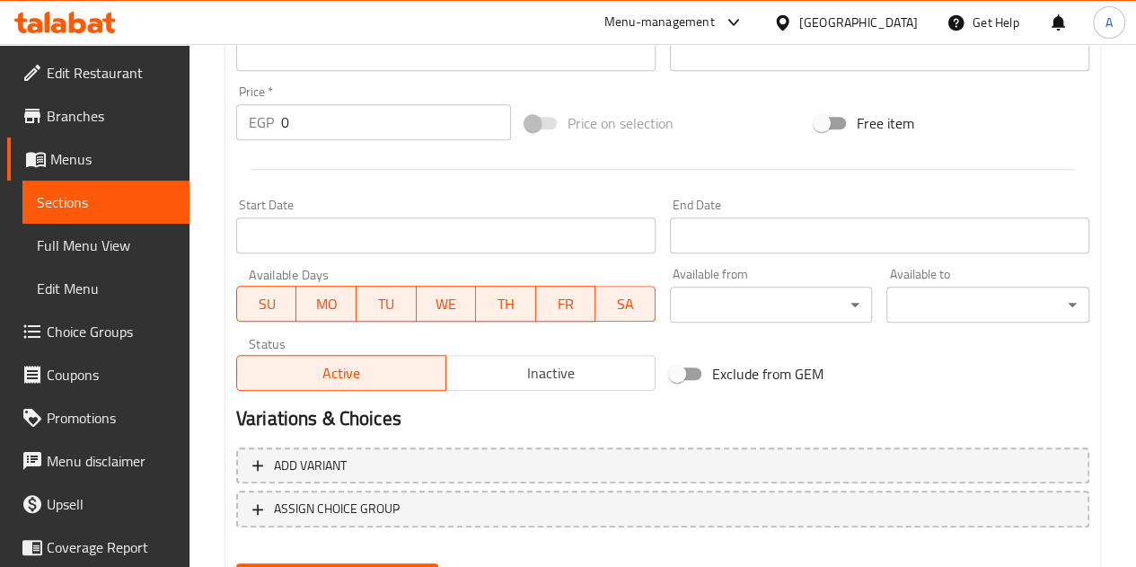
click at [347, 123] on input "0" at bounding box center [396, 122] width 230 height 36
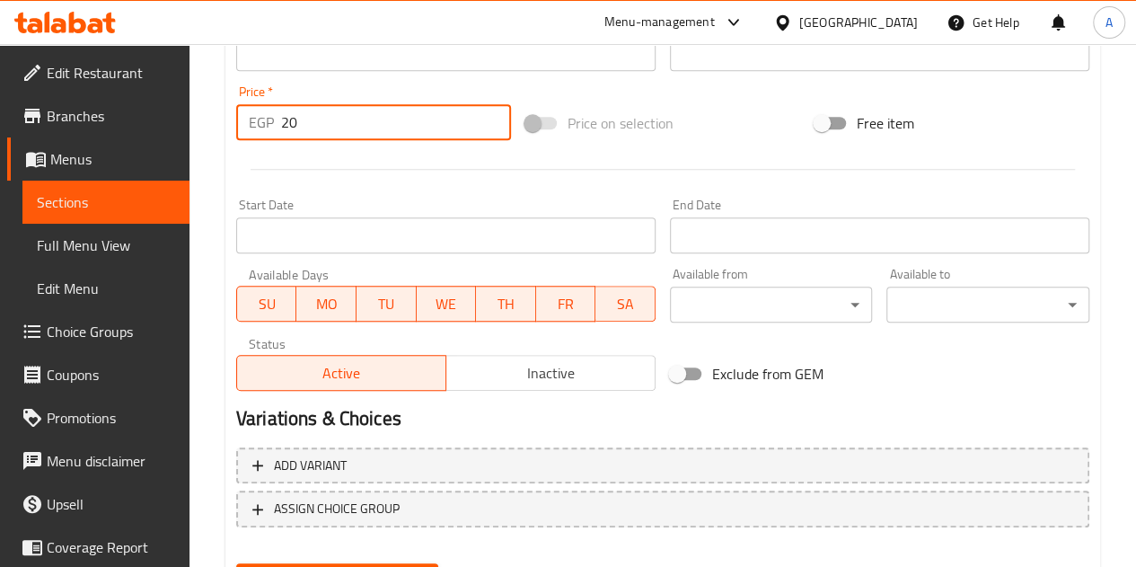
type input "20"
click at [372, 172] on div at bounding box center [662, 169] width 867 height 44
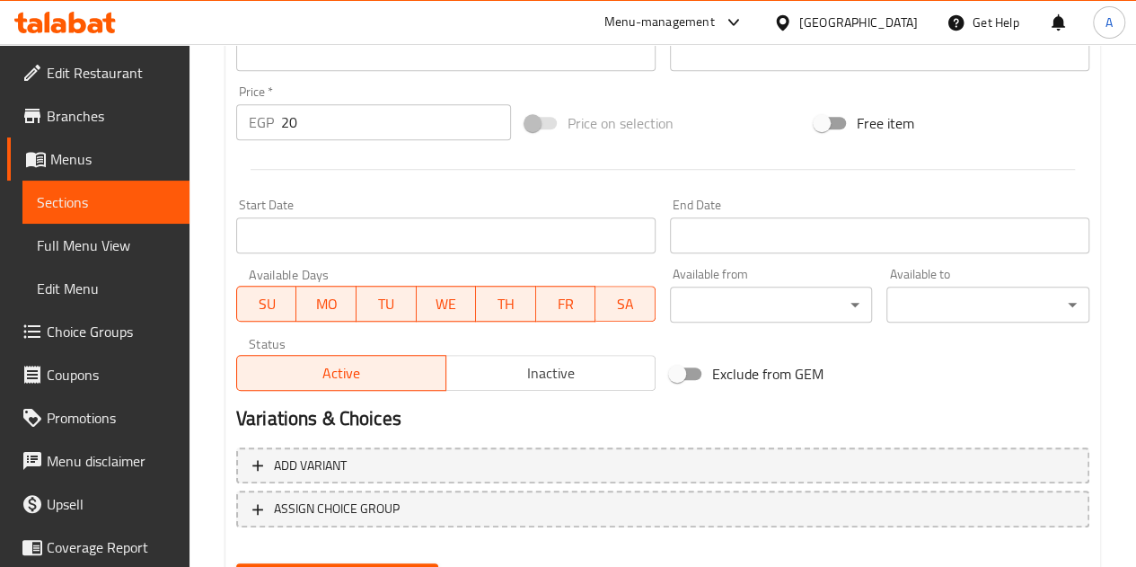
scroll to position [701, 0]
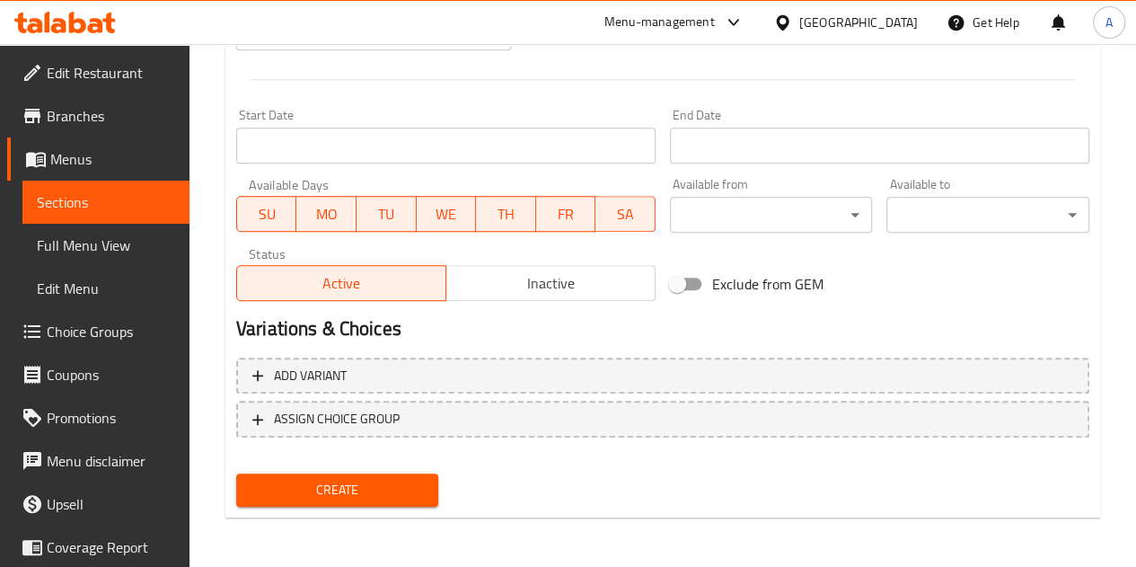
click at [383, 473] on button "Create" at bounding box center [337, 489] width 203 height 33
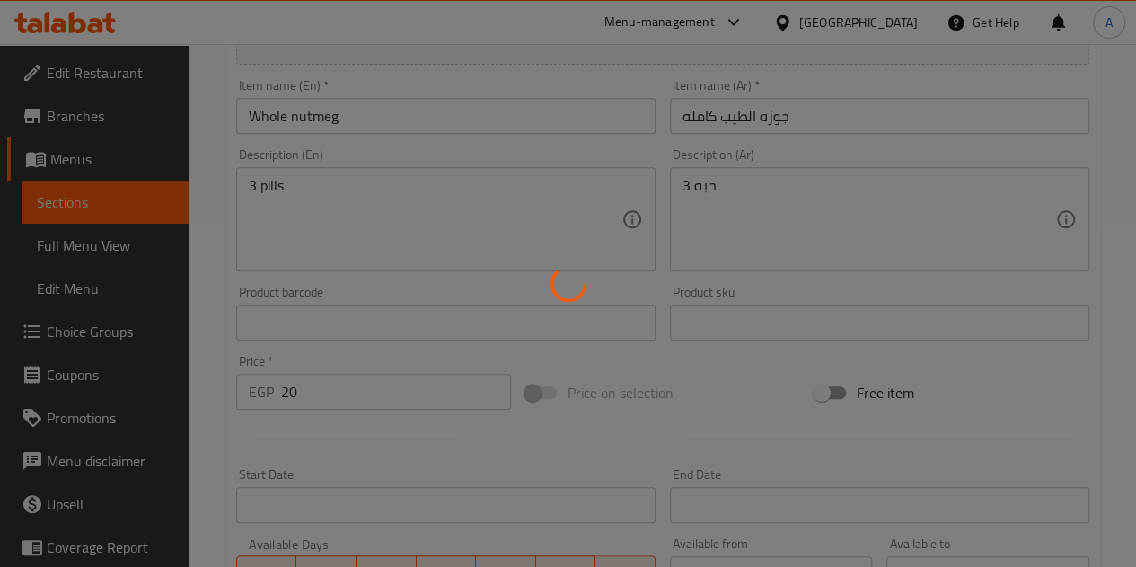
scroll to position [33, 0]
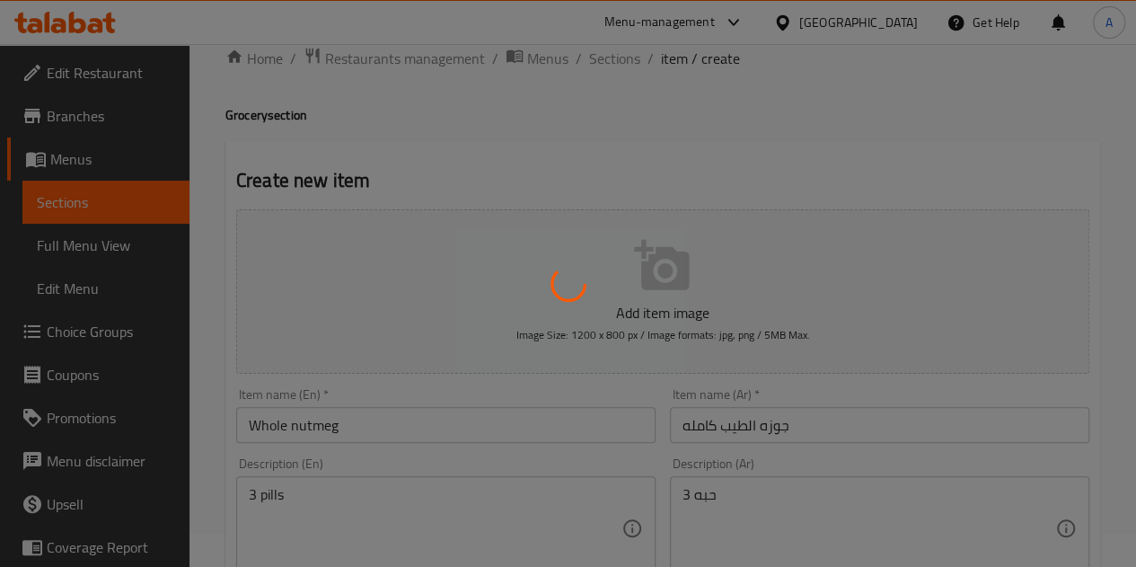
type input "0"
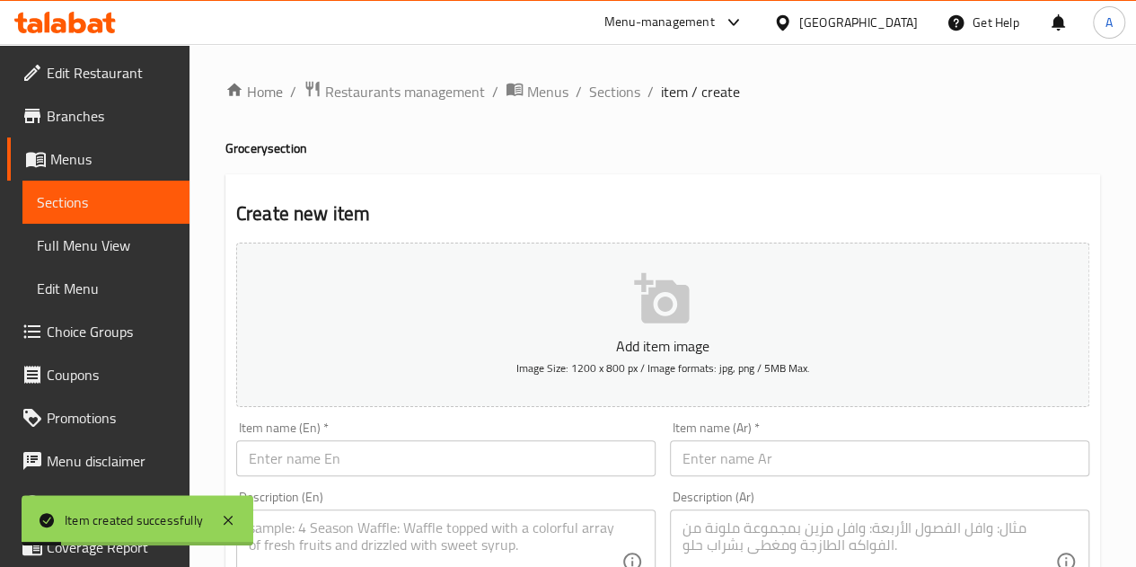
click at [598, 92] on span "Sections" at bounding box center [614, 92] width 51 height 22
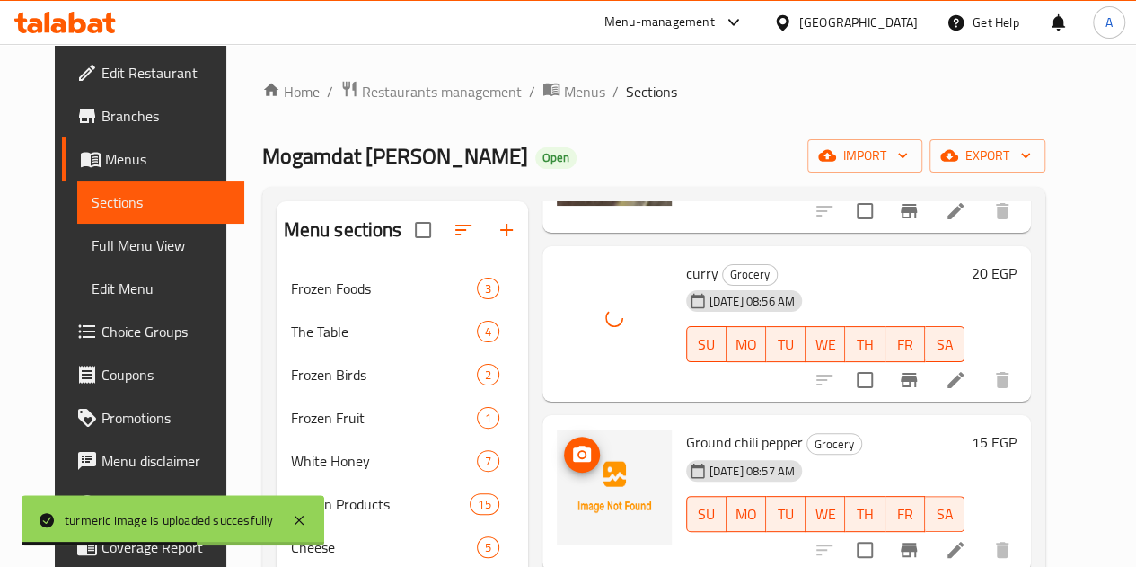
scroll to position [9249, 0]
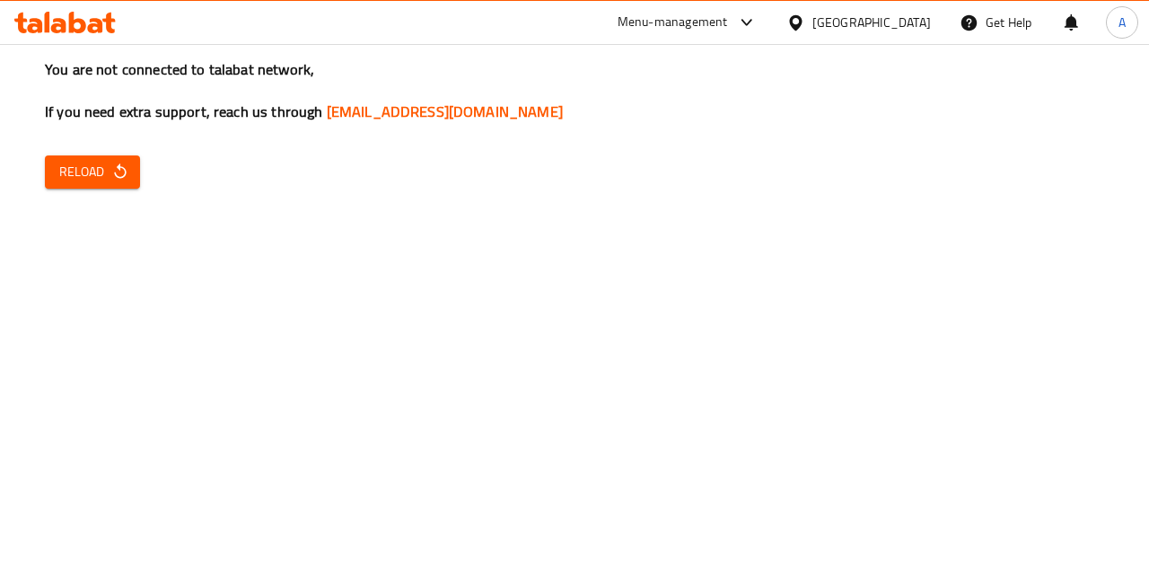
click at [111, 168] on icon "button" at bounding box center [120, 172] width 18 height 18
click at [104, 178] on span "Reload" at bounding box center [92, 172] width 66 height 22
click at [86, 188] on button "Reload" at bounding box center [92, 171] width 95 height 33
click at [116, 168] on icon "button" at bounding box center [120, 172] width 18 height 18
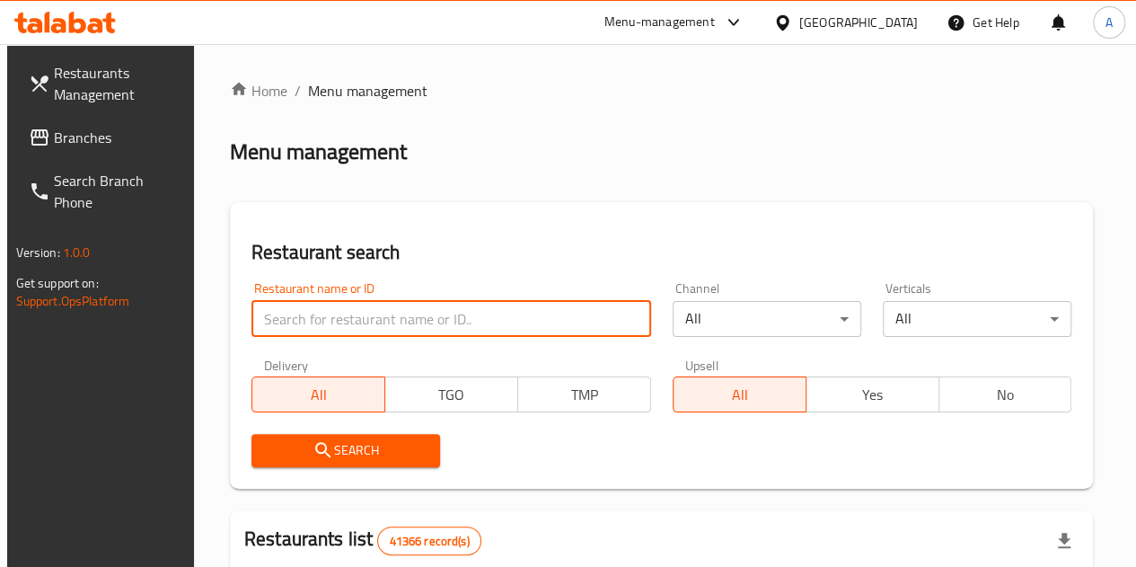
click at [410, 317] on input "search" at bounding box center [451, 319] width 400 height 36
paste input "704363"
type input "704363"
click button "Search" at bounding box center [345, 450] width 189 height 33
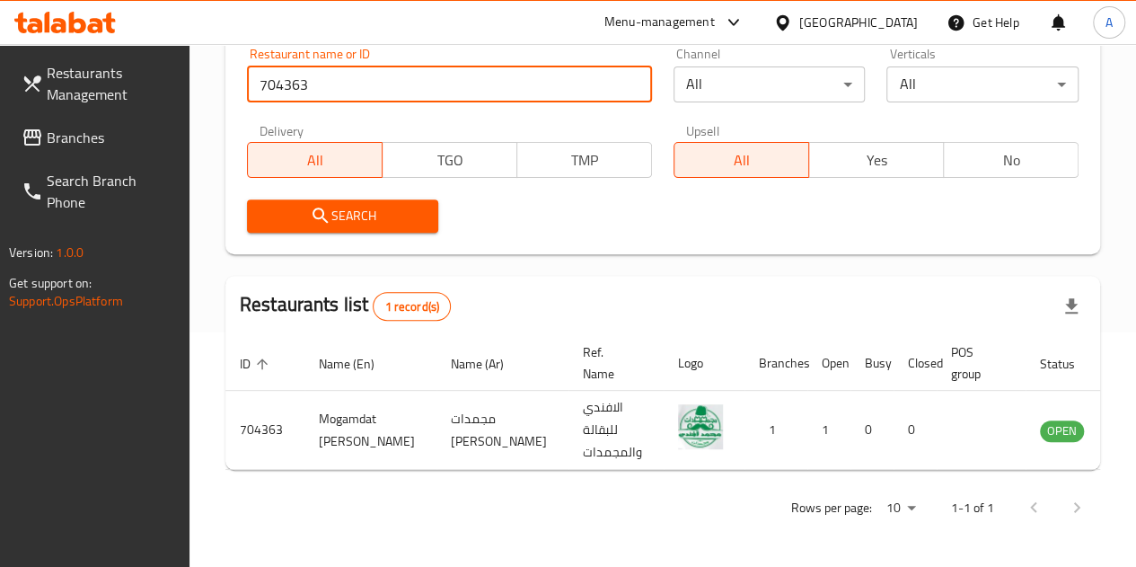
scroll to position [248, 0]
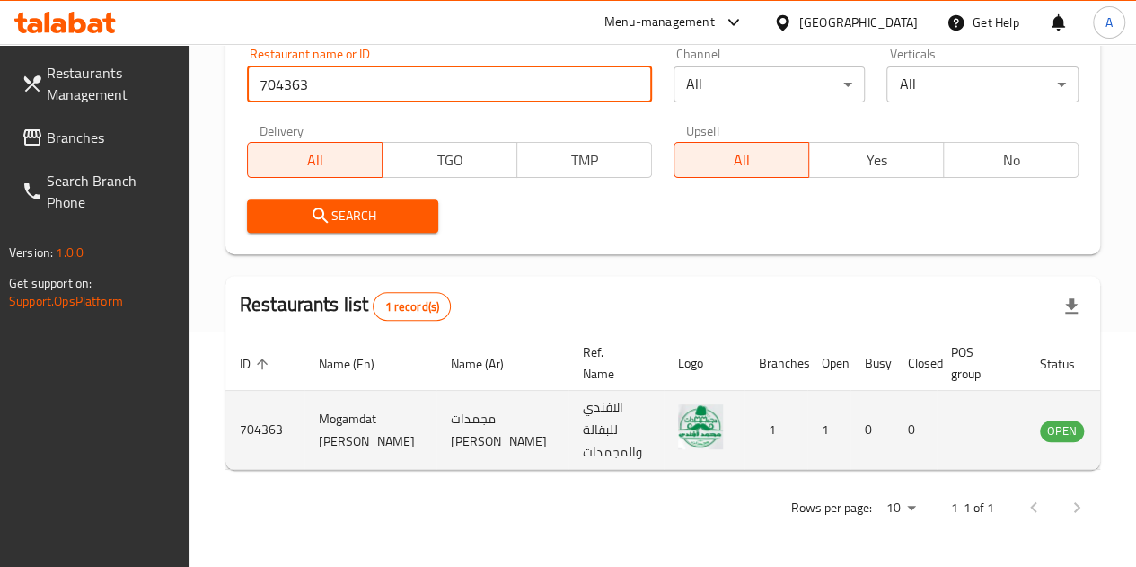
click at [1120, 417] on td "enhanced table" at bounding box center [1151, 430] width 62 height 79
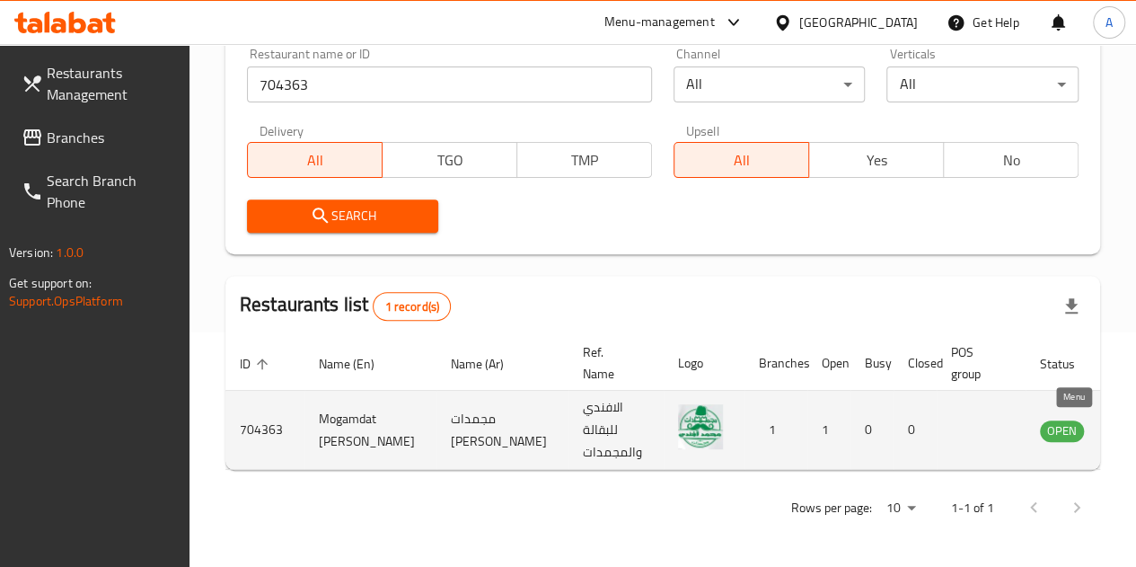
click at [1135, 423] on icon "enhanced table" at bounding box center [1145, 430] width 20 height 15
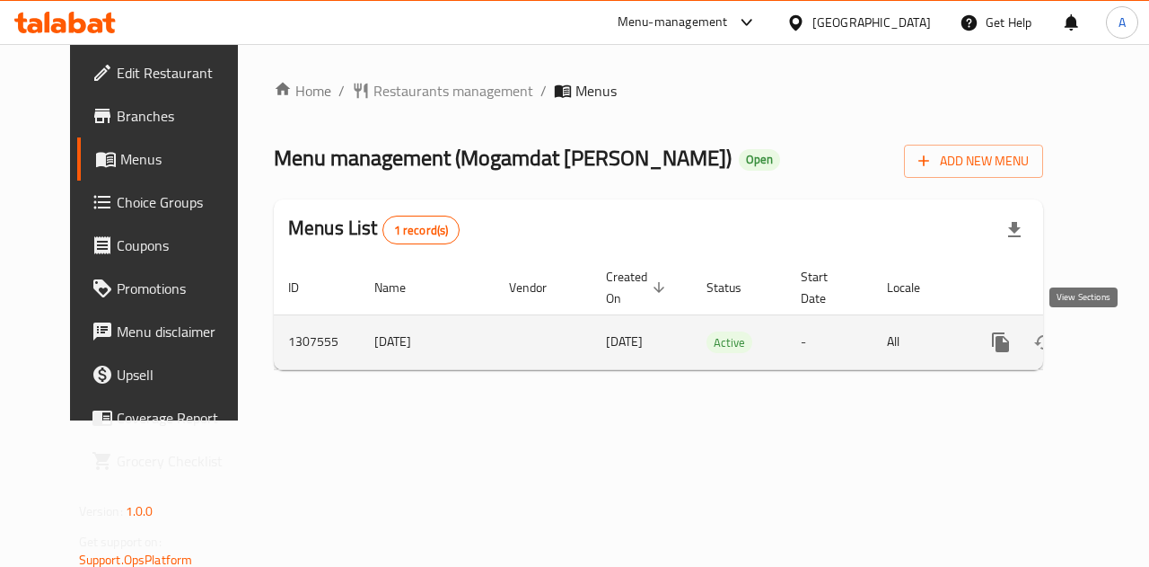
click at [1109, 357] on link "enhanced table" at bounding box center [1130, 342] width 43 height 43
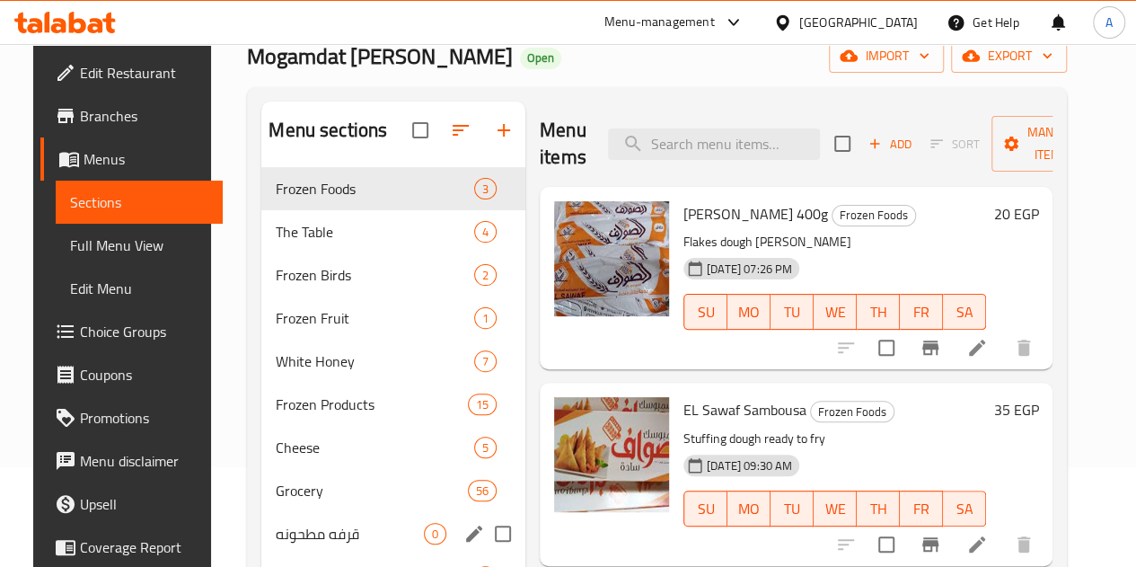
scroll to position [301, 0]
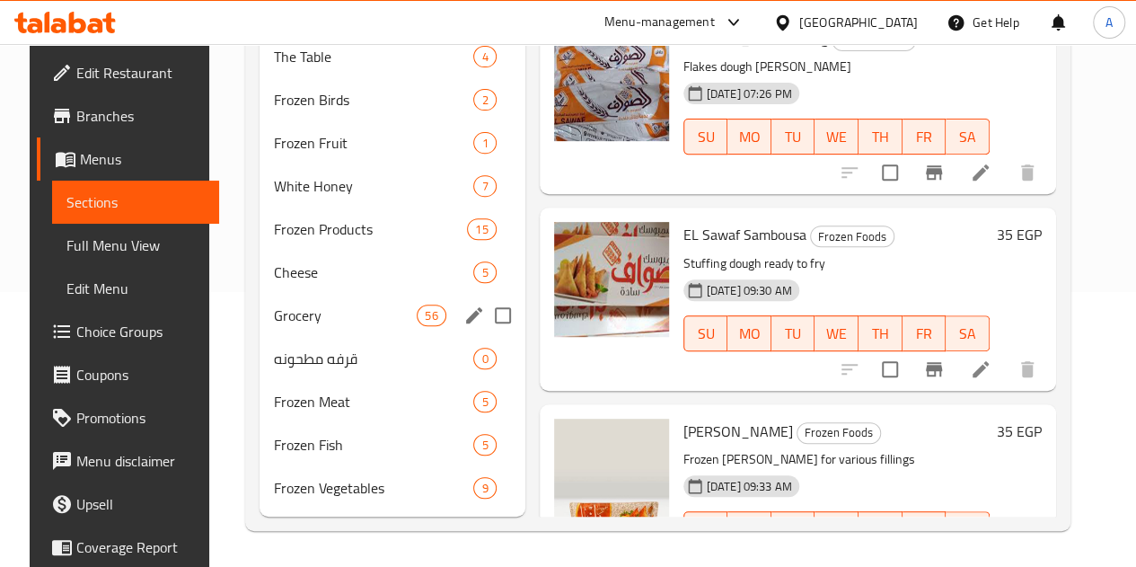
click at [305, 303] on div "Grocery 56" at bounding box center [392, 315] width 266 height 43
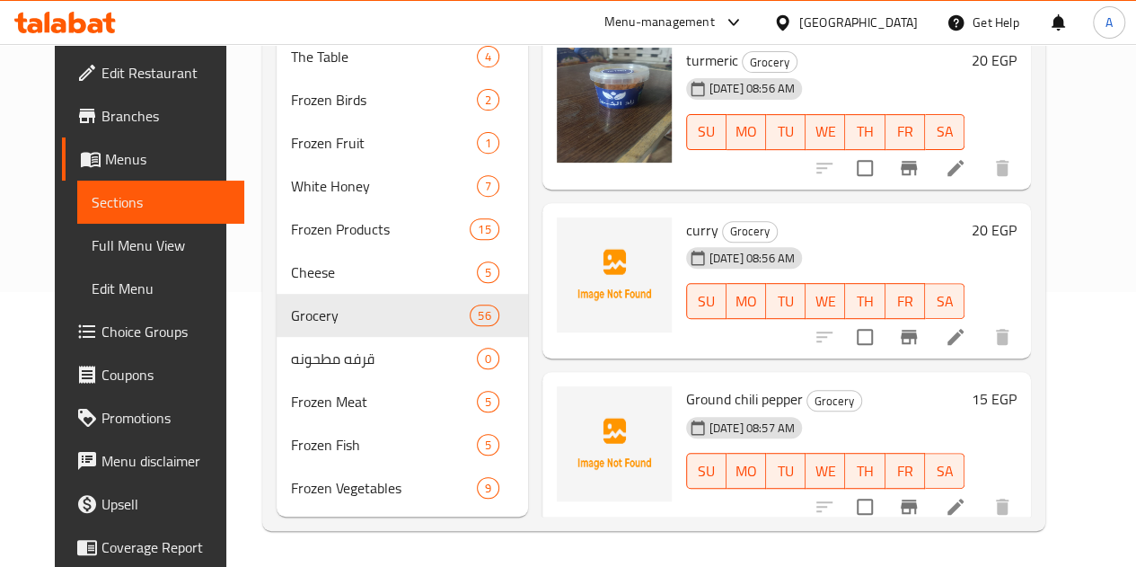
scroll to position [8979, 0]
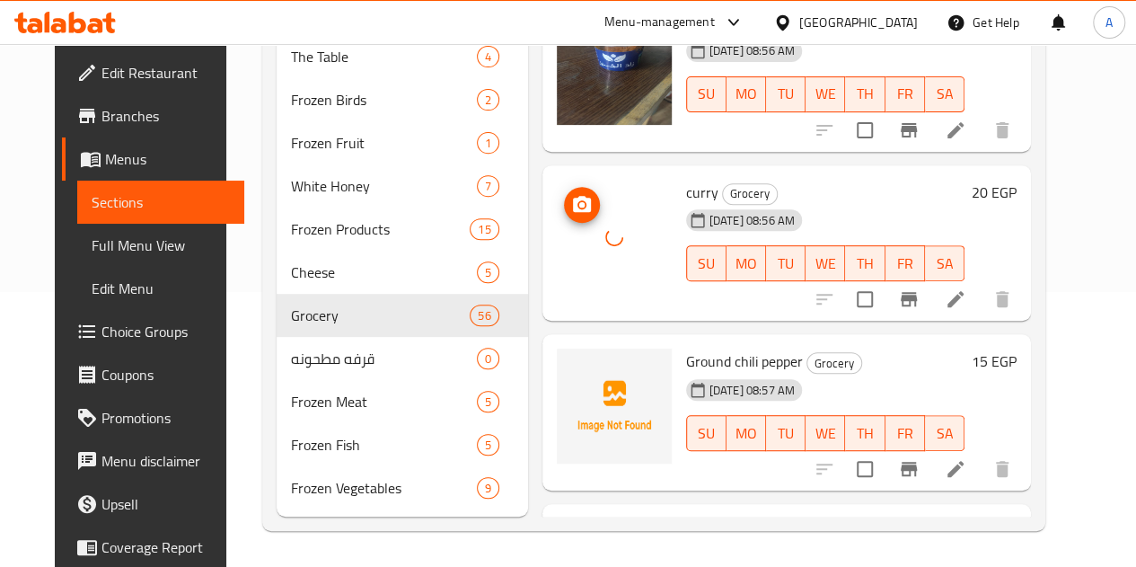
click at [557, 180] on div at bounding box center [614, 237] width 115 height 115
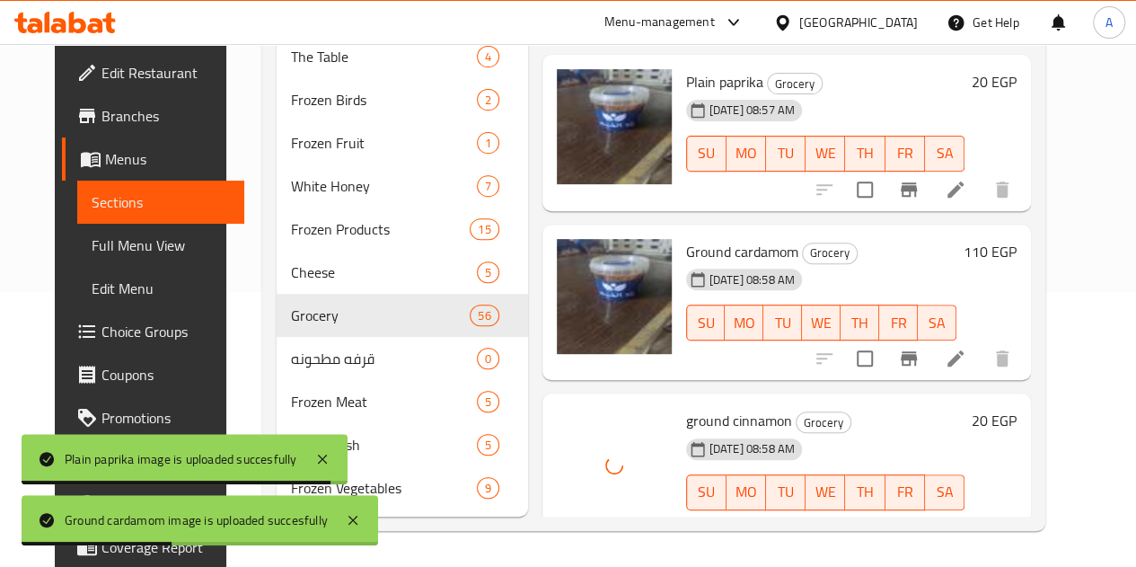
scroll to position [9698, 0]
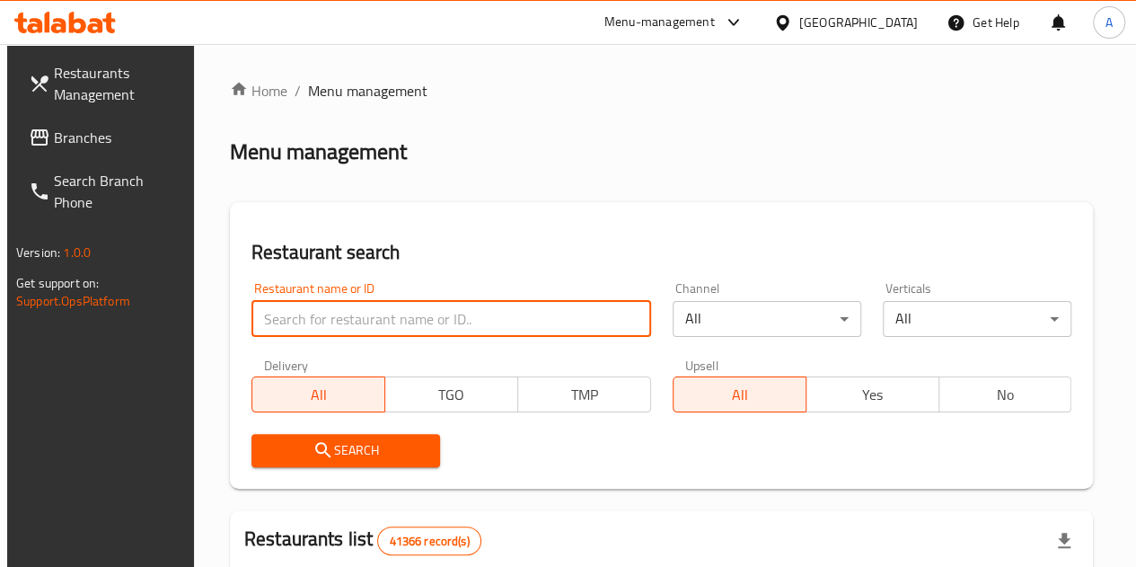
click at [346, 330] on input "search" at bounding box center [451, 319] width 400 height 36
paste input "704363"
type input "704363"
click button "Search" at bounding box center [345, 450] width 189 height 33
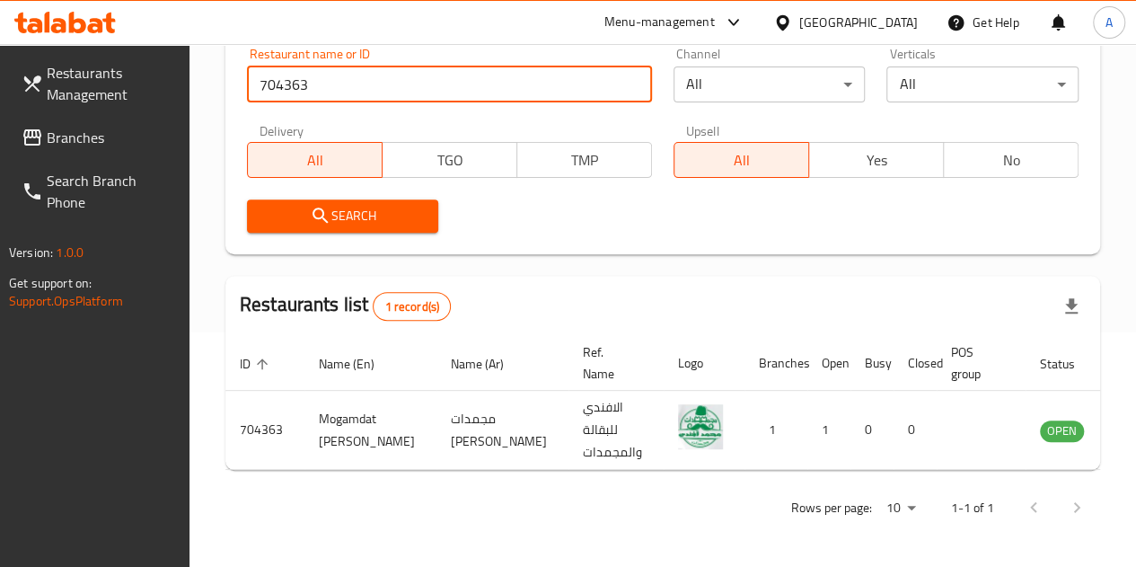
scroll to position [0, 6]
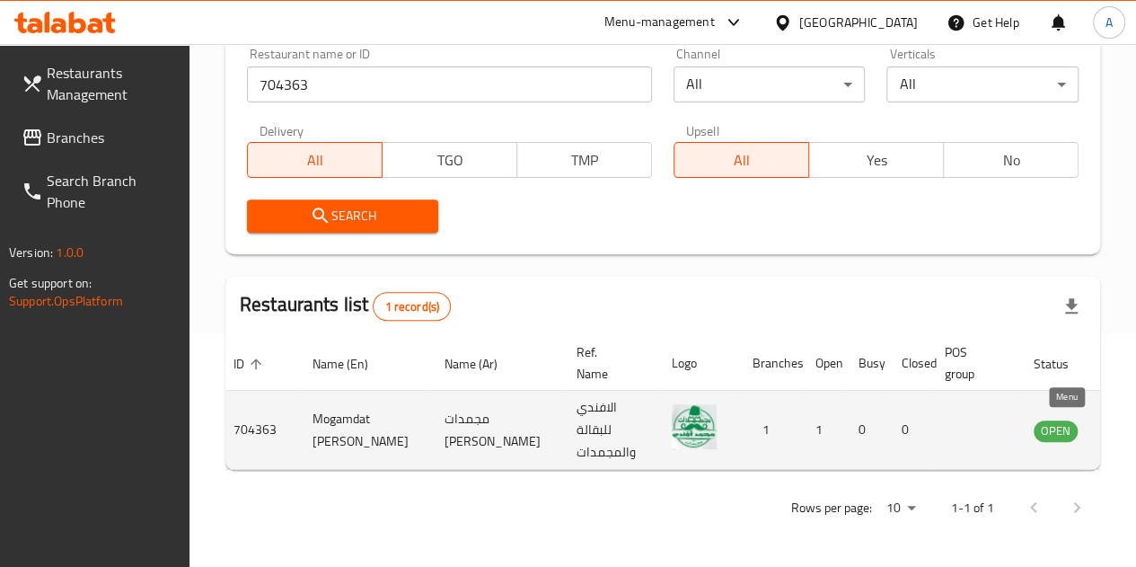
click at [1129, 423] on icon "enhanced table" at bounding box center [1139, 430] width 20 height 15
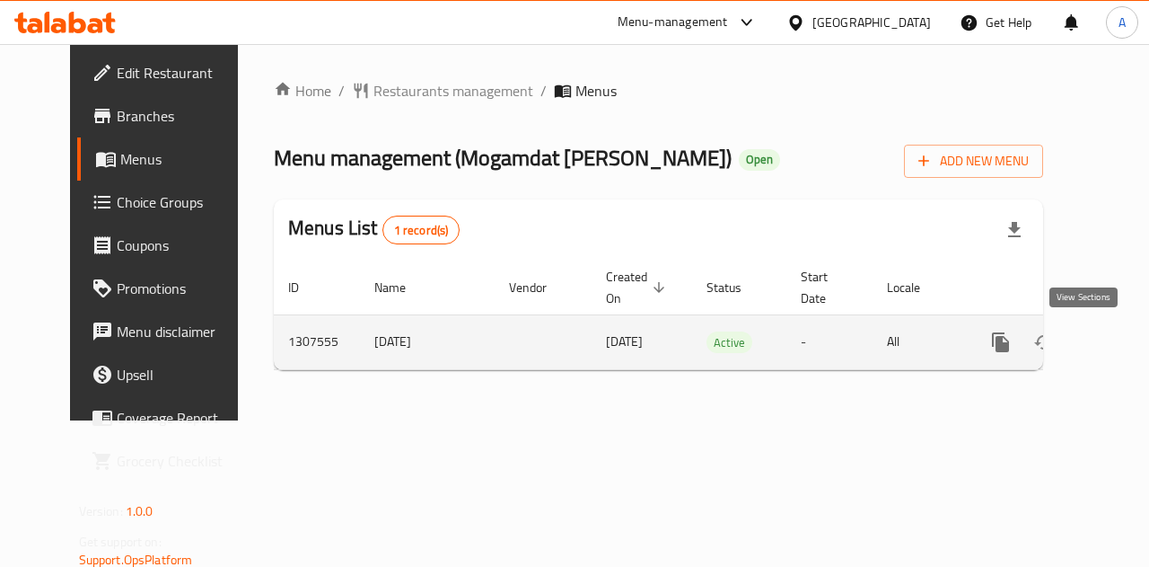
click at [1122, 338] on icon "enhanced table" at bounding box center [1130, 342] width 16 height 16
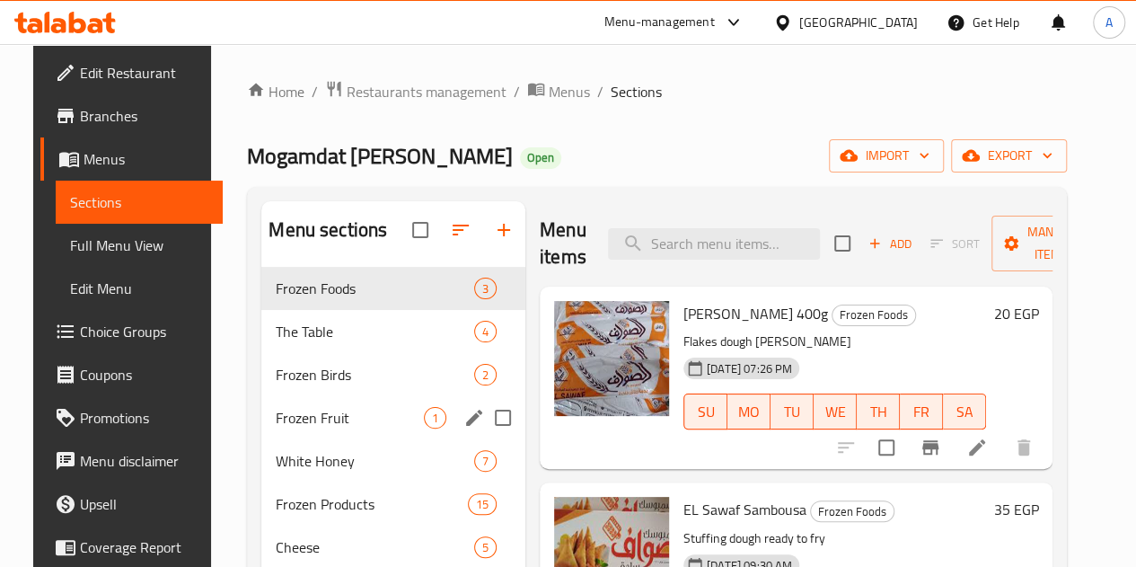
scroll to position [269, 0]
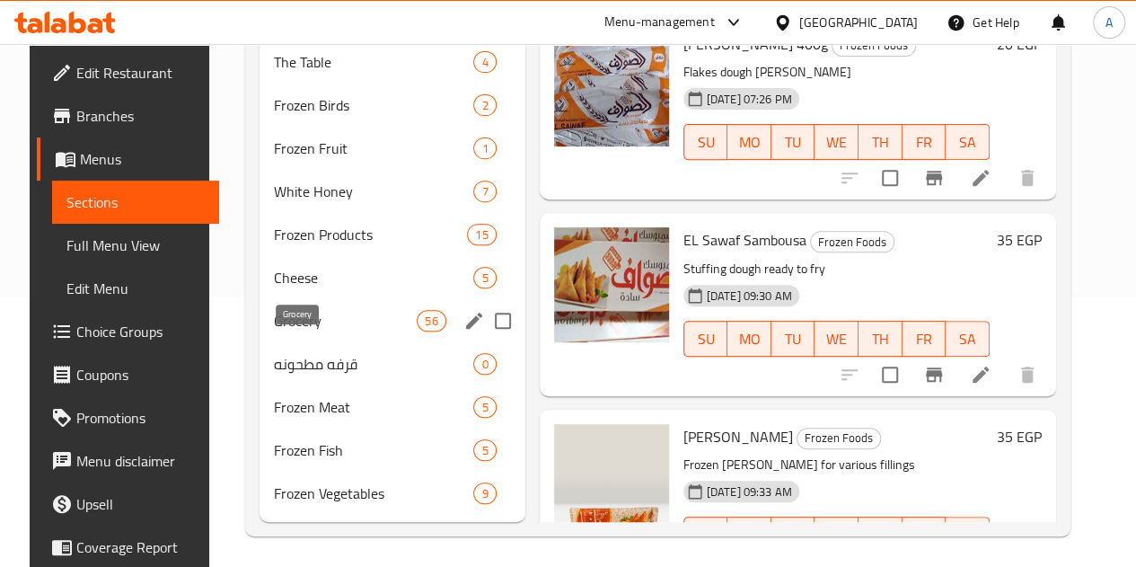
click at [296, 331] on span "Grocery" at bounding box center [345, 321] width 143 height 22
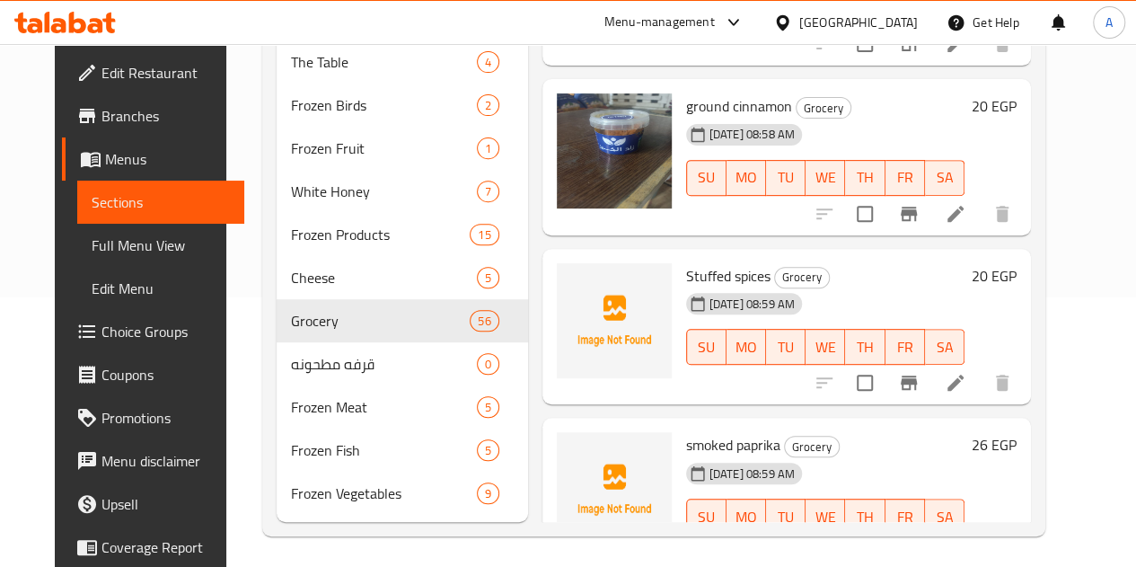
scroll to position [9787, 0]
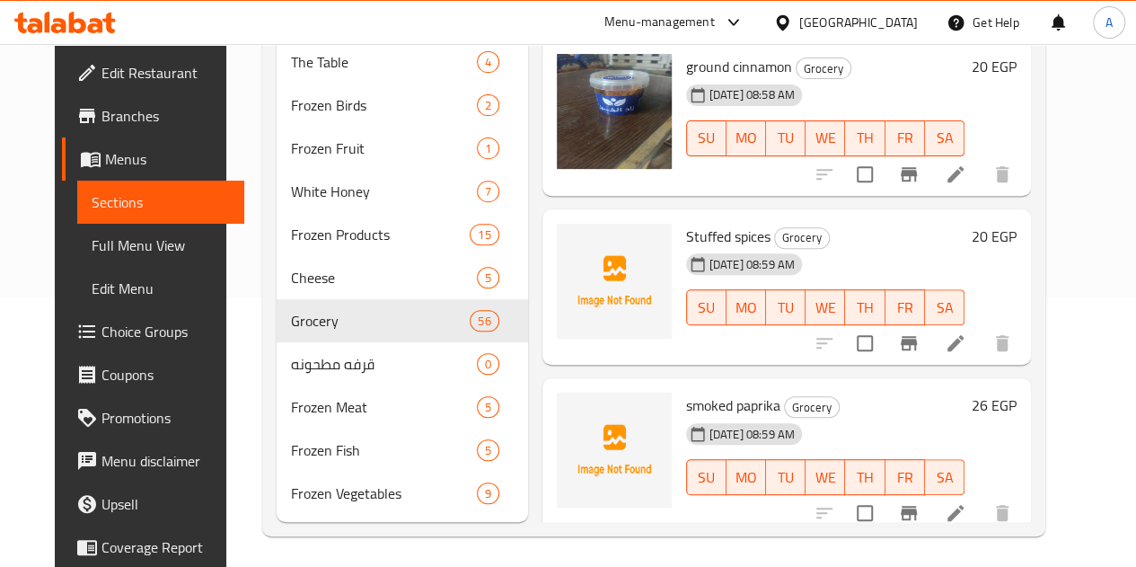
click at [557, 224] on div at bounding box center [614, 281] width 115 height 115
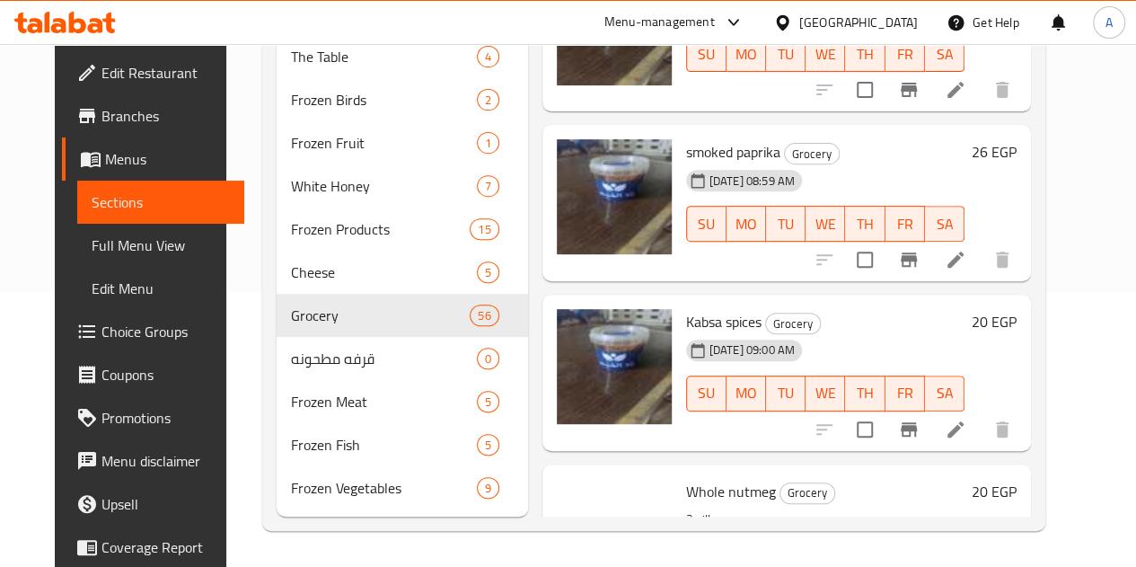
scroll to position [10039, 0]
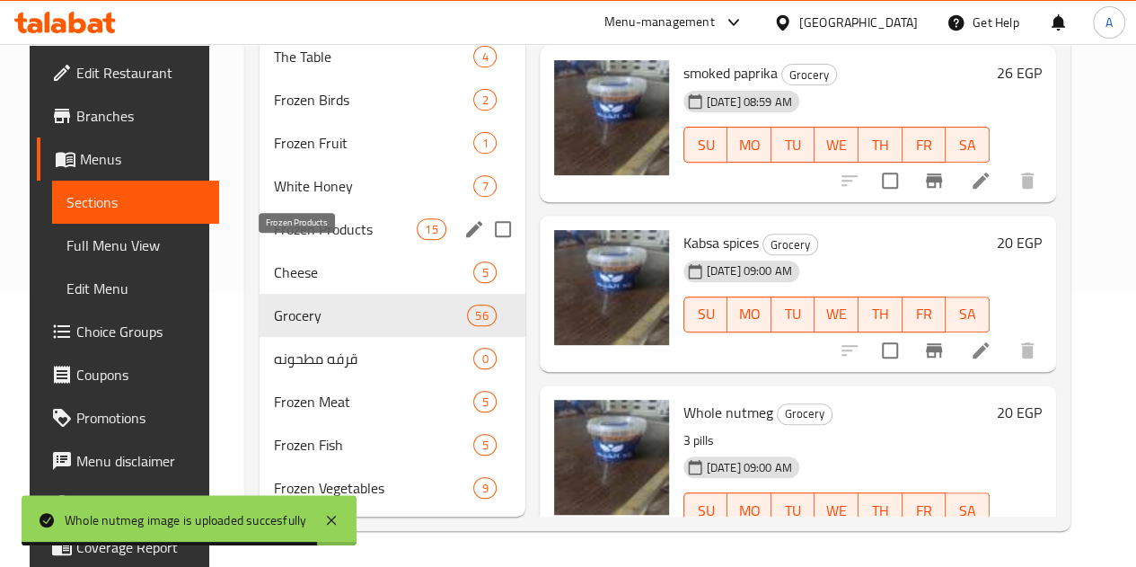
click at [302, 224] on span "Frozen Products" at bounding box center [345, 229] width 143 height 22
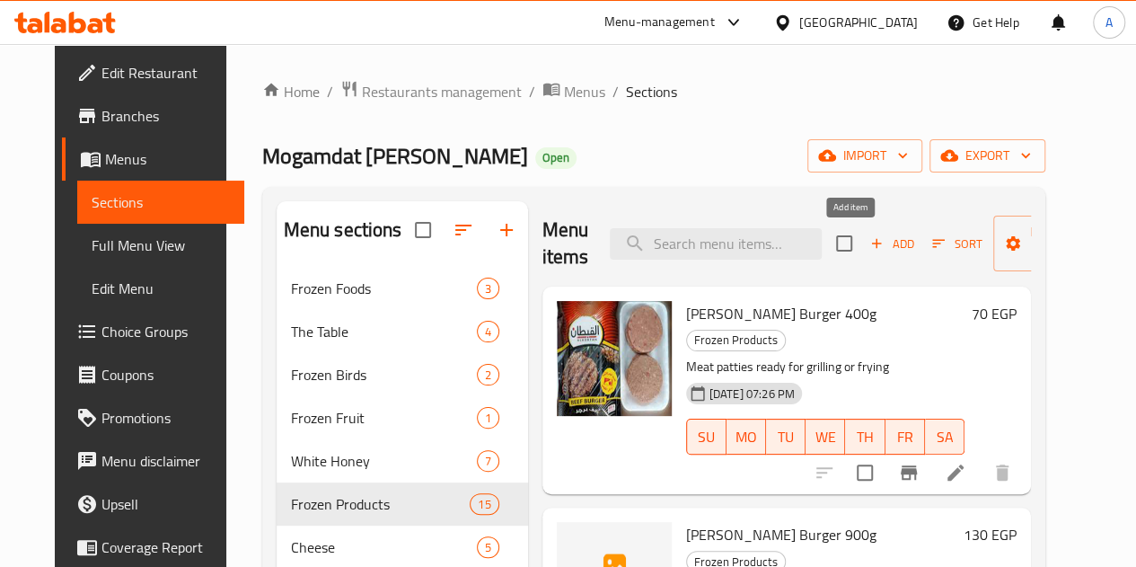
click at [868, 249] on icon "button" at bounding box center [876, 243] width 16 height 16
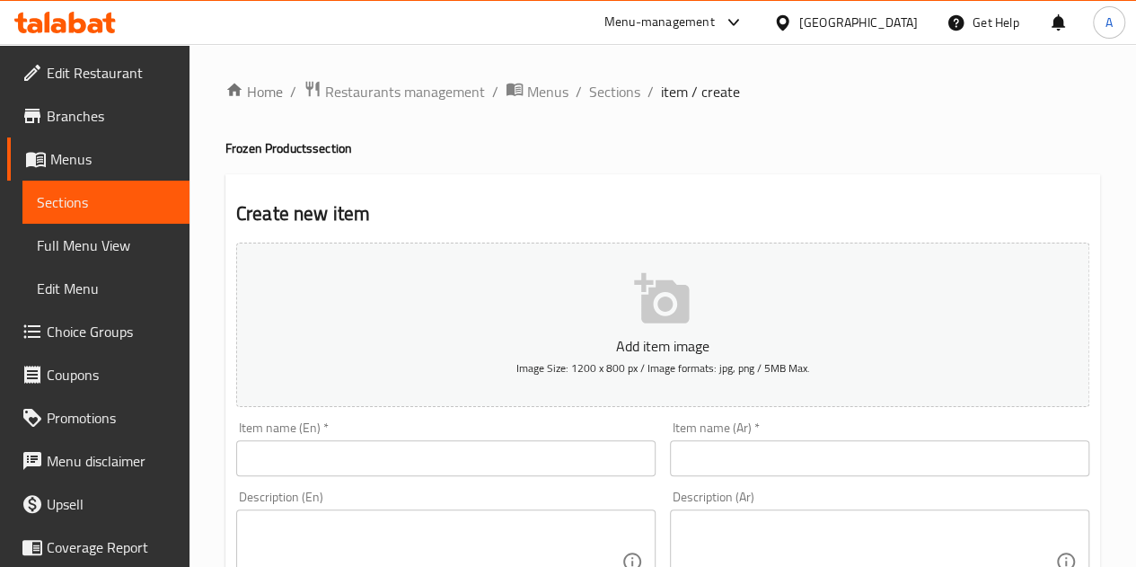
click at [560, 456] on input "text" at bounding box center [445, 458] width 419 height 36
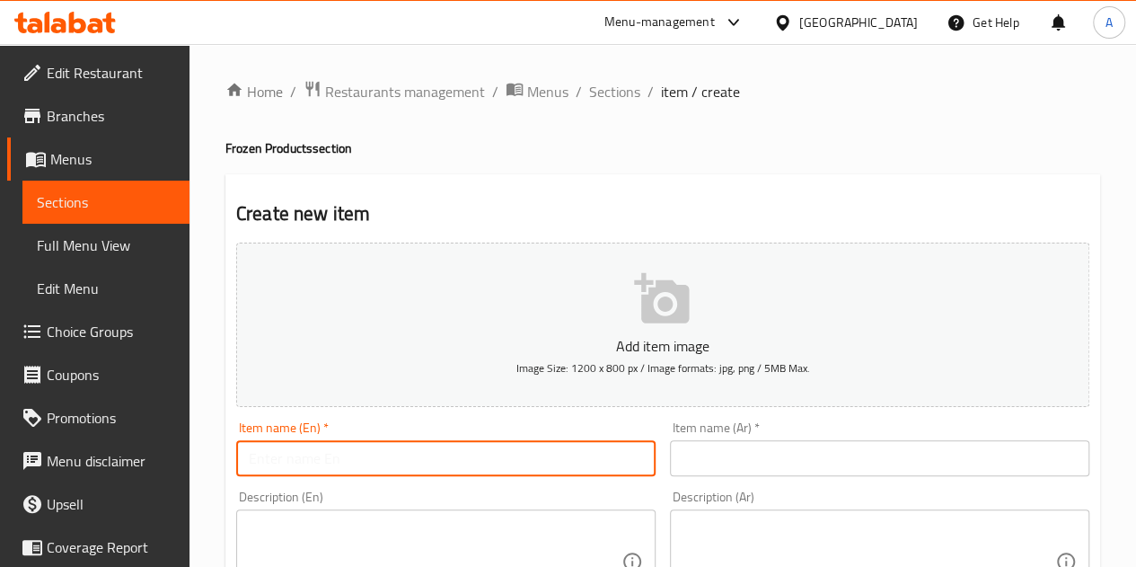
paste input "Noodle Chicken"
paste input "Chicken shish tawook"
click at [371, 457] on input "Noodle Chicken Chicken shish tawook" at bounding box center [445, 458] width 419 height 36
type input "Noodle Chicken shish tawook"
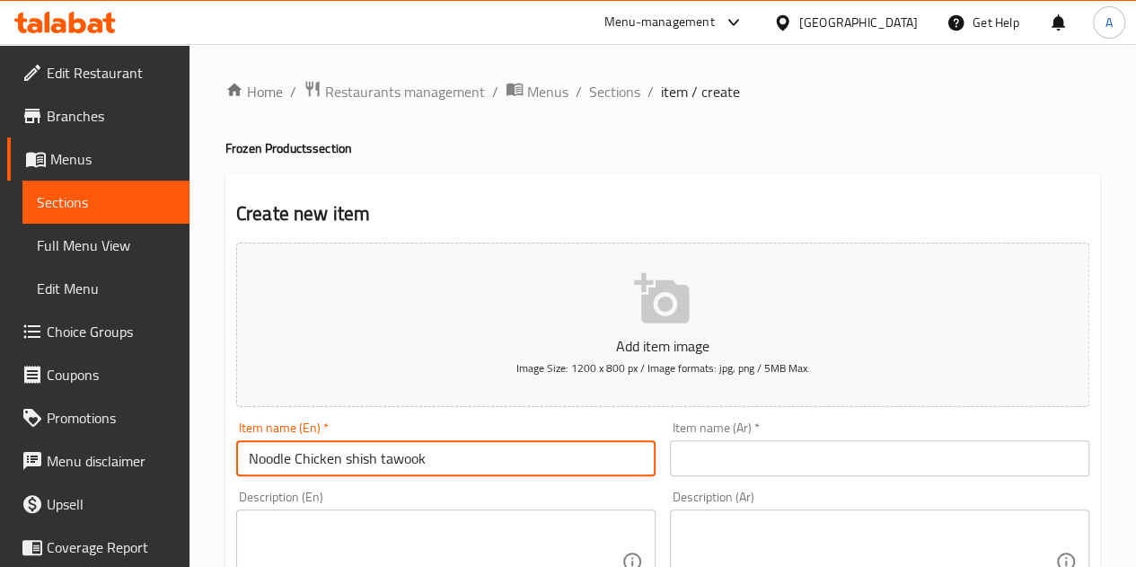
drag, startPoint x: 420, startPoint y: 461, endPoint x: 769, endPoint y: 209, distance: 429.6
click at [769, 209] on h2 "Create new item" at bounding box center [662, 213] width 853 height 27
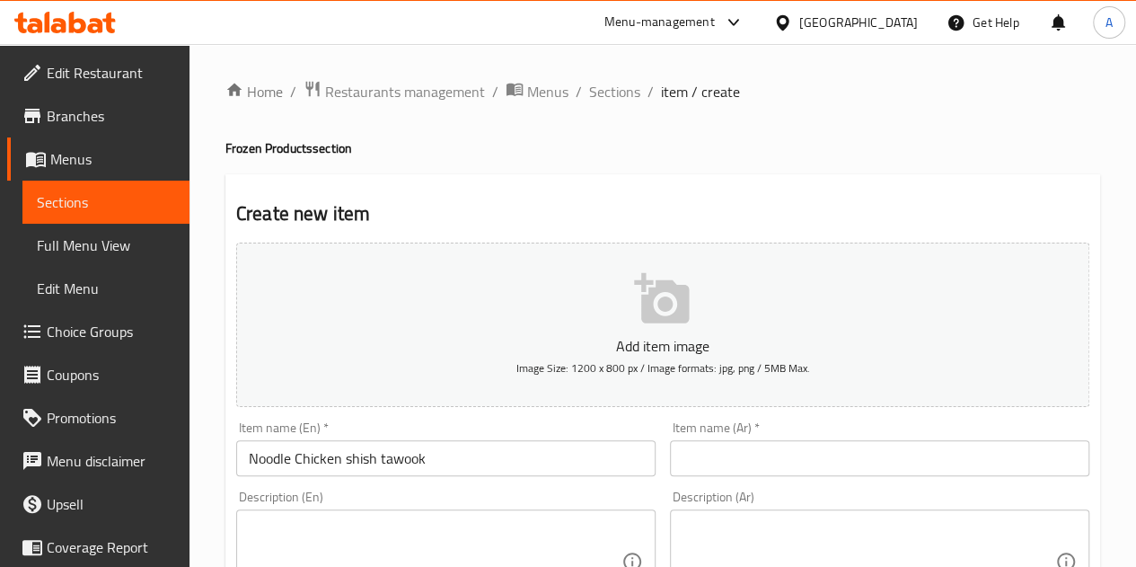
click at [699, 466] on input "text" at bounding box center [879, 458] width 419 height 36
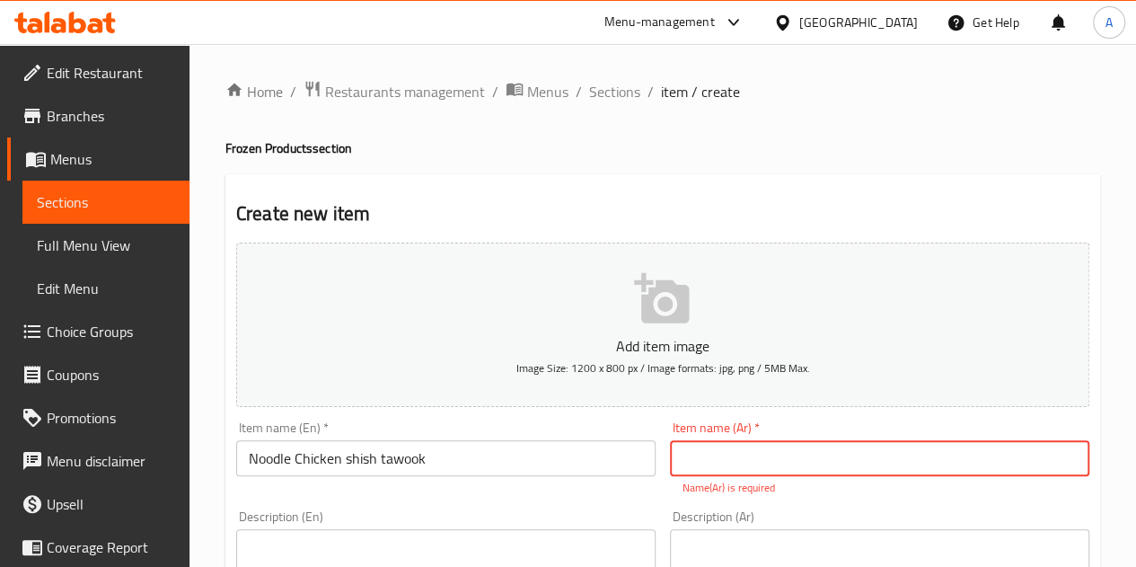
paste input "نوديل تشيكن"
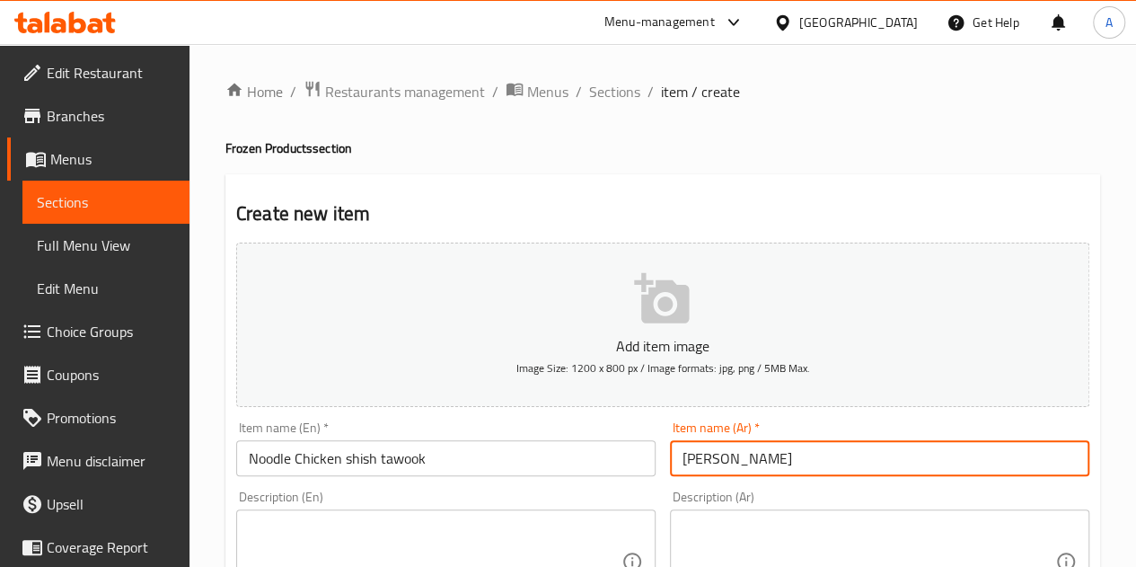
paste input "شيش طاووق"
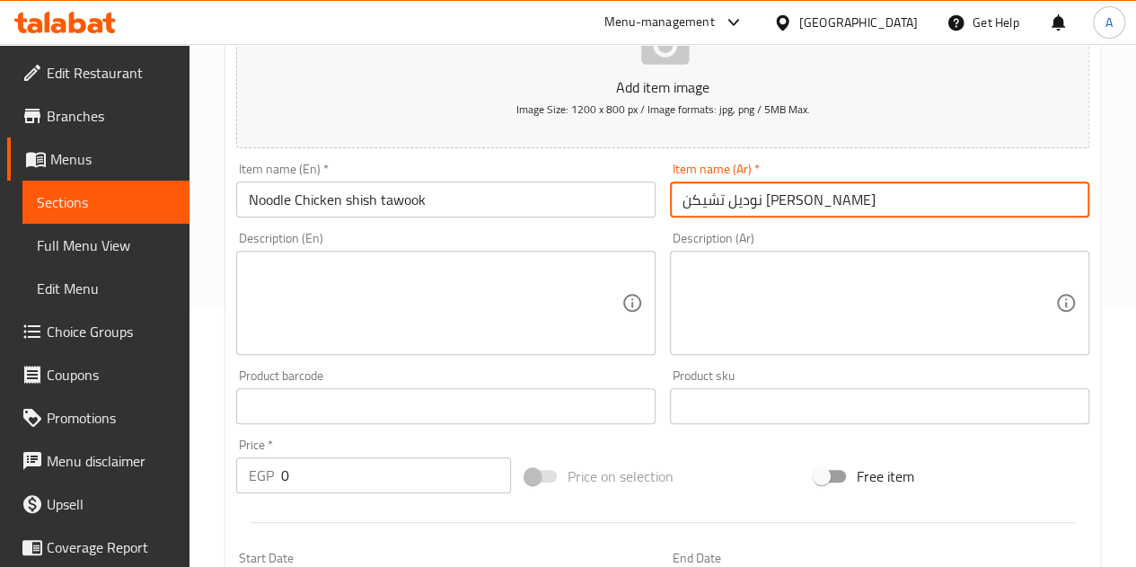
scroll to position [269, 0]
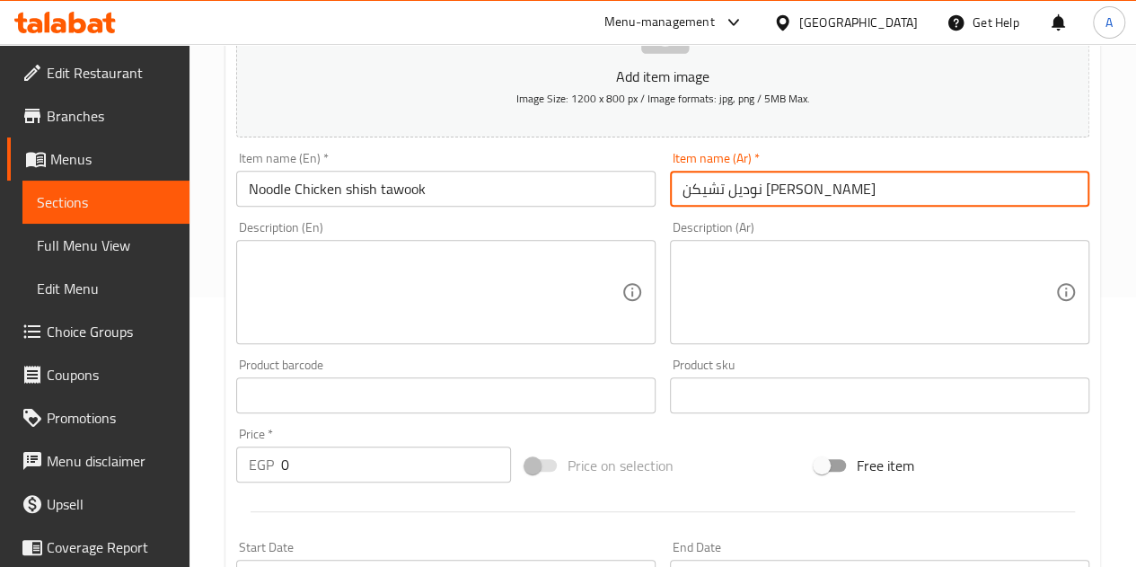
type input "نوديل تشيكن شيش طاووق"
click at [379, 468] on input "0" at bounding box center [396, 464] width 230 height 36
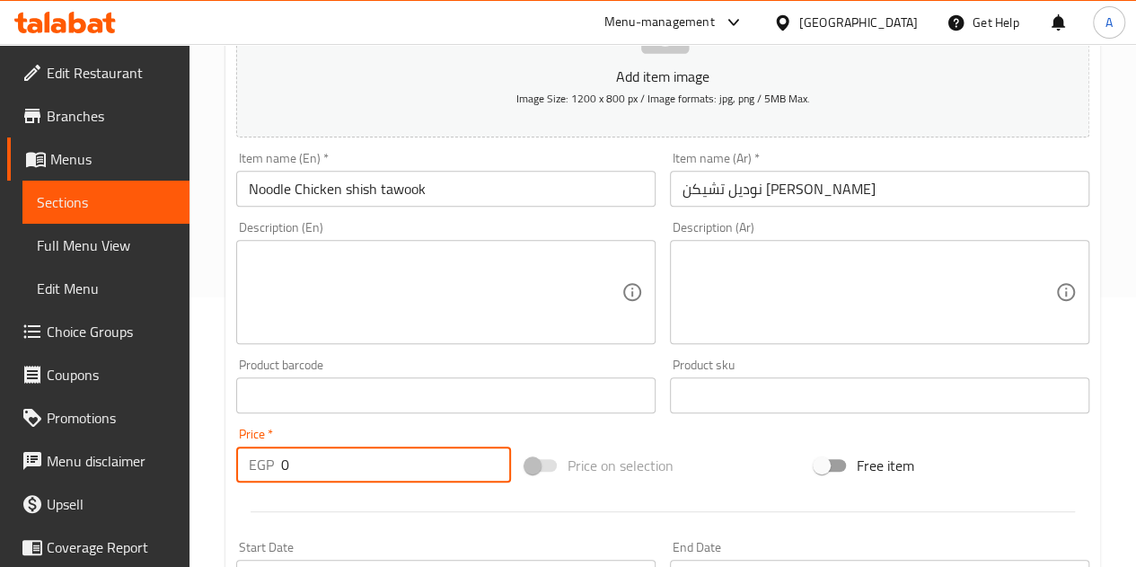
click at [761, 295] on textarea at bounding box center [868, 292] width 373 height 85
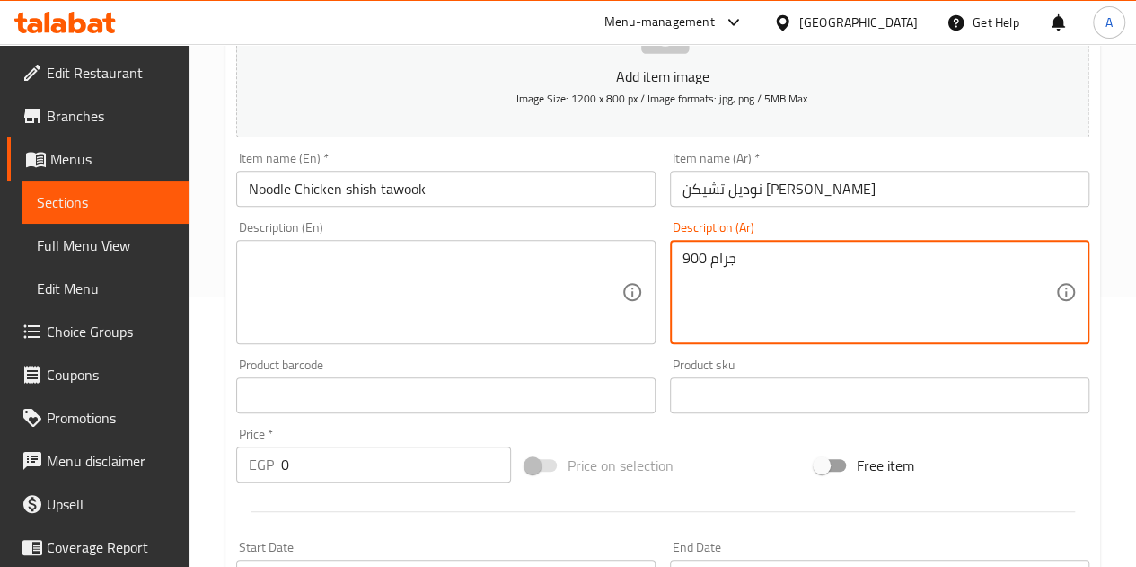
type textarea "900 جرام"
click at [541, 276] on textarea at bounding box center [435, 292] width 373 height 85
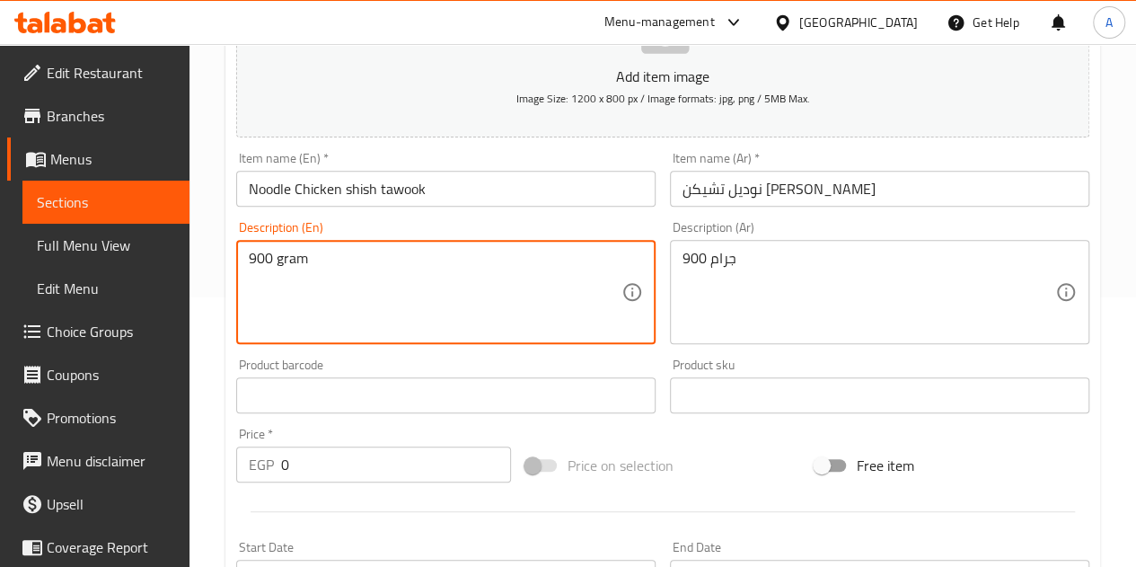
type textarea "900 gram"
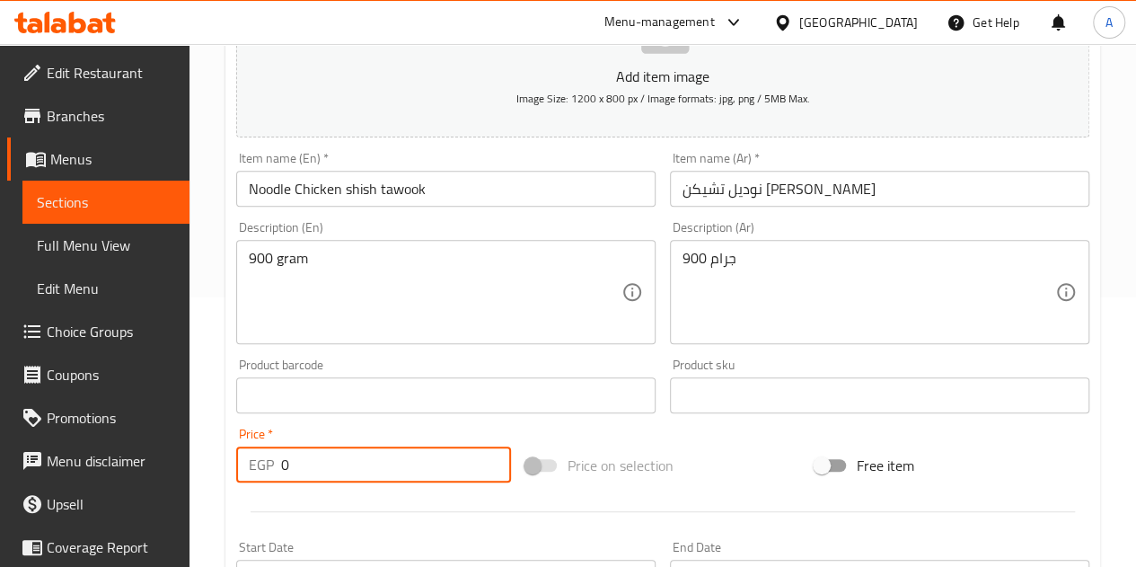
click at [440, 468] on input "0" at bounding box center [396, 464] width 230 height 36
type input "210"
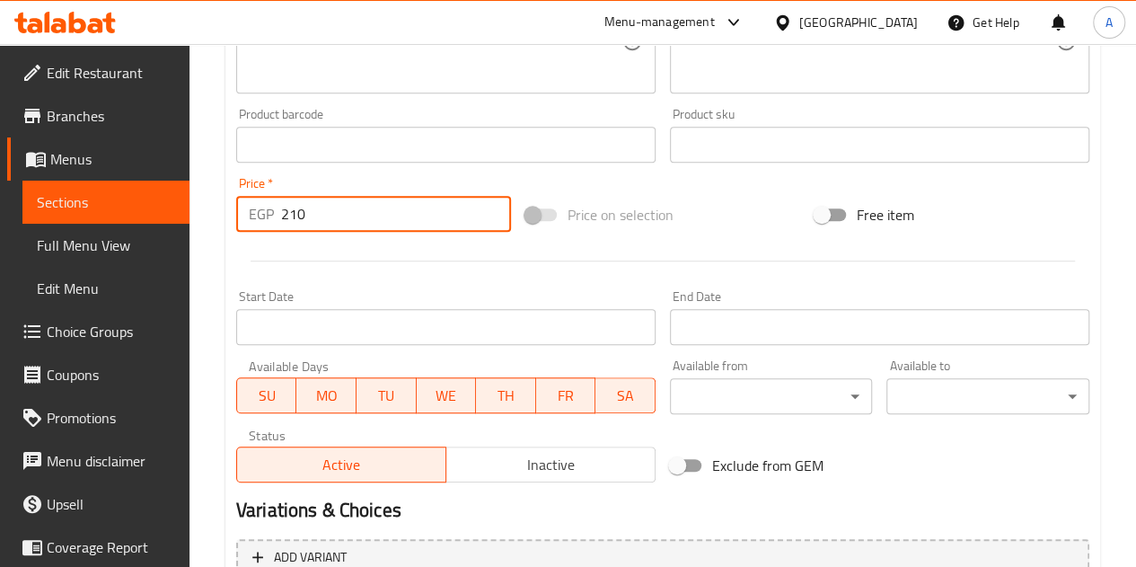
scroll to position [701, 0]
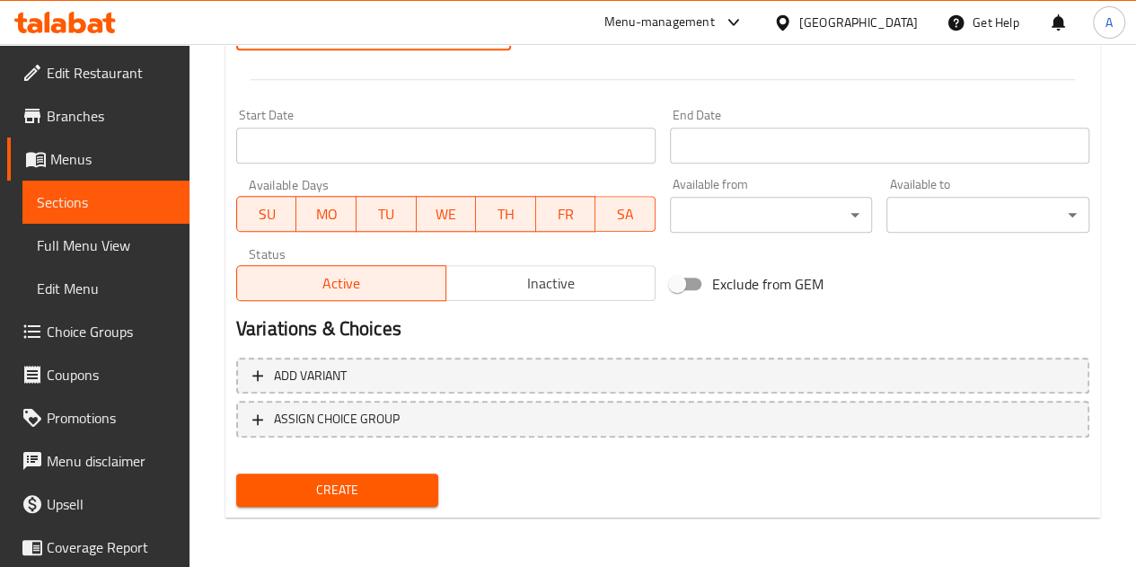
click at [388, 491] on span "Create" at bounding box center [338, 490] width 174 height 22
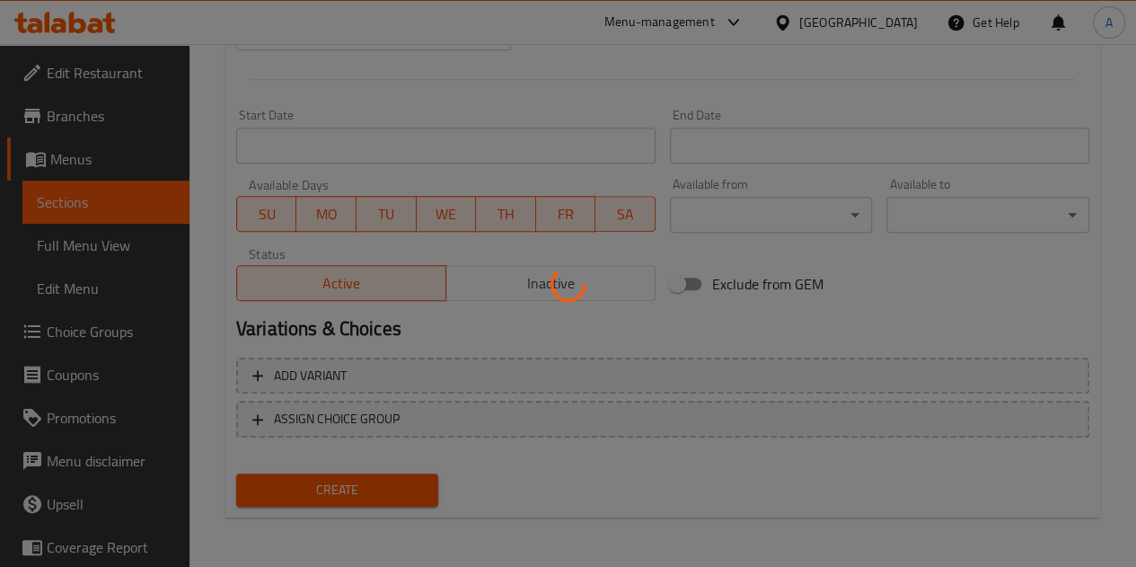
type input "0"
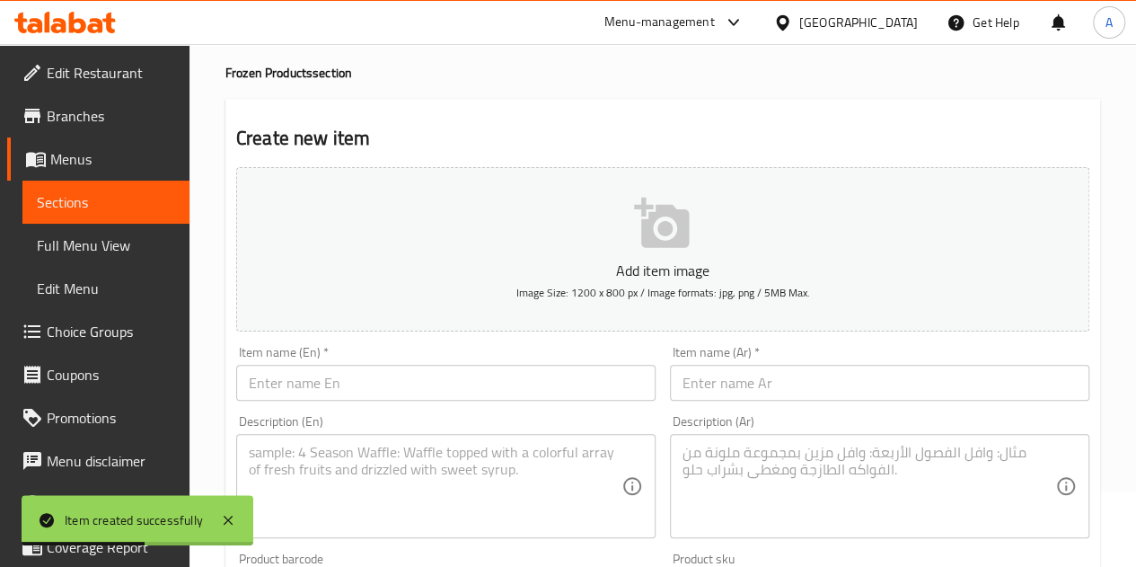
scroll to position [73, 0]
click at [761, 387] on input "text" at bounding box center [879, 385] width 419 height 36
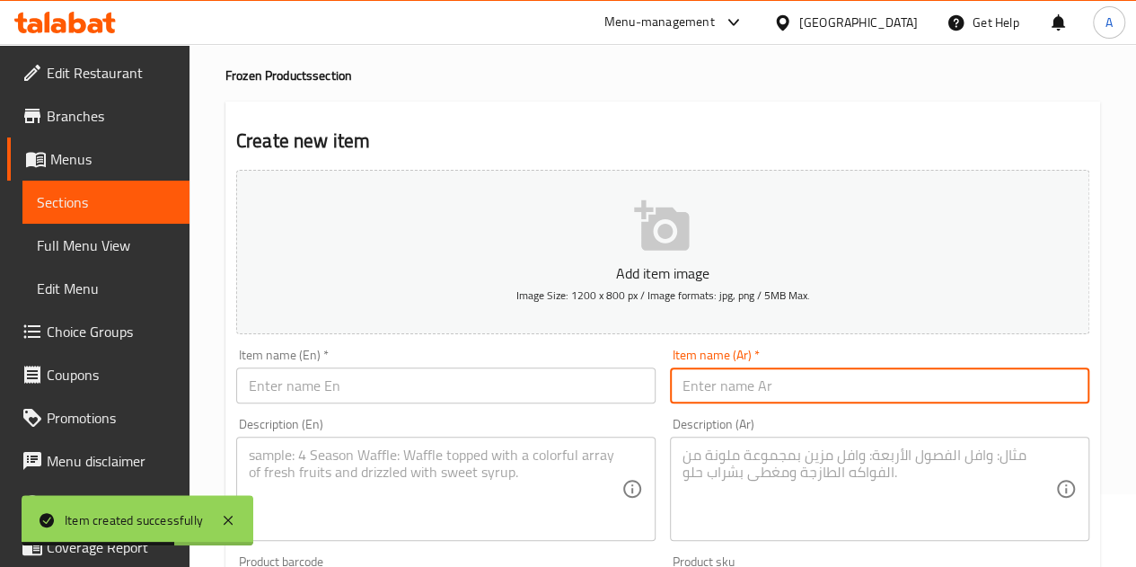
paste input "كفته محمد أفندي"
type input "كفته محمد أفندي"
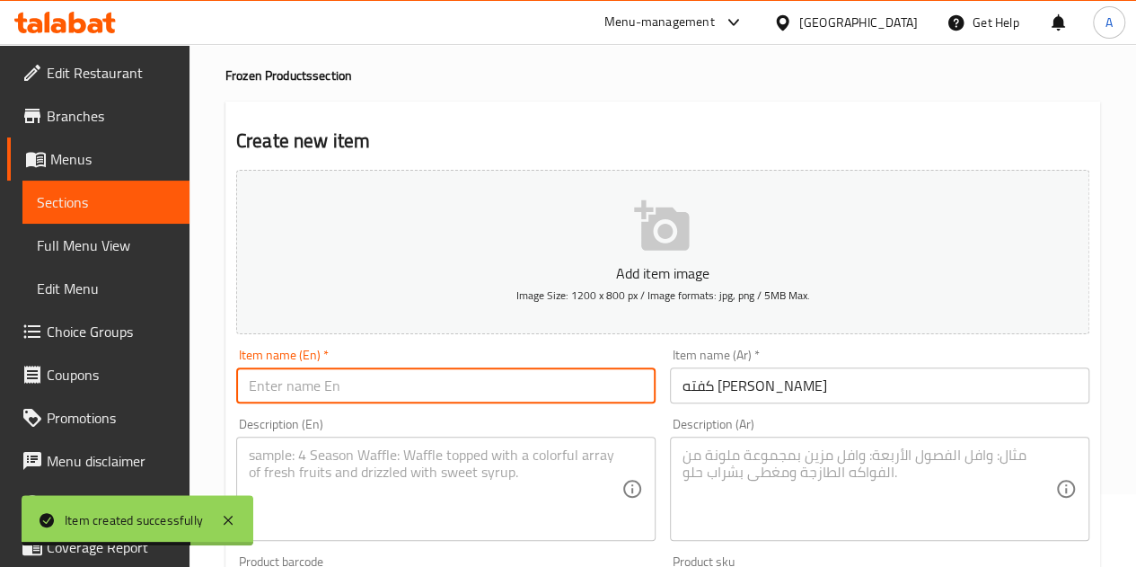
drag, startPoint x: 514, startPoint y: 387, endPoint x: 523, endPoint y: 327, distance: 60.8
click at [514, 387] on input "text" at bounding box center [445, 385] width 419 height 36
paste input "Kufta Muhammad Effendi"
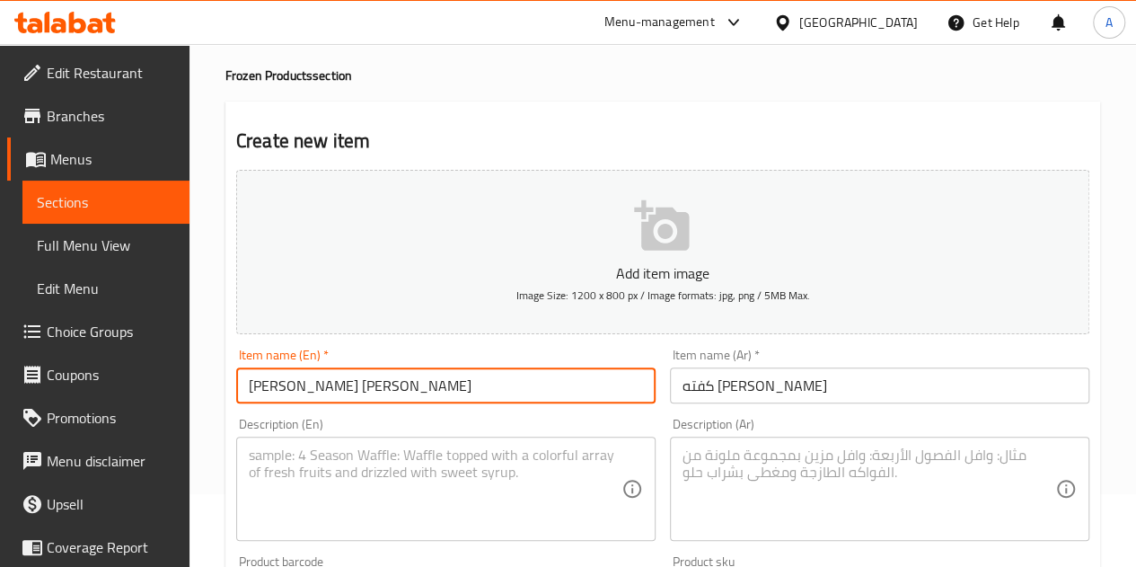
type input "Kufta Muhammad Effendi"
click at [761, 509] on textarea at bounding box center [868, 488] width 373 height 85
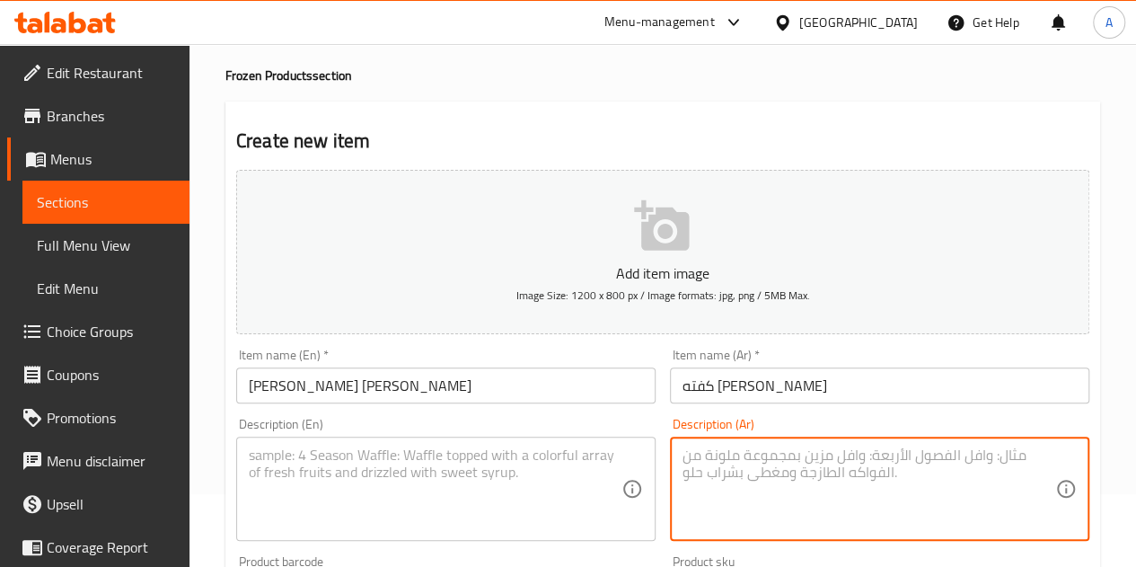
click at [711, 471] on textarea at bounding box center [868, 488] width 373 height 85
paste textarea "500 جرام"
type textarea "500 جرام"
click at [454, 473] on textarea at bounding box center [435, 488] width 373 height 85
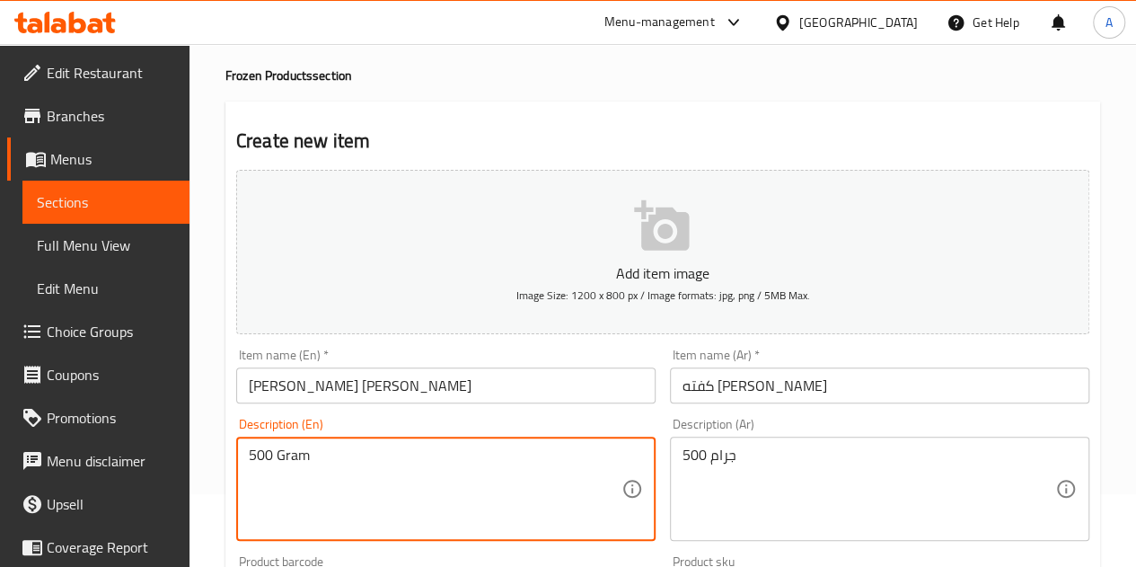
type textarea "500 Gram"
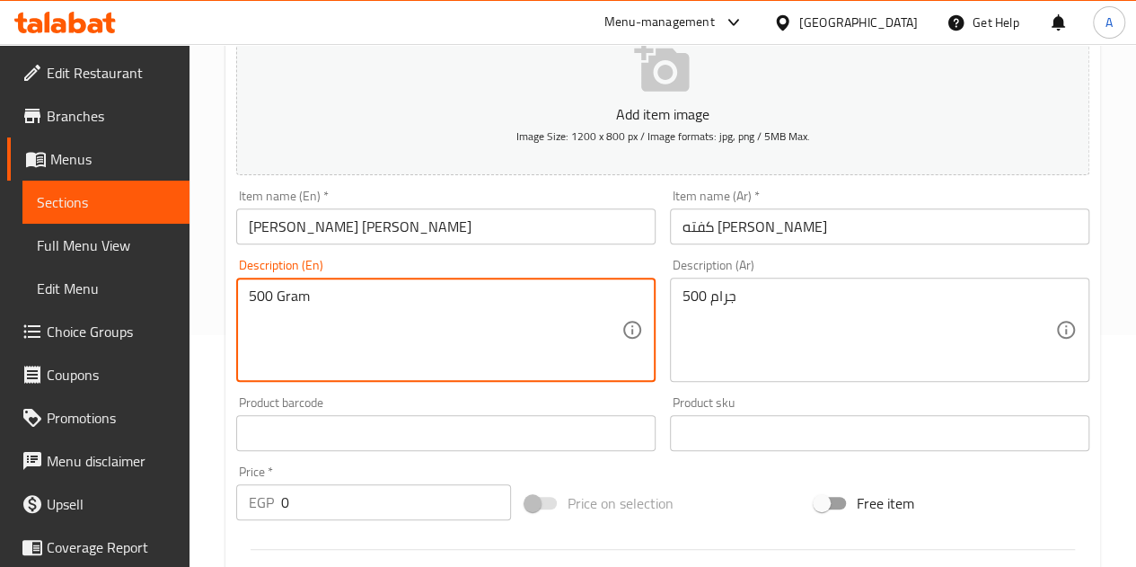
scroll to position [432, 0]
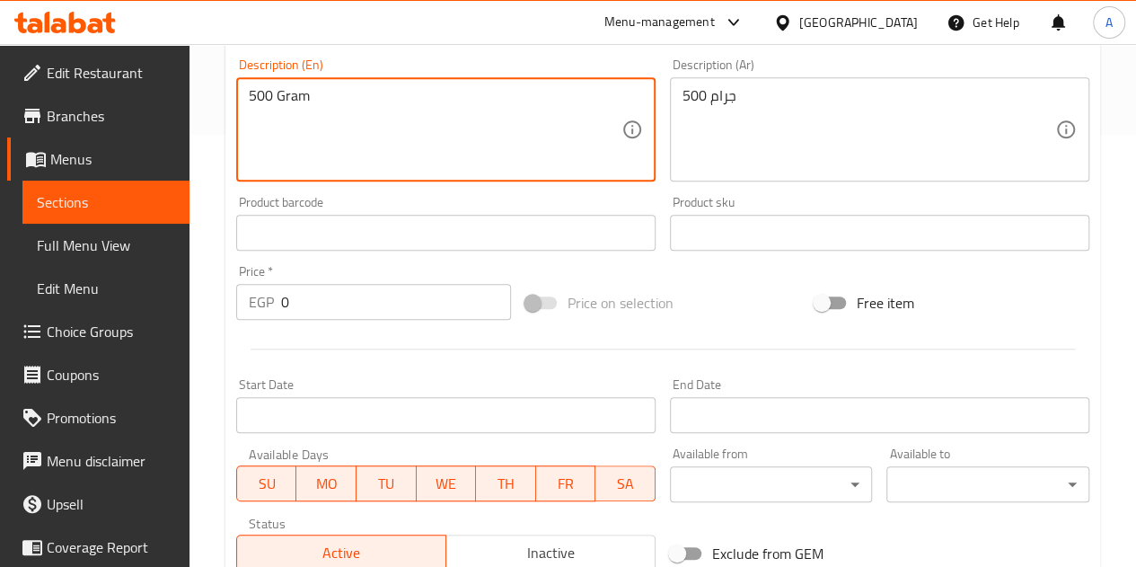
click at [379, 308] on input "0" at bounding box center [396, 302] width 230 height 36
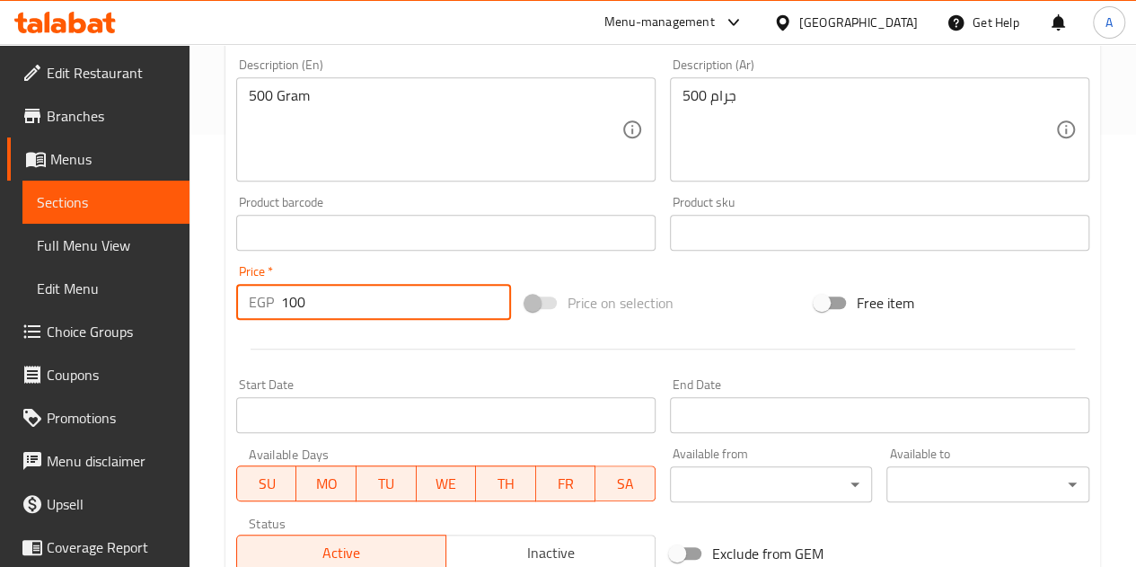
type input "100"
click at [379, 367] on div at bounding box center [662, 349] width 867 height 44
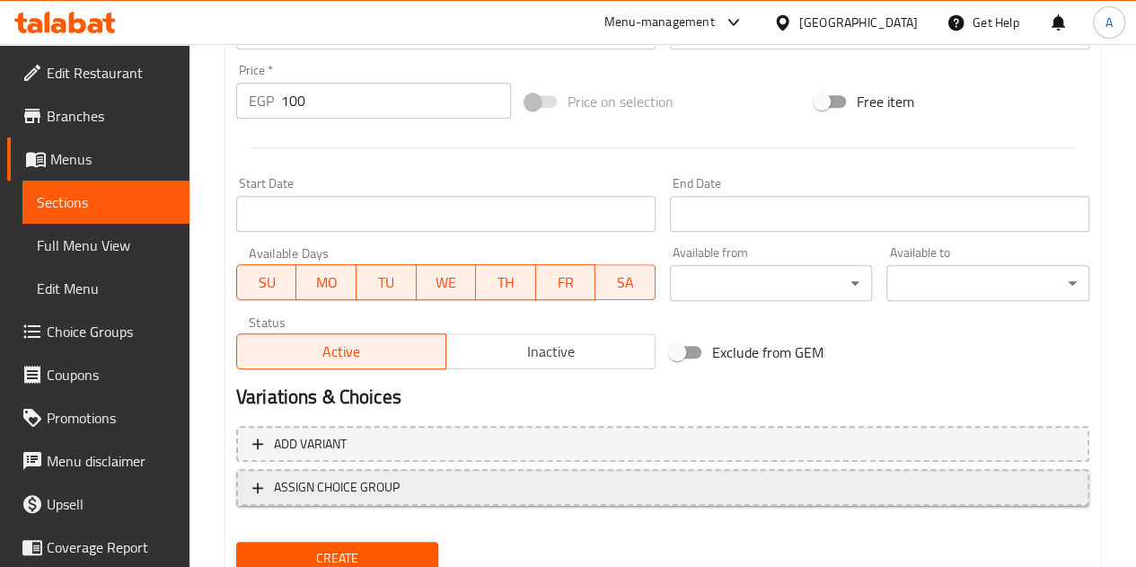
scroll to position [701, 0]
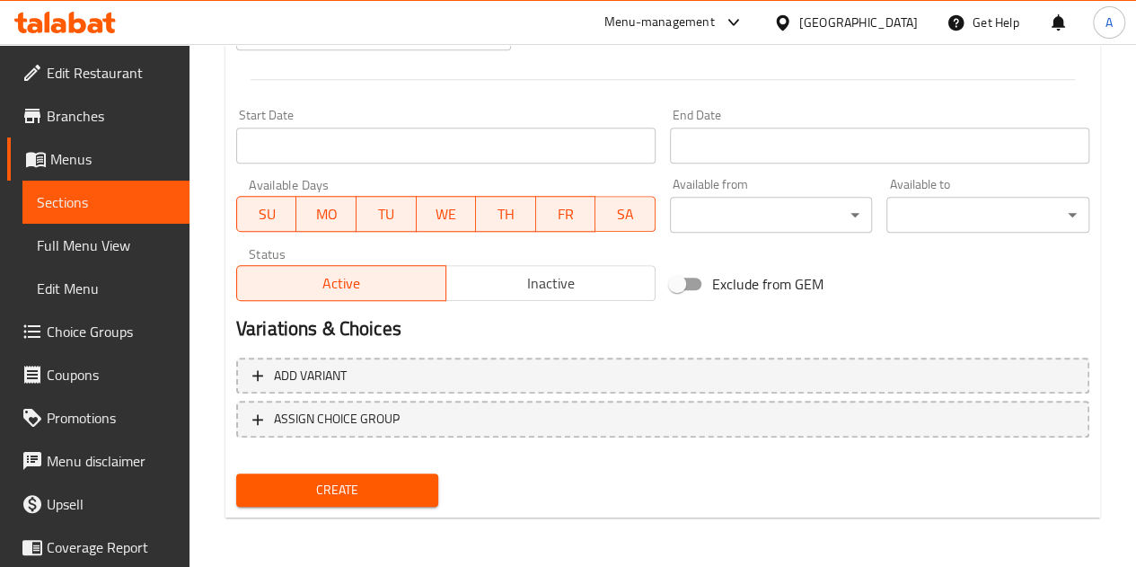
click at [385, 477] on button "Create" at bounding box center [337, 489] width 203 height 33
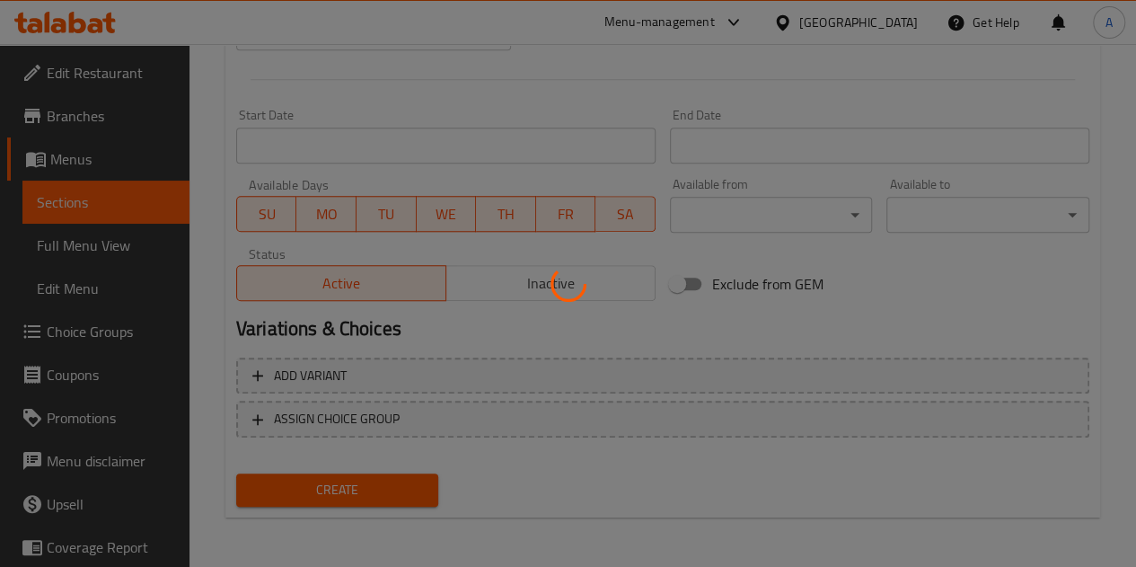
type input "0"
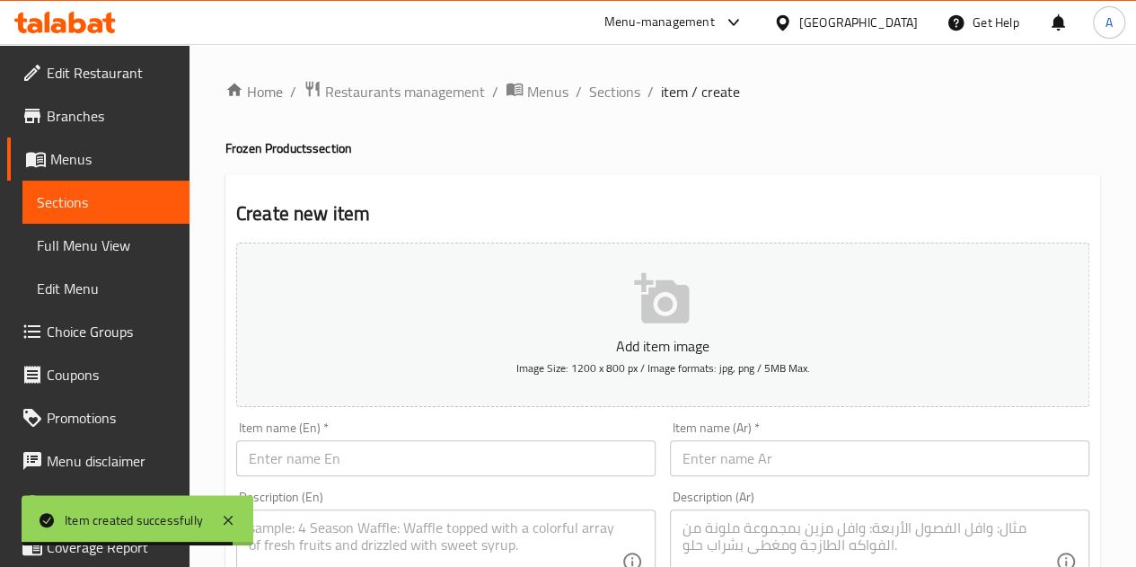
scroll to position [0, 0]
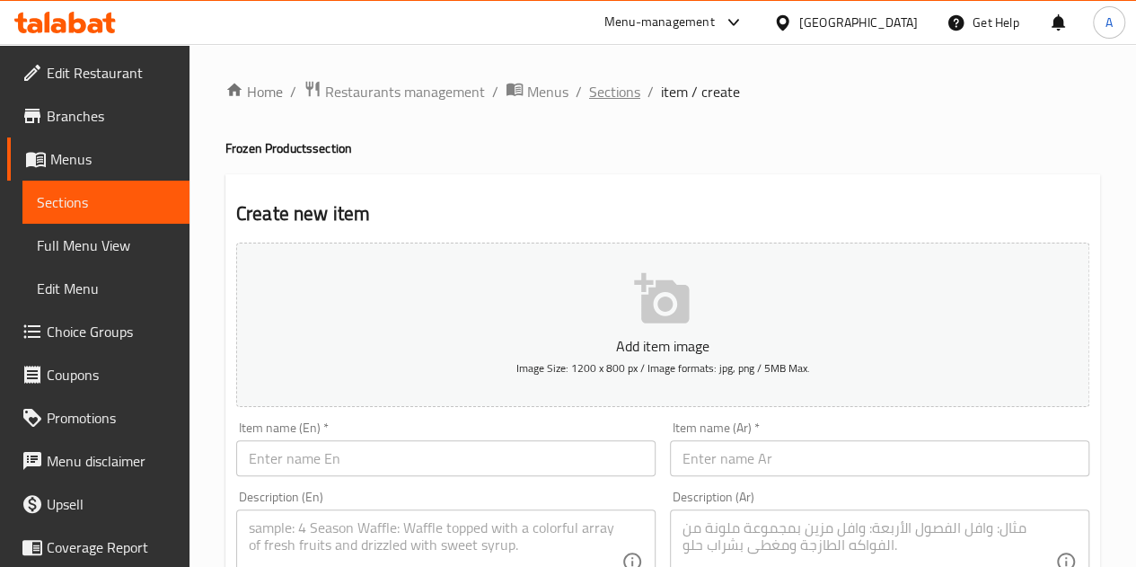
click at [614, 87] on span "Sections" at bounding box center [614, 92] width 51 height 22
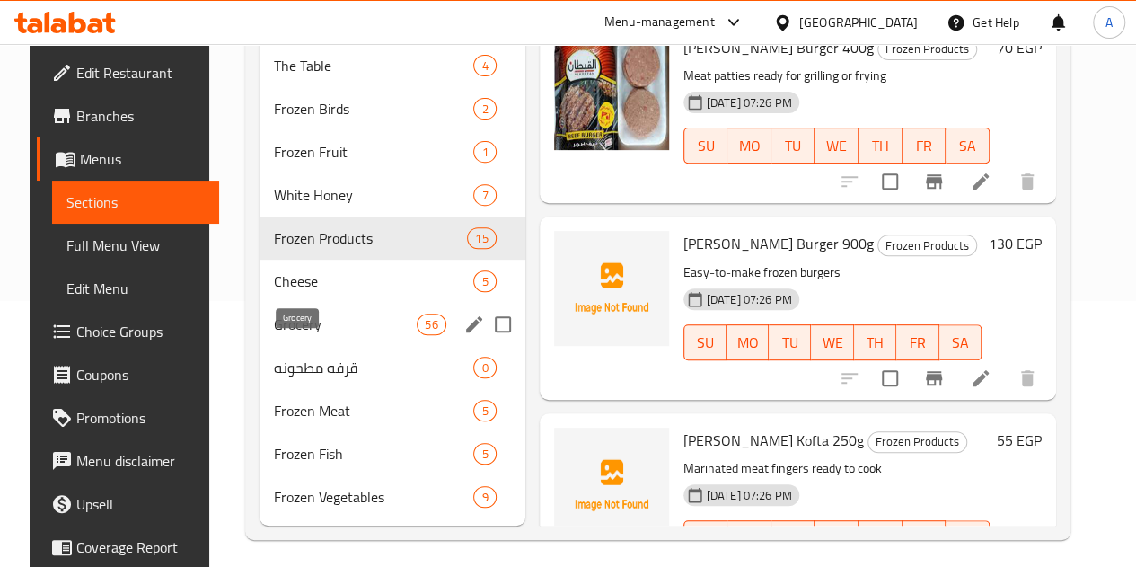
scroll to position [269, 0]
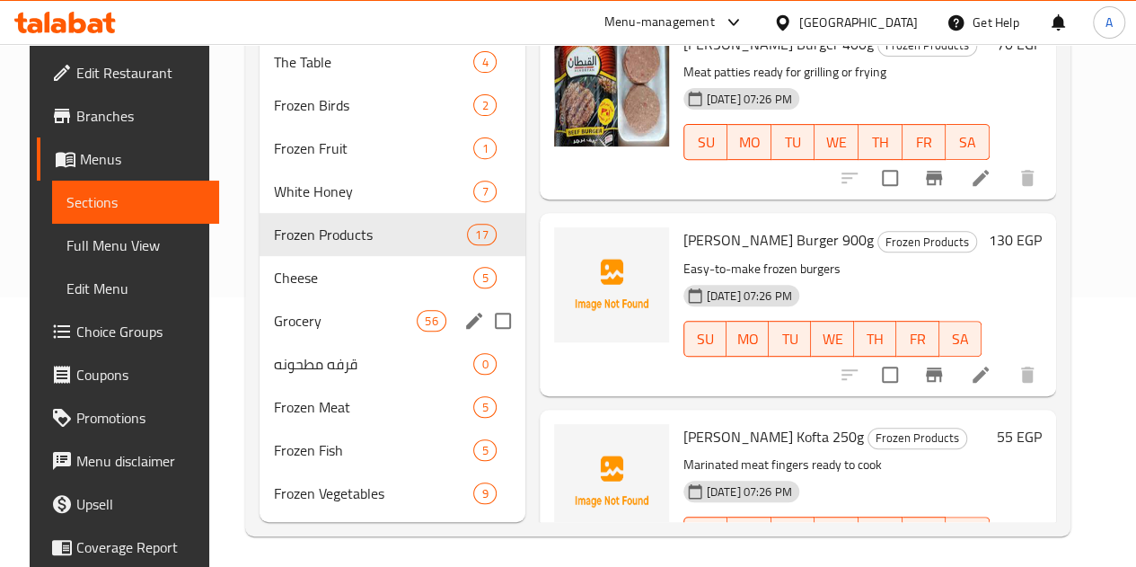
click at [300, 342] on div "Grocery 56" at bounding box center [392, 320] width 266 height 43
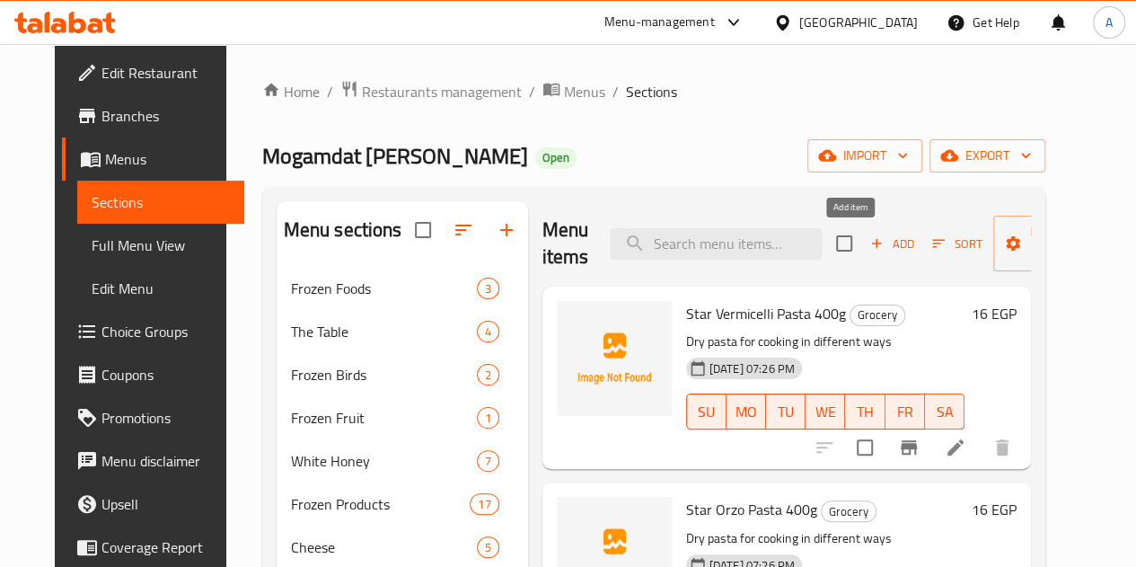
click at [867, 251] on span "Add" at bounding box center [891, 243] width 48 height 21
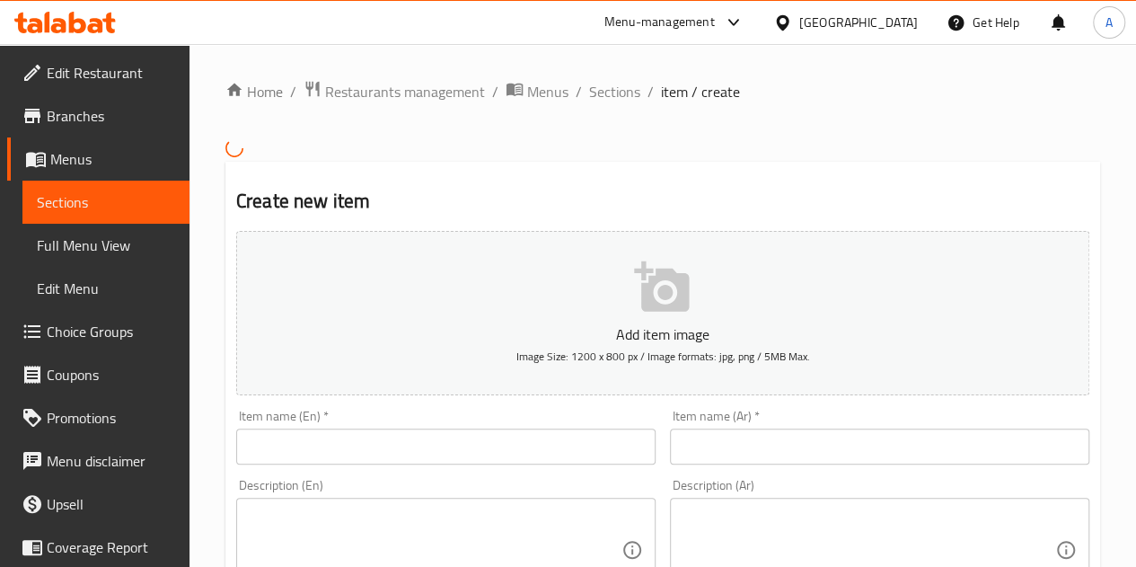
click at [741, 444] on input "text" at bounding box center [879, 446] width 419 height 36
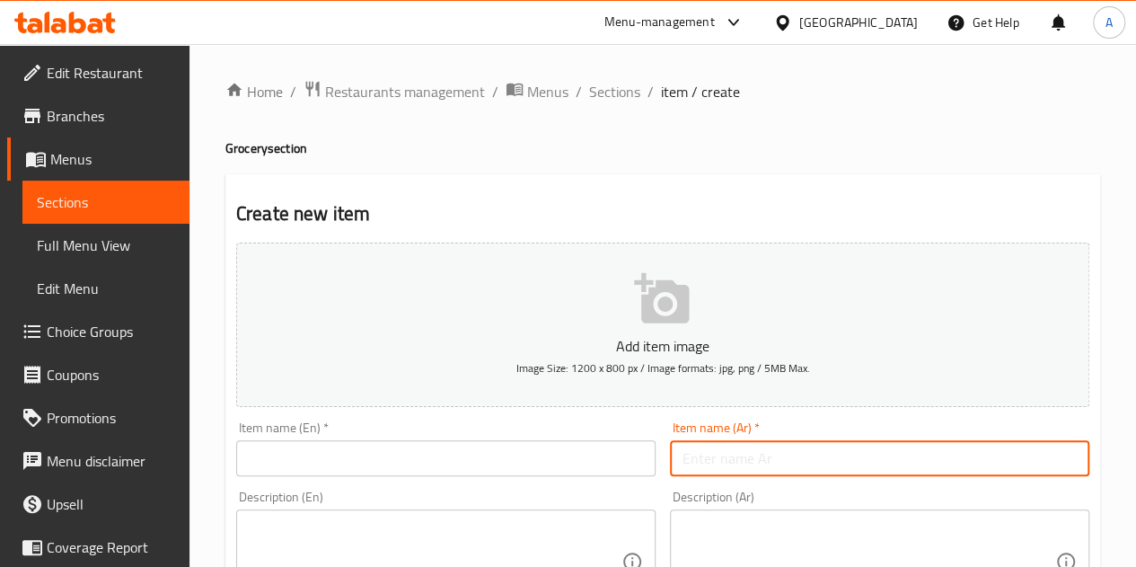
paste input "كنور"
paste input "خلطه بشاميل بالكريمه والجبنه"
click at [788, 453] on input "كنور خلطه بشاميل بالكريمه والجبنه" at bounding box center [879, 458] width 419 height 36
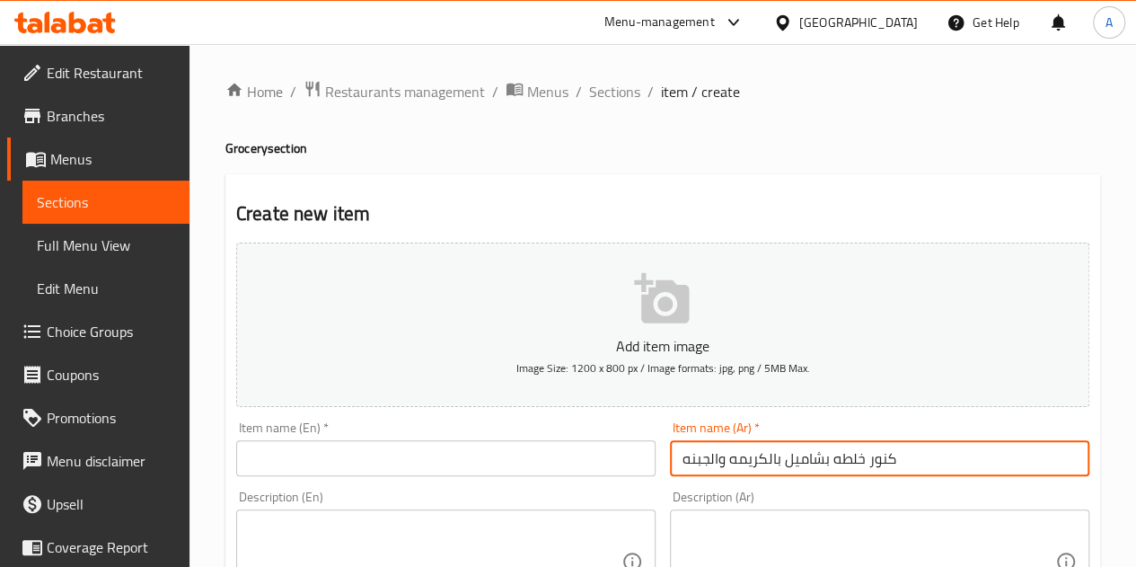
type input "كنور خلطه بشاميل بالكريمه والجبنه"
click at [412, 448] on input "text" at bounding box center [445, 458] width 419 height 36
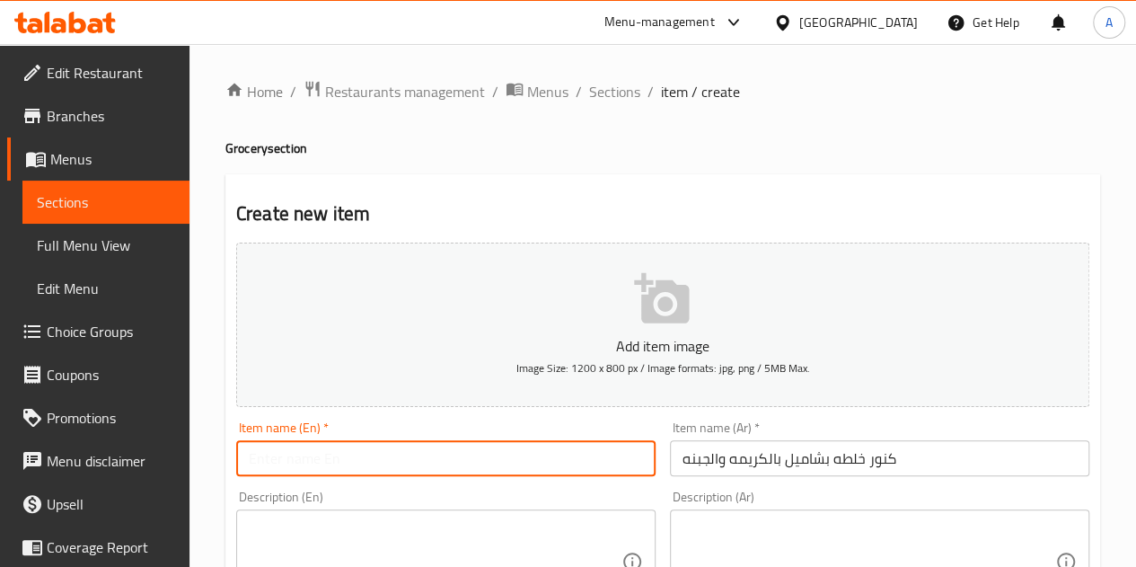
paste input "Knorr Bechamel Mix with Cream and Cheese"
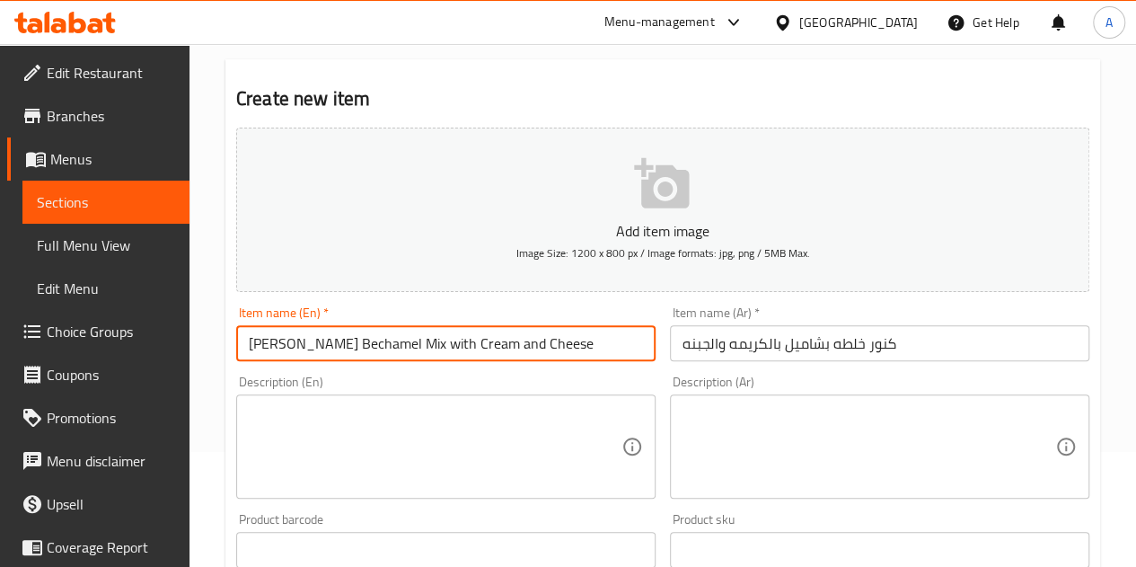
scroll to position [180, 0]
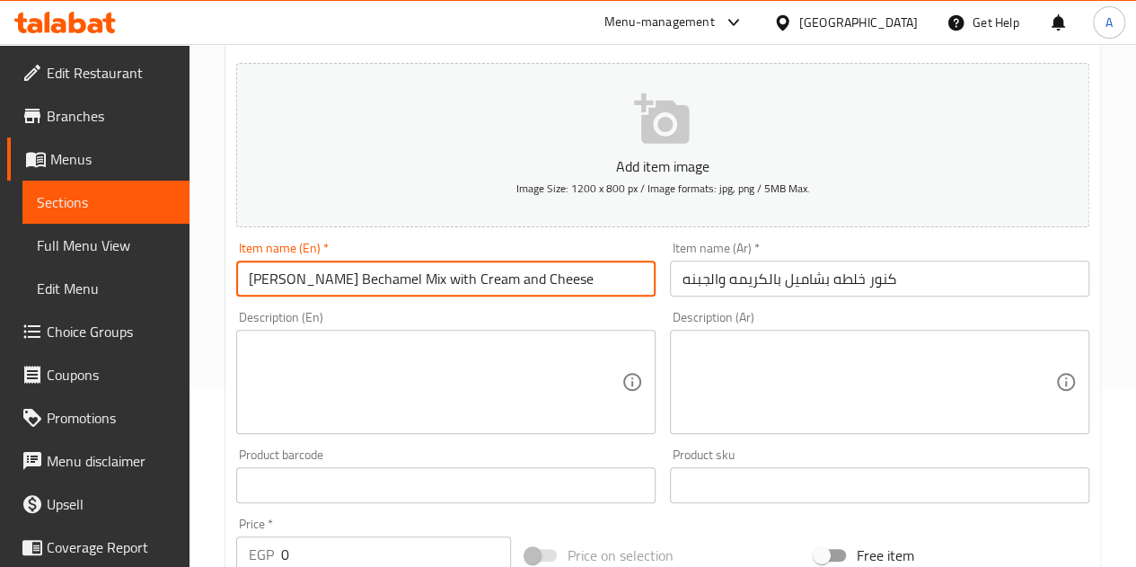
type input "Knorr Bechamel Mix with Cream and Cheese"
click at [393, 544] on input "0" at bounding box center [396, 554] width 230 height 36
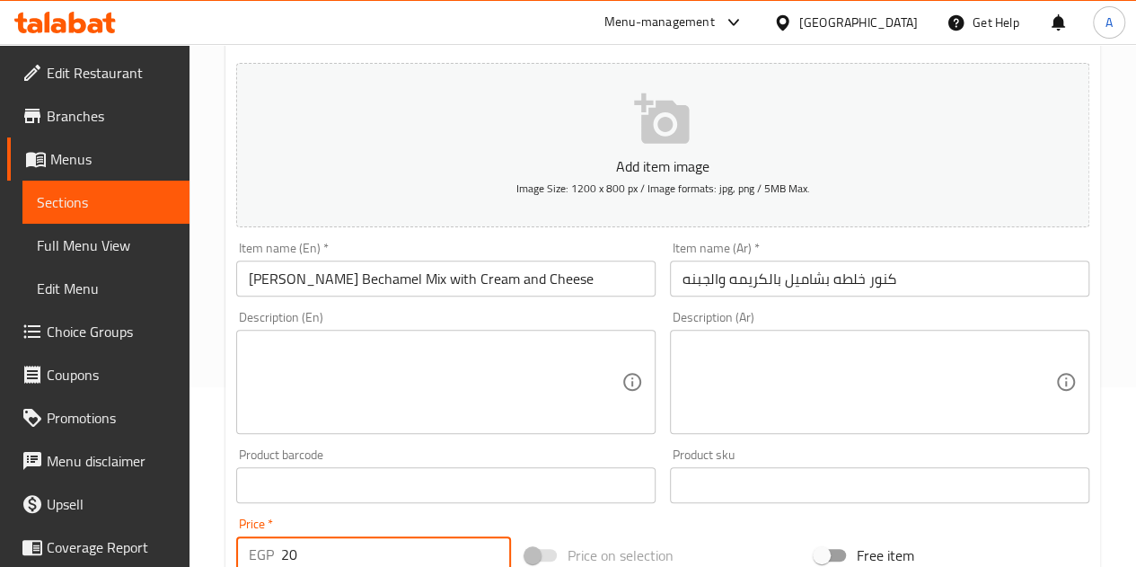
type input "20"
click at [387, 524] on div "Price   * EGP 20 Price *" at bounding box center [373, 544] width 275 height 55
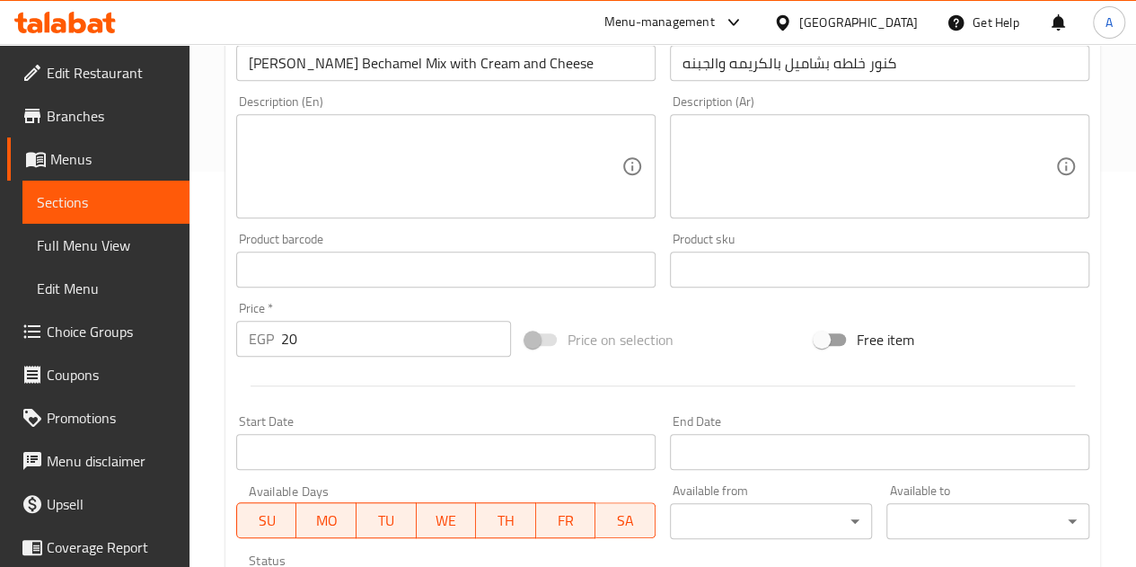
scroll to position [701, 0]
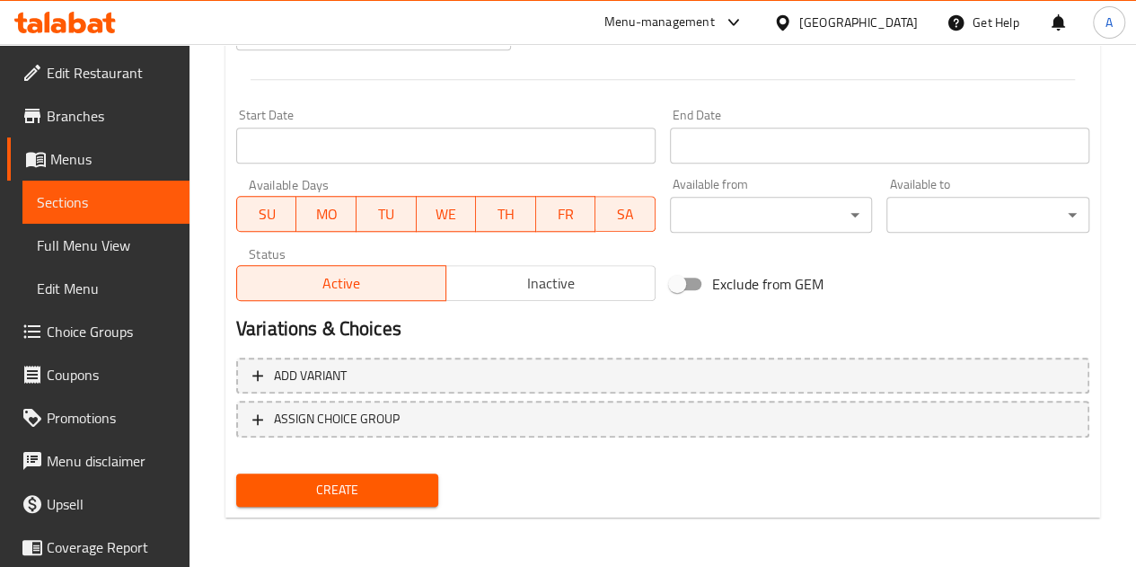
click at [390, 479] on span "Create" at bounding box center [338, 490] width 174 height 22
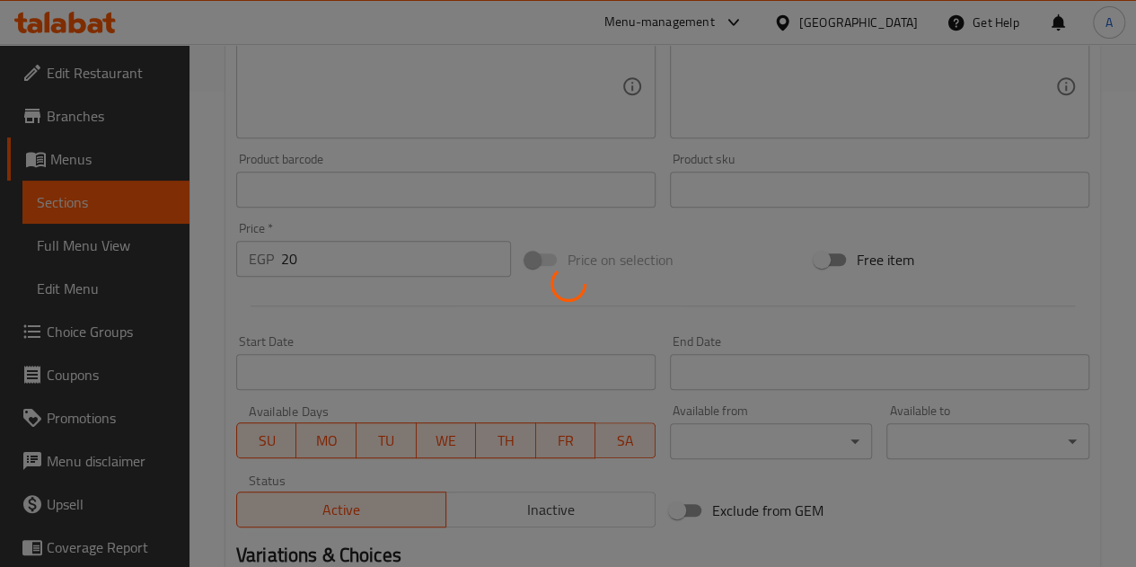
scroll to position [342, 0]
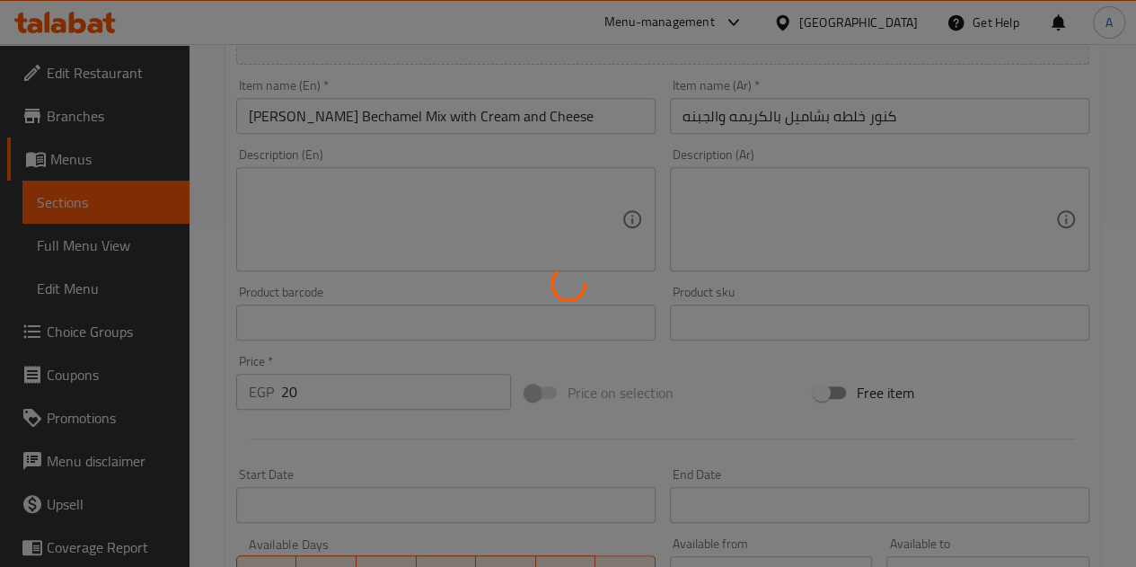
type input "0"
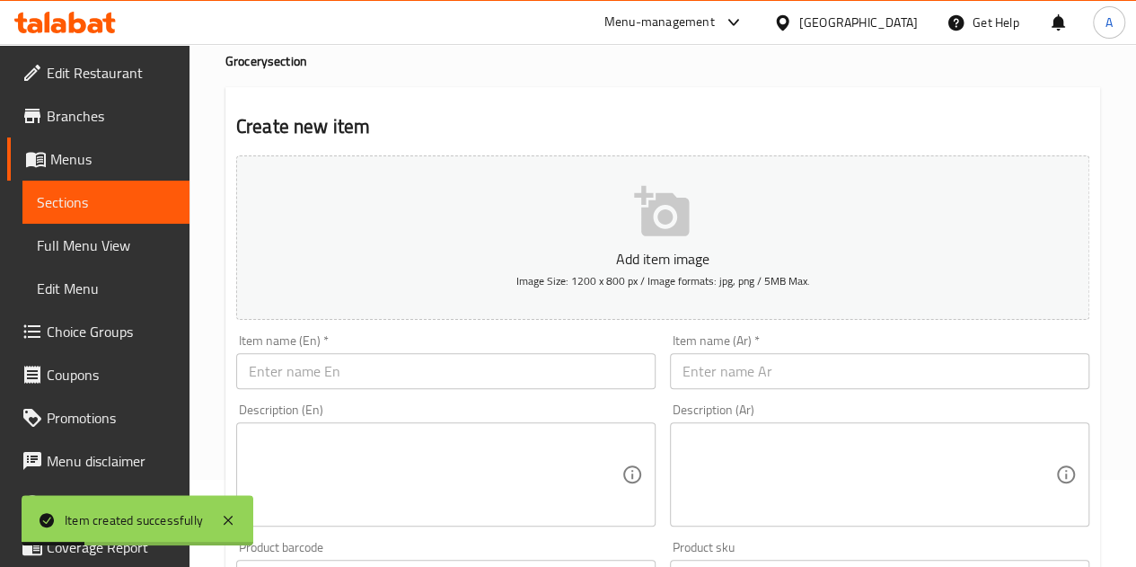
scroll to position [0, 0]
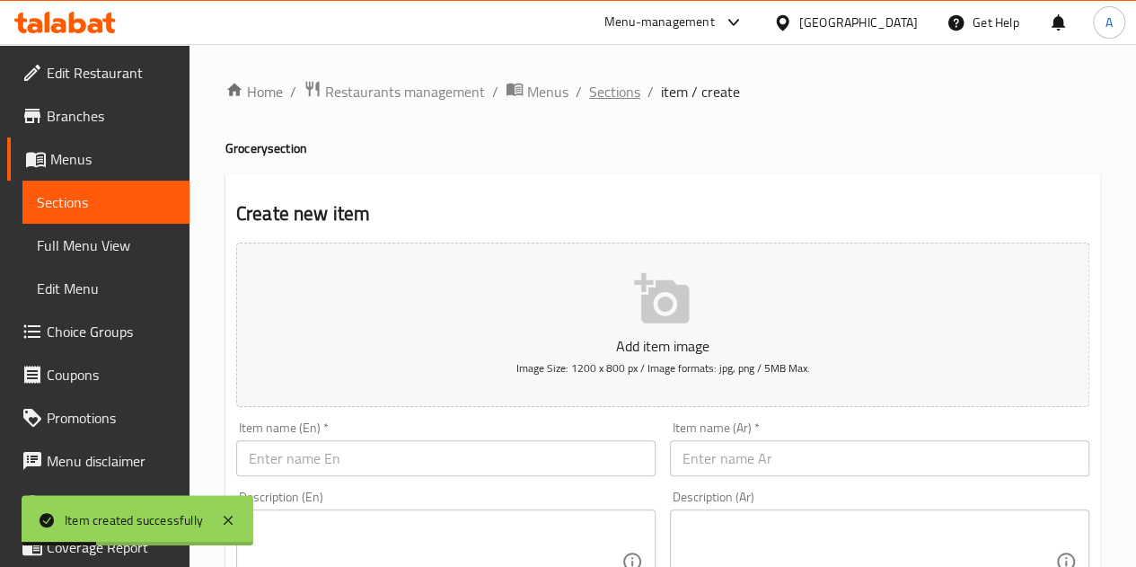
click at [603, 81] on span "Sections" at bounding box center [614, 92] width 51 height 22
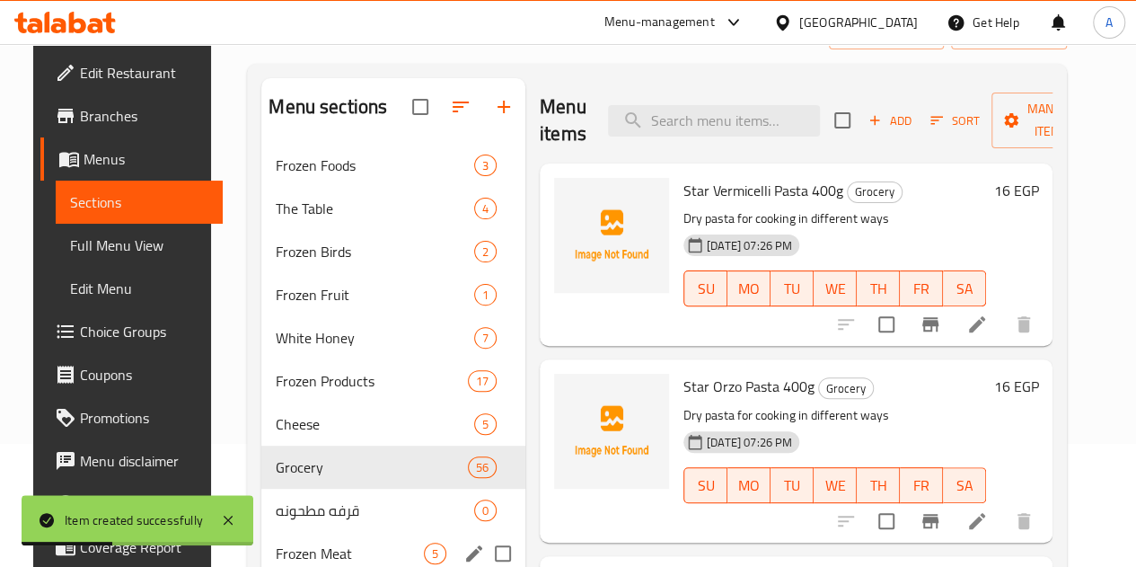
scroll to position [301, 0]
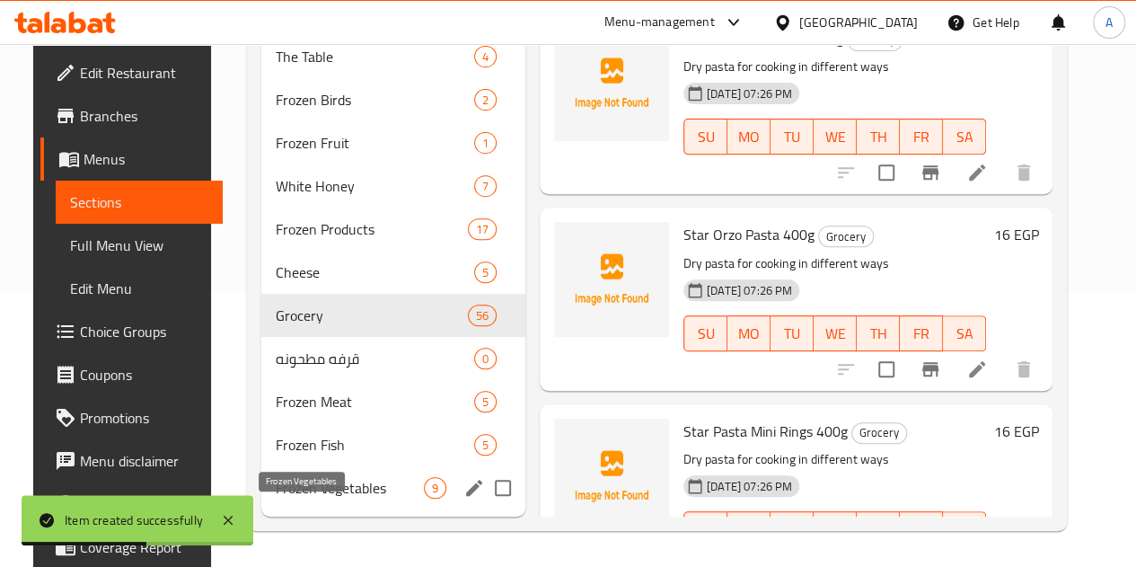
click at [314, 480] on span "Frozen Vegetables" at bounding box center [350, 488] width 148 height 22
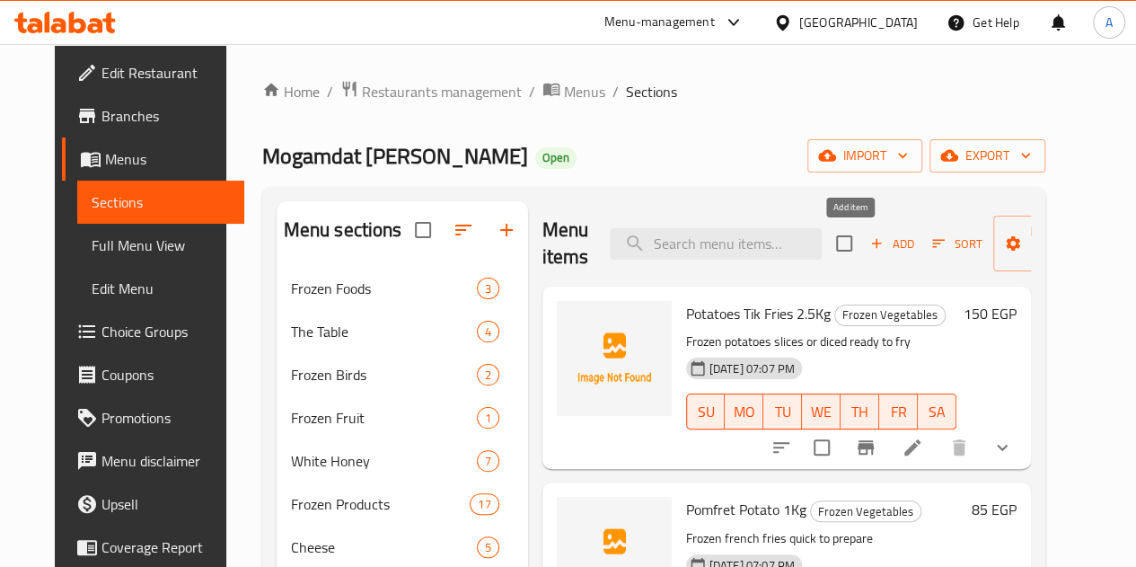
click at [867, 253] on span "Add" at bounding box center [891, 243] width 48 height 21
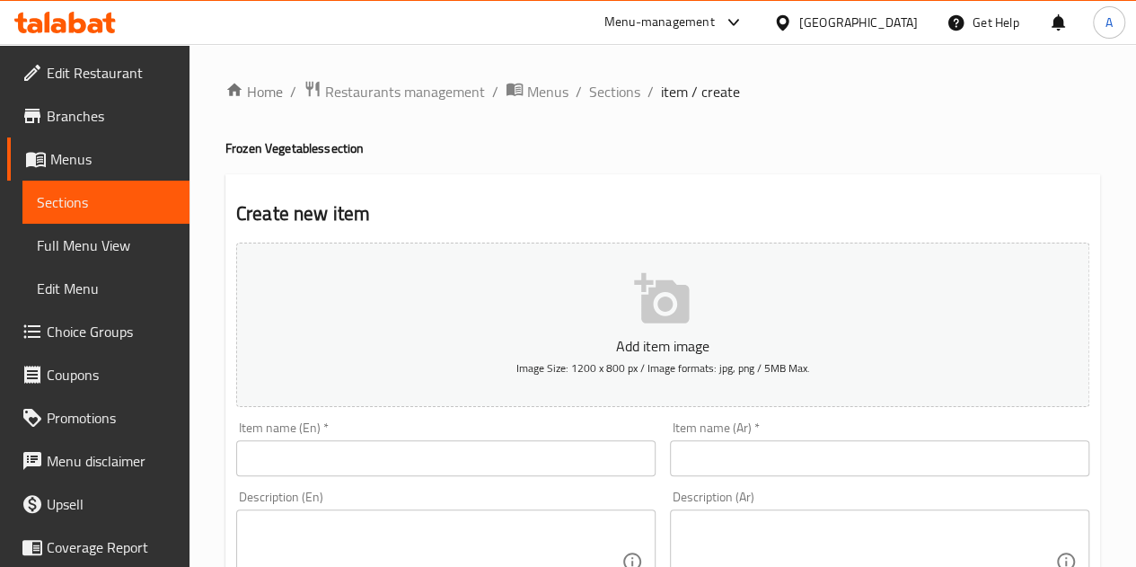
click at [813, 457] on input "text" at bounding box center [879, 458] width 419 height 36
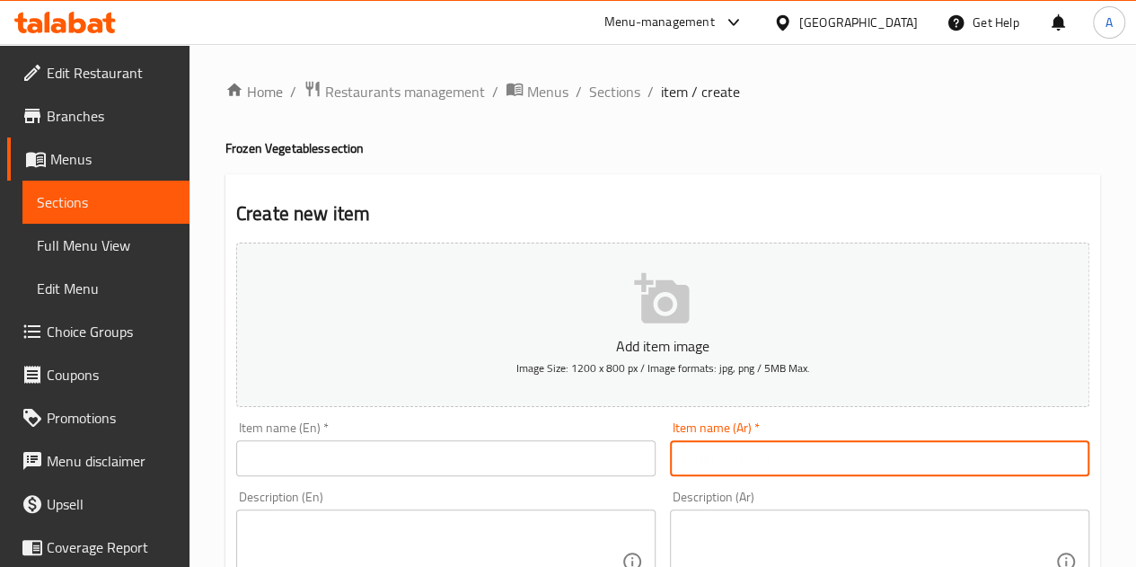
paste input "كفكو"
paste input "ورق عنب"
click at [720, 461] on input "كفكو ورق عنب" at bounding box center [879, 458] width 419 height 36
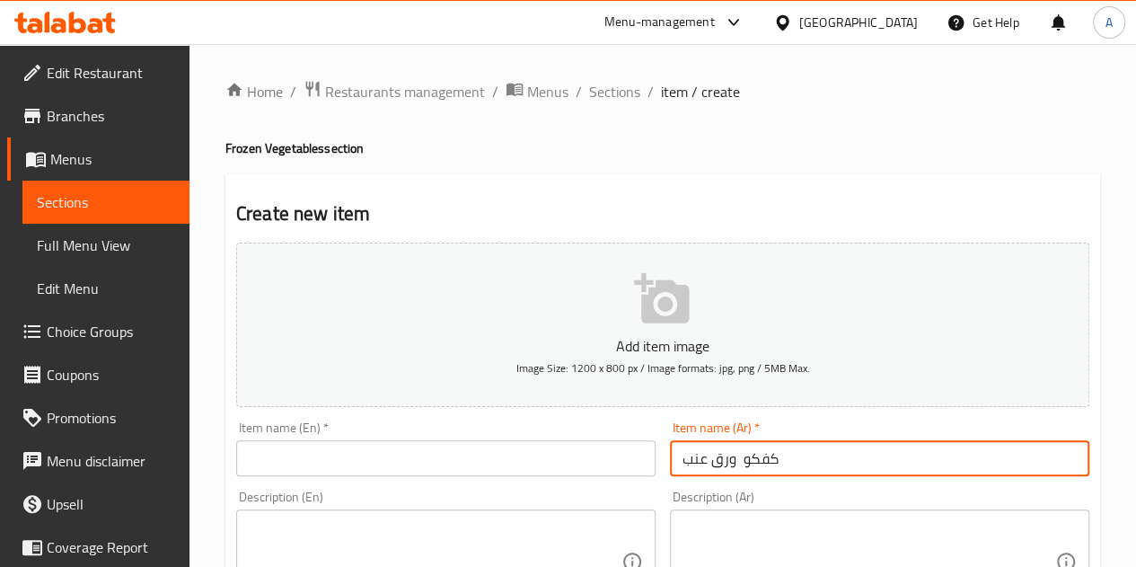
type input "كفكو ورق عنب"
click at [390, 452] on input "text" at bounding box center [445, 458] width 419 height 36
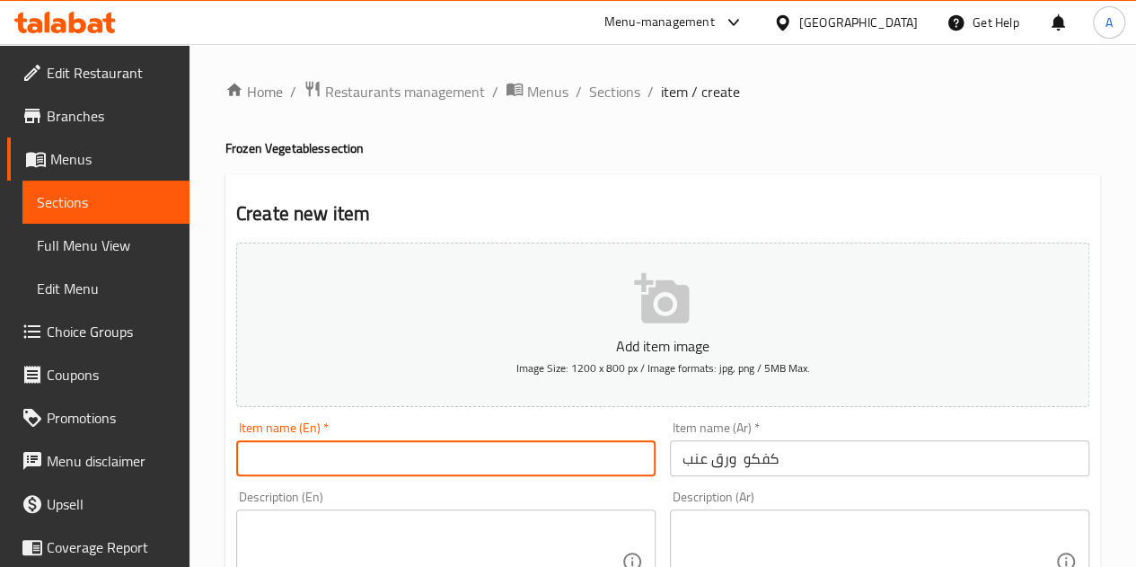
paste input "Kfko grape leaves"
type input "Kfko grape leaves"
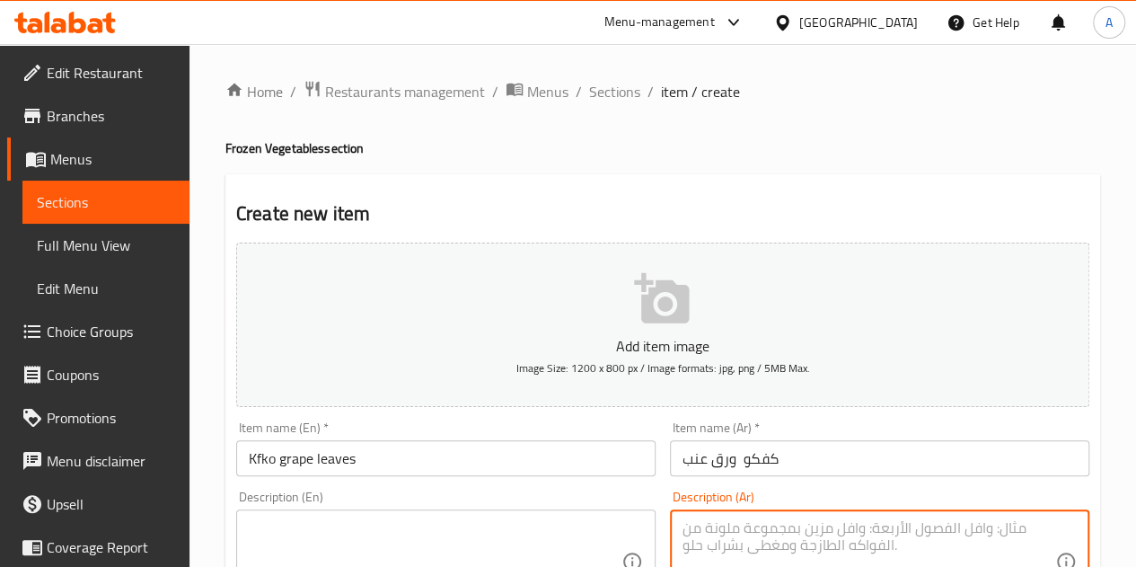
click at [801, 534] on textarea at bounding box center [868, 561] width 373 height 85
paste textarea "250 جرام"
type textarea "250 جرام"
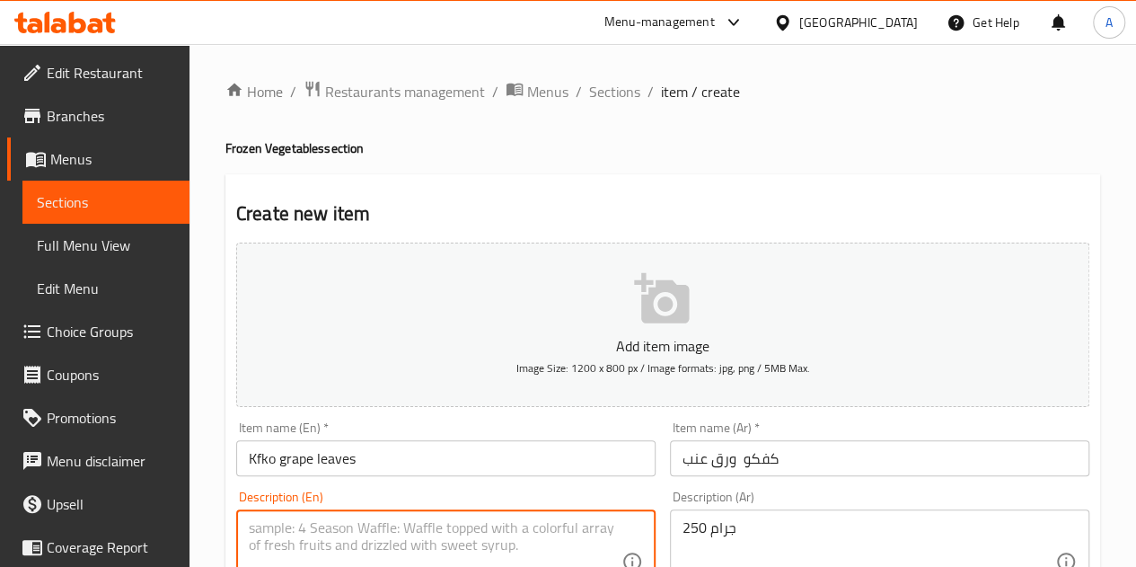
click at [567, 531] on textarea at bounding box center [435, 561] width 373 height 85
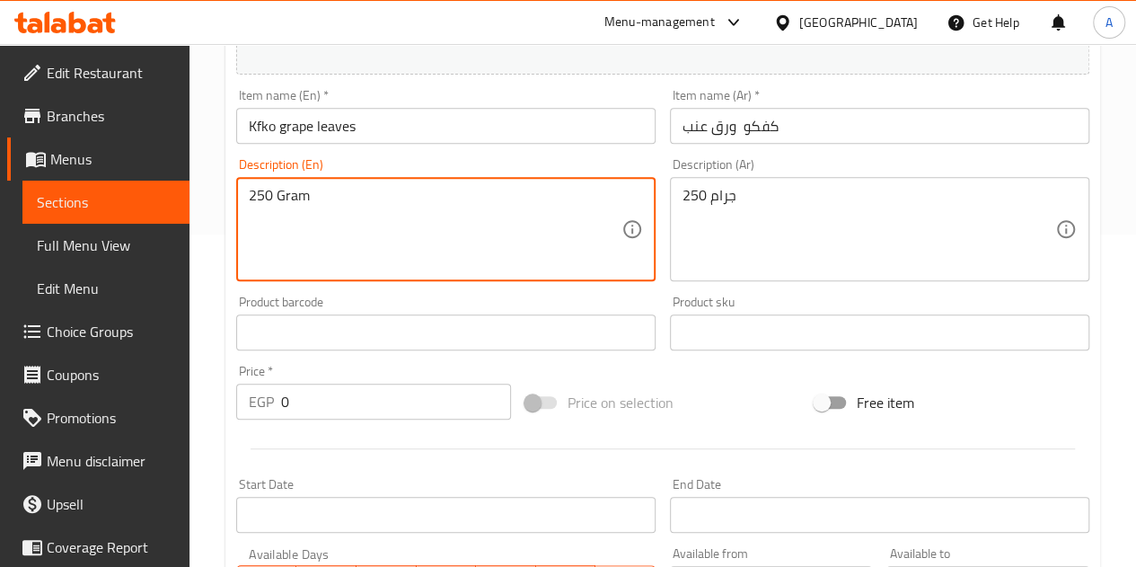
scroll to position [539, 0]
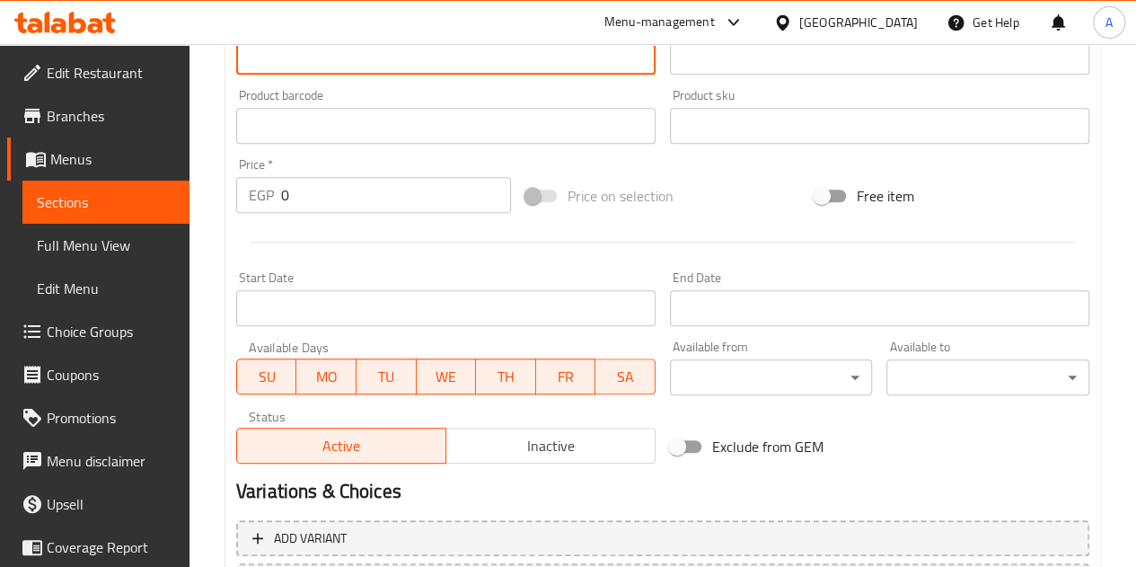
type textarea "250 Gram"
click at [407, 194] on input "0" at bounding box center [396, 195] width 230 height 36
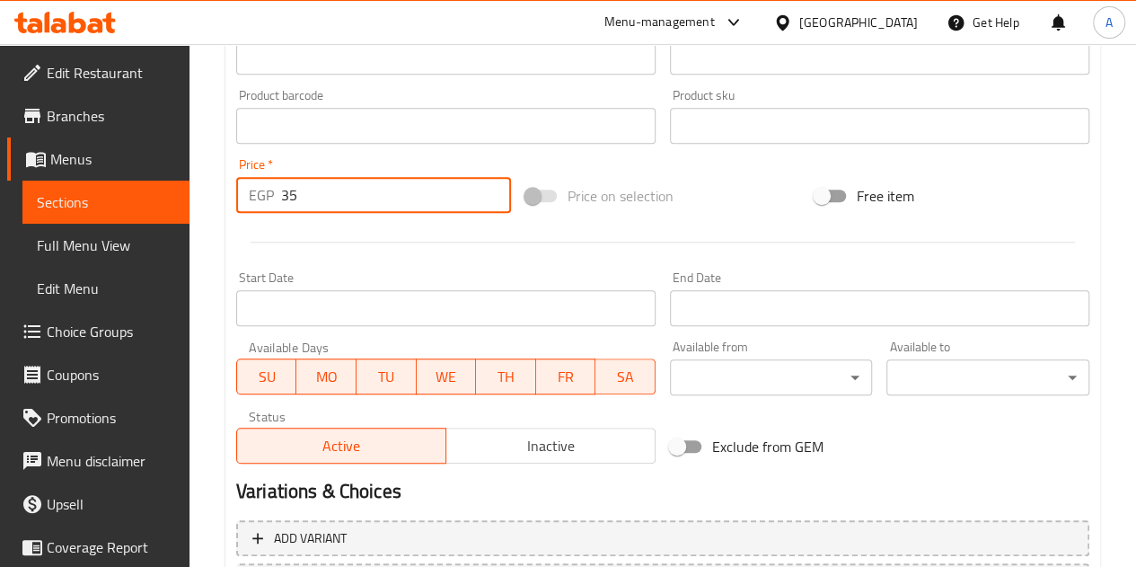
type input "35"
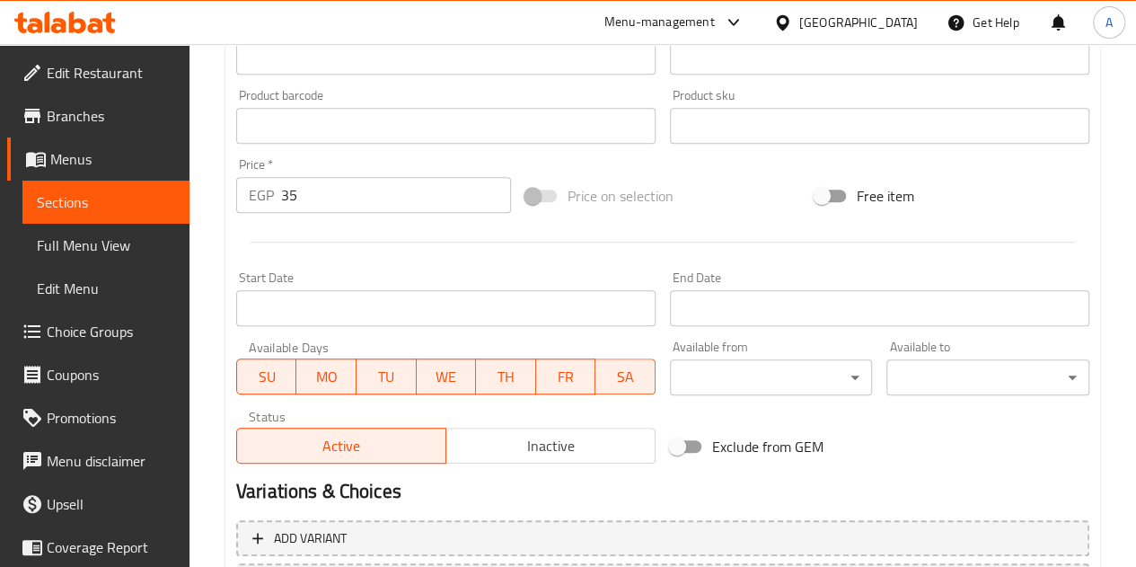
click at [497, 265] on div "Start Date Start Date" at bounding box center [446, 298] width 434 height 69
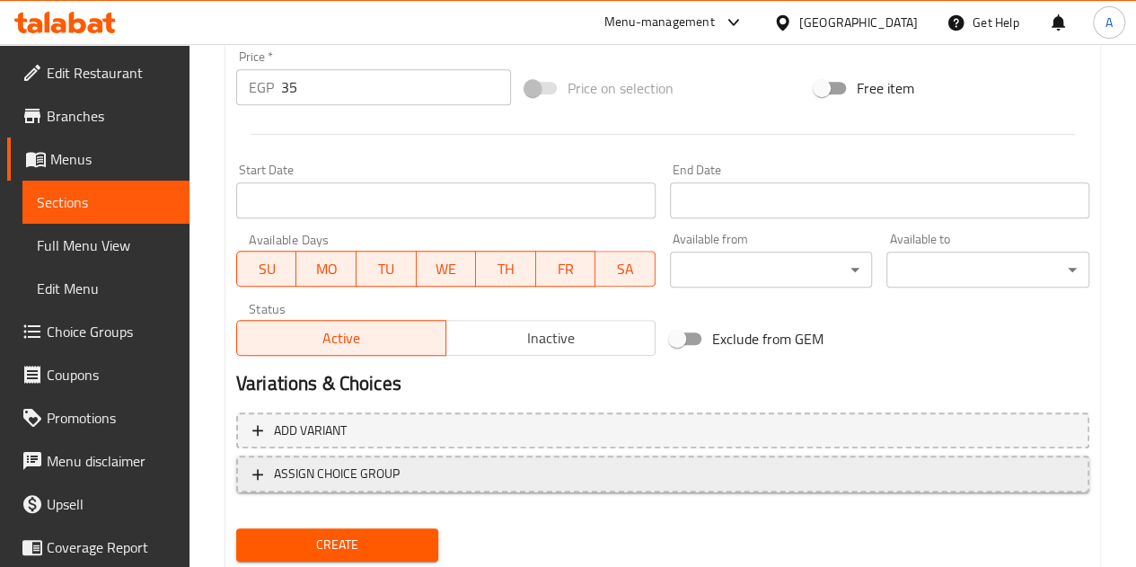
scroll to position [701, 0]
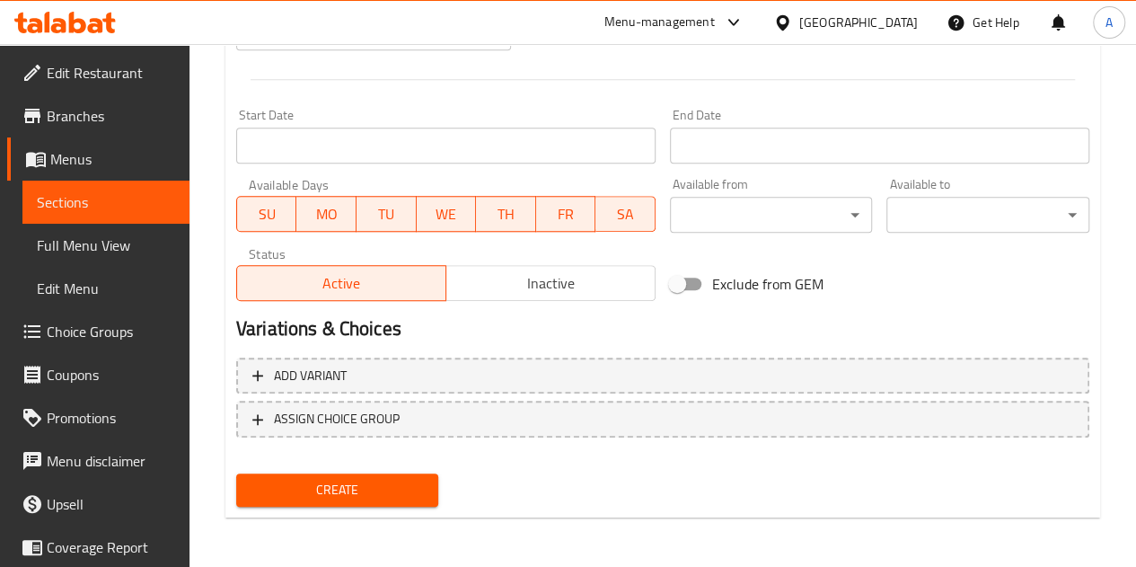
click at [388, 482] on span "Create" at bounding box center [338, 490] width 174 height 22
click at [364, 479] on span "Create" at bounding box center [338, 490] width 174 height 22
click at [379, 494] on span "Create" at bounding box center [338, 490] width 174 height 22
click at [379, 481] on span "Create" at bounding box center [338, 490] width 174 height 22
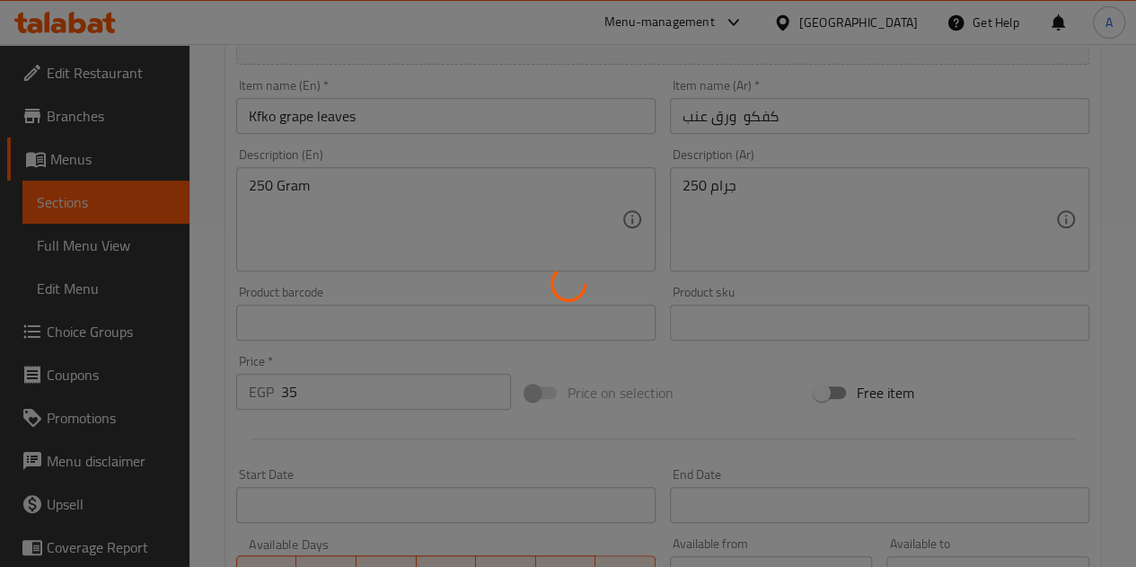
scroll to position [0, 0]
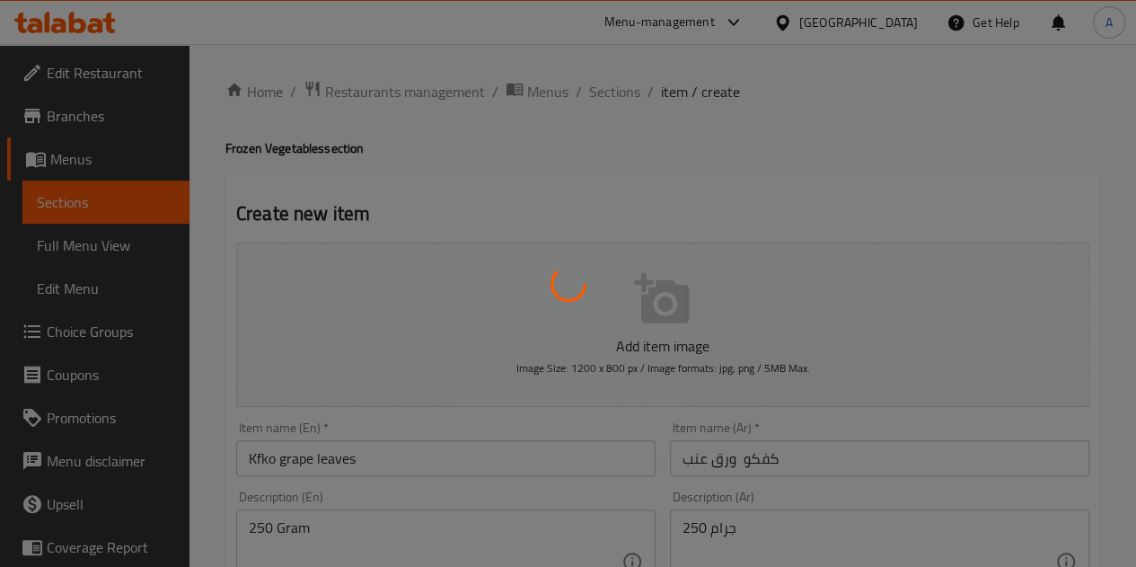
type input "0"
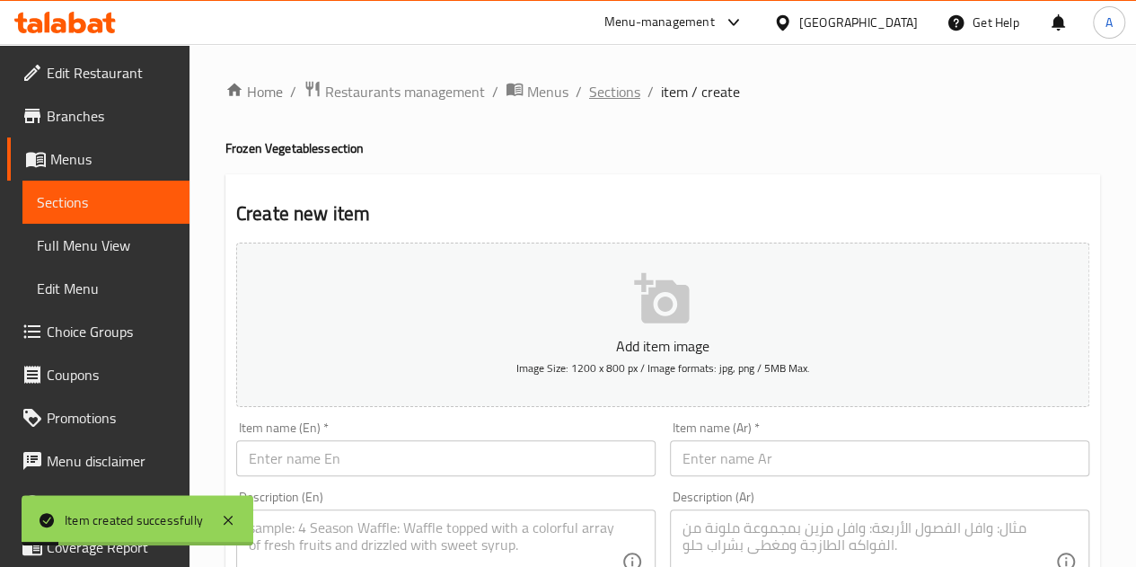
click at [596, 101] on span "Sections" at bounding box center [614, 92] width 51 height 22
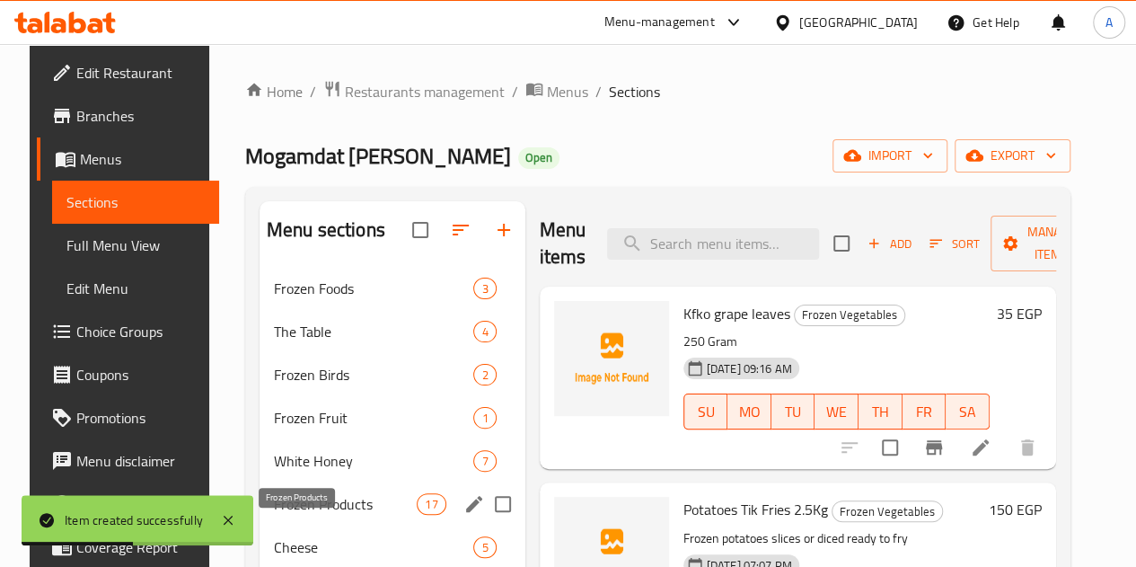
click at [329, 515] on span "Frozen Products" at bounding box center [345, 504] width 143 height 22
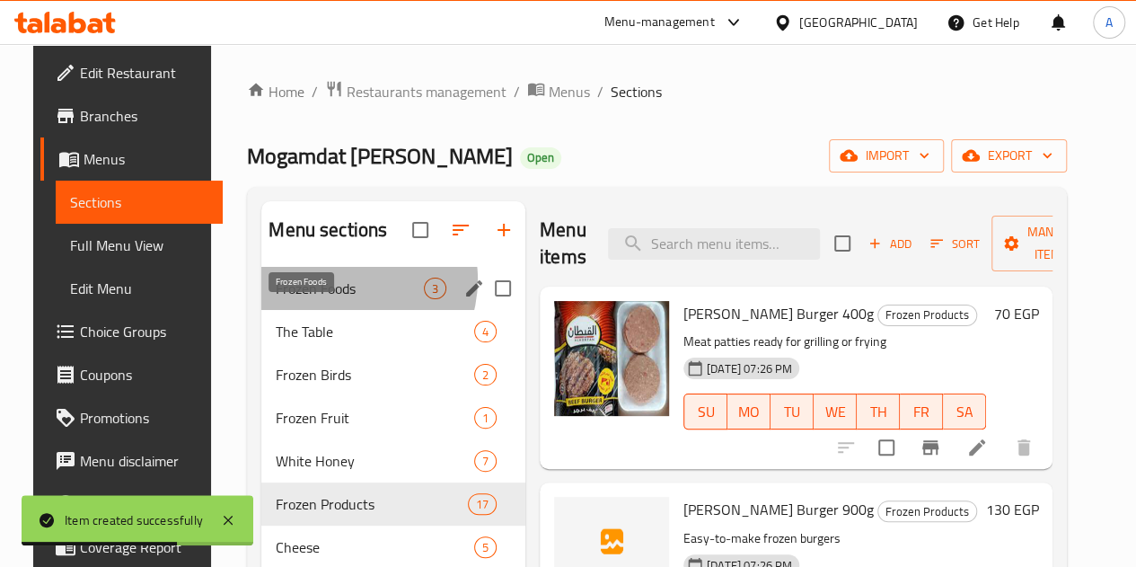
click at [325, 299] on span "Frozen Foods" at bounding box center [350, 288] width 148 height 22
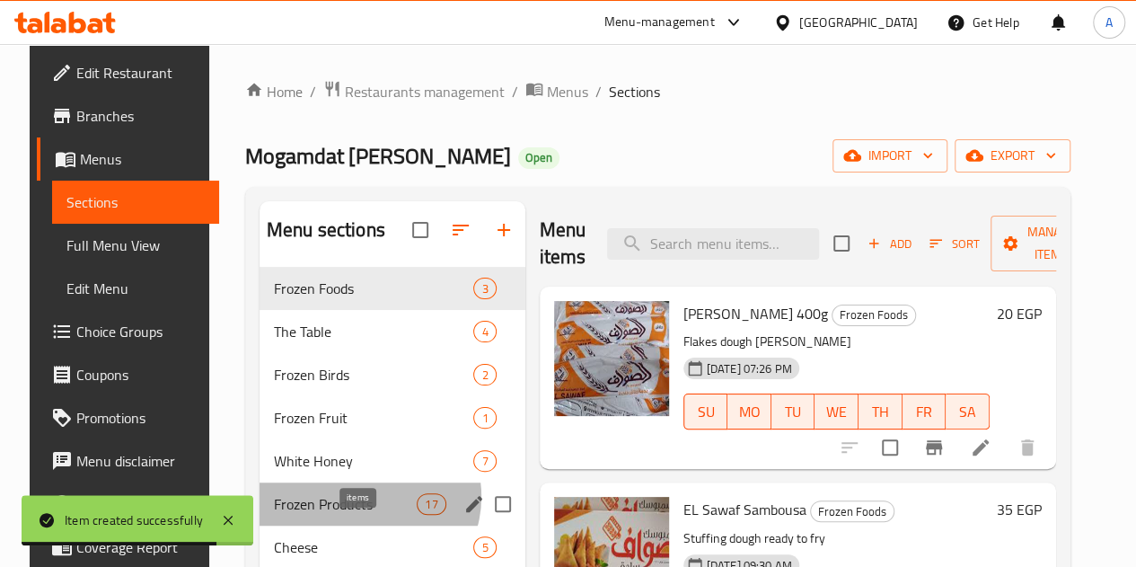
click at [418, 513] on span "17" at bounding box center [431, 504] width 27 height 17
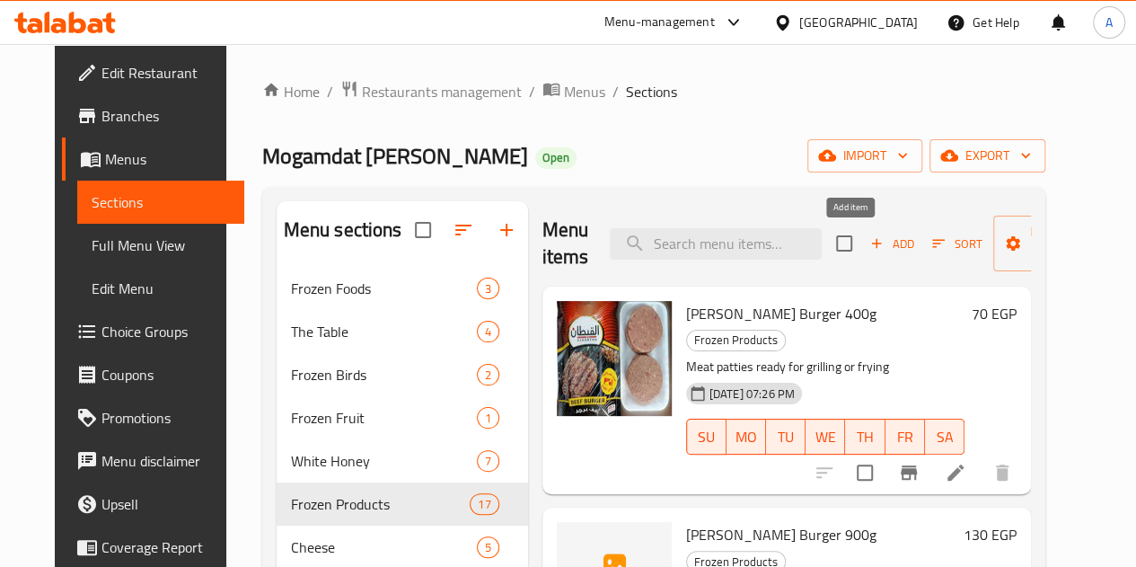
click at [867, 242] on span "Add" at bounding box center [891, 243] width 48 height 21
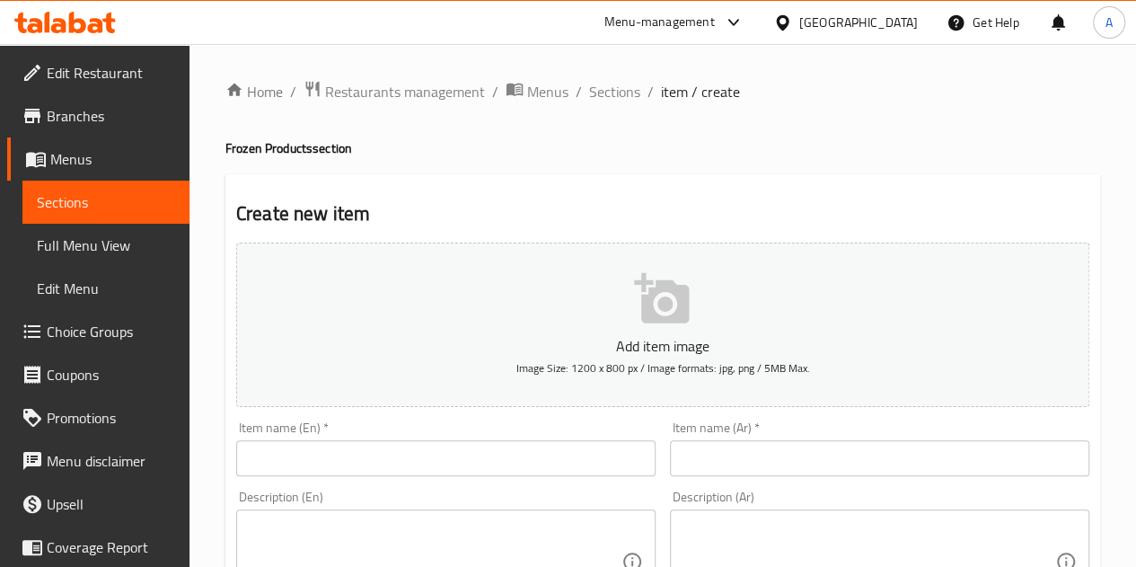
click at [744, 457] on input "text" at bounding box center [879, 458] width 419 height 36
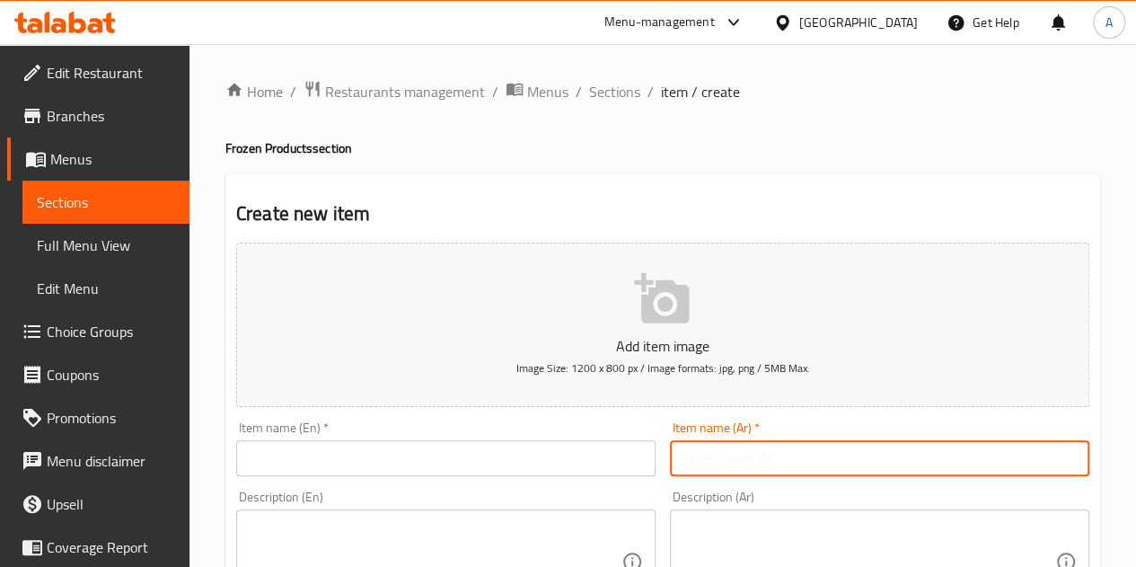
paste input "صدور فليه 450جرام شركه الوادي"
drag, startPoint x: 811, startPoint y: 455, endPoint x: 770, endPoint y: 456, distance: 41.3
click at [770, 456] on input "صدور فليه 450جرام شركه الوادي" at bounding box center [879, 458] width 419 height 36
click at [814, 453] on input "صدور فليه 450جرام شركه الوادي" at bounding box center [879, 458] width 419 height 36
drag, startPoint x: 811, startPoint y: 453, endPoint x: 762, endPoint y: 453, distance: 48.5
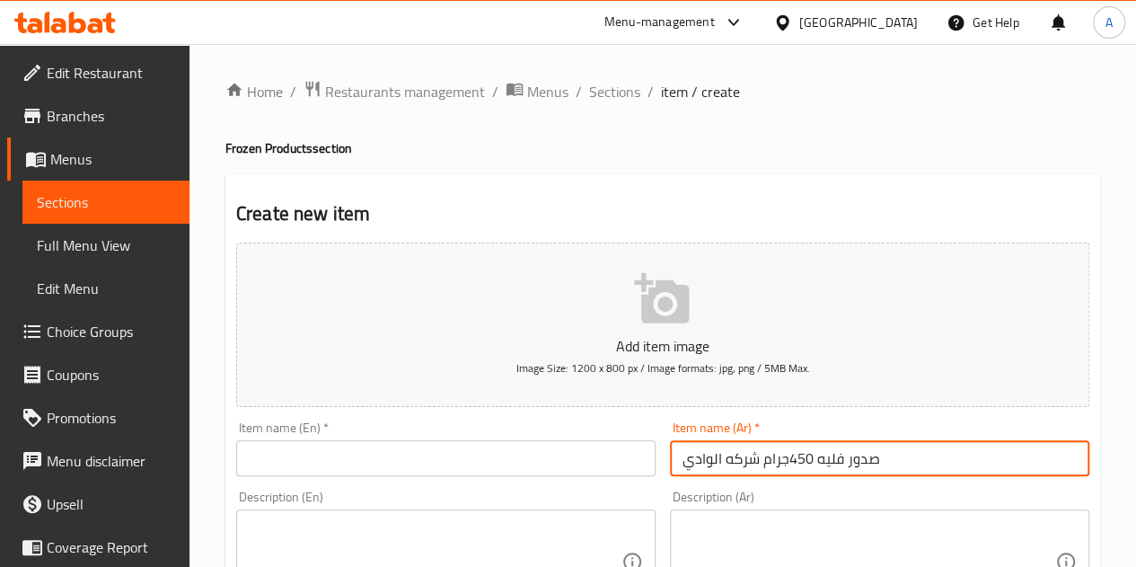
click at [762, 453] on input "صدور فليه 450جرام شركه الوادي" at bounding box center [879, 458] width 419 height 36
click at [764, 457] on input "صدور فليه 450جرام شركه الوادي" at bounding box center [879, 458] width 419 height 36
drag, startPoint x: 761, startPoint y: 454, endPoint x: 815, endPoint y: 459, distance: 54.1
click at [815, 459] on input "صدور فليه 450جرام شركه الوادي" at bounding box center [879, 458] width 419 height 36
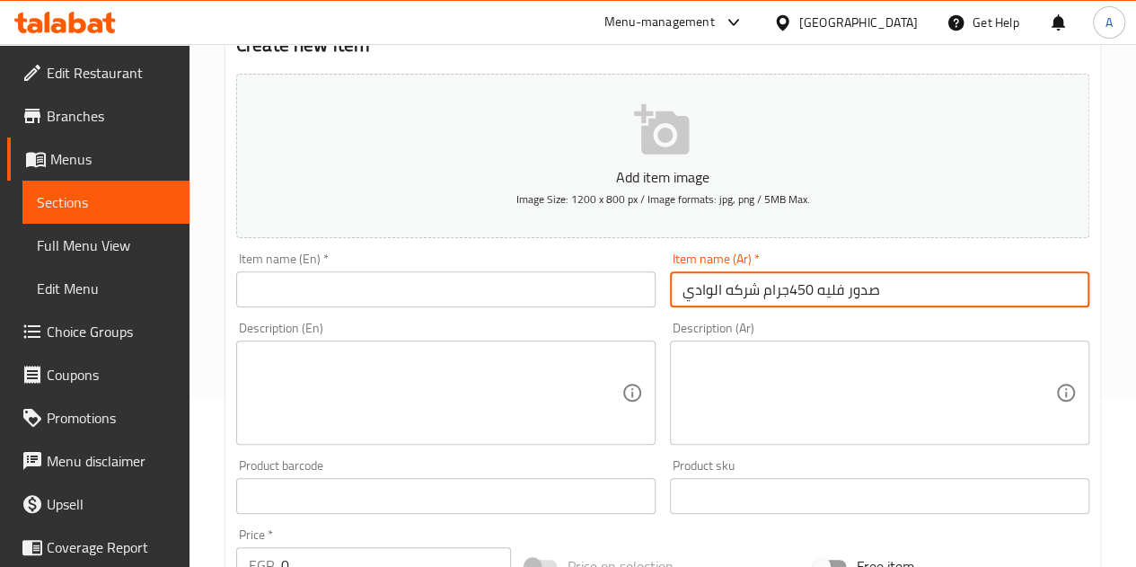
scroll to position [180, 0]
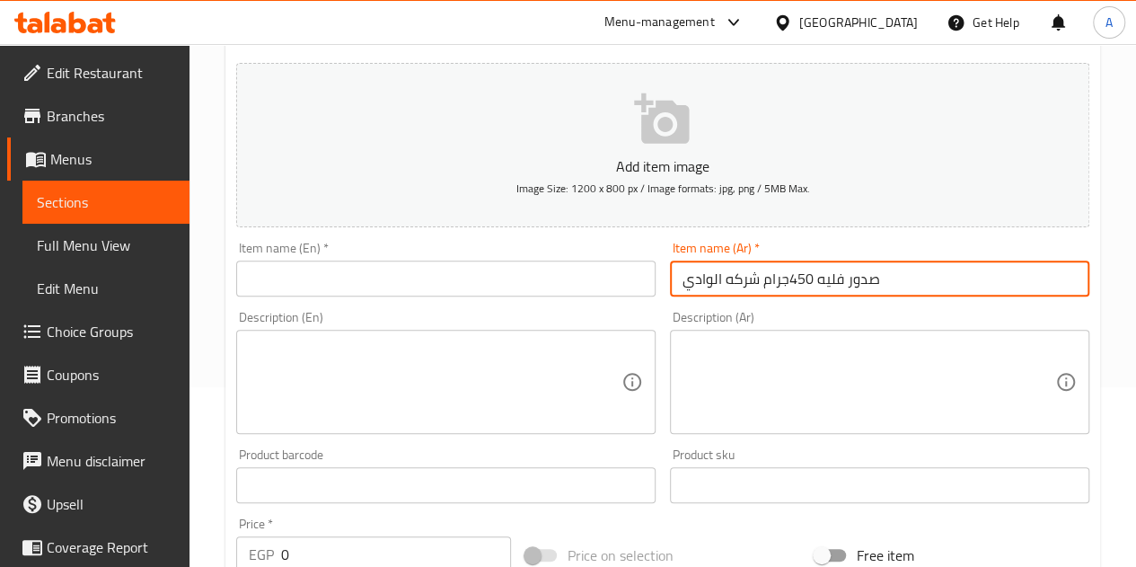
type input "صدور فليه 450جرام شركه الوادي"
click at [770, 371] on textarea at bounding box center [868, 381] width 373 height 85
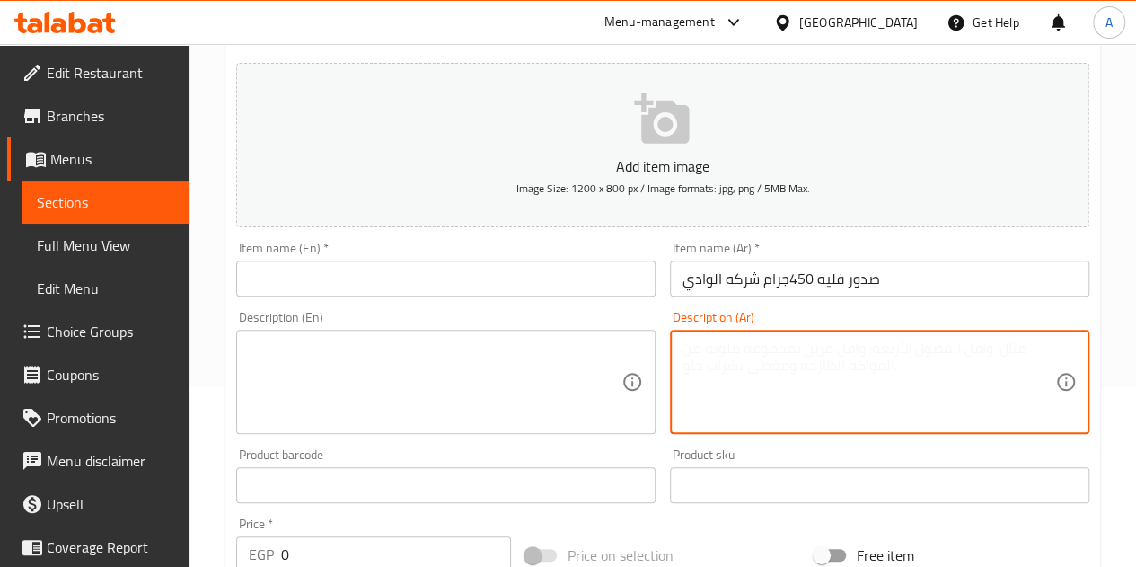
paste textarea "450جرام"
type textarea "450جرام"
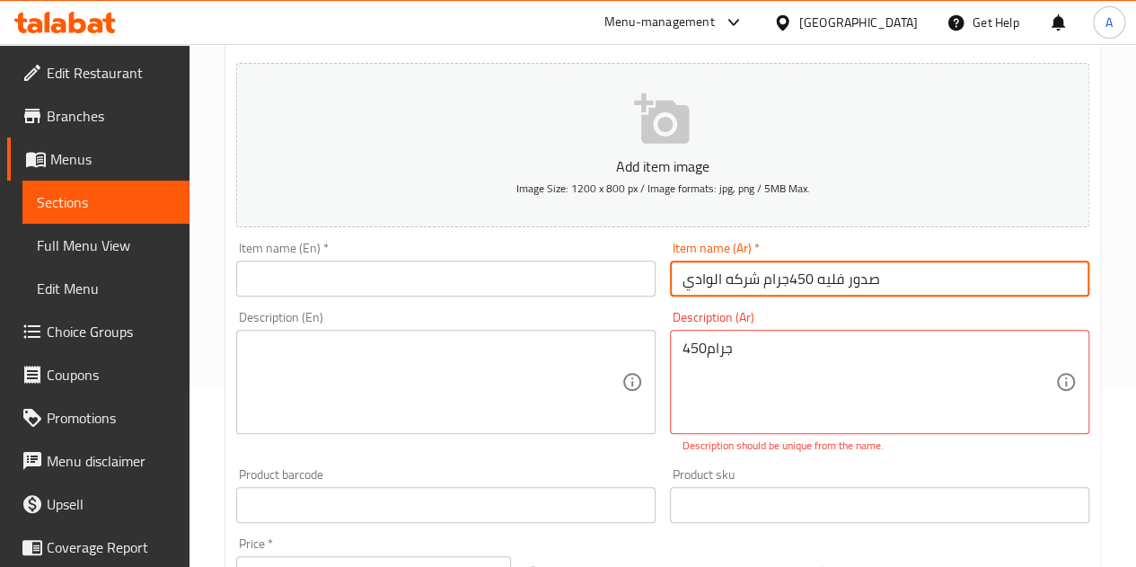
drag, startPoint x: 761, startPoint y: 276, endPoint x: 790, endPoint y: 279, distance: 29.8
click at [790, 279] on input "صدور فليه 450جرام شركه الوادي" at bounding box center [879, 278] width 419 height 36
type input "صدور فليه شركه الوادي"
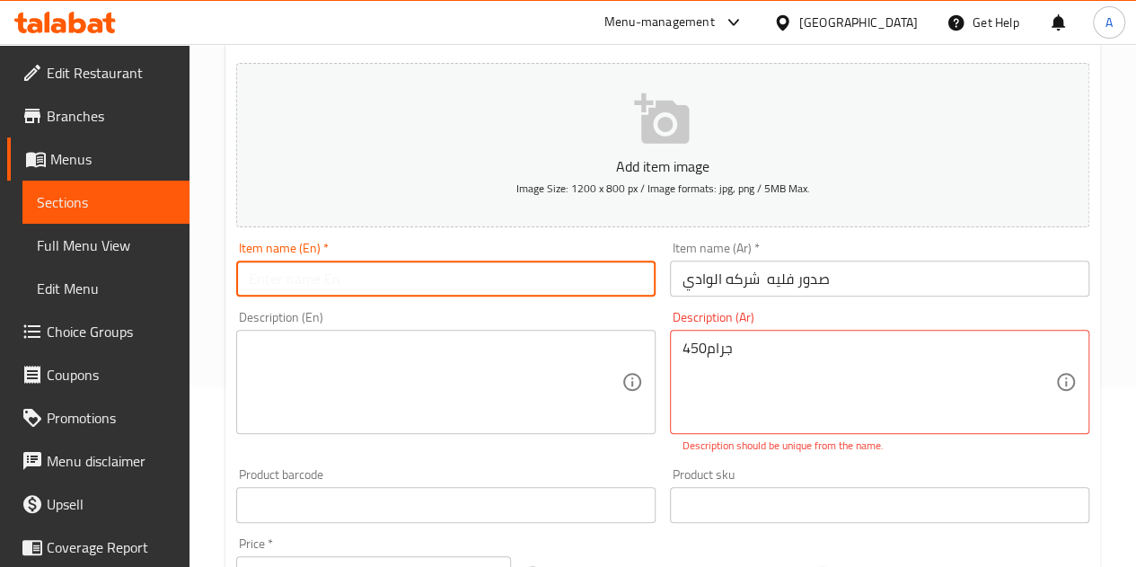
click at [512, 286] on input "text" at bounding box center [445, 278] width 419 height 36
click at [784, 281] on input "صدور فليه شركه الوادي" at bounding box center [879, 278] width 419 height 36
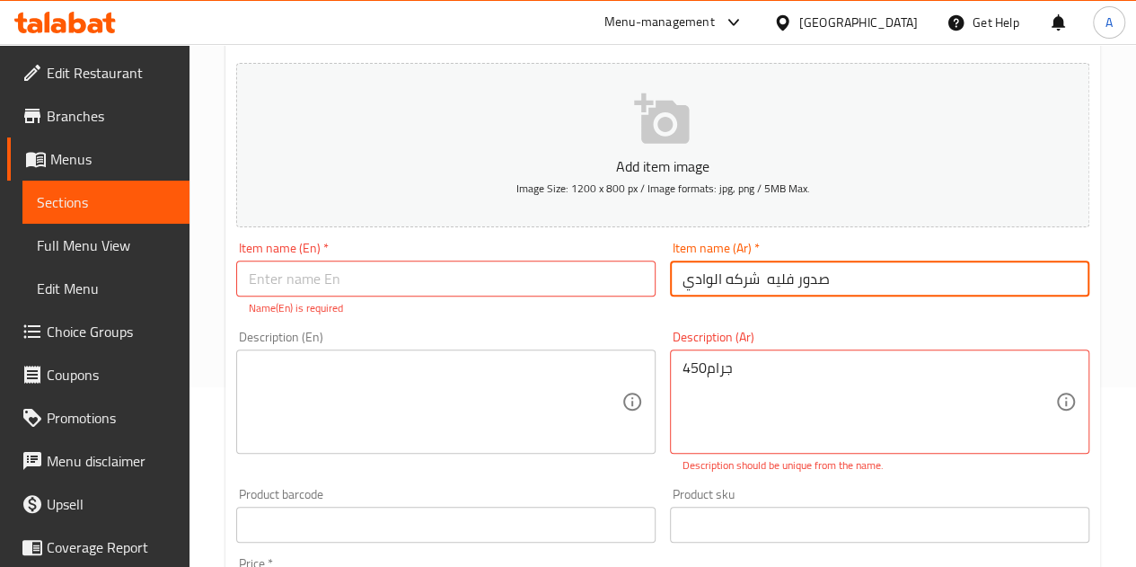
click at [784, 281] on input "صدور فليه شركه الوادي" at bounding box center [879, 278] width 419 height 36
click at [743, 282] on input "صدور فليه شركه الوادي" at bounding box center [879, 278] width 419 height 36
click at [747, 282] on input "صدور فليه شركه الوادي" at bounding box center [879, 278] width 419 height 36
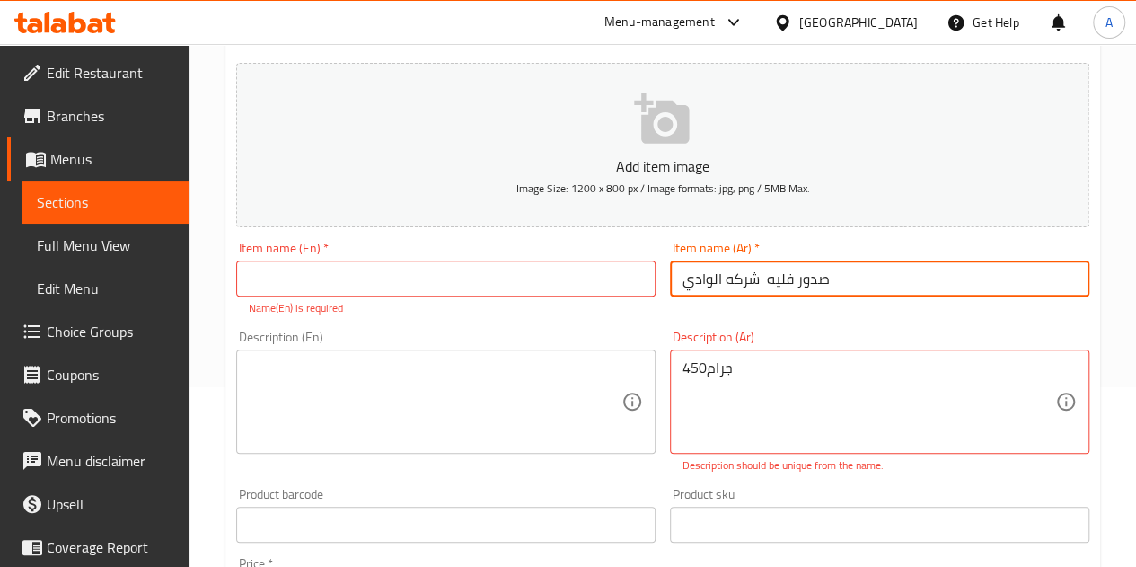
drag, startPoint x: 756, startPoint y: 277, endPoint x: 679, endPoint y: 277, distance: 77.2
click at [679, 277] on input "صدور فليه شركه الوادي" at bounding box center [879, 278] width 419 height 36
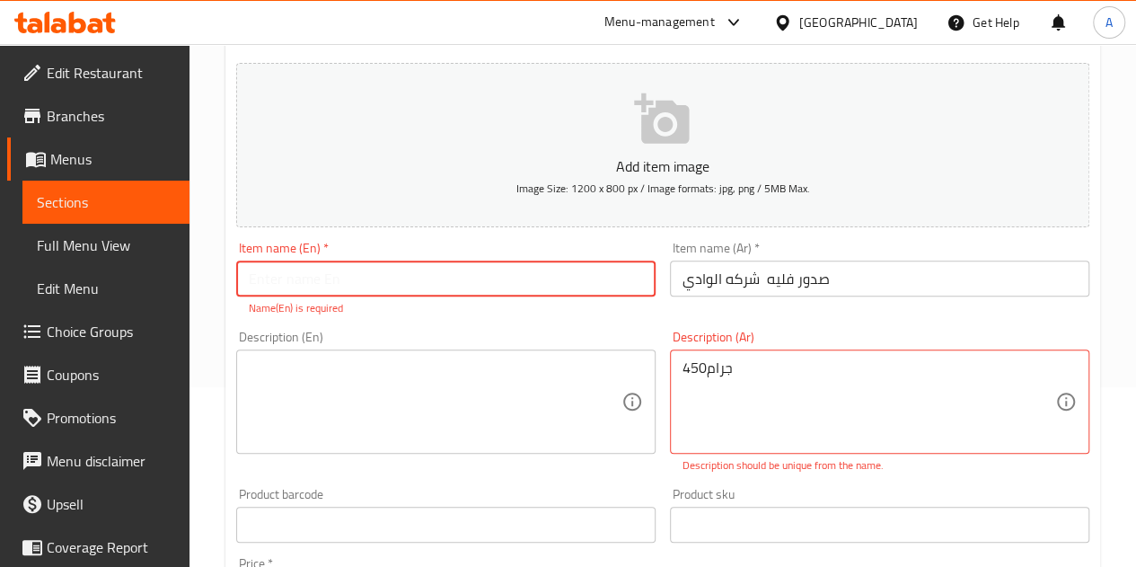
click at [361, 281] on input "text" at bounding box center [445, 278] width 419 height 36
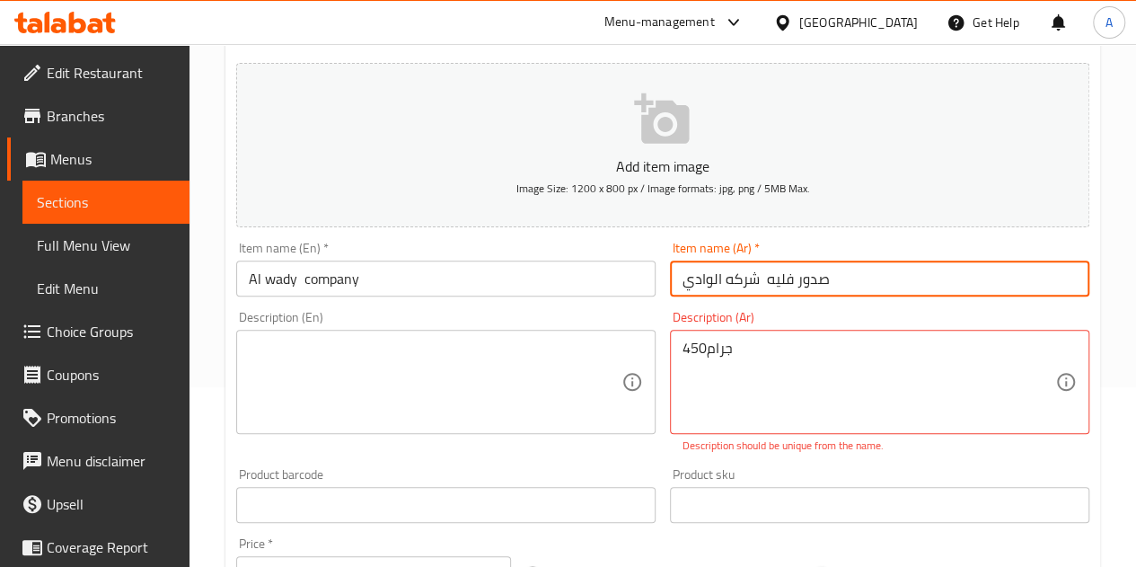
drag, startPoint x: 827, startPoint y: 274, endPoint x: 763, endPoint y: 269, distance: 63.9
click at [763, 269] on input "صدور فليه شركه الوادي" at bounding box center [879, 278] width 419 height 36
click at [422, 288] on input "Al wady company" at bounding box center [445, 278] width 419 height 36
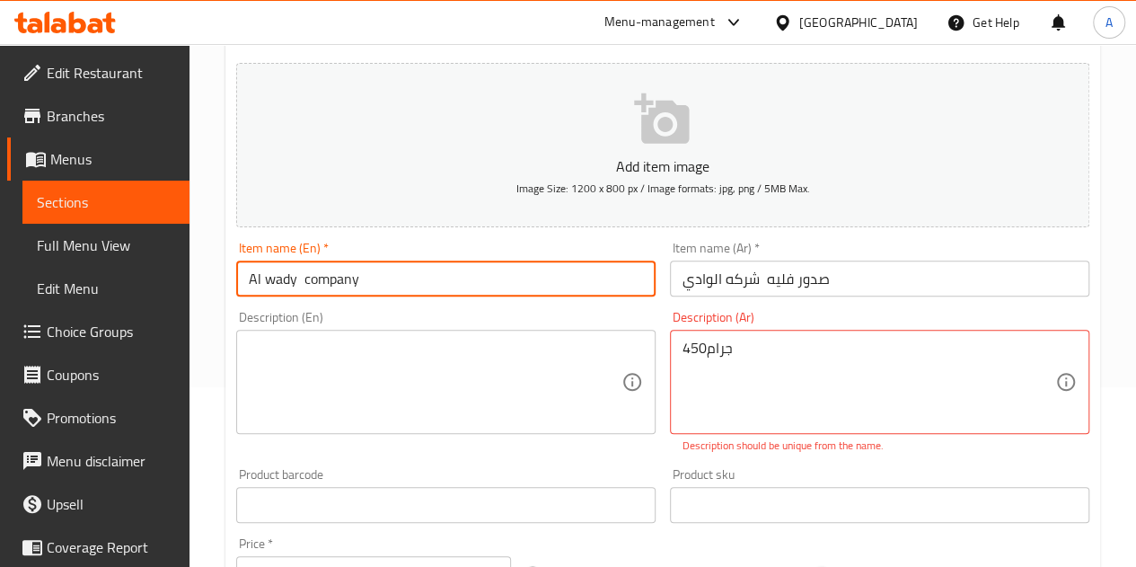
paste input "Fillet breasts"
type input "Al wady company Fillet breasts"
click at [445, 376] on textarea at bounding box center [435, 381] width 373 height 85
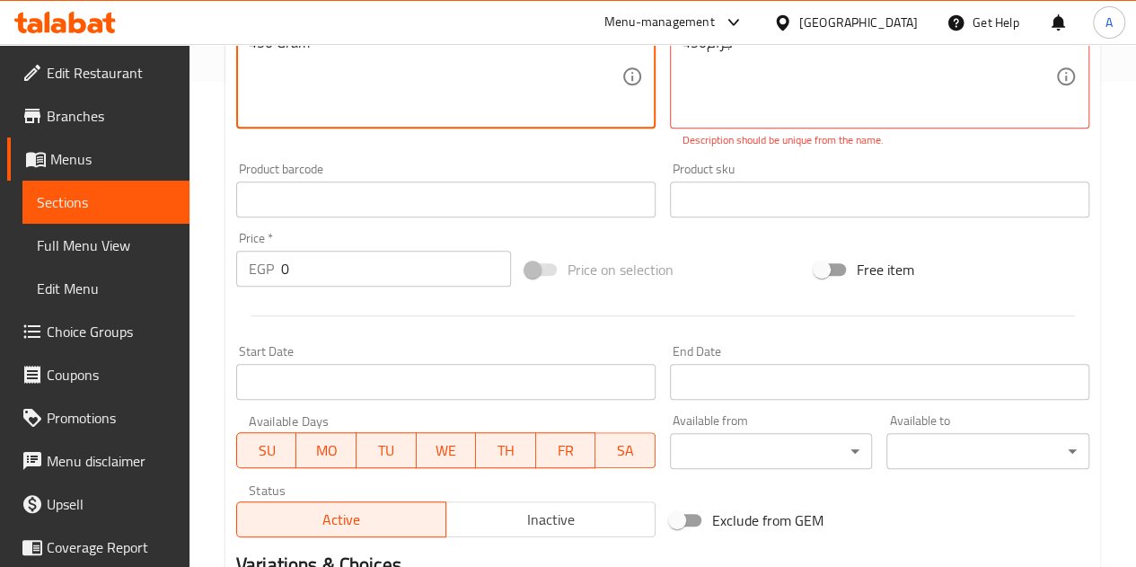
scroll to position [539, 0]
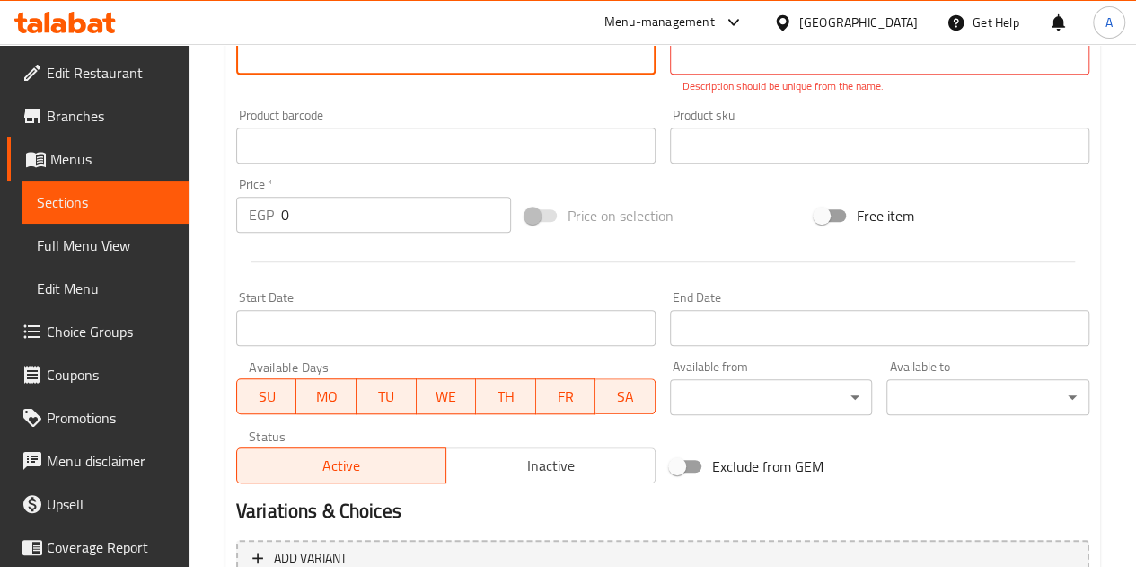
type textarea "450 Gram"
click at [415, 227] on input "0" at bounding box center [396, 215] width 230 height 36
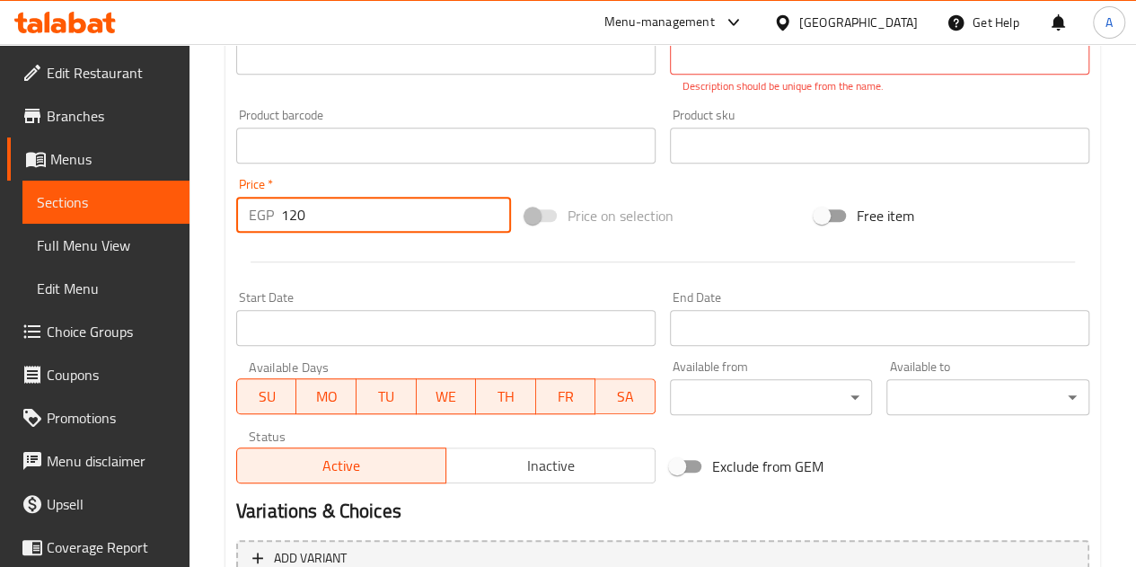
type input "120"
click at [395, 272] on div at bounding box center [662, 262] width 867 height 44
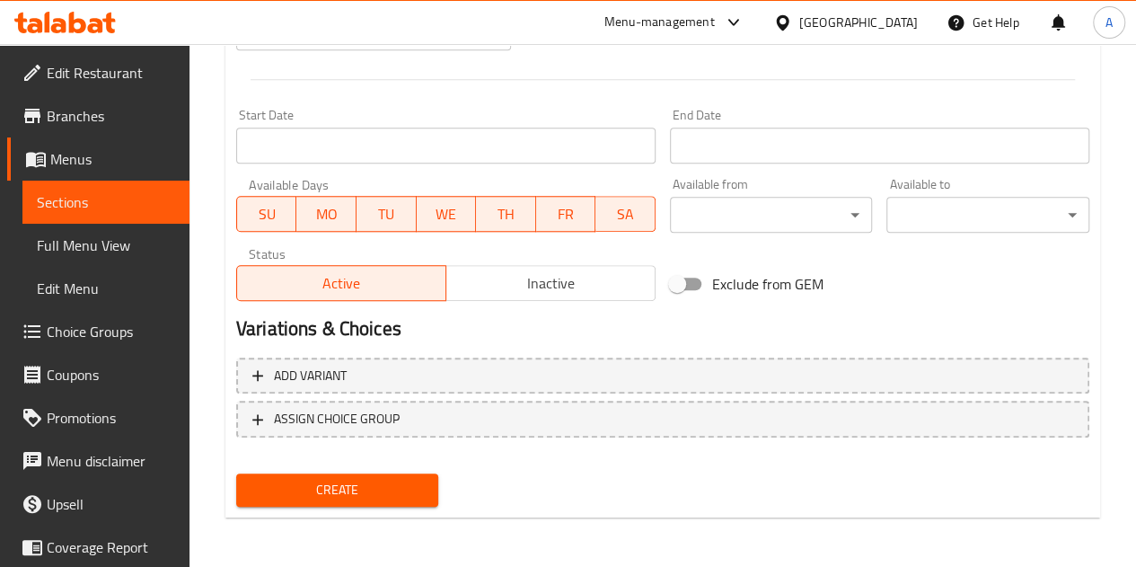
click at [370, 497] on span "Create" at bounding box center [338, 490] width 174 height 22
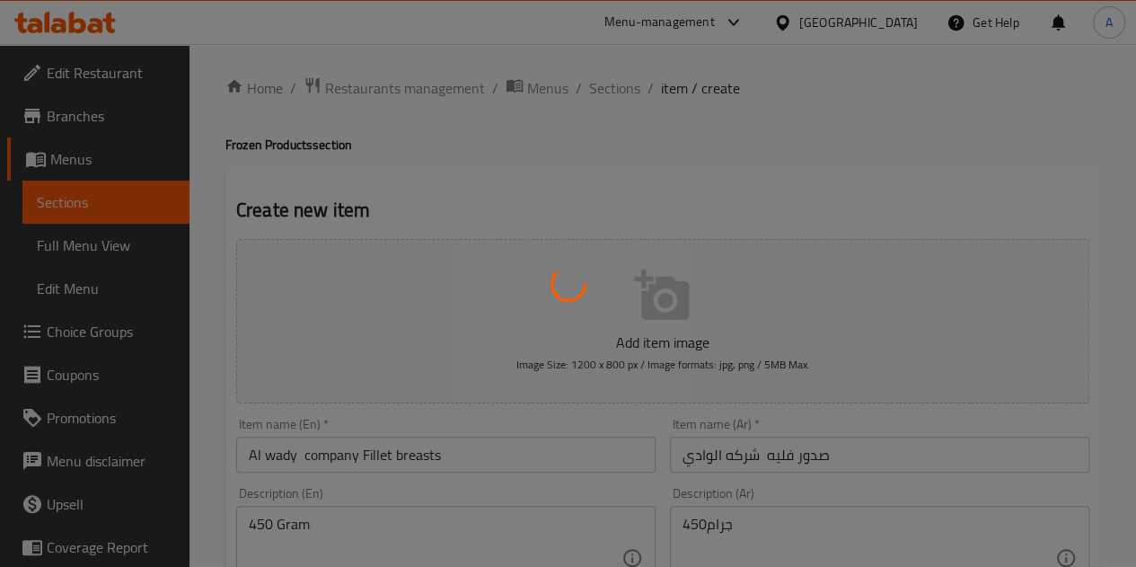
scroll to position [0, 0]
type input "0"
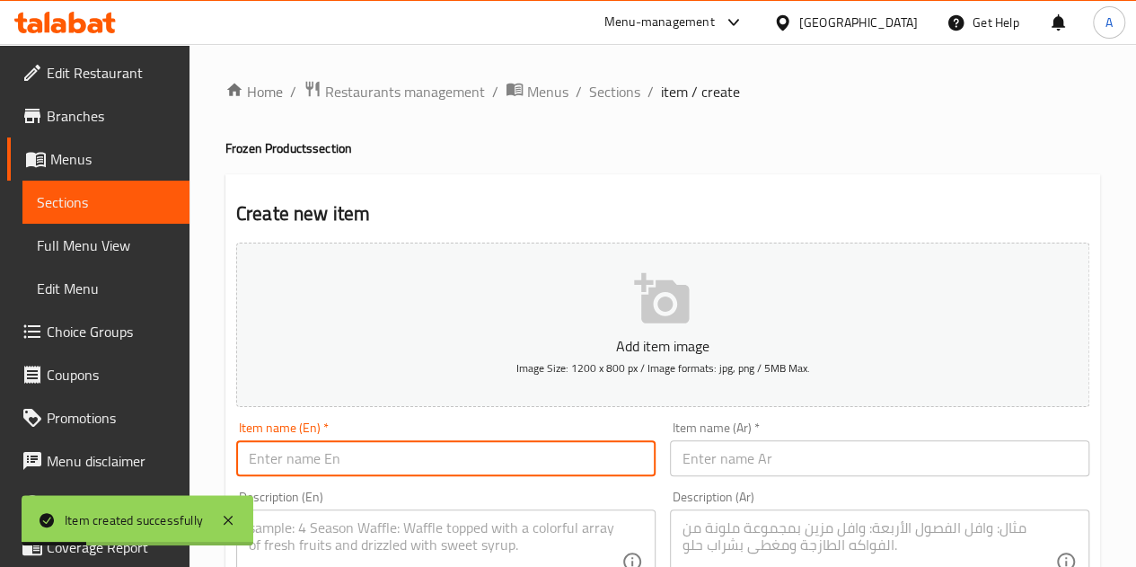
click at [585, 453] on input "text" at bounding box center [445, 458] width 419 height 36
type input "e"
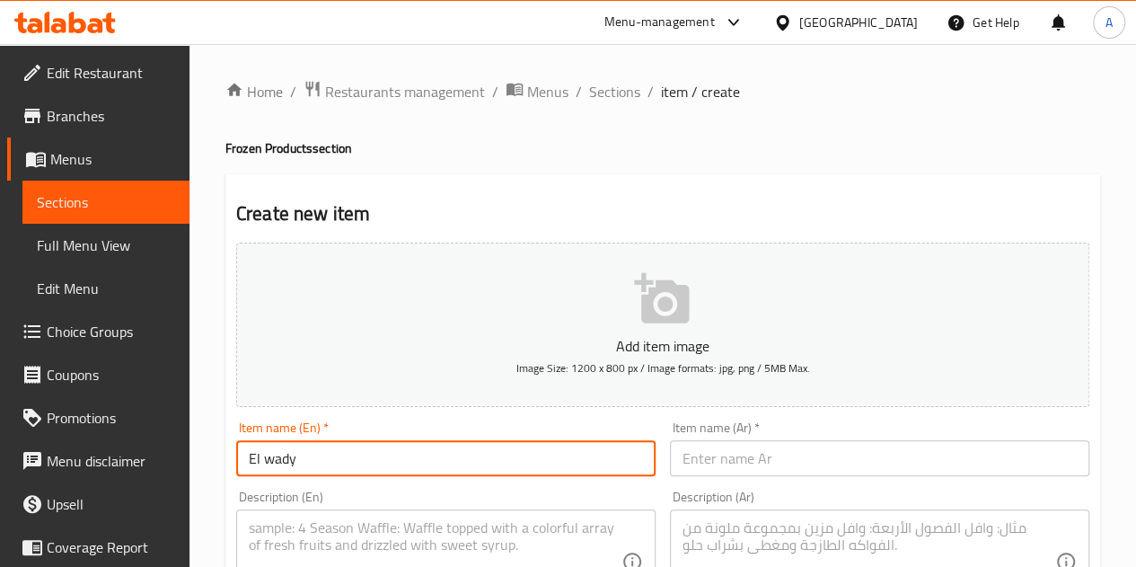
paste input "Chicken thighs"
type input "El wady Chicken thighs"
click at [773, 450] on input "text" at bounding box center [879, 458] width 419 height 36
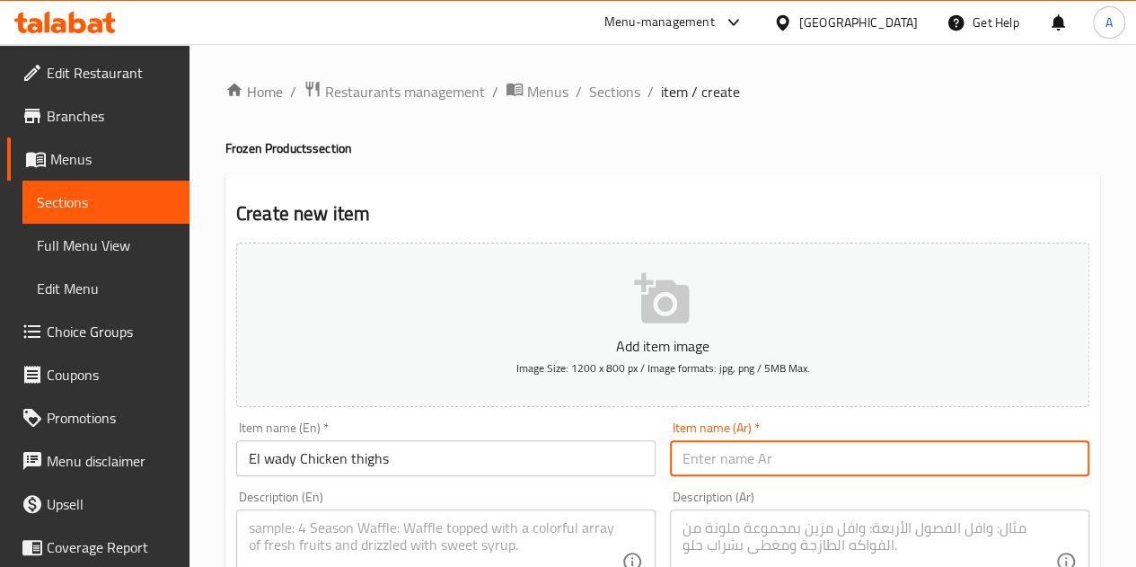
paste input "اوراك فراخ 800جرام شركه الوادي"
drag, startPoint x: 810, startPoint y: 459, endPoint x: 763, endPoint y: 459, distance: 46.7
click at [763, 459] on input "اوراك فراخ 800جرام شركه الوادي" at bounding box center [879, 458] width 419 height 36
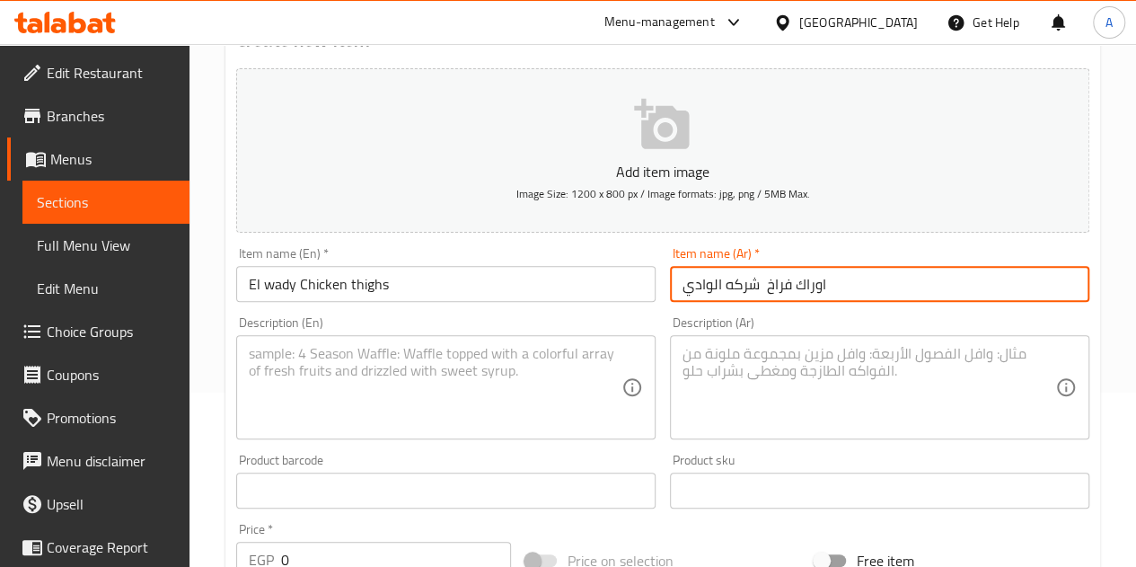
scroll to position [180, 0]
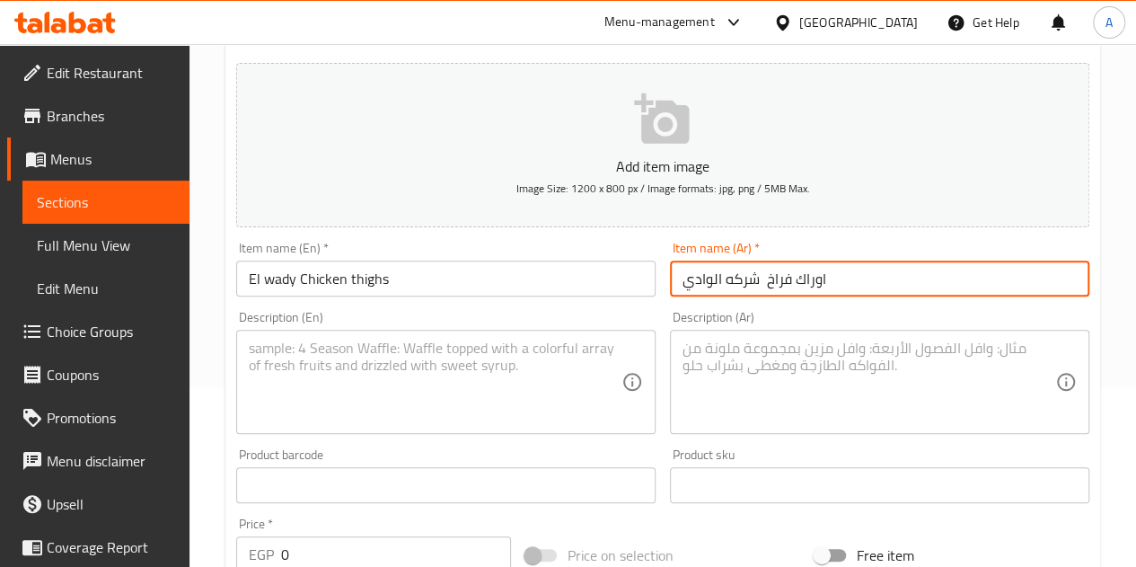
click at [741, 277] on input "اوراك فراخ شركه الوادي" at bounding box center [879, 278] width 419 height 36
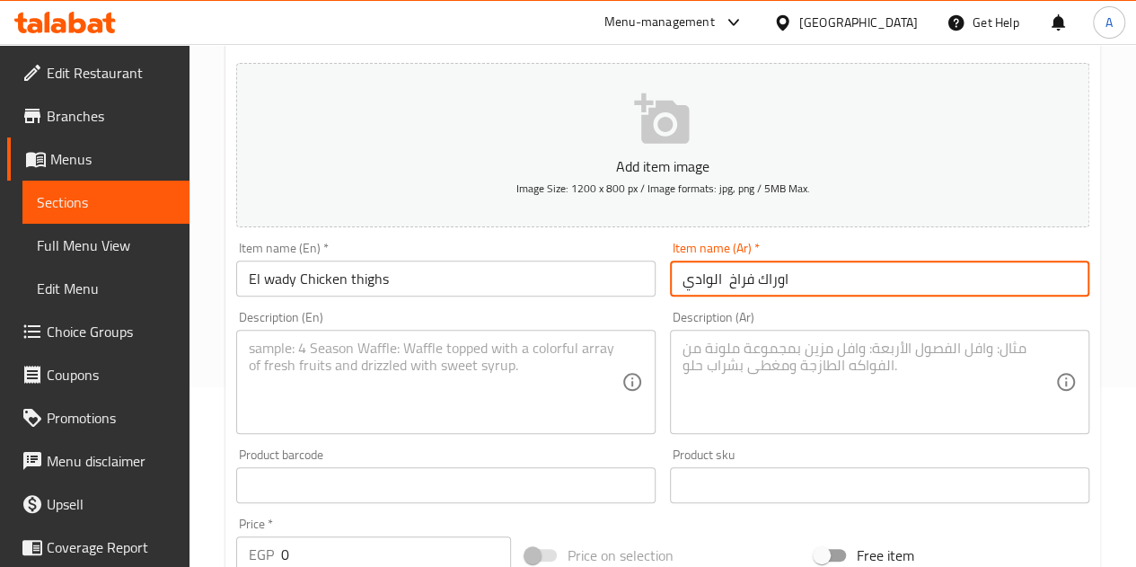
type input "اوراك فراخ الوادي"
click at [781, 332] on div "Description (Ar)" at bounding box center [879, 382] width 419 height 104
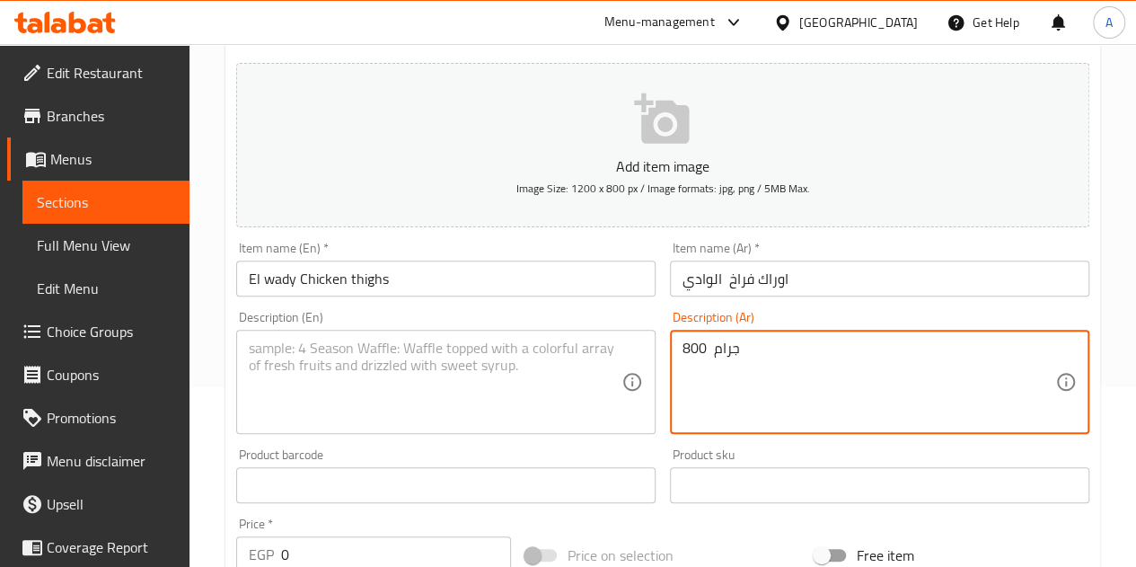
type textarea "800 جرام"
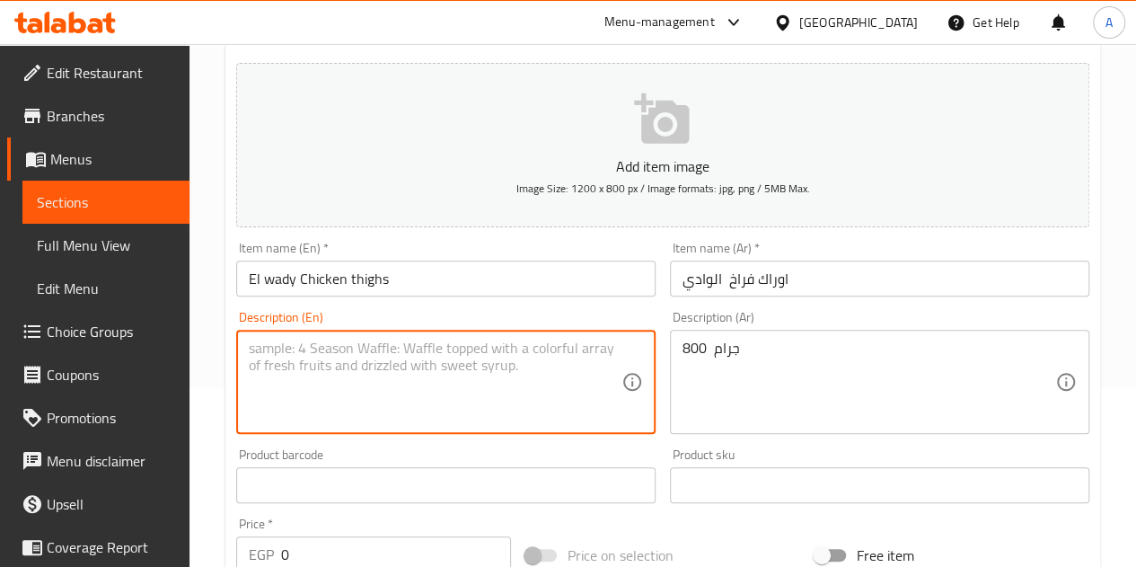
click at [440, 367] on textarea at bounding box center [435, 381] width 373 height 85
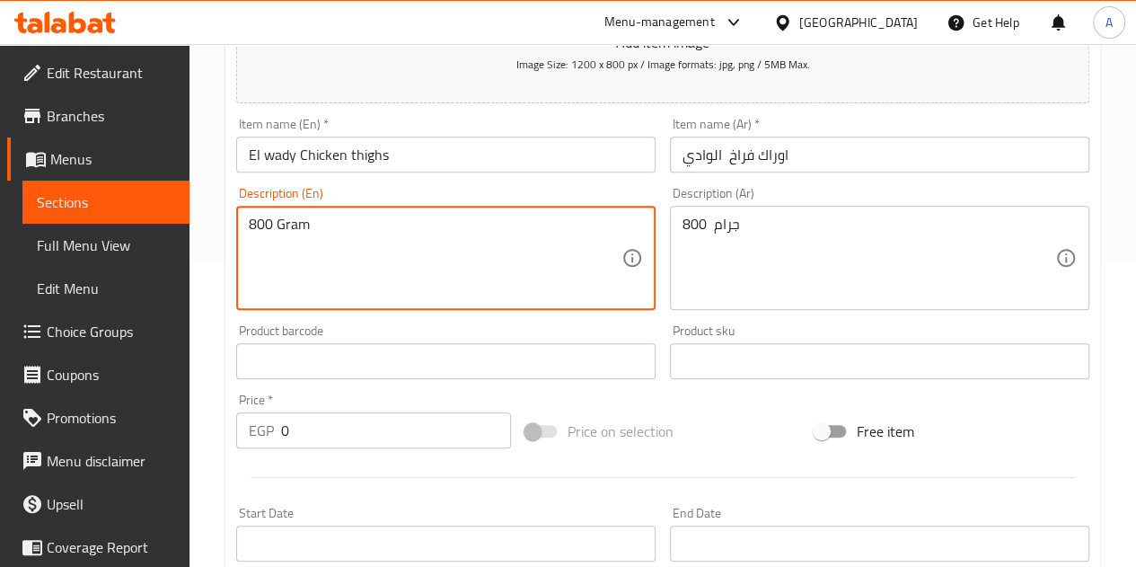
scroll to position [629, 0]
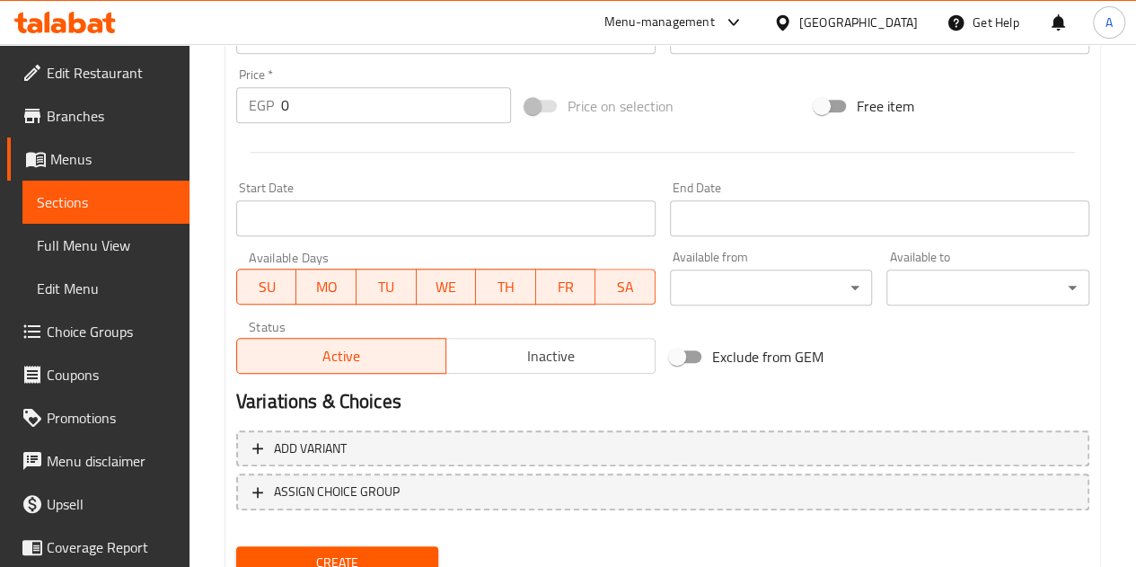
type textarea "800 Gram"
click at [396, 112] on input "0" at bounding box center [396, 105] width 230 height 36
type input "90"
click at [418, 183] on div "Start Date Start Date" at bounding box center [445, 208] width 419 height 55
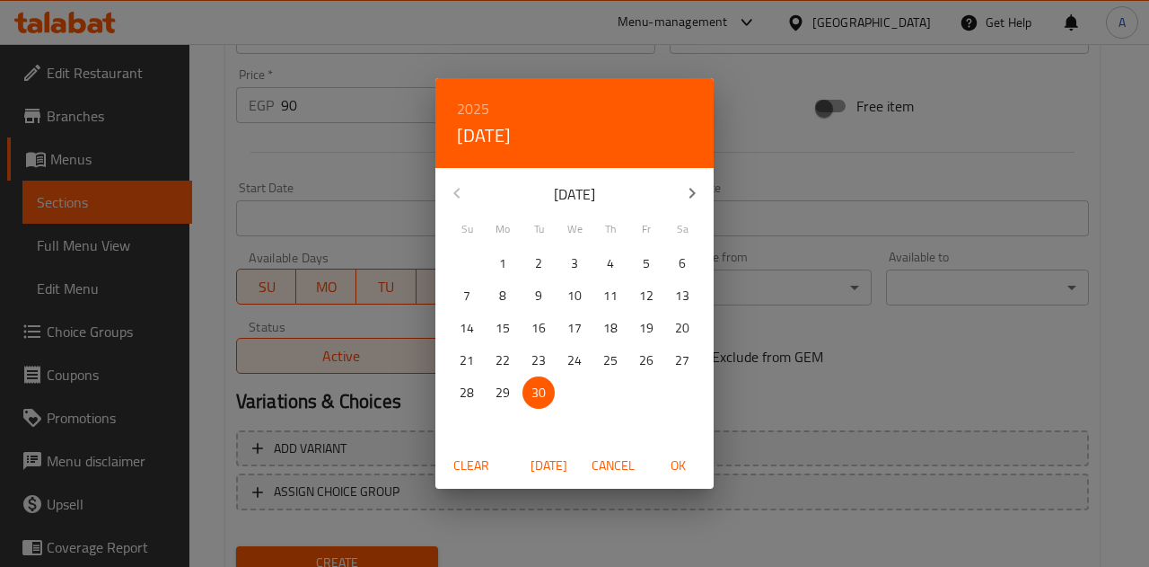
click at [354, 179] on div "2025 Tue, Sep 30 September 2025 Su Mo Tu We Th Fr Sa 31 1 2 3 4 5 6 7 8 9 10 11…" at bounding box center [574, 283] width 1149 height 567
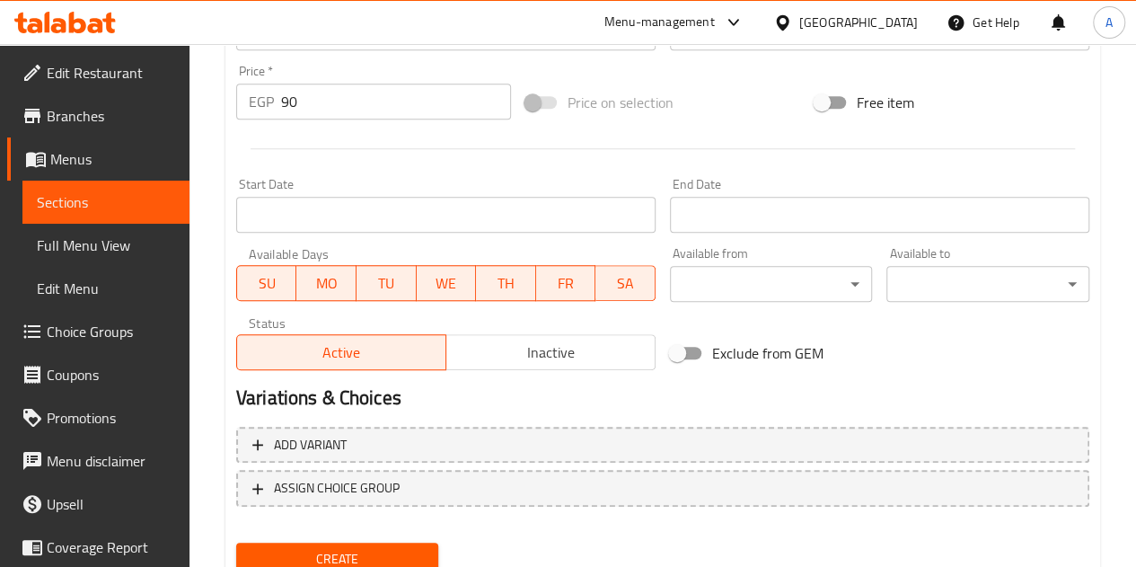
scroll to position [701, 0]
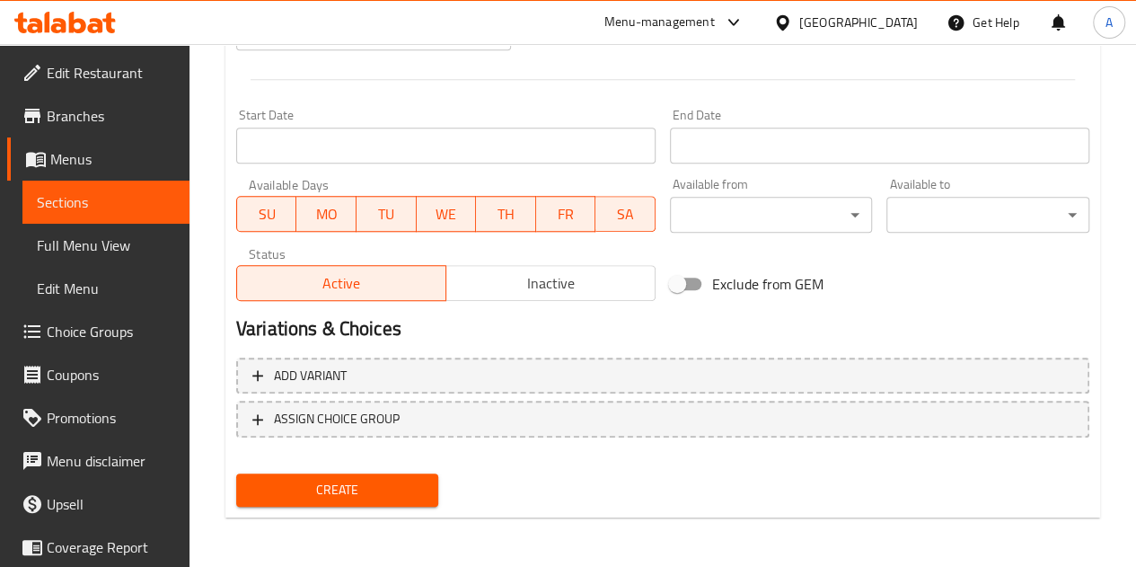
click at [376, 479] on span "Create" at bounding box center [338, 490] width 174 height 22
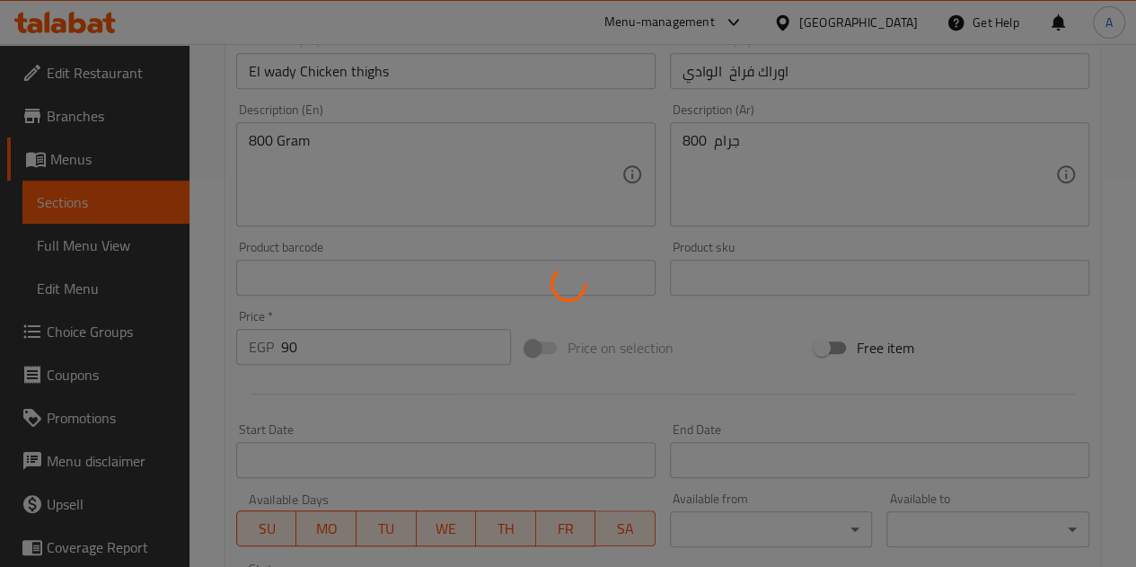
type input "0"
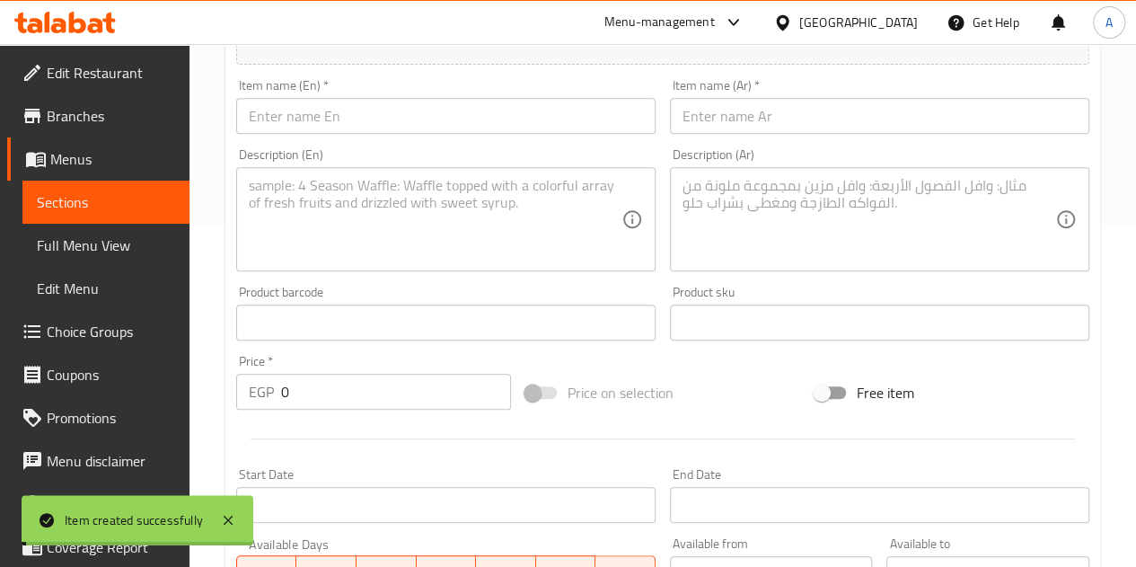
scroll to position [0, 0]
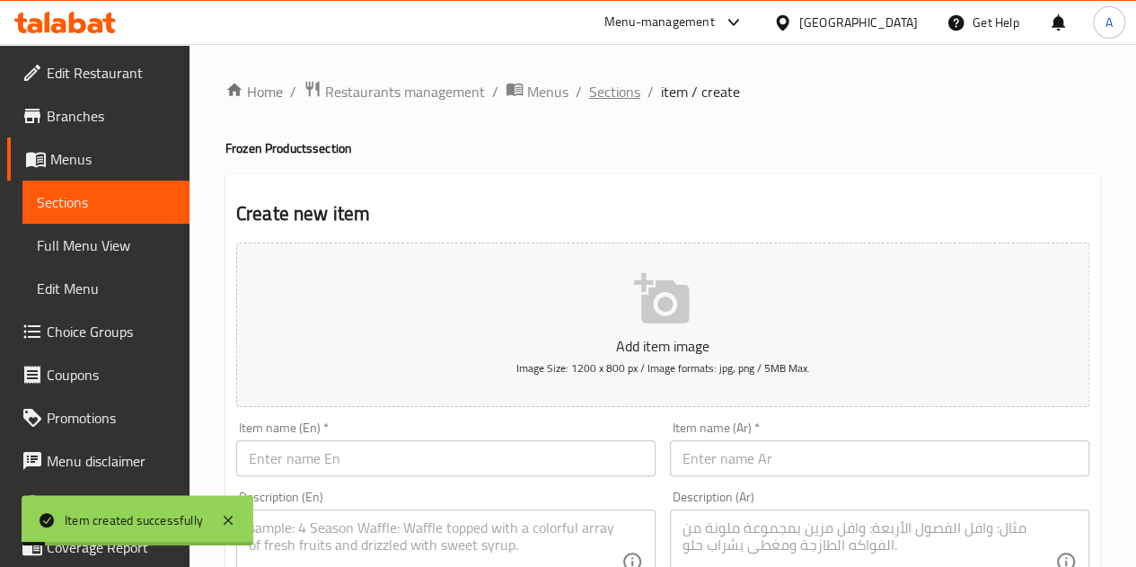
click at [589, 101] on span "Sections" at bounding box center [614, 92] width 51 height 22
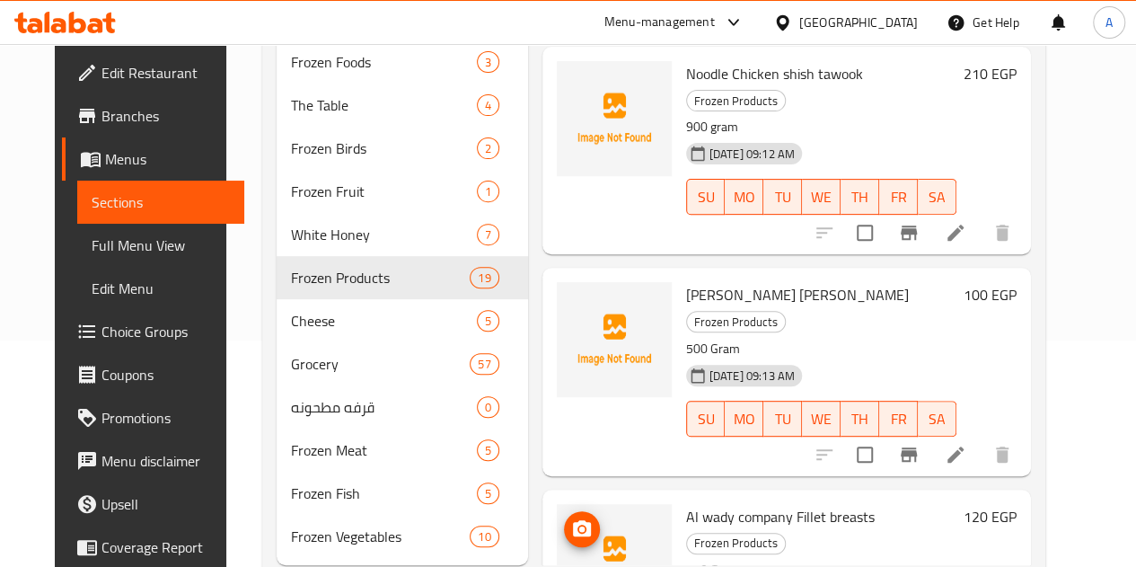
scroll to position [269, 0]
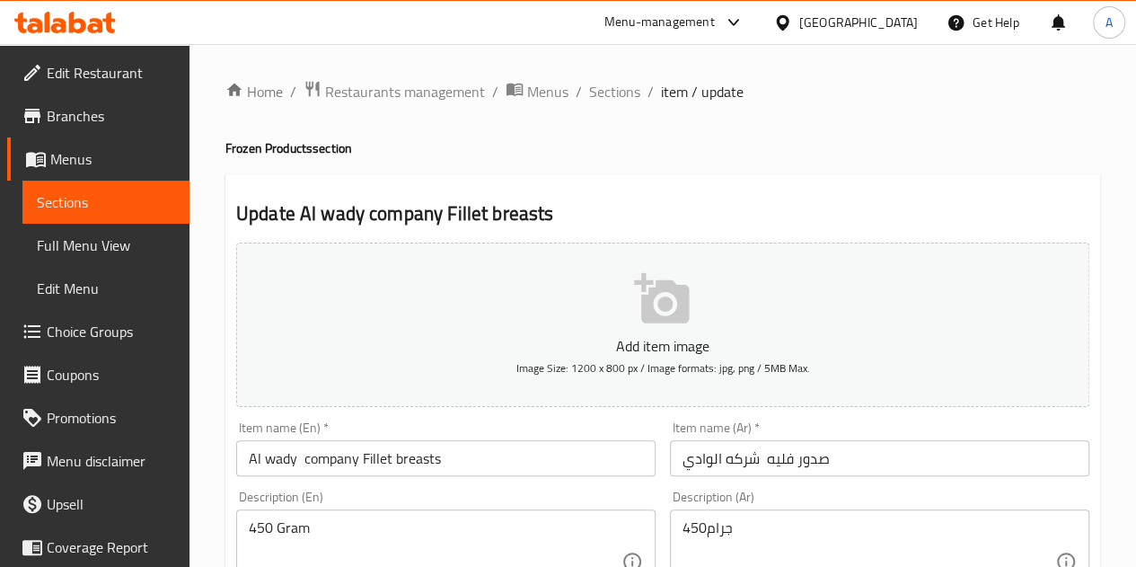
click at [747, 461] on input "صدور فليه شركه الوادي" at bounding box center [879, 458] width 419 height 36
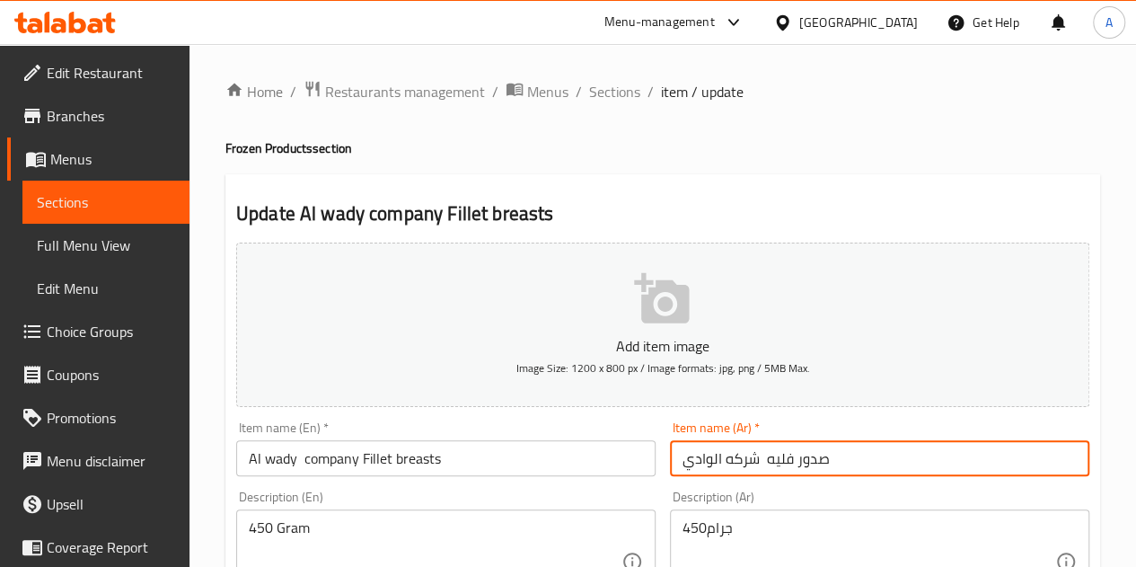
click at [747, 461] on input "صدور فليه شركه الوادي" at bounding box center [879, 458] width 419 height 36
type input "صدور فليه الوادي"
click at [328, 464] on input "Al wady company Fillet breasts" at bounding box center [445, 458] width 419 height 36
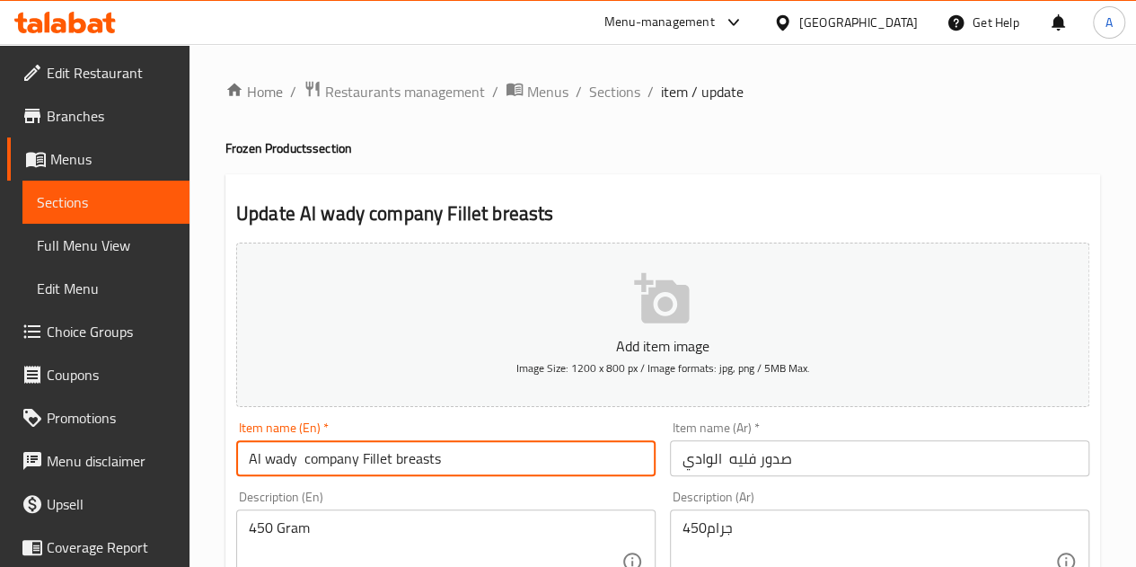
click at [328, 464] on input "Al wady company Fillet breasts" at bounding box center [445, 458] width 419 height 36
type input "Al wady Fillet breasts"
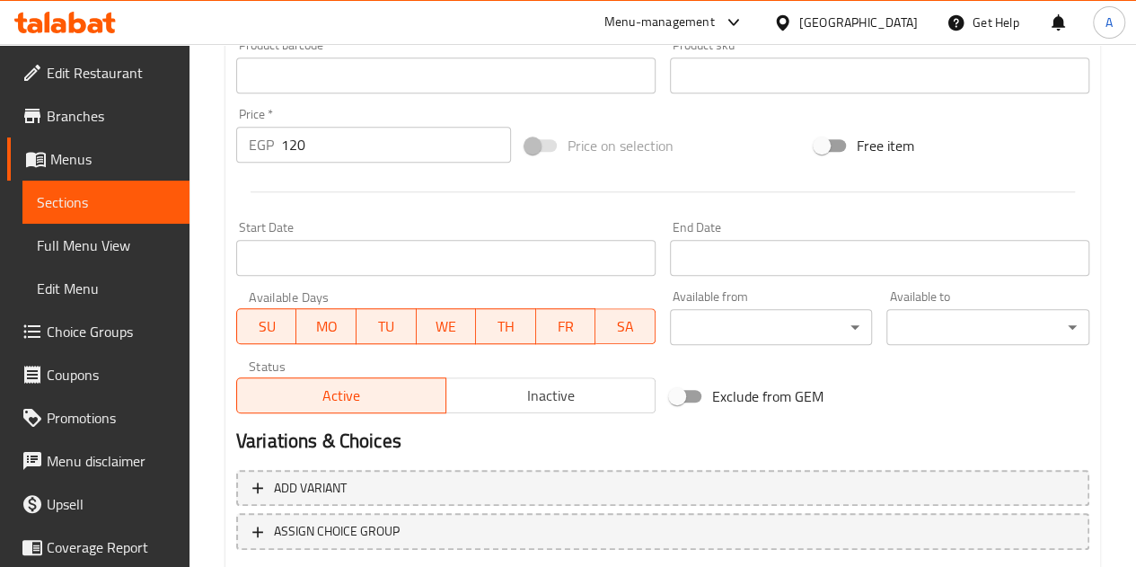
scroll to position [629, 0]
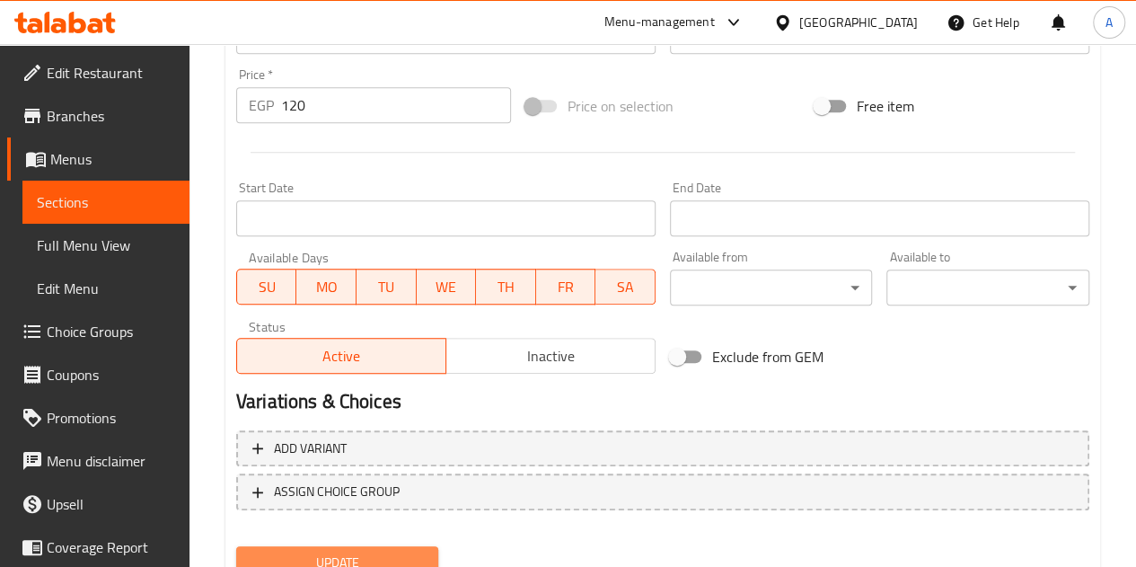
click at [397, 551] on span "Update" at bounding box center [338, 562] width 174 height 22
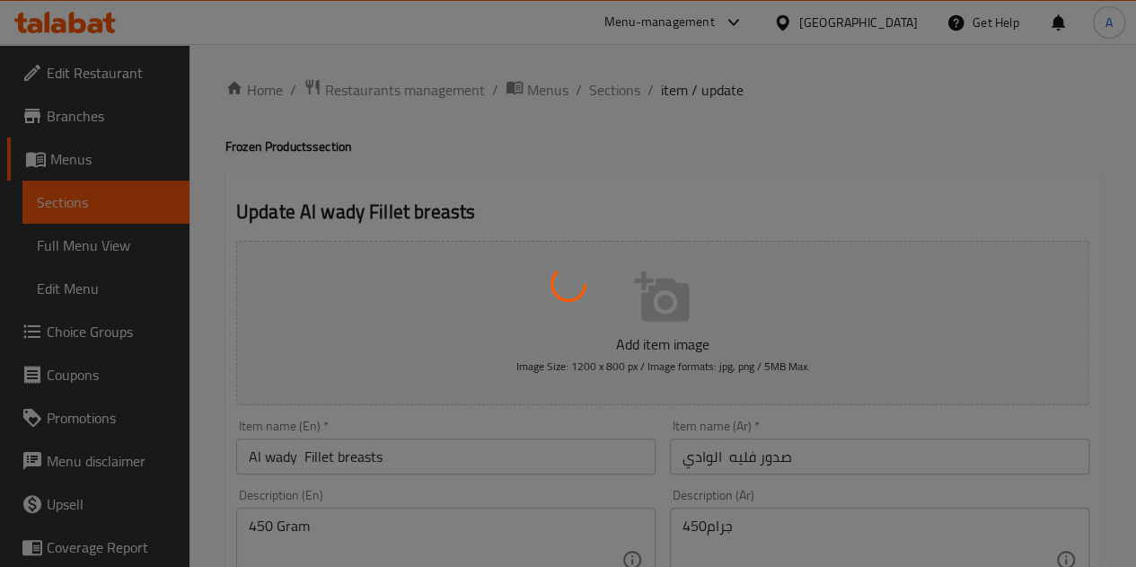
scroll to position [0, 0]
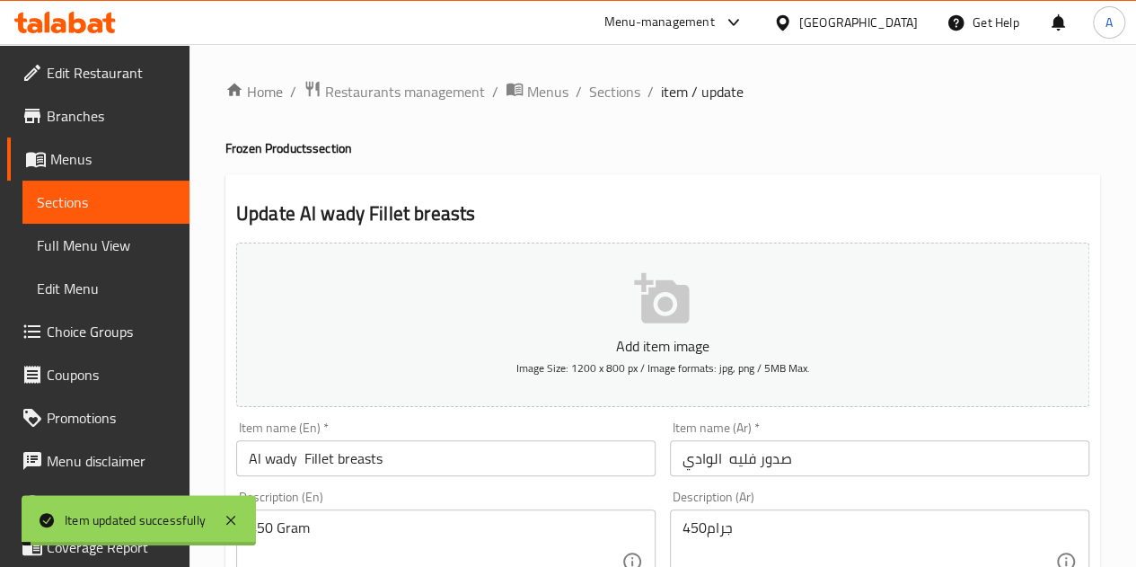
click at [622, 95] on span "Sections" at bounding box center [614, 92] width 51 height 22
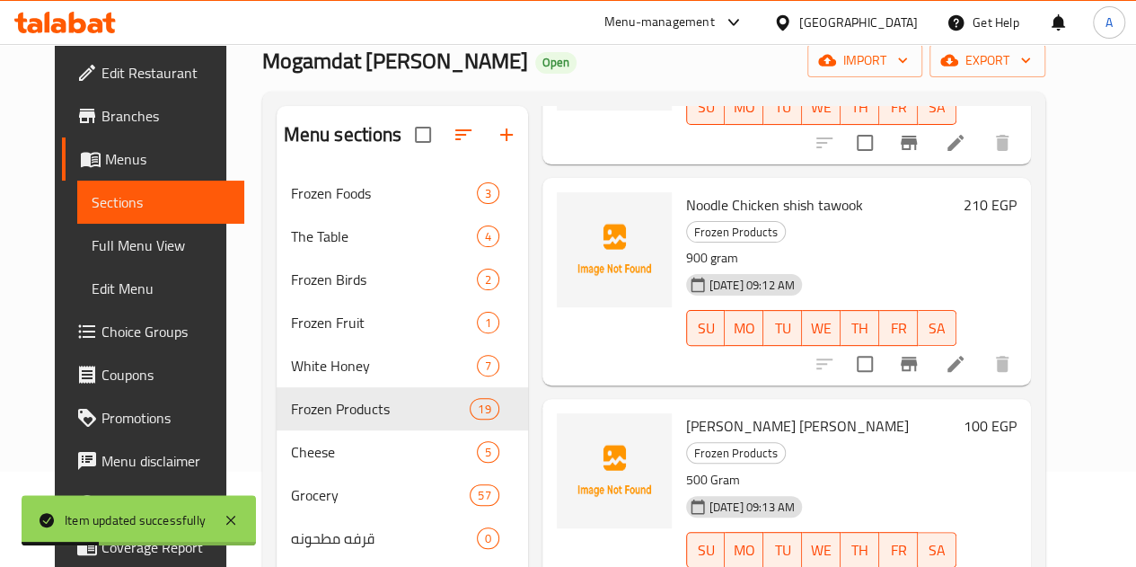
scroll to position [301, 0]
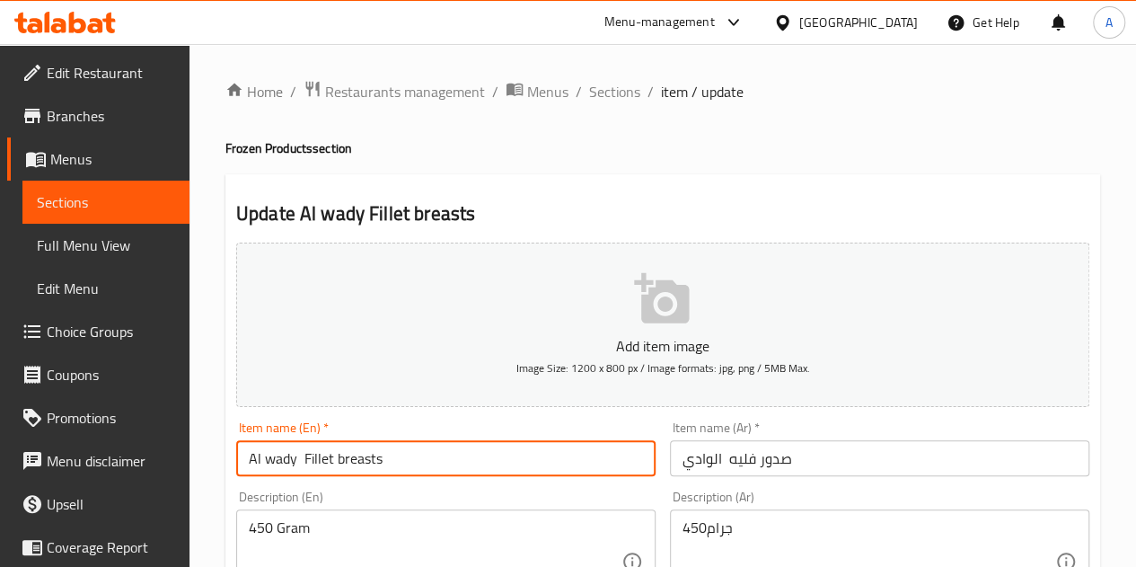
drag, startPoint x: 263, startPoint y: 451, endPoint x: 245, endPoint y: 451, distance: 18.0
click at [245, 451] on input "Al wady Fillet breasts" at bounding box center [445, 458] width 419 height 36
type input "Elwady Fillet breasts"
click at [603, 96] on span "Sections" at bounding box center [614, 92] width 51 height 22
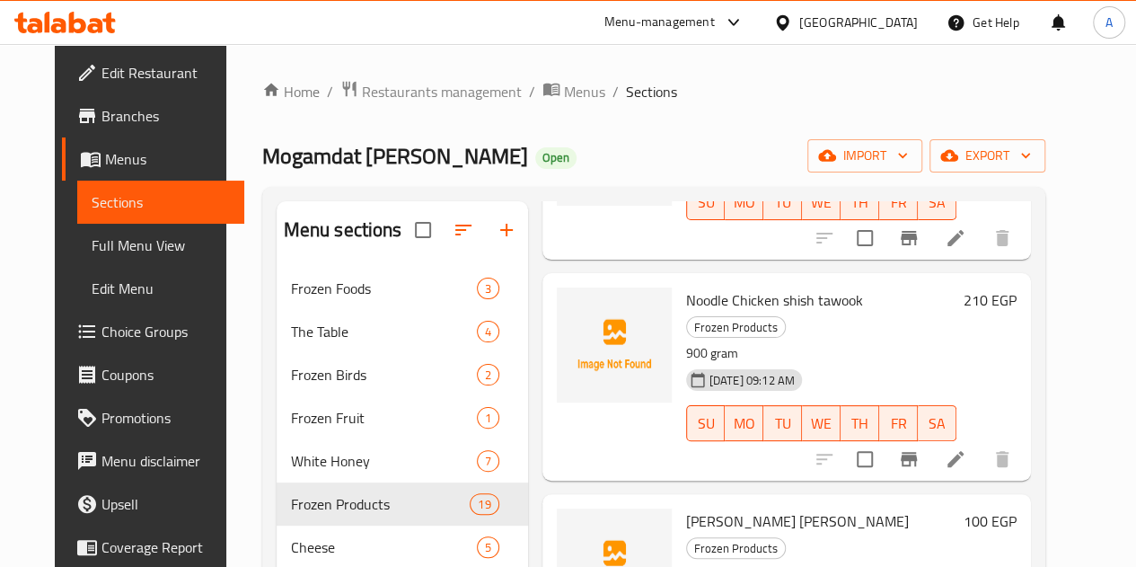
scroll to position [301, 0]
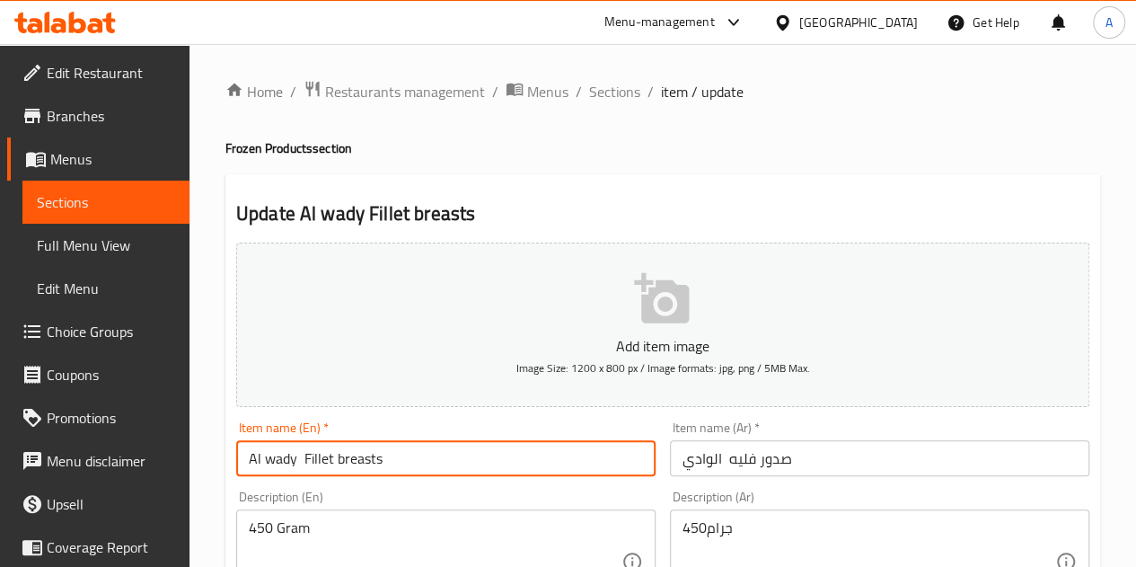
drag, startPoint x: 259, startPoint y: 457, endPoint x: 244, endPoint y: 457, distance: 14.4
click at [244, 457] on input "Al wady Fillet breasts" at bounding box center [445, 458] width 419 height 36
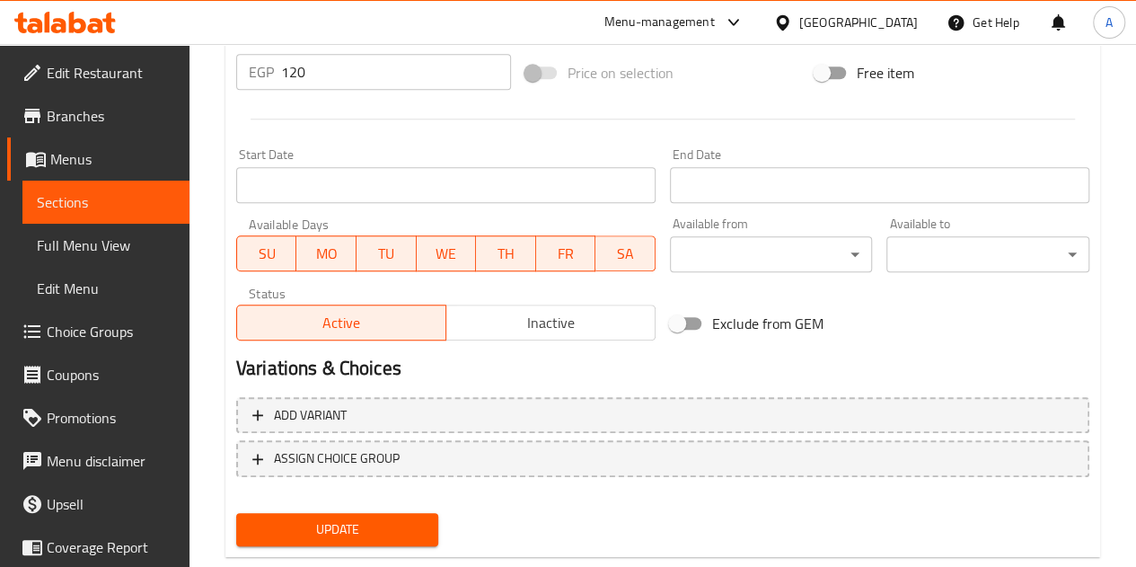
scroll to position [701, 0]
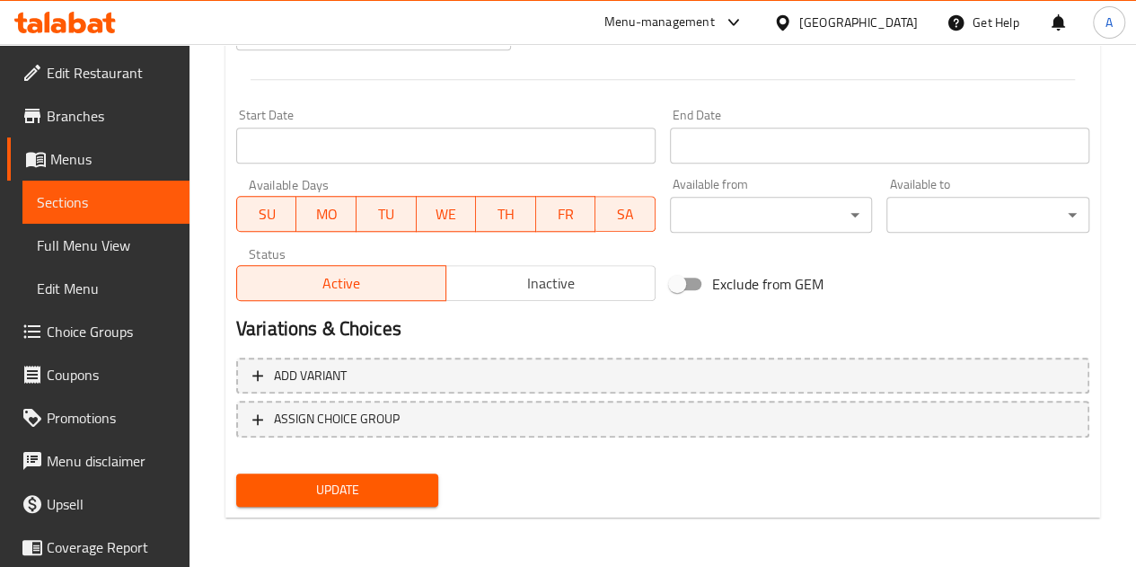
type input "El wady Fillet breasts"
click at [368, 480] on span "Update" at bounding box center [338, 490] width 174 height 22
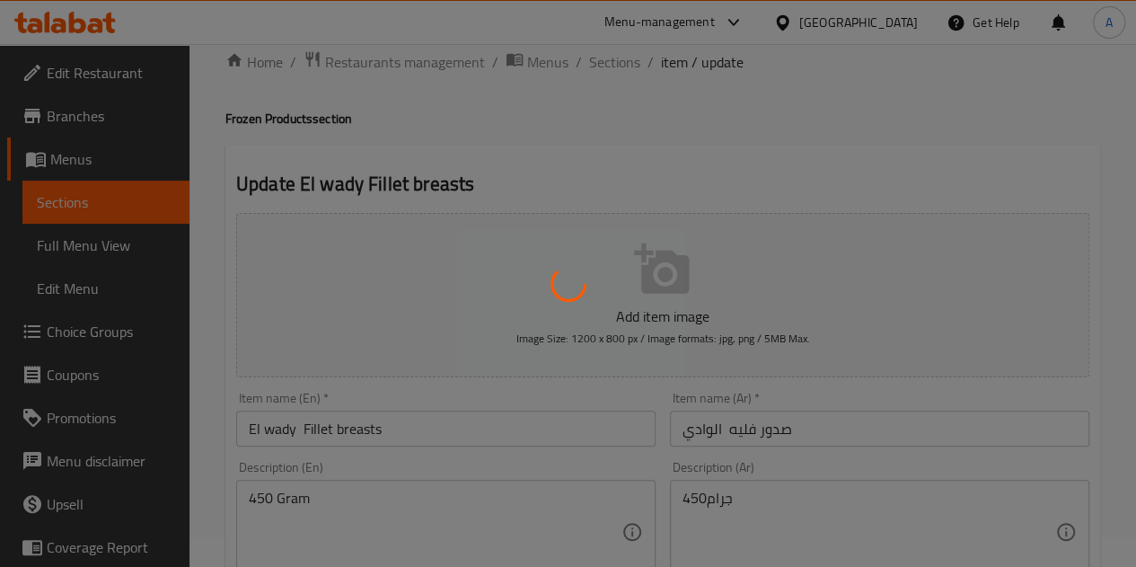
scroll to position [0, 0]
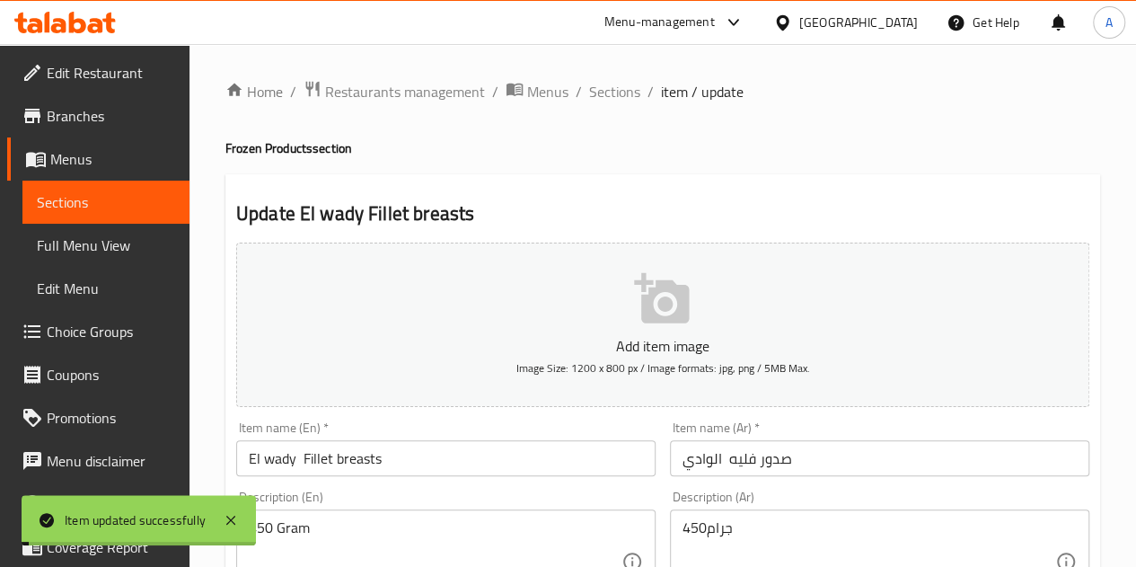
click at [611, 89] on span "Sections" at bounding box center [614, 92] width 51 height 22
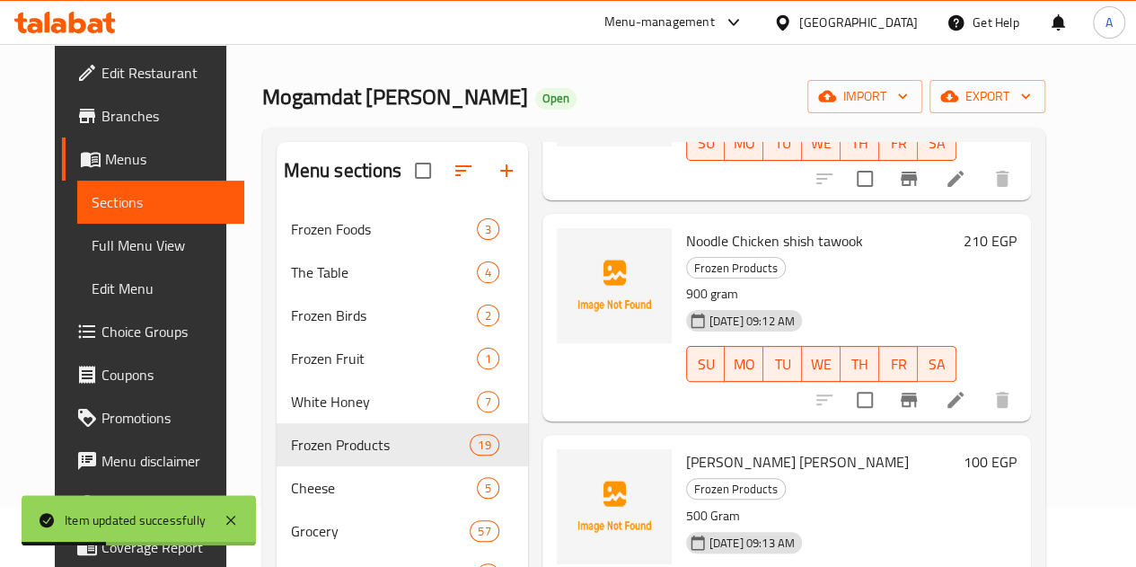
scroll to position [301, 0]
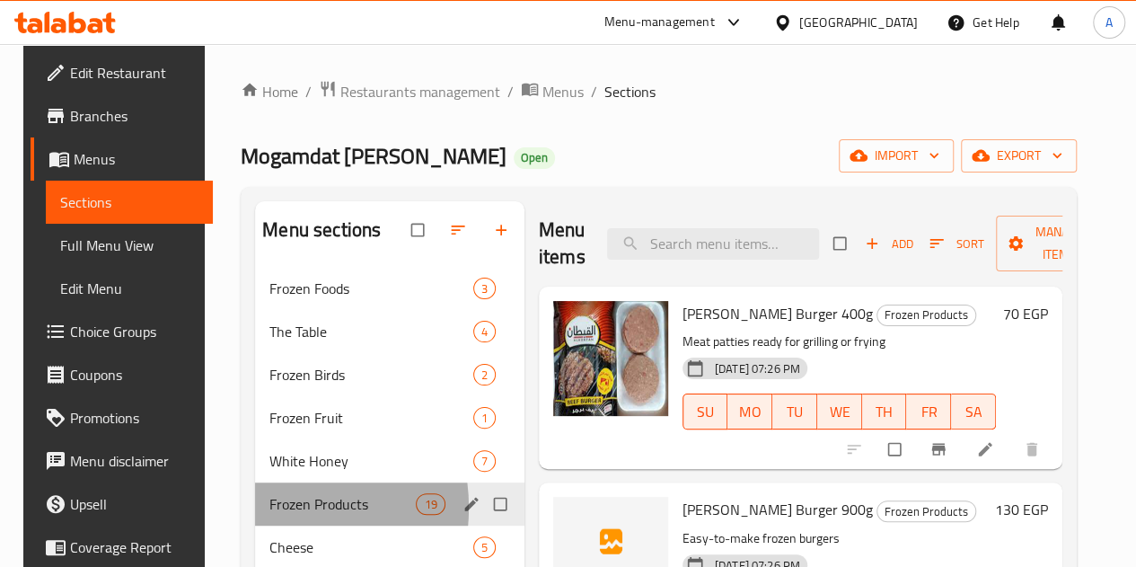
click at [255, 525] on div "Frozen Products 19" at bounding box center [389, 503] width 269 height 43
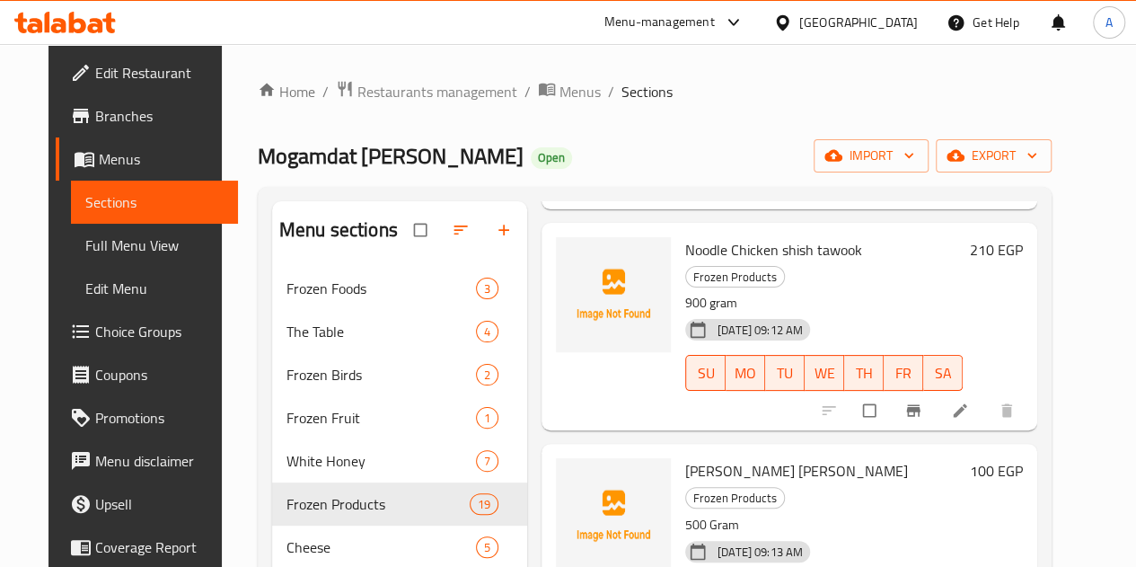
scroll to position [301, 0]
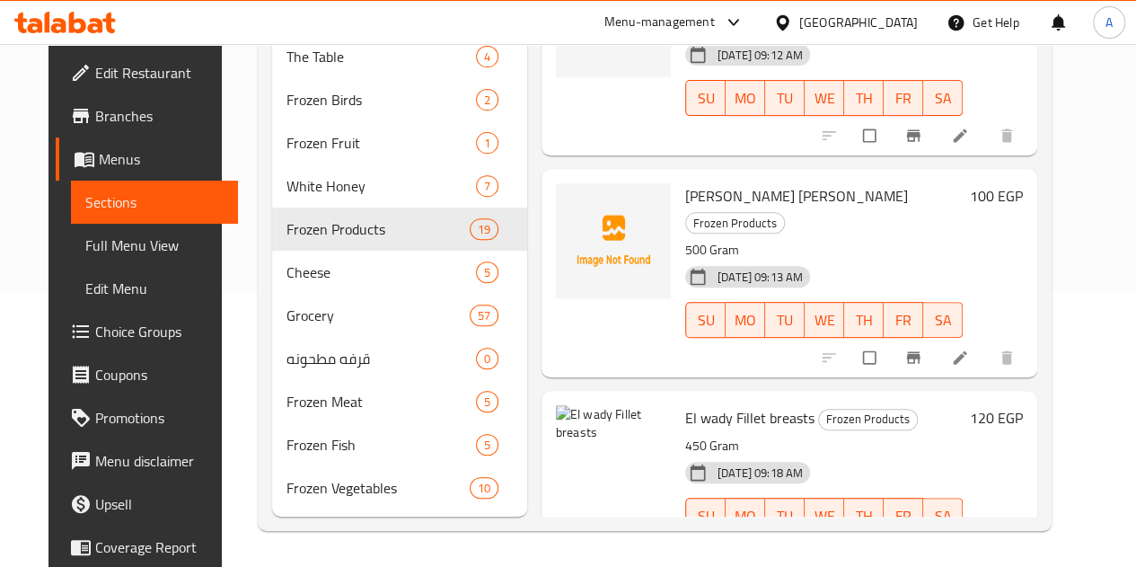
click at [567, 405] on div at bounding box center [613, 462] width 115 height 115
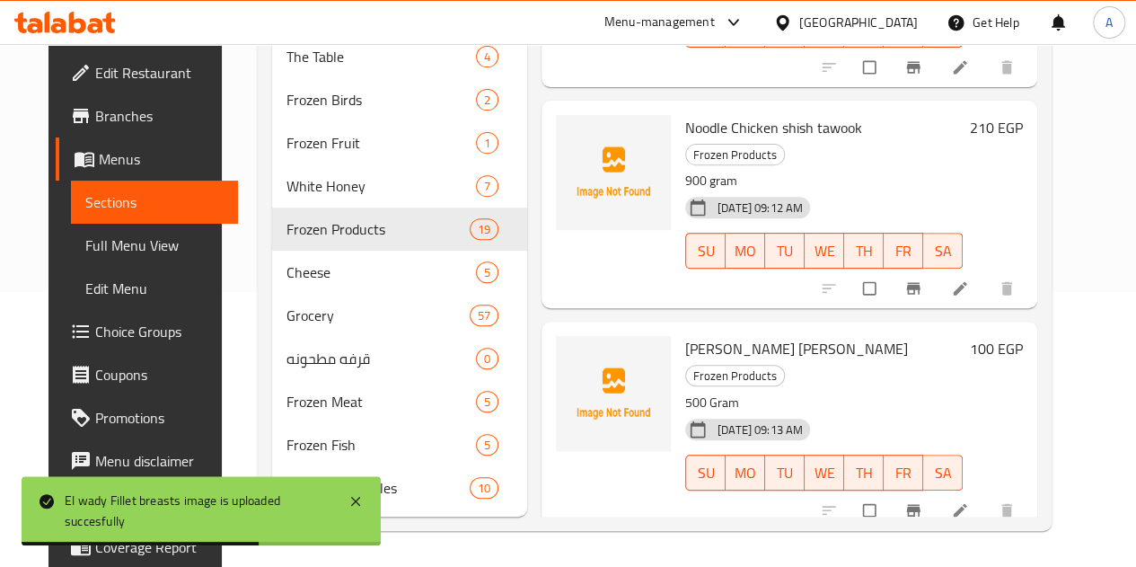
scroll to position [3182, 0]
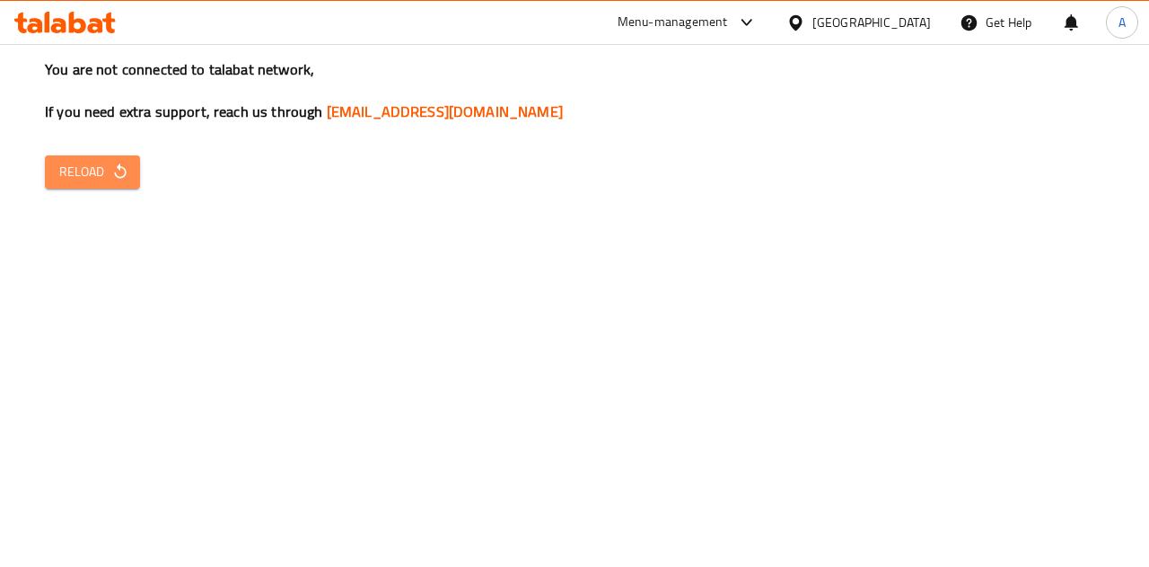
click at [99, 177] on span "Reload" at bounding box center [92, 172] width 66 height 22
click at [102, 142] on div "You are not connected to talabat network, If you need extra support, reach us t…" at bounding box center [574, 283] width 1149 height 567
click at [105, 185] on button "Reload" at bounding box center [92, 171] width 95 height 33
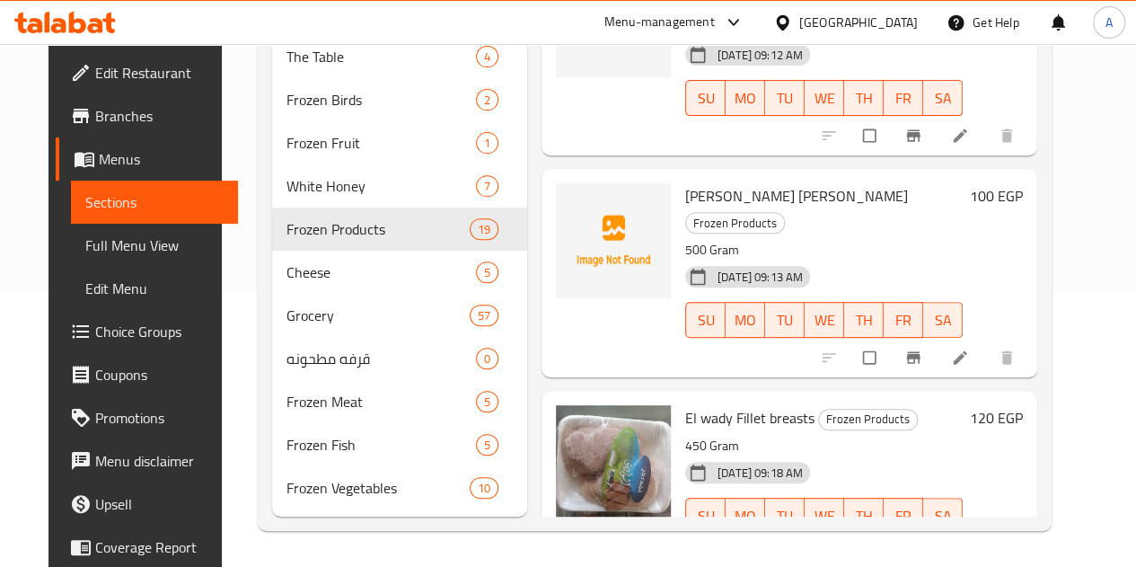
scroll to position [301, 0]
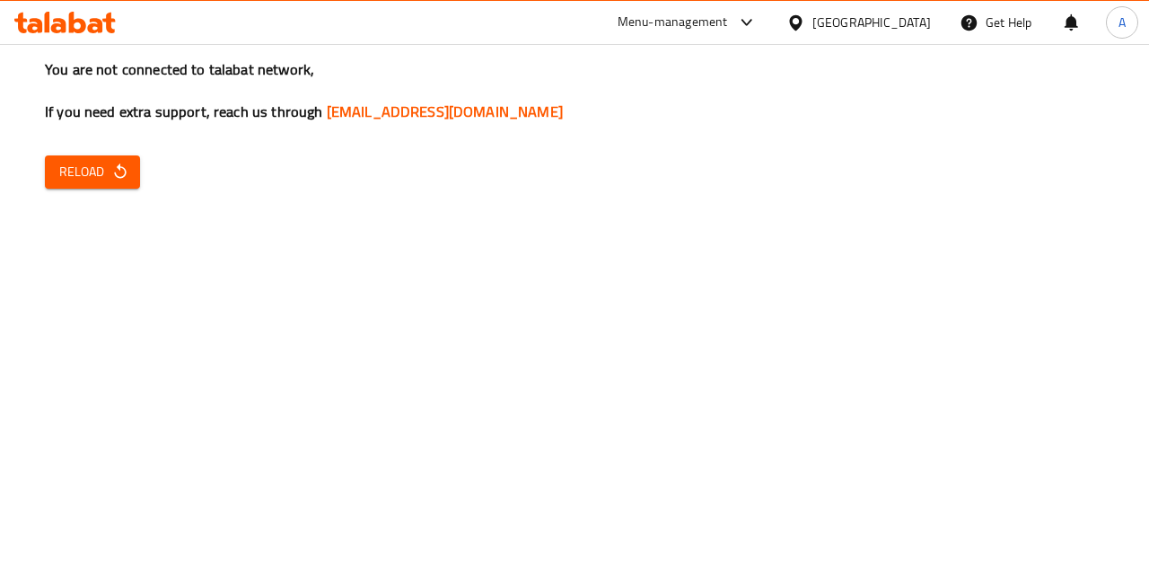
click at [826, 459] on div "You are not connected to talabat network, If you need extra support, reach us t…" at bounding box center [574, 283] width 1149 height 567
click at [106, 163] on span "Reload" at bounding box center [92, 172] width 66 height 22
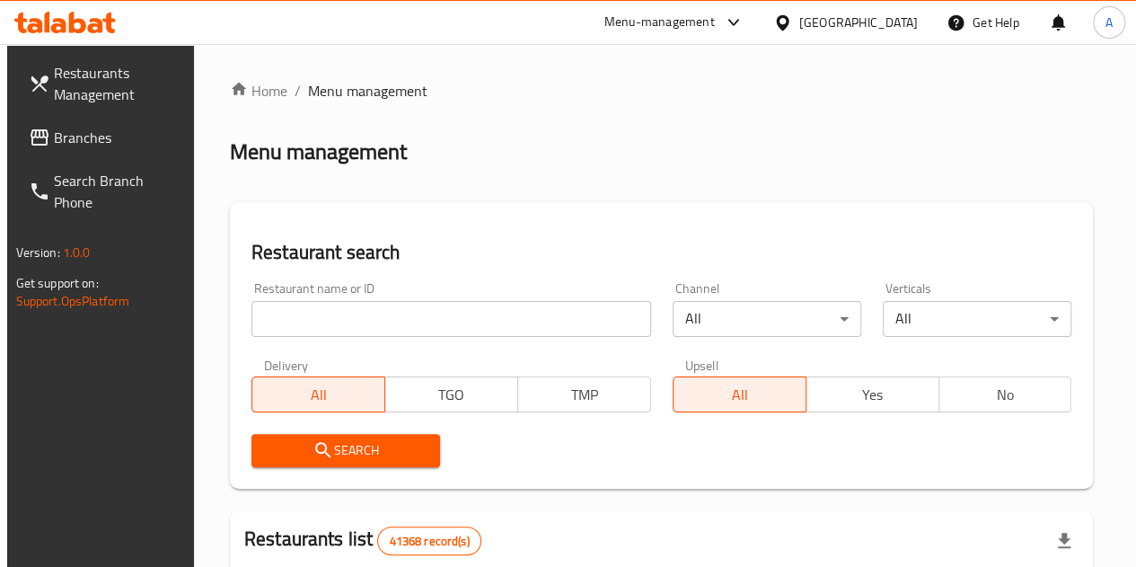
click at [133, 128] on span "Branches" at bounding box center [118, 138] width 128 height 22
